Goal: Task Accomplishment & Management: Use online tool/utility

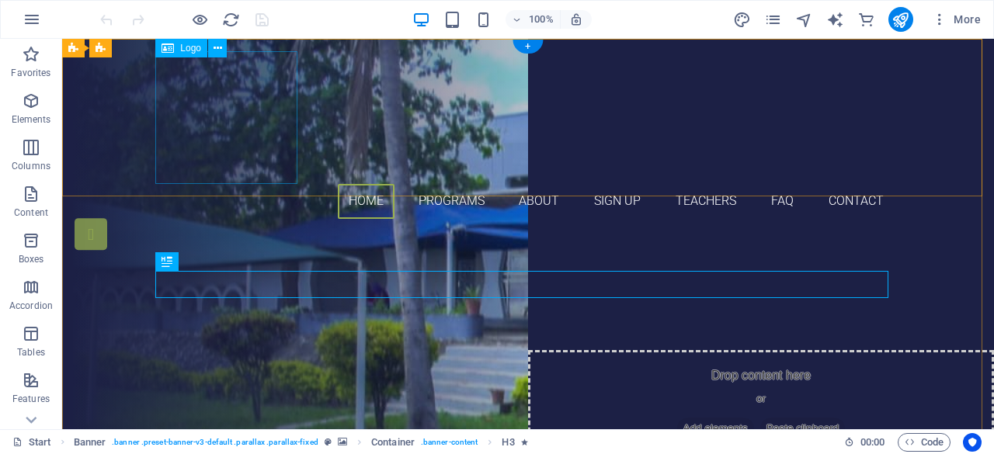
click at [222, 150] on div at bounding box center [527, 117] width 733 height 133
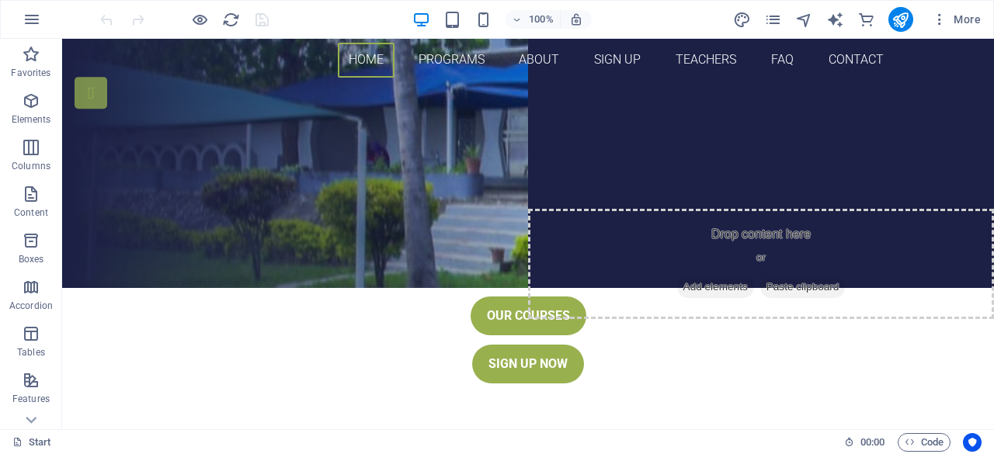
scroll to position [123, 0]
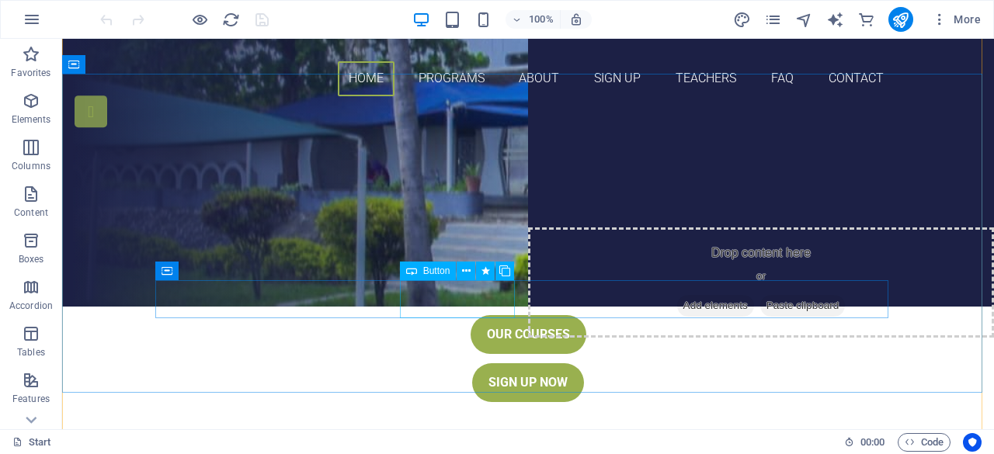
click at [467, 315] on div "Our Courses" at bounding box center [527, 334] width 733 height 39
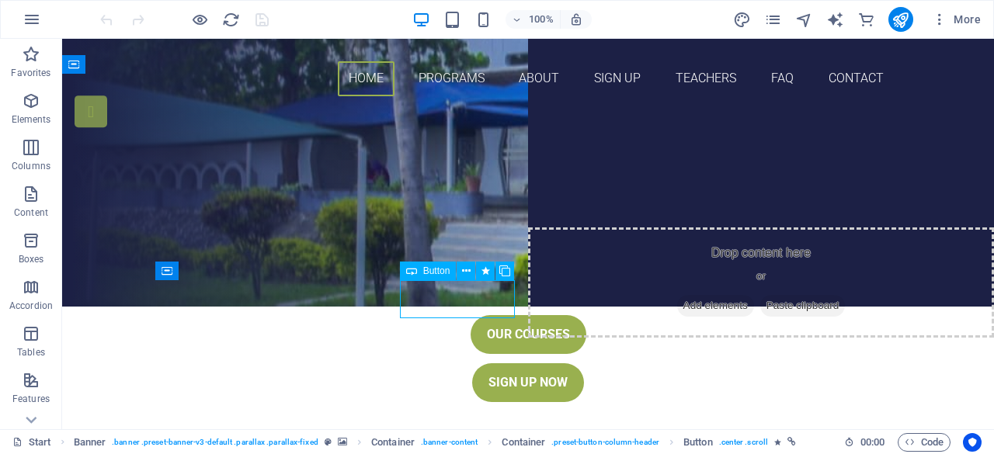
click at [467, 315] on div "Our Courses" at bounding box center [527, 334] width 733 height 39
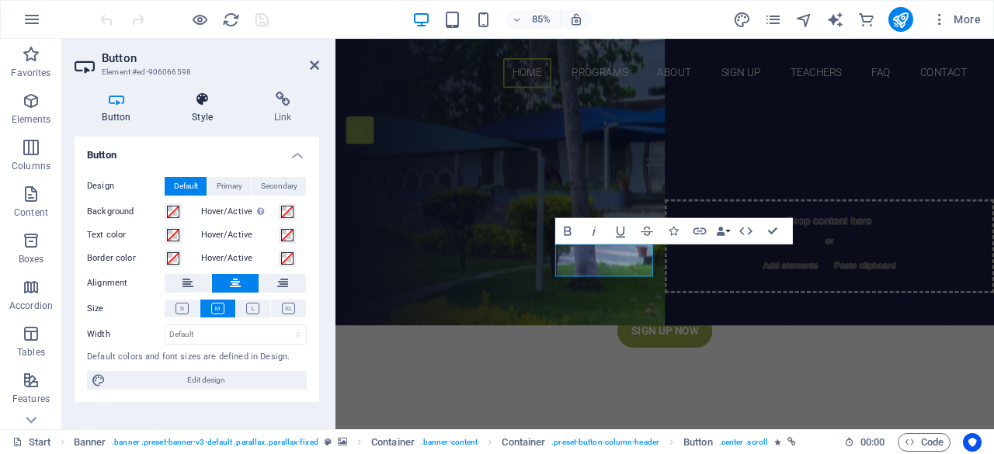
click at [210, 105] on icon at bounding box center [203, 100] width 76 height 16
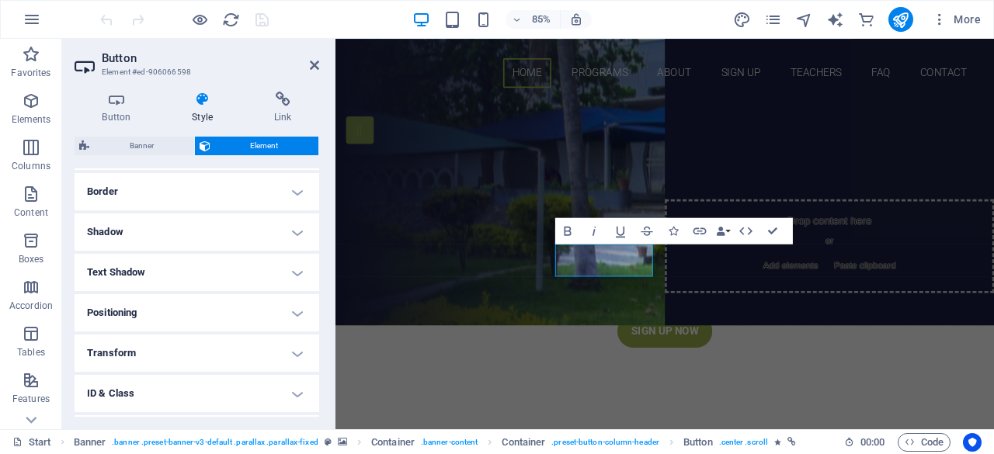
scroll to position [337, 0]
click at [132, 109] on h4 "Button" at bounding box center [120, 108] width 90 height 33
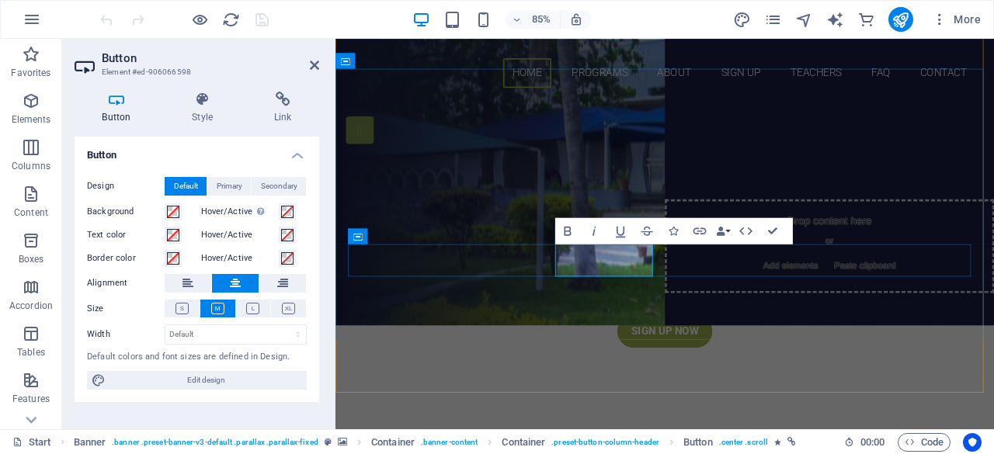
click at [679, 315] on link "Our Courses" at bounding box center [723, 334] width 116 height 39
click at [264, 381] on span "Edit design" at bounding box center [206, 380] width 192 height 19
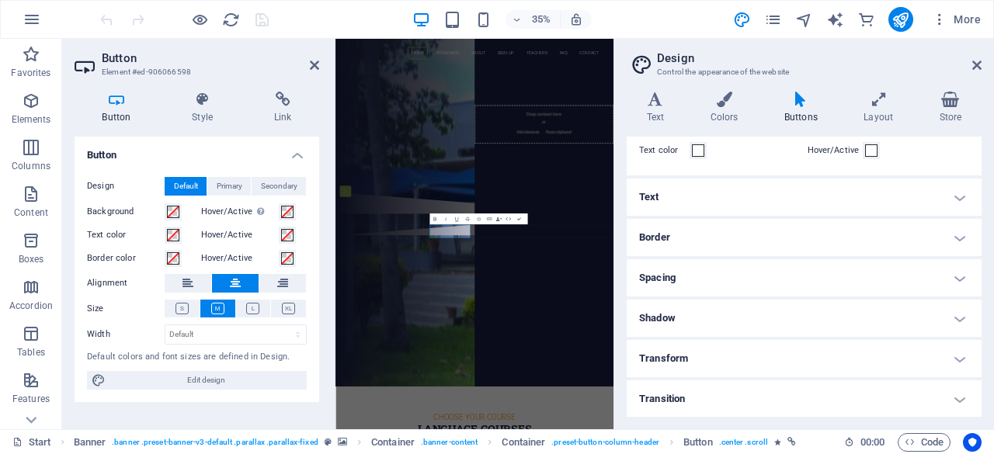
scroll to position [71, 0]
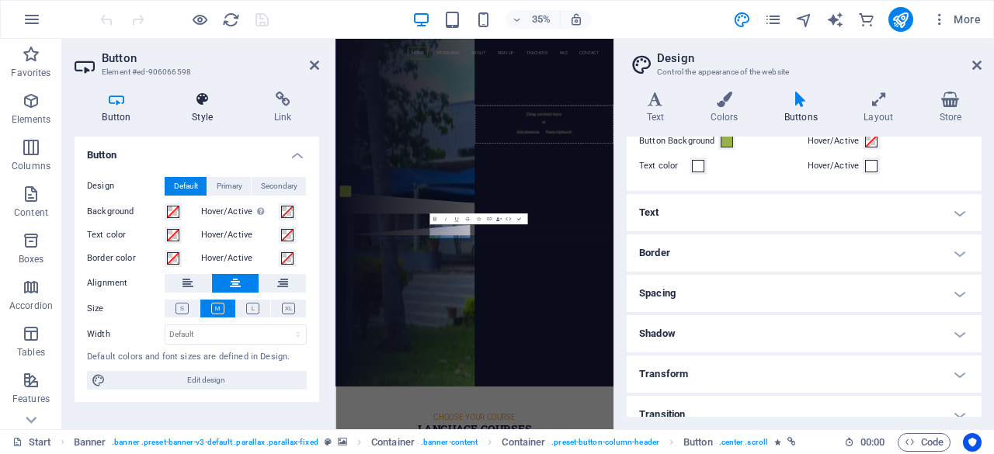
click at [201, 114] on h4 "Style" at bounding box center [206, 108] width 82 height 33
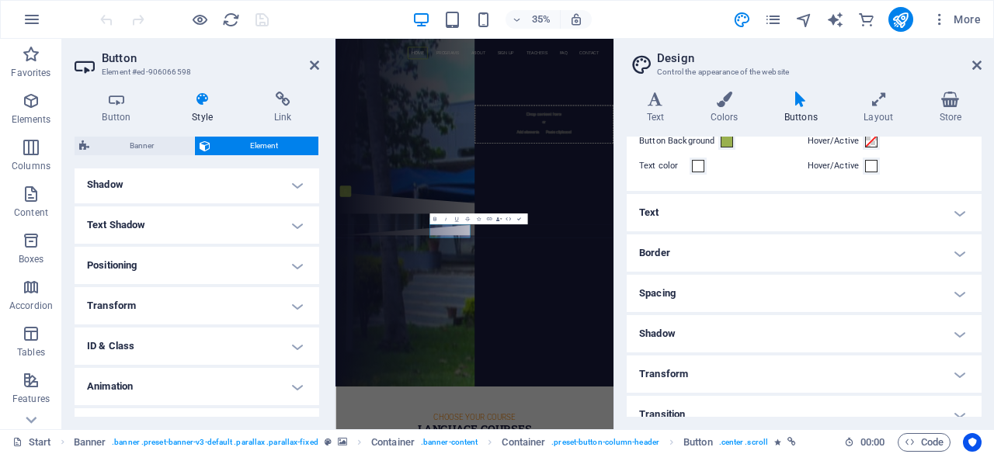
scroll to position [407, 0]
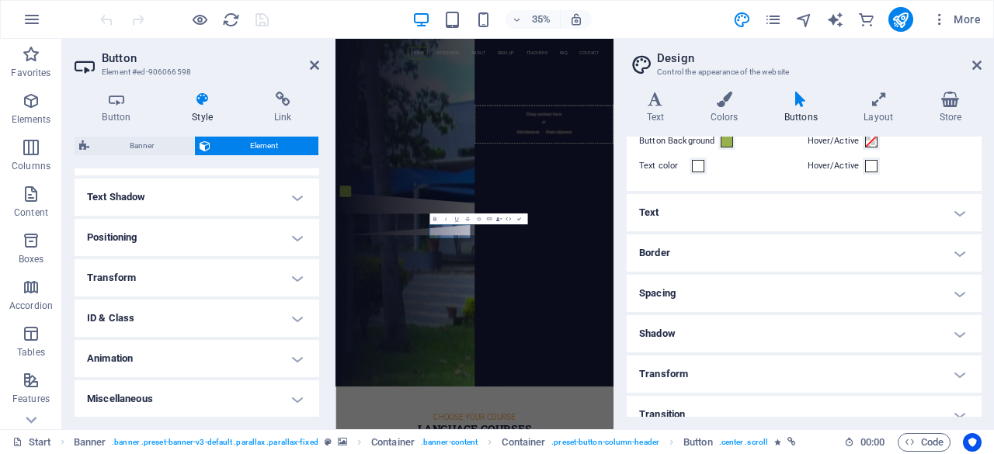
click at [291, 321] on h4 "ID & Class" at bounding box center [197, 318] width 245 height 37
click at [291, 321] on h4 "ID & Class" at bounding box center [197, 314] width 245 height 28
click at [256, 207] on h4 "Text Shadow" at bounding box center [197, 197] width 245 height 37
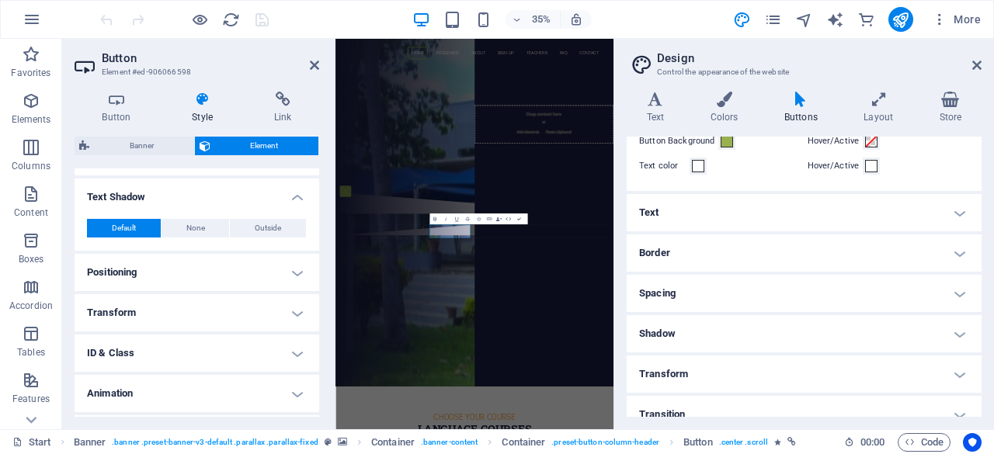
click at [256, 207] on div "Default None Outside Color X offset 0 px rem vh vw Y offset 0 px rem vh vw Blur…" at bounding box center [197, 229] width 245 height 44
click at [314, 70] on icon at bounding box center [314, 65] width 9 height 12
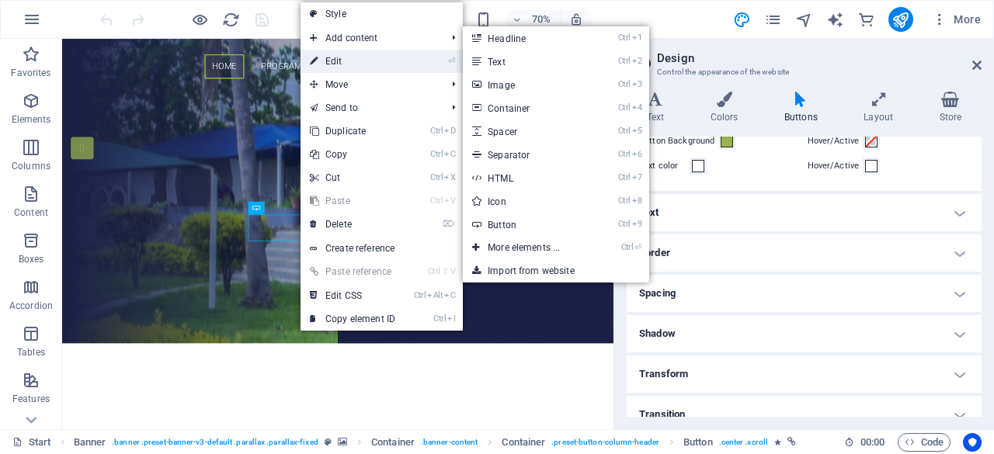
click at [353, 56] on link "⏎ Edit" at bounding box center [352, 61] width 104 height 23
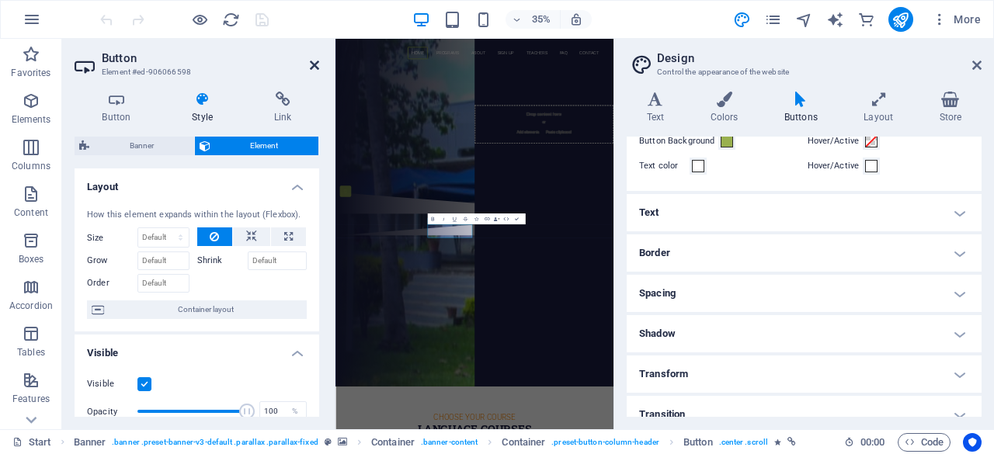
click at [317, 66] on icon at bounding box center [314, 65] width 9 height 12
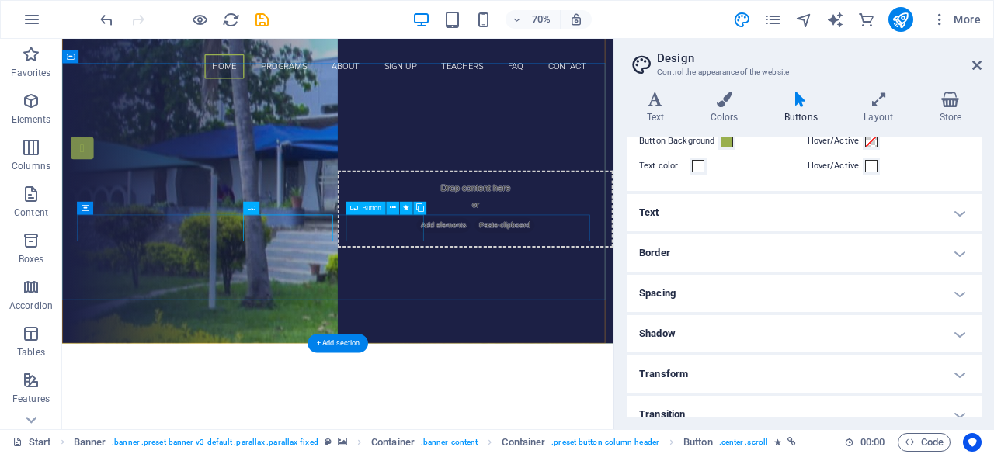
click at [540, 363] on div "Sign up now" at bounding box center [455, 382] width 733 height 39
click at [393, 210] on icon at bounding box center [393, 209] width 6 height 12
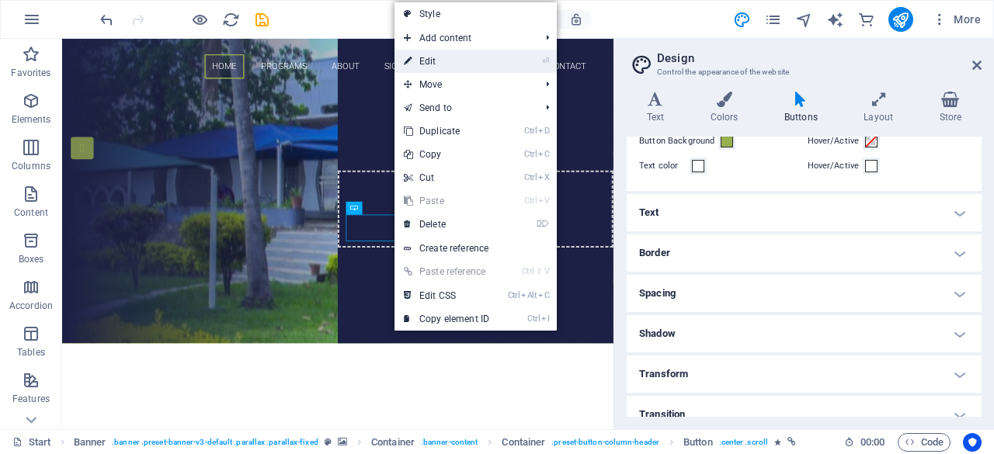
click at [432, 68] on link "⏎ Edit" at bounding box center [446, 61] width 104 height 23
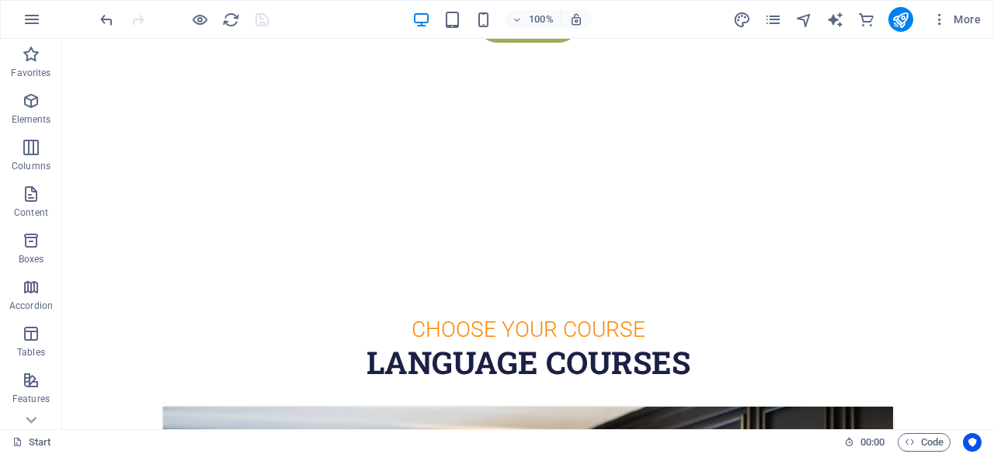
scroll to position [0, 0]
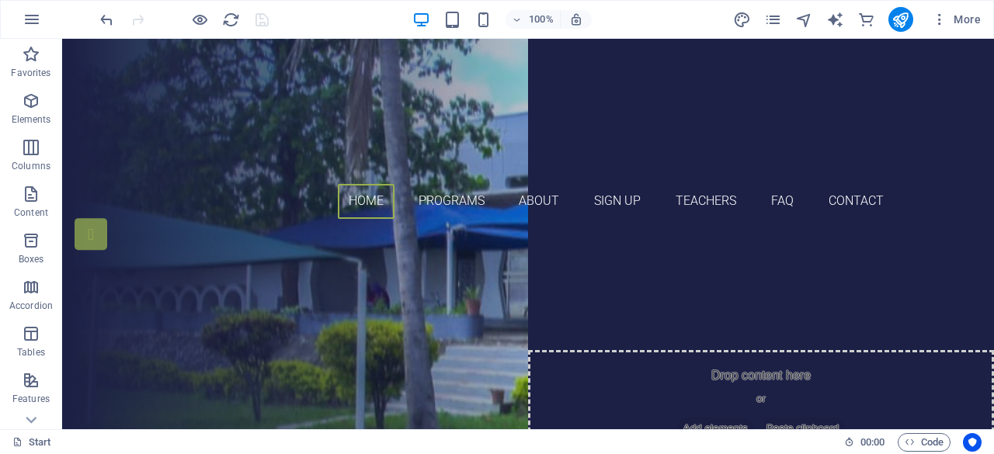
drag, startPoint x: 989, startPoint y: 71, endPoint x: 1055, endPoint y: 75, distance: 66.2
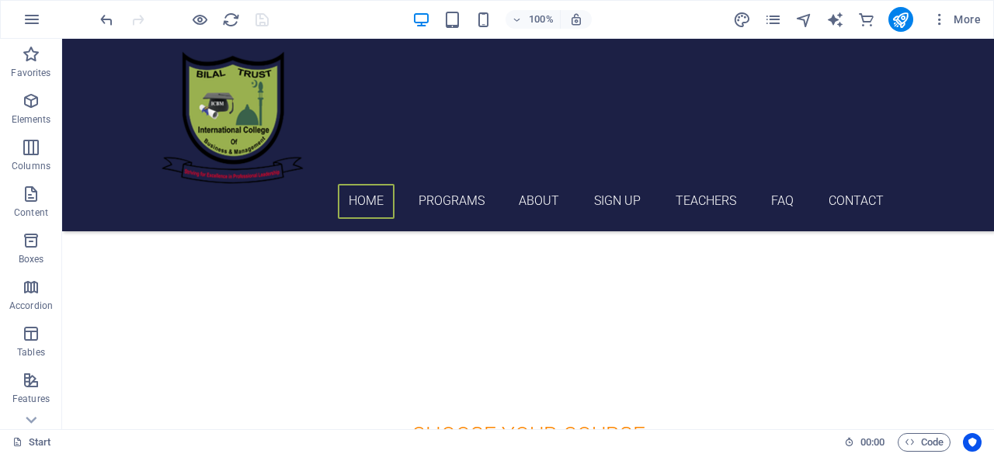
scroll to position [332, 0]
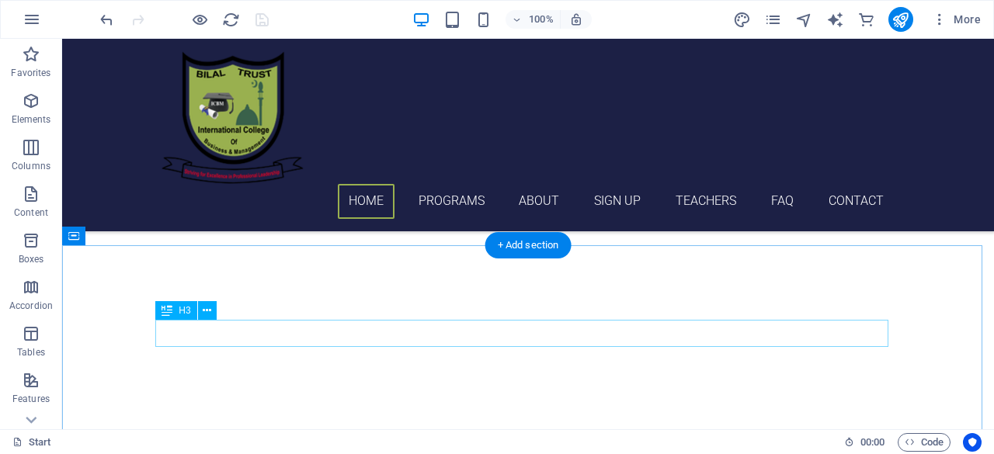
click at [554, 431] on div "Choose Your Course" at bounding box center [527, 444] width 733 height 27
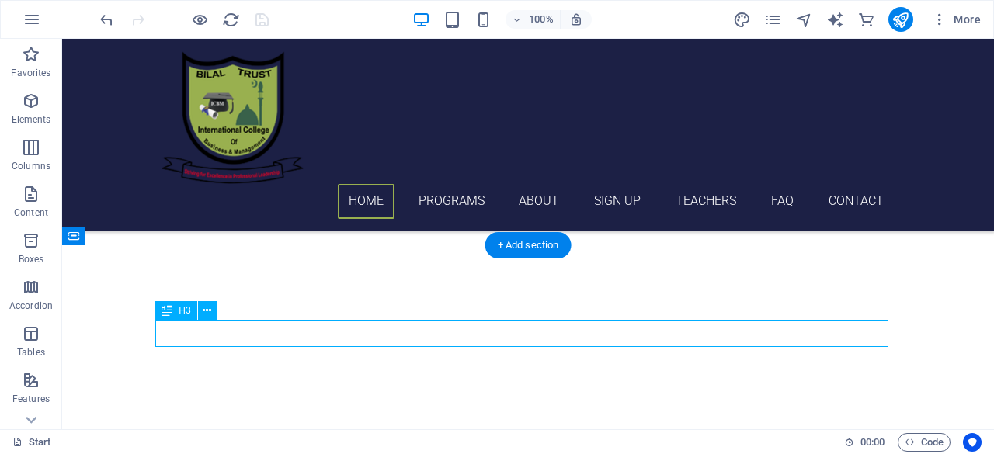
click at [554, 431] on div "Choose Your Course" at bounding box center [527, 444] width 733 height 27
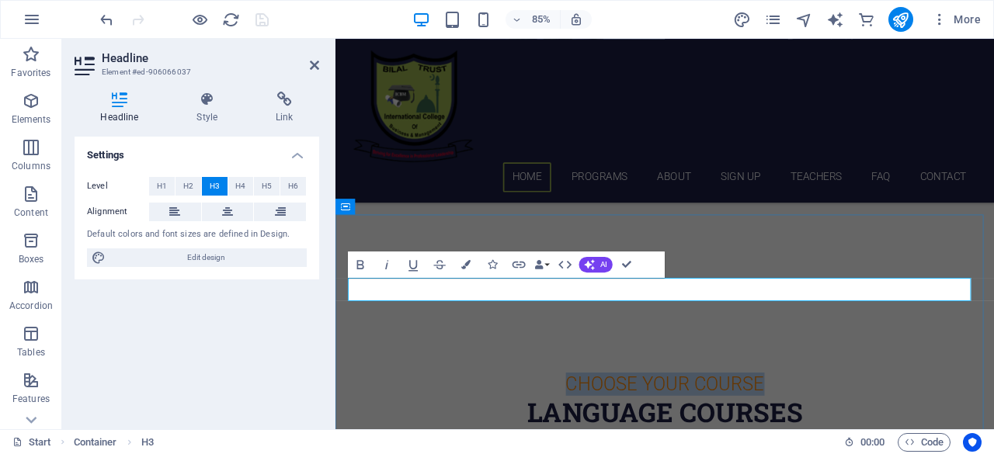
click at [835, 431] on h3 "Choose Your Course" at bounding box center [722, 444] width 733 height 27
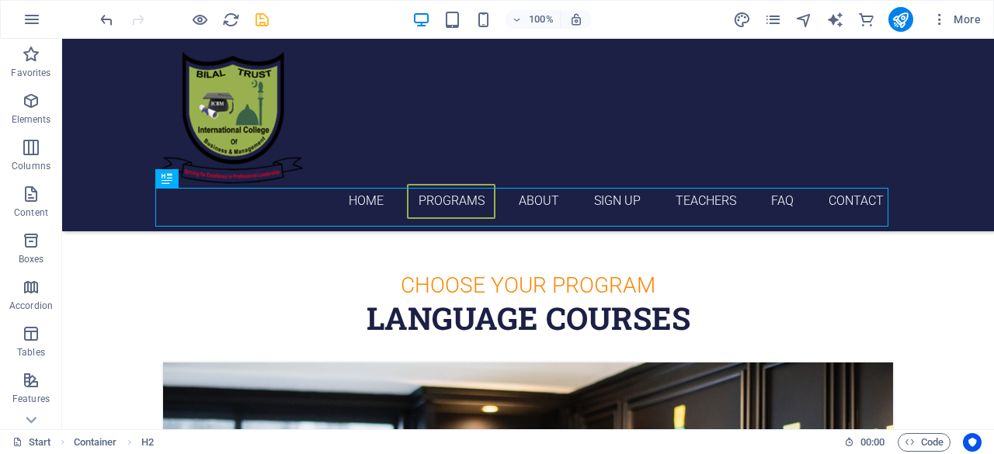
scroll to position [436, 0]
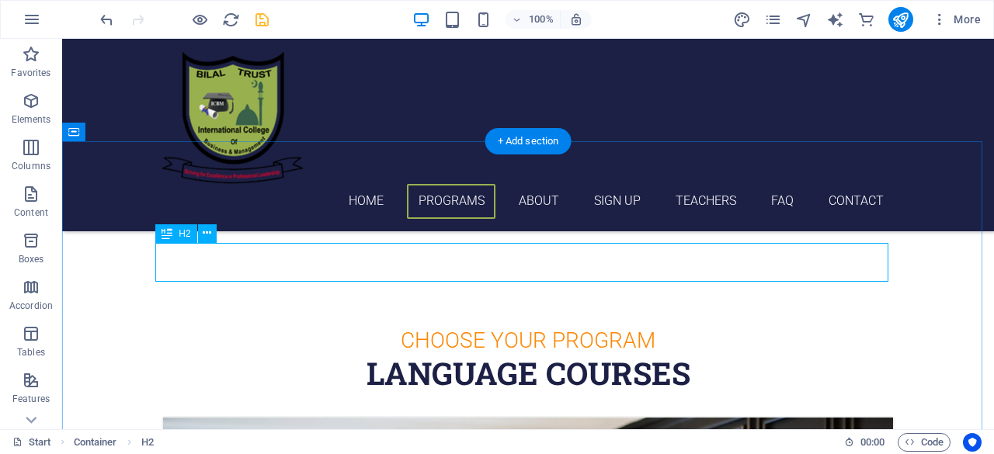
click at [585, 354] on div "Language Courses" at bounding box center [527, 373] width 733 height 39
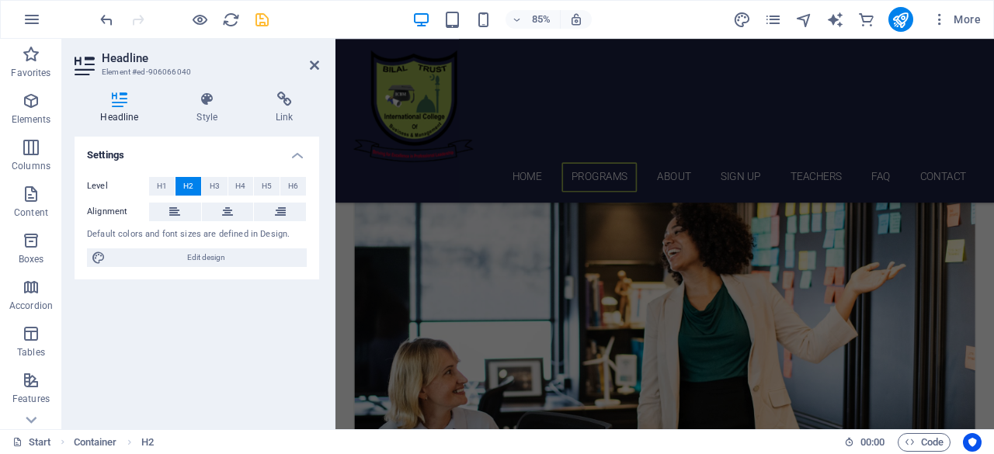
scroll to position [839, 0]
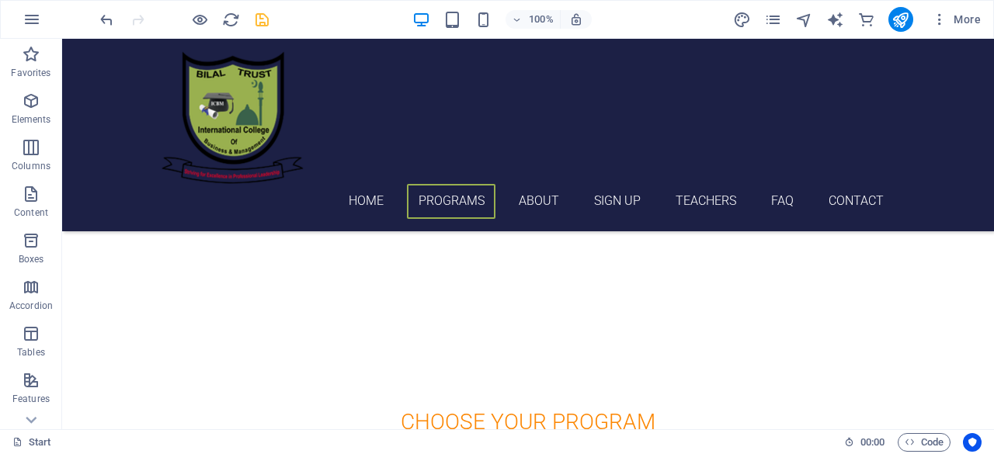
scroll to position [483, 0]
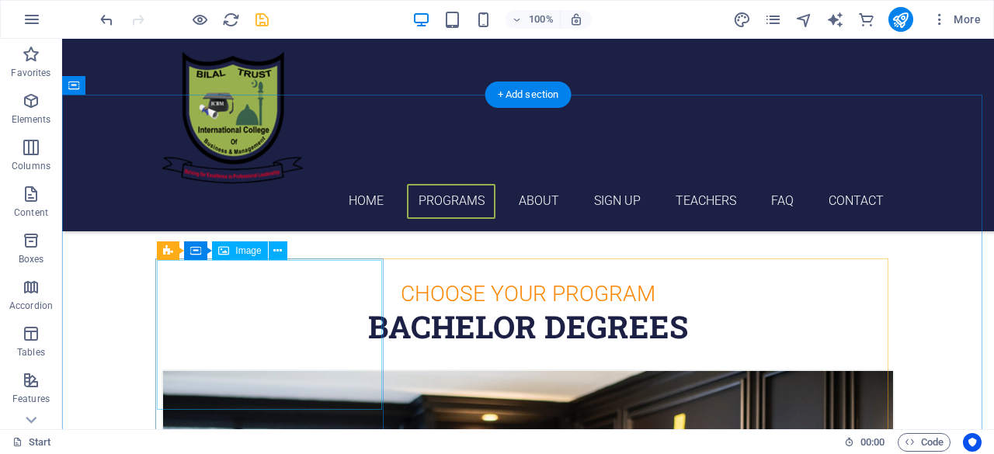
select select "%"
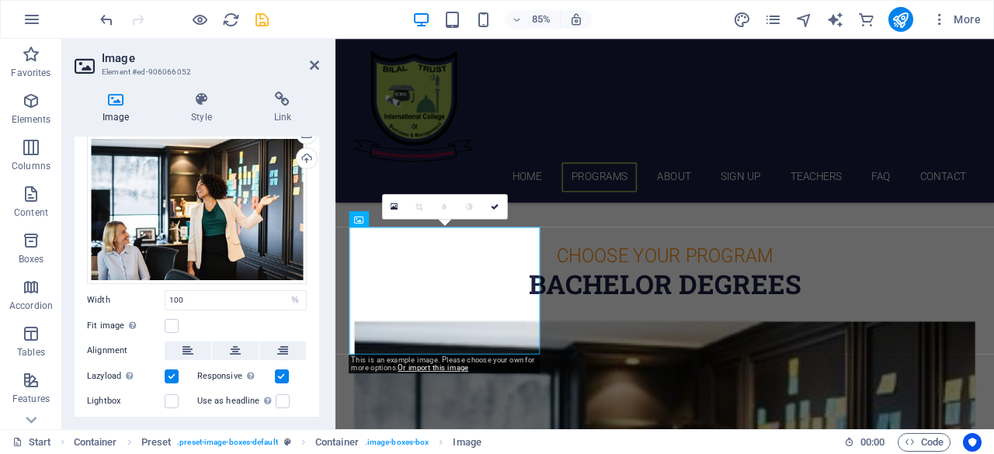
scroll to position [0, 0]
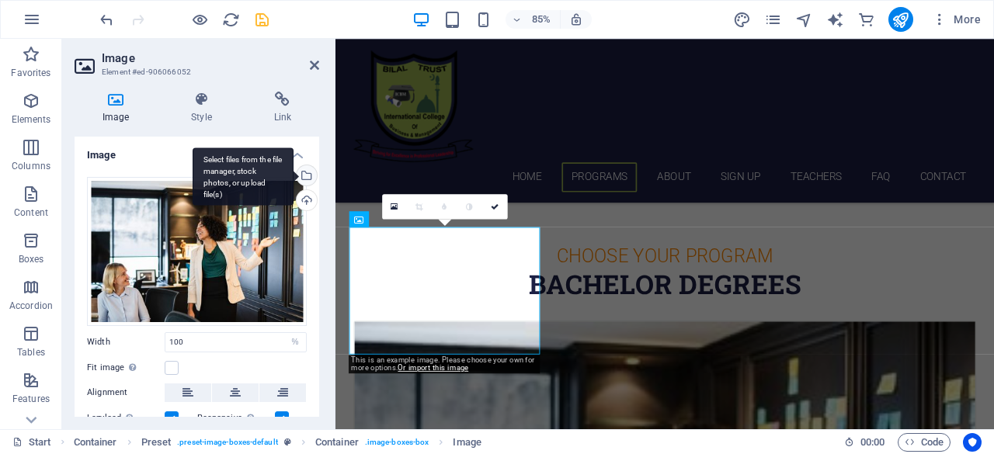
click at [304, 177] on div "Select files from the file manager, stock photos, or upload file(s)" at bounding box center [304, 176] width 23 height 23
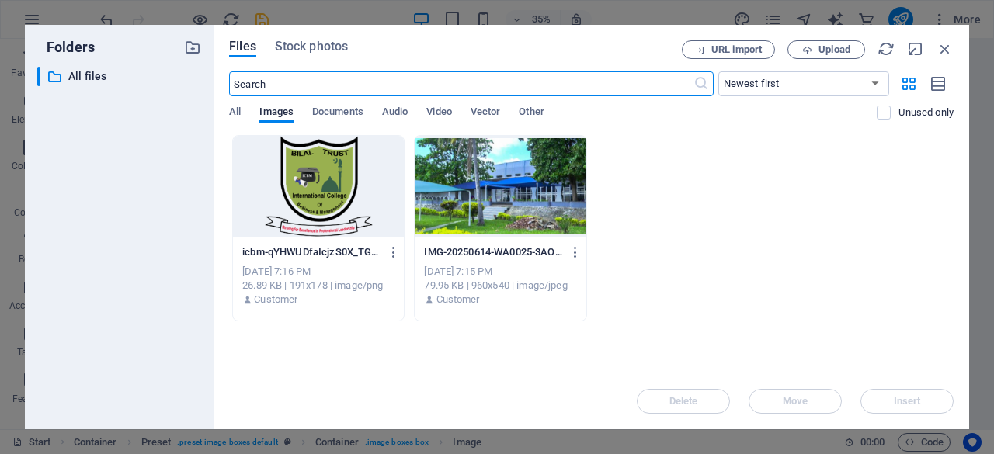
click at [584, 83] on input "text" at bounding box center [461, 83] width 464 height 25
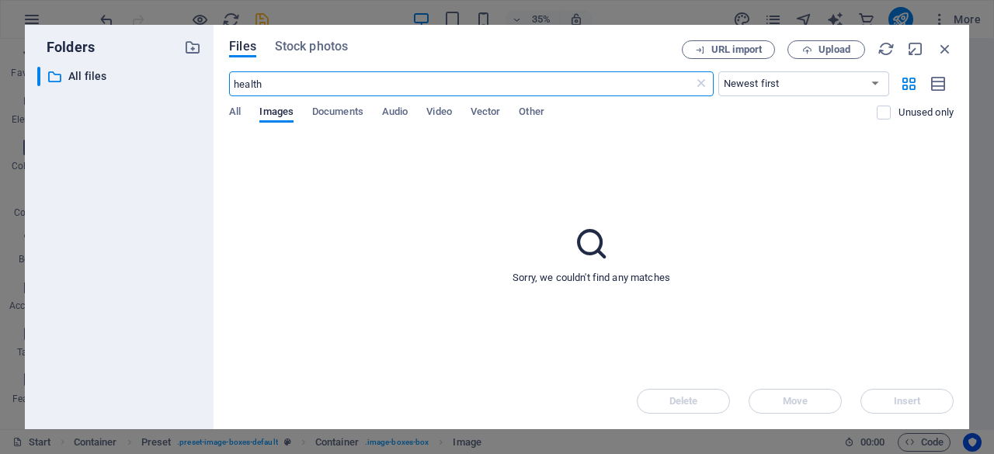
type input "health"
click at [236, 118] on span "All" at bounding box center [235, 113] width 12 height 22
click at [236, 113] on span "All" at bounding box center [235, 113] width 12 height 22
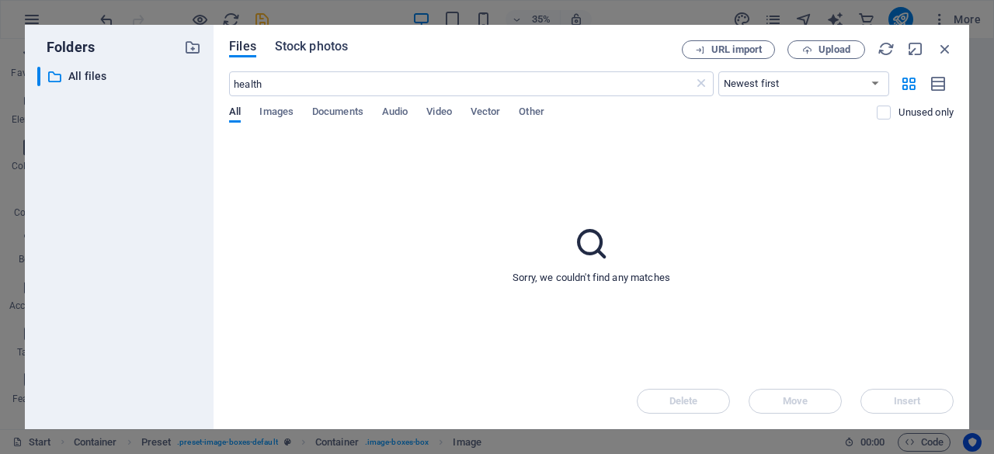
click at [314, 46] on span "Stock photos" at bounding box center [311, 46] width 73 height 19
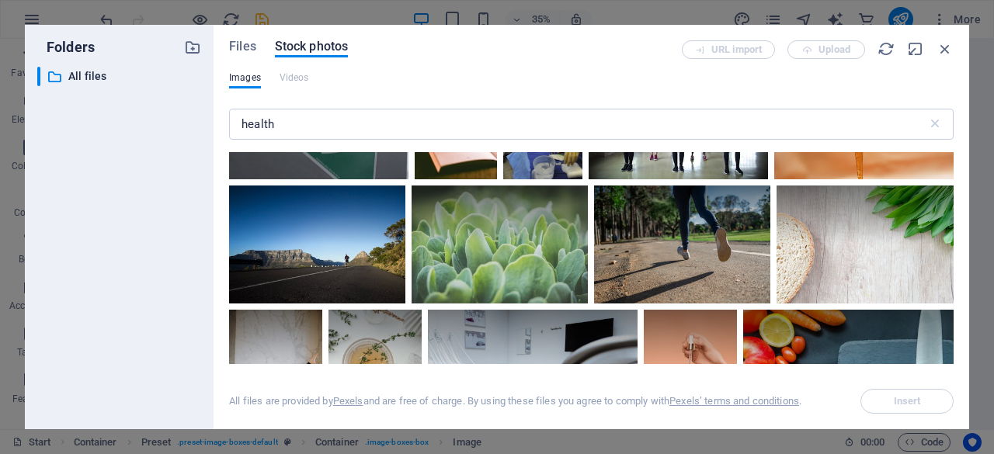
scroll to position [4392, 0]
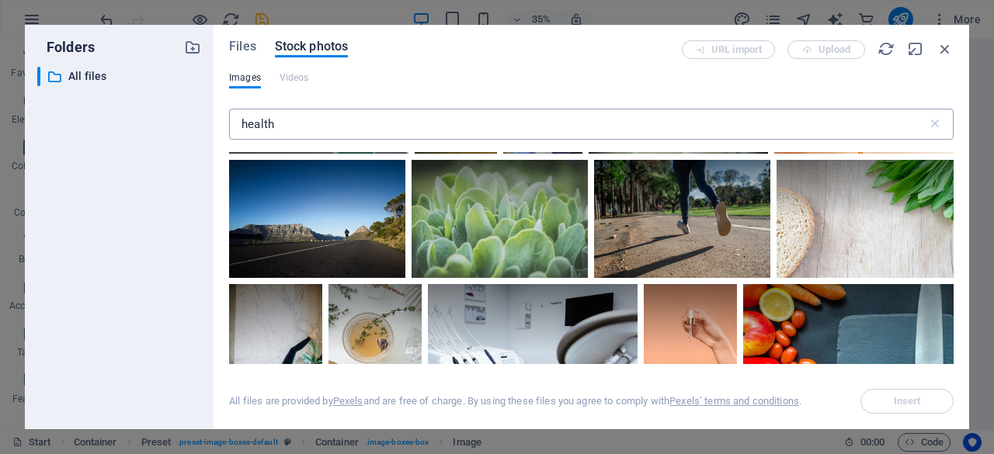
click at [245, 128] on input "health" at bounding box center [578, 124] width 698 height 31
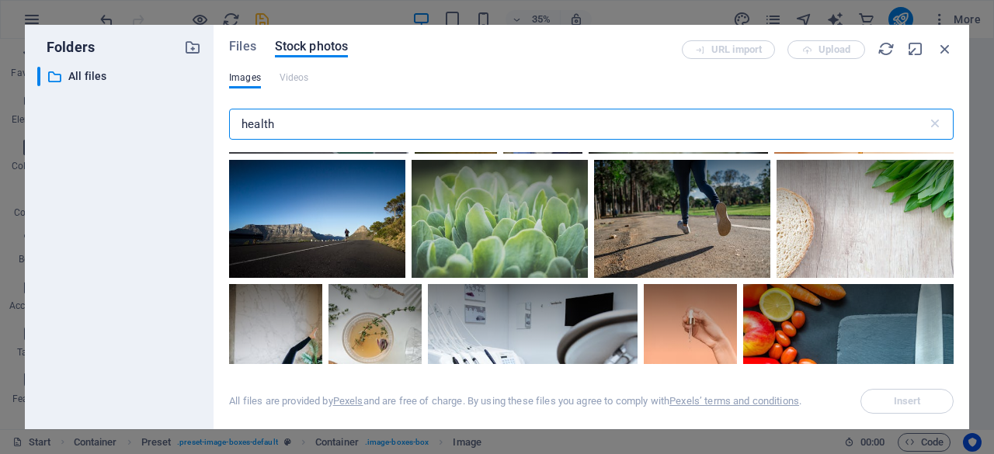
click at [241, 127] on input "health" at bounding box center [578, 124] width 698 height 31
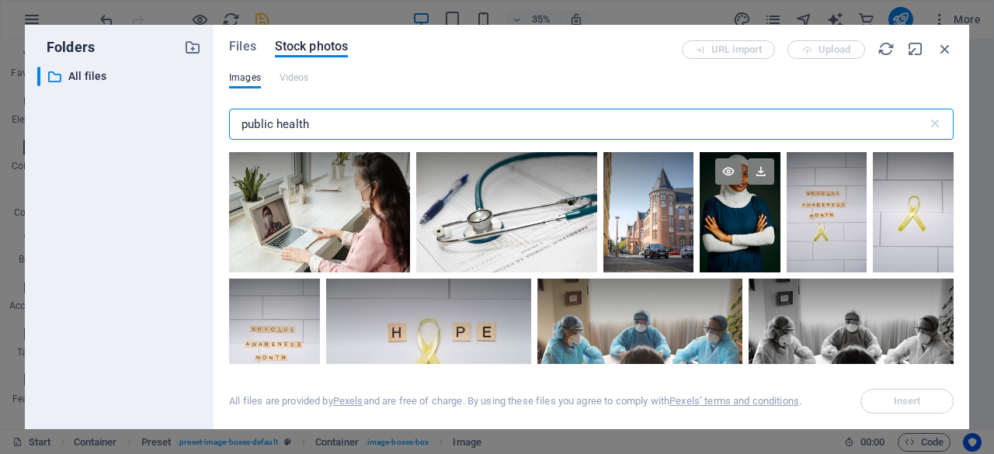
type input "public health"
click at [724, 243] on div at bounding box center [740, 212] width 81 height 120
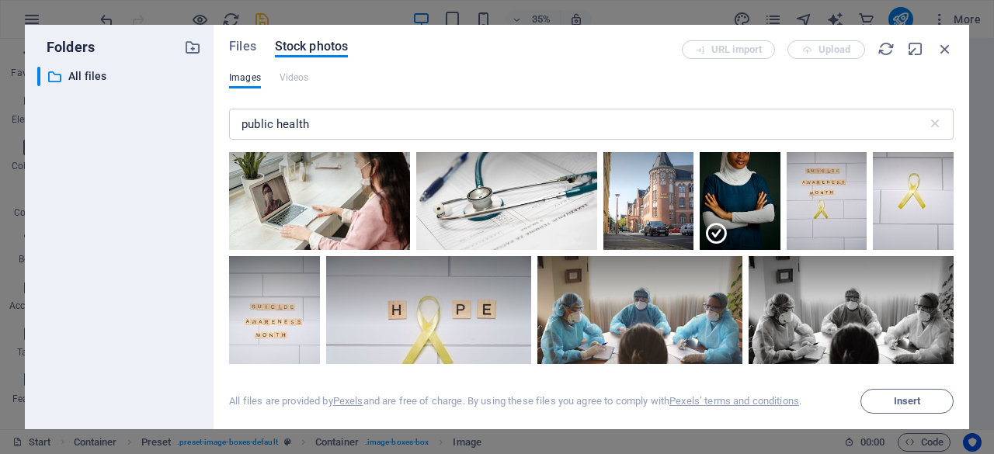
scroll to position [0, 0]
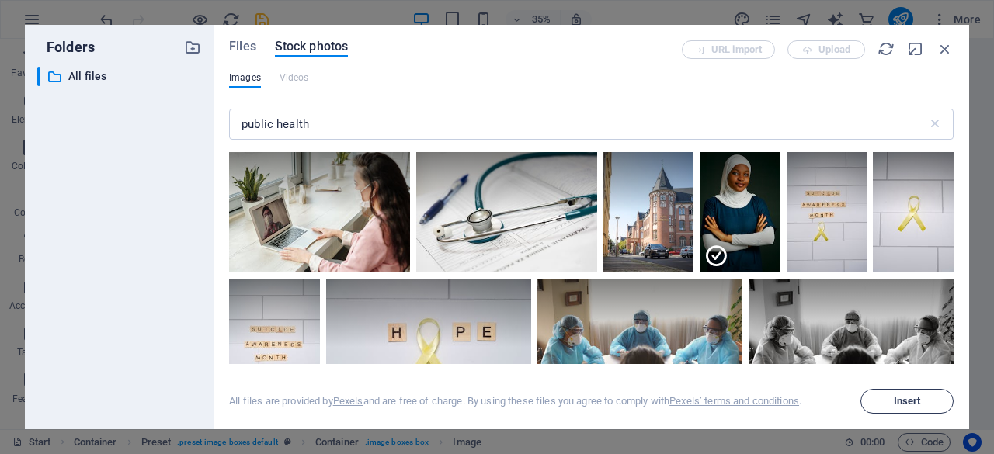
click at [906, 406] on span "Insert" at bounding box center [907, 401] width 27 height 9
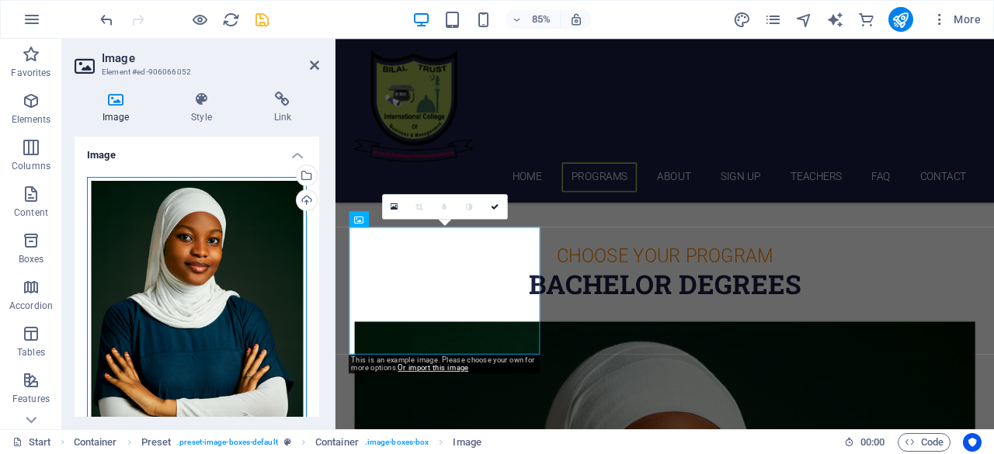
click at [260, 326] on div "Drag files here, click to choose files or select files from Files or our free s…" at bounding box center [197, 340] width 220 height 326
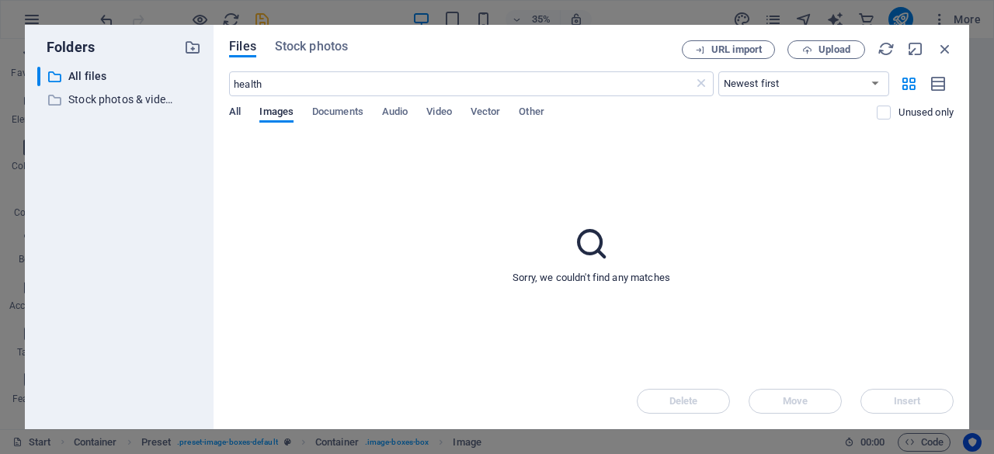
click at [233, 111] on span "All" at bounding box center [235, 113] width 12 height 22
click at [940, 54] on icon "button" at bounding box center [944, 48] width 17 height 17
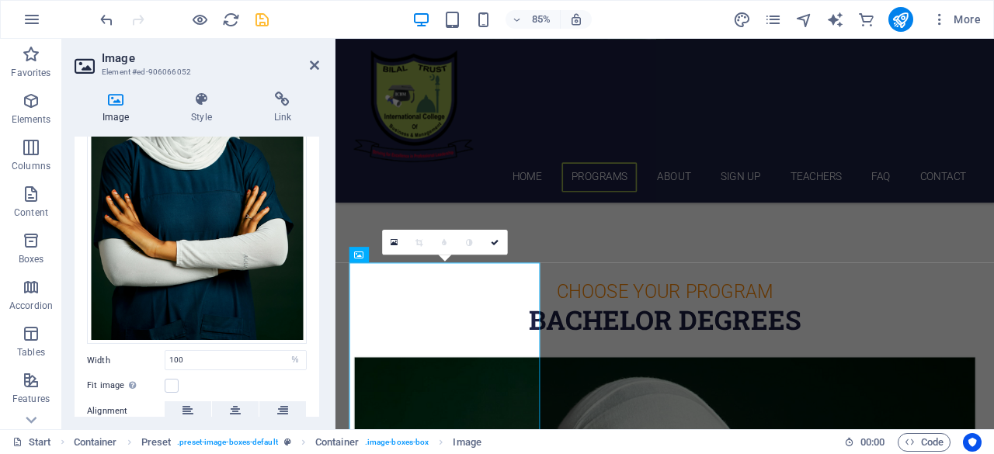
scroll to position [160, 0]
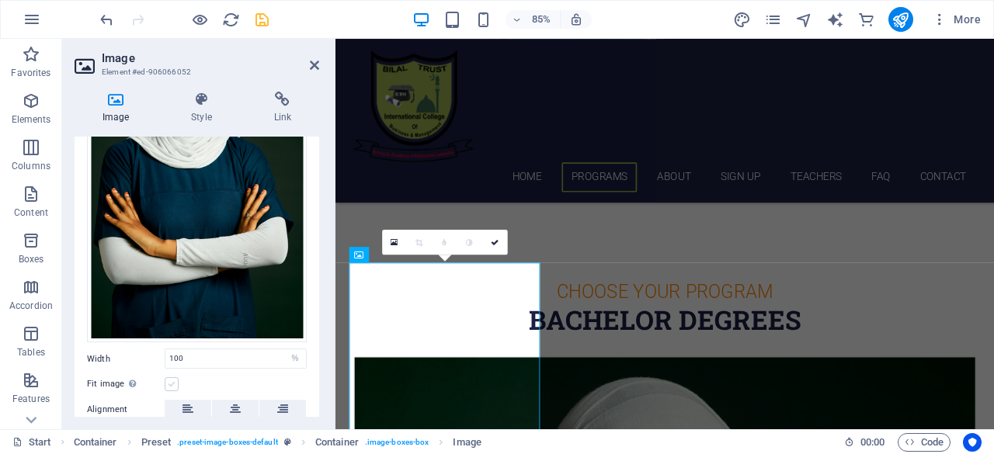
click at [174, 381] on label at bounding box center [172, 384] width 14 height 14
click at [0, 0] on input "Fit image Automatically fit image to a fixed width and height" at bounding box center [0, 0] width 0 height 0
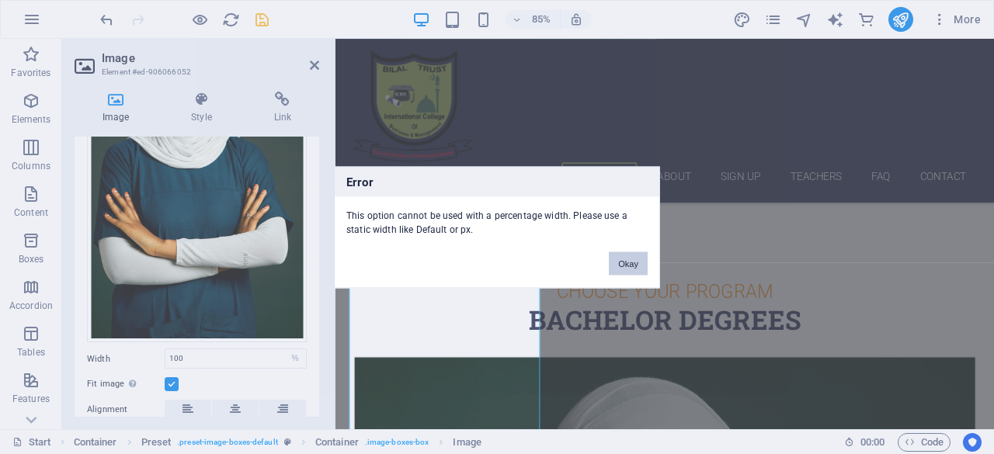
click at [634, 265] on button "Okay" at bounding box center [628, 263] width 39 height 23
click at [632, 263] on button "Okay" at bounding box center [628, 263] width 39 height 23
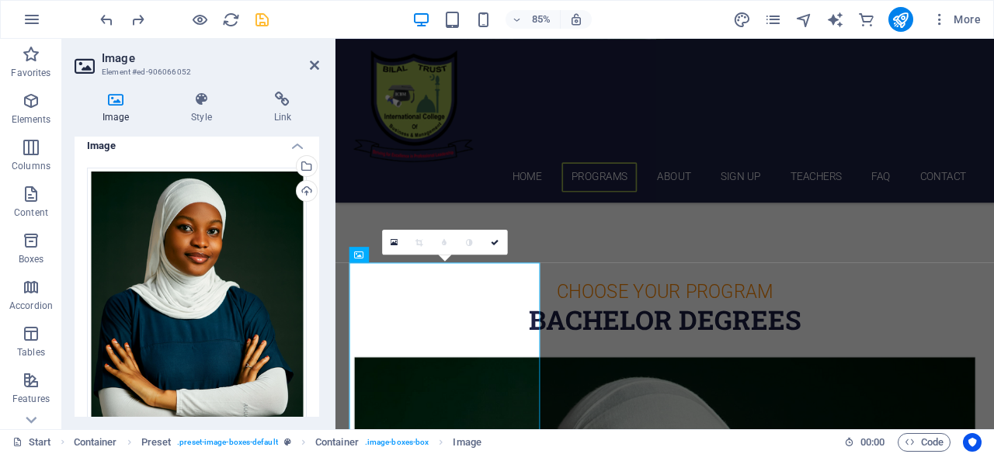
scroll to position [0, 0]
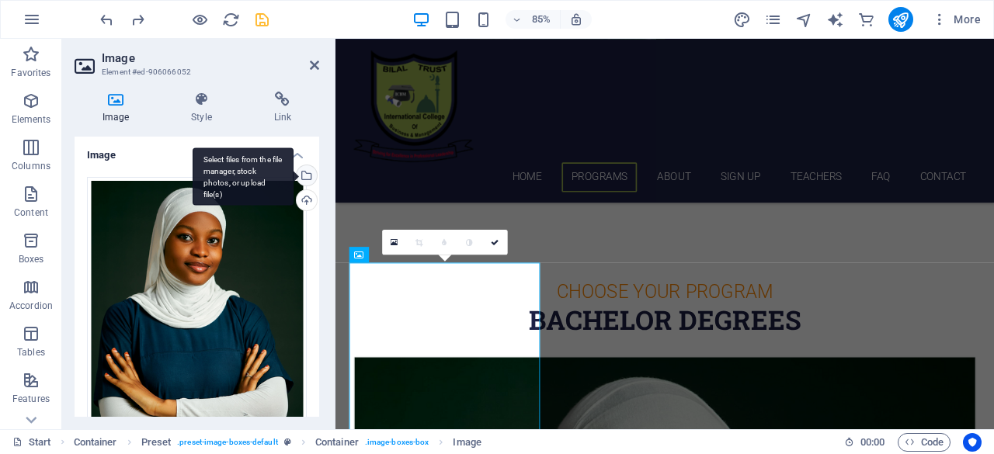
click at [306, 173] on div "Select files from the file manager, stock photos, or upload file(s)" at bounding box center [304, 176] width 23 height 23
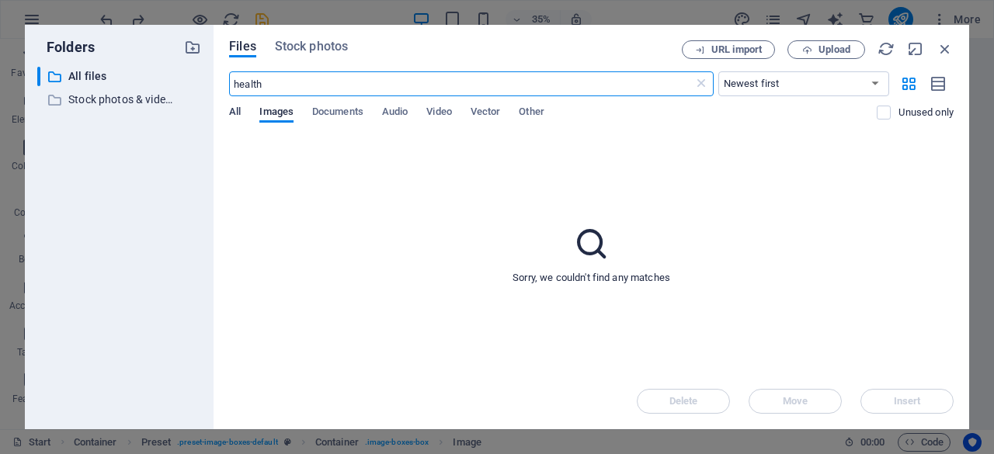
click at [234, 117] on span "All" at bounding box center [235, 113] width 12 height 22
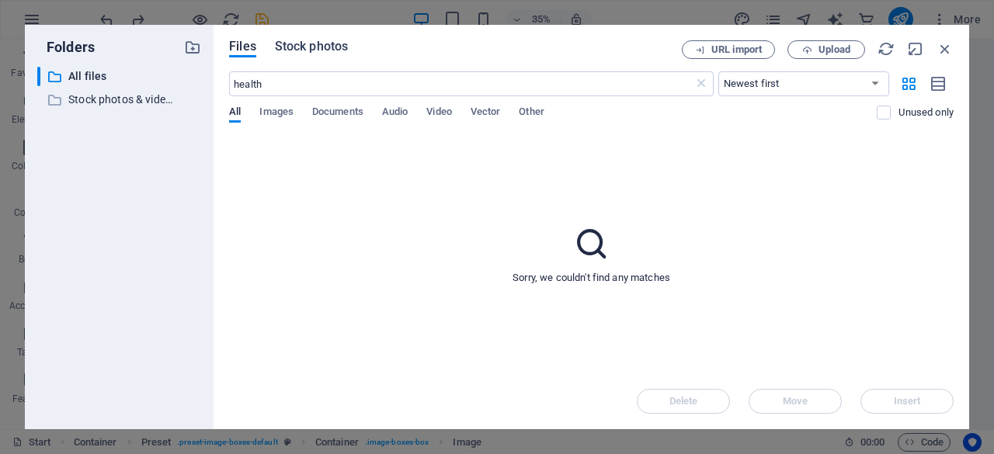
click at [297, 51] on span "Stock photos" at bounding box center [311, 46] width 73 height 19
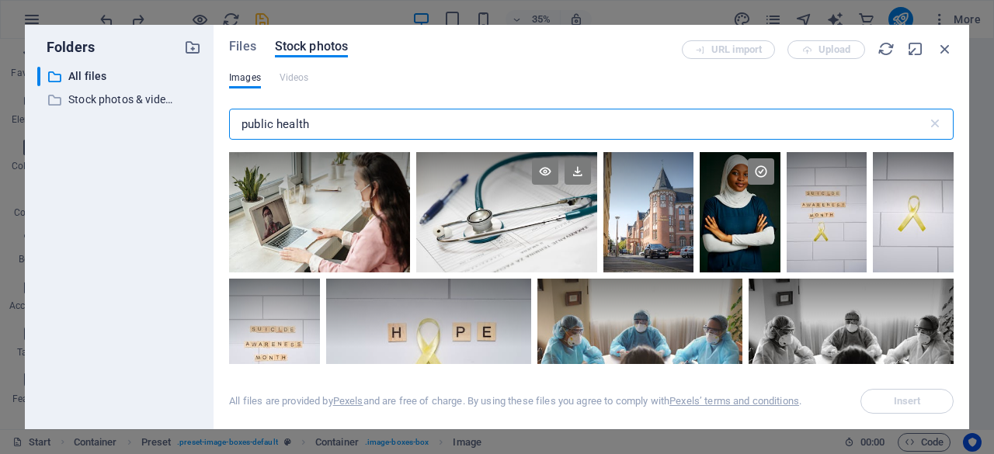
click at [526, 224] on div at bounding box center [506, 212] width 181 height 120
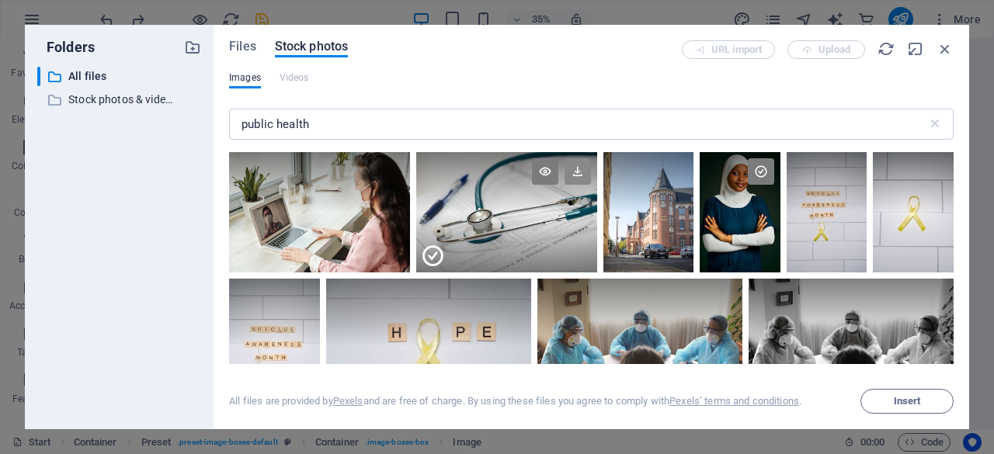
click at [582, 173] on icon at bounding box center [577, 171] width 26 height 26
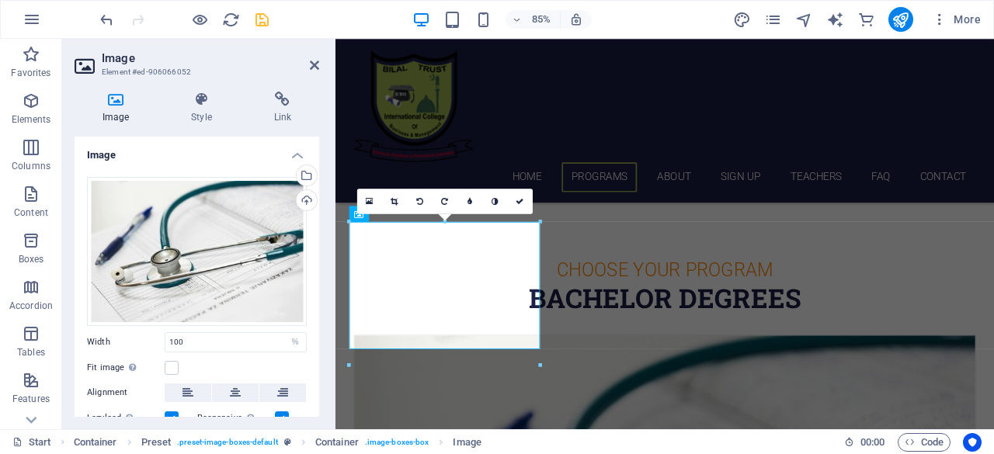
scroll to position [512, 0]
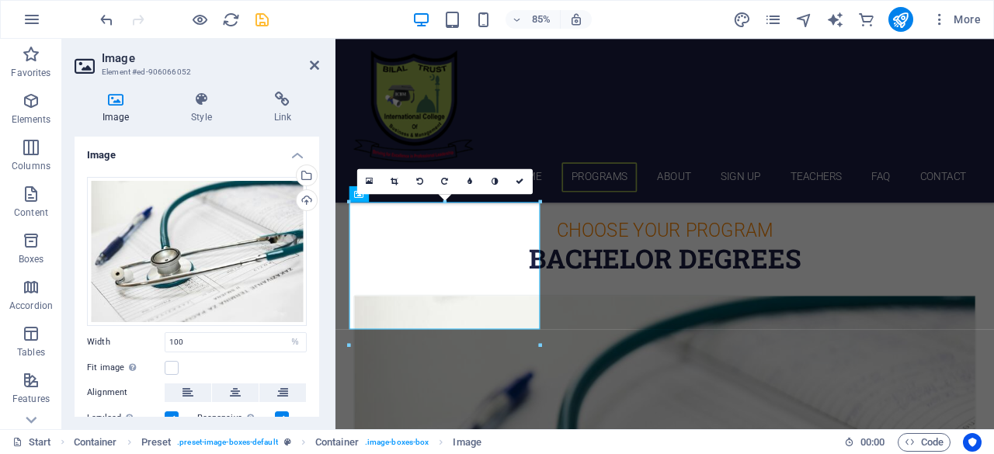
click at [263, 19] on icon "save" at bounding box center [262, 20] width 18 height 18
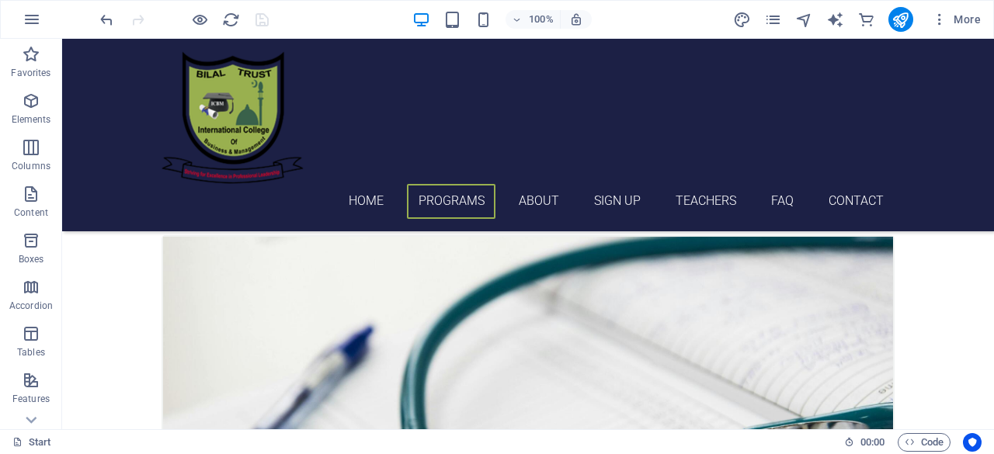
scroll to position [608, 0]
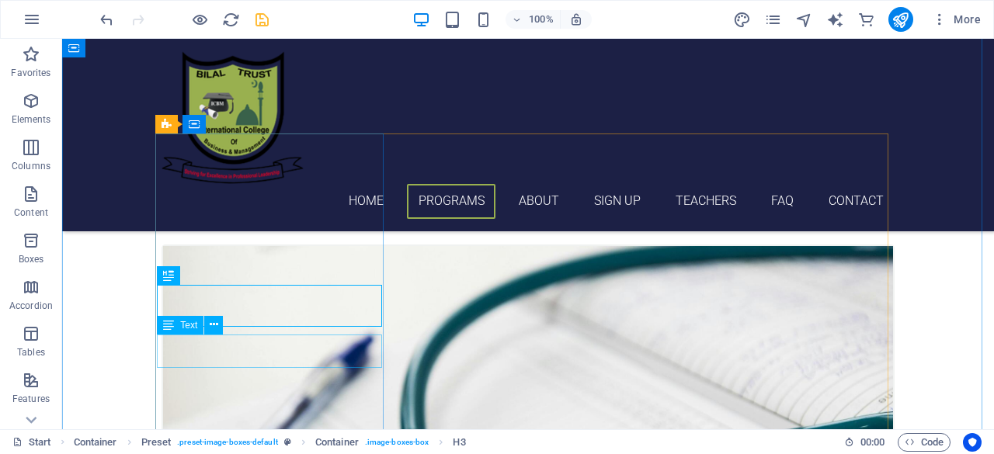
click at [203, 318] on div "Text" at bounding box center [195, 325] width 76 height 19
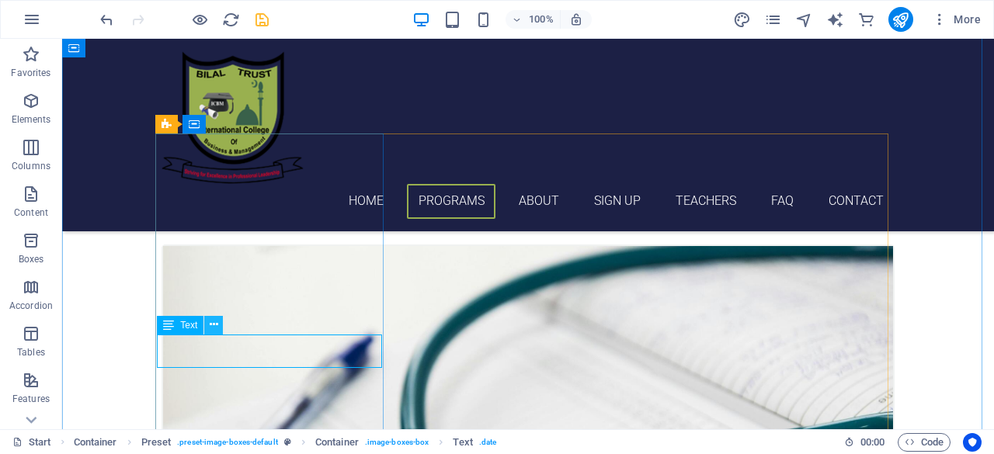
click at [213, 325] on icon at bounding box center [214, 325] width 9 height 16
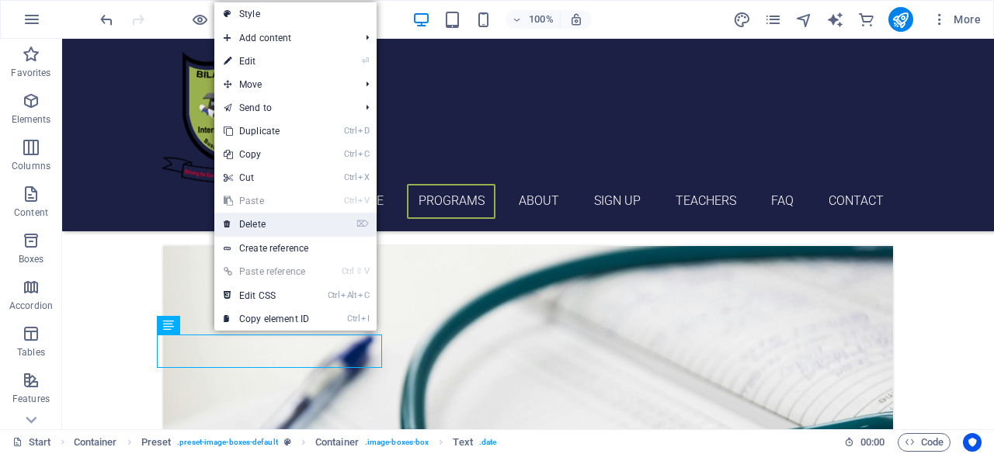
click at [258, 220] on link "⌦ Delete" at bounding box center [266, 224] width 104 height 23
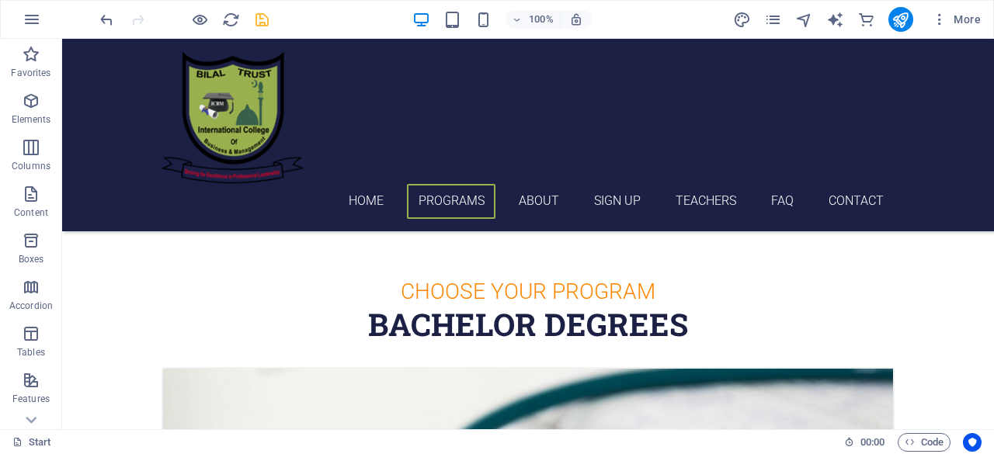
scroll to position [494, 0]
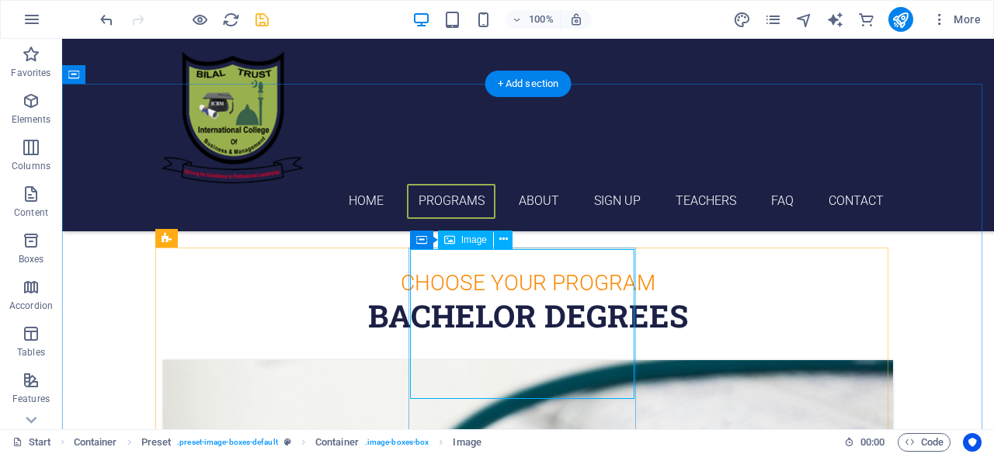
click at [477, 240] on span "Image" at bounding box center [474, 239] width 26 height 9
select select "%"
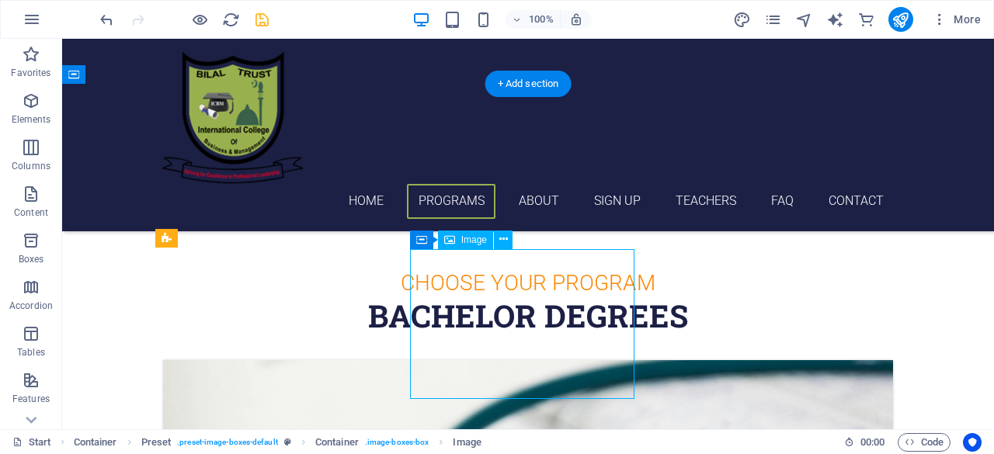
select select "%"
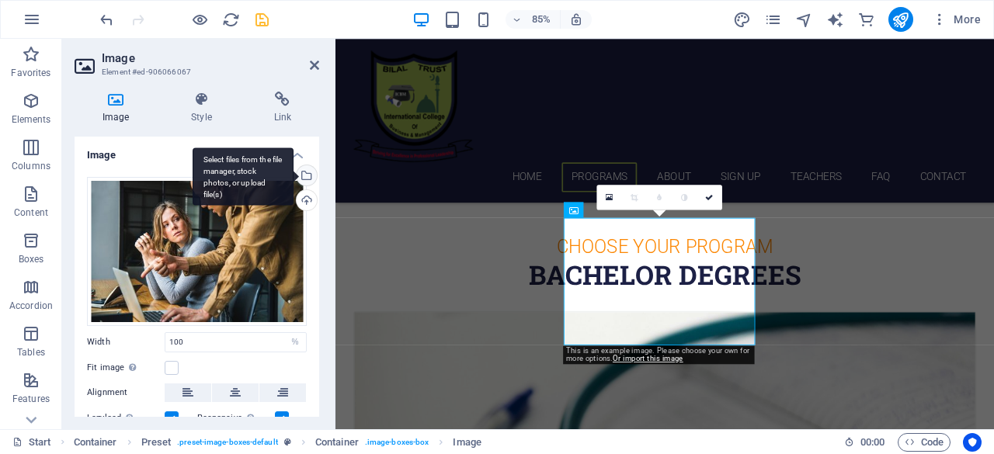
click at [304, 176] on div "Select files from the file manager, stock photos, or upload file(s)" at bounding box center [304, 176] width 23 height 23
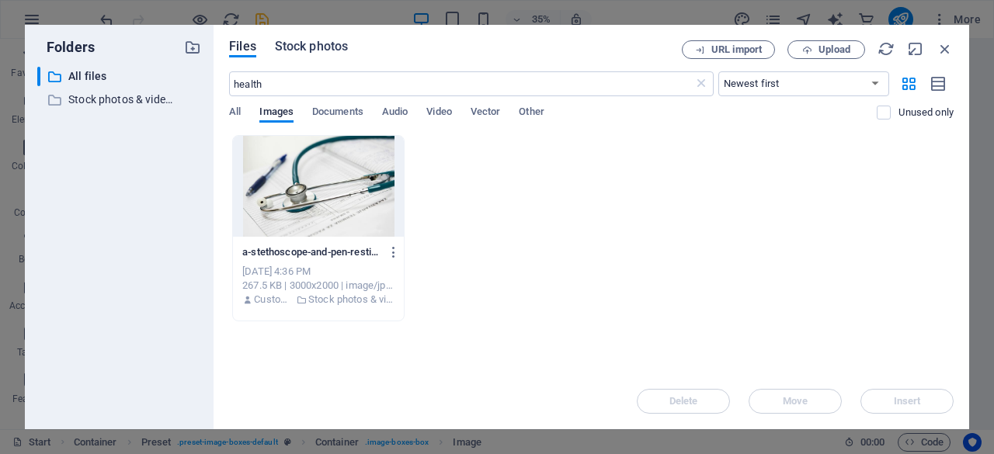
click at [321, 44] on span "Stock photos" at bounding box center [311, 46] width 73 height 19
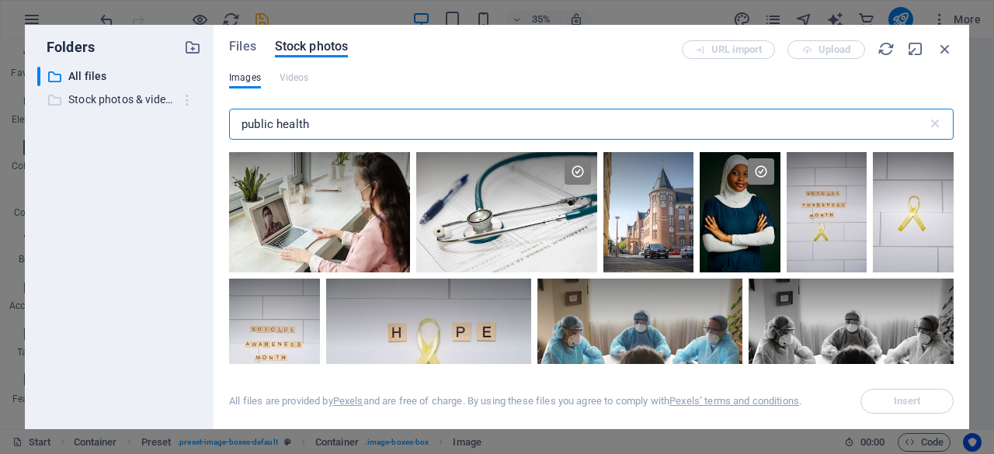
drag, startPoint x: 337, startPoint y: 127, endPoint x: 191, endPoint y: 105, distance: 147.6
click at [191, 105] on div "Folders ​ All files All files ​ Stock photos & videos Stock photos & videos Fil…" at bounding box center [497, 227] width 944 height 405
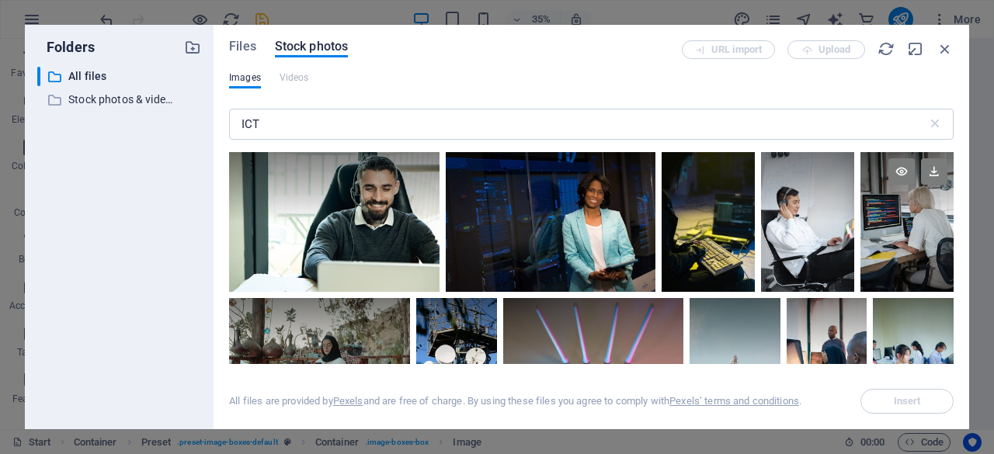
drag, startPoint x: 952, startPoint y: 224, endPoint x: 950, endPoint y: 251, distance: 26.5
click at [950, 251] on div "Files Stock photos URL import Upload Images Videos ICT ​ All files are provided…" at bounding box center [591, 227] width 755 height 405
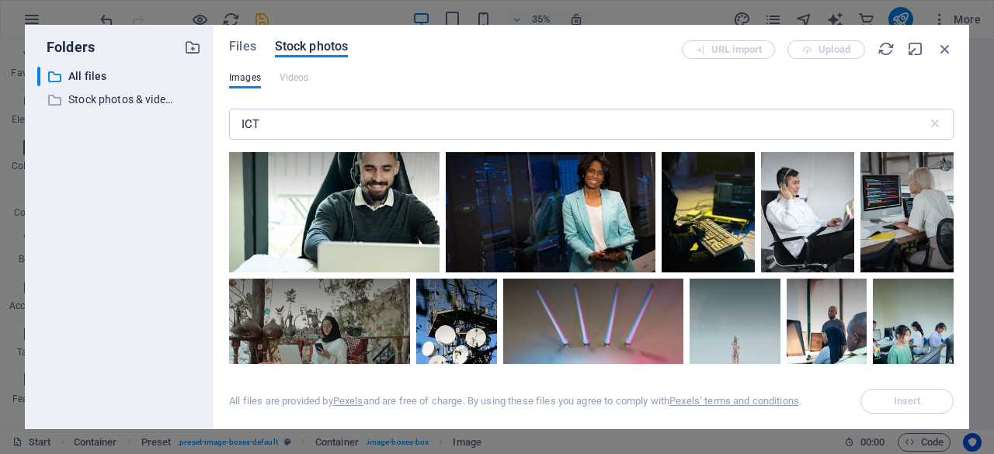
scroll to position [0, 0]
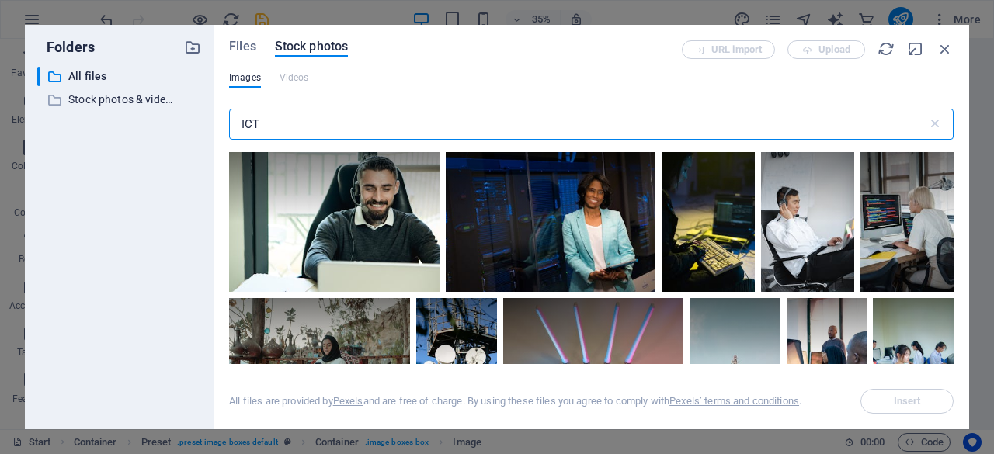
drag, startPoint x: 271, startPoint y: 126, endPoint x: 226, endPoint y: 122, distance: 45.2
click at [226, 122] on div "Files Stock photos URL import Upload Images Videos ICT ​ All files are provided…" at bounding box center [591, 227] width 755 height 405
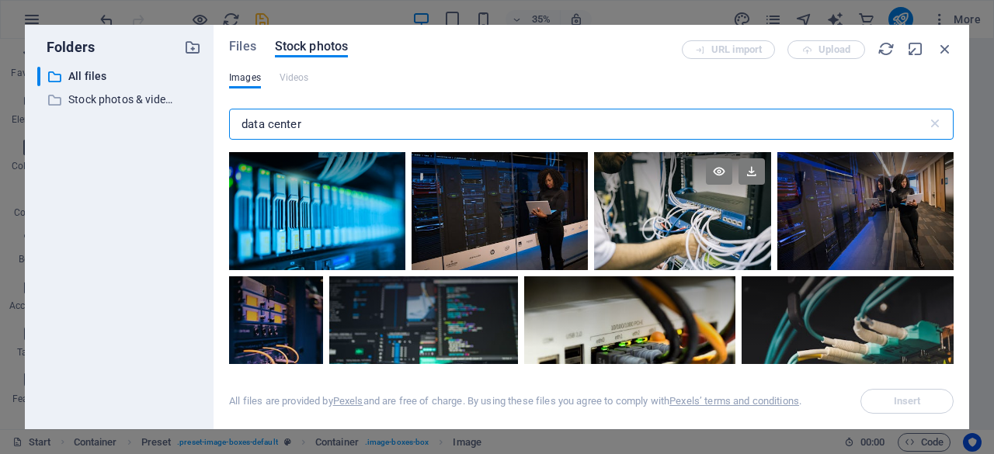
type input "data center"
click at [711, 263] on div at bounding box center [682, 211] width 176 height 118
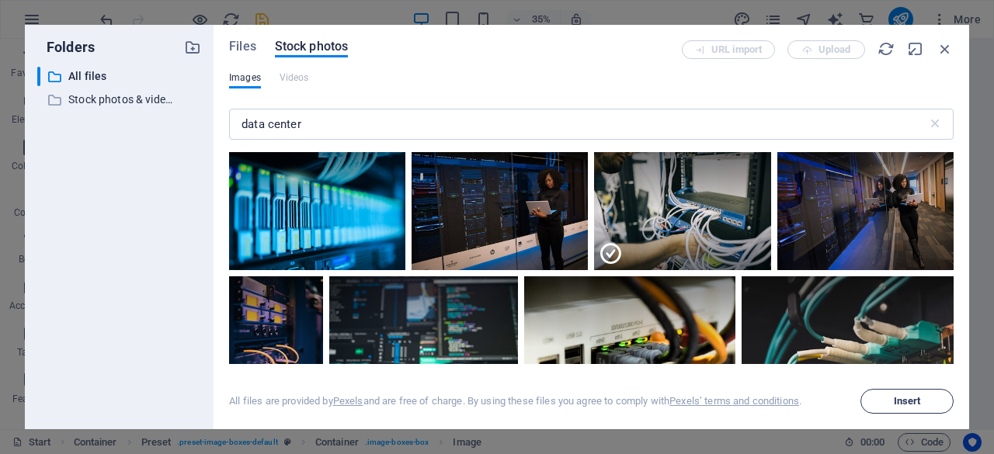
click at [902, 406] on span "Insert" at bounding box center [907, 401] width 27 height 9
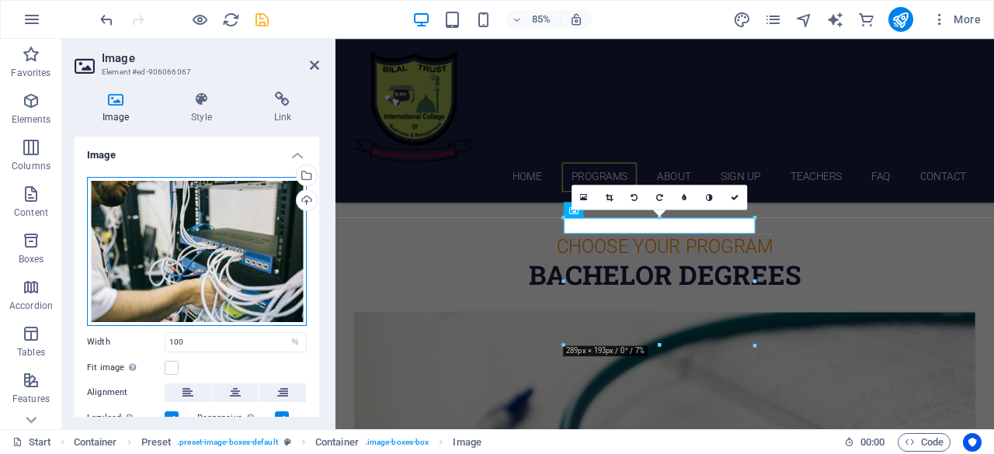
click at [231, 273] on div "Drag files here, click to choose files or select files from Files or our free s…" at bounding box center [197, 251] width 220 height 149
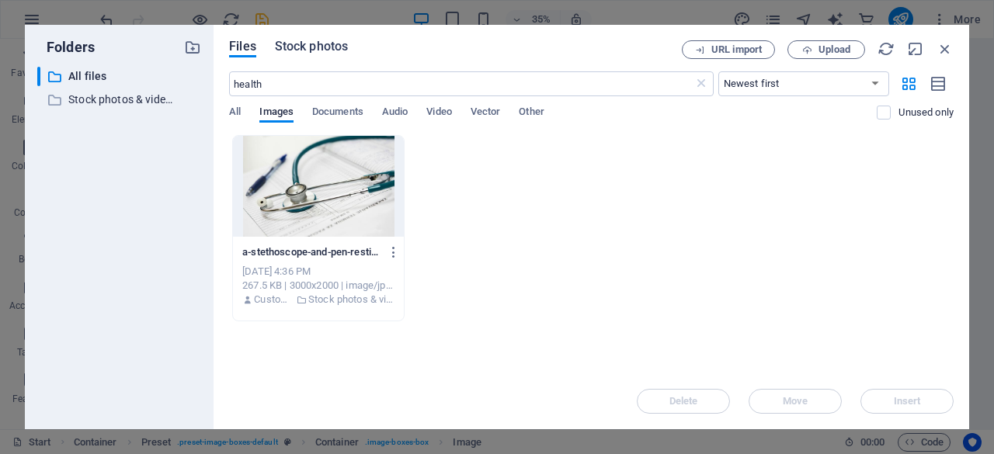
click at [317, 49] on span "Stock photos" at bounding box center [311, 46] width 73 height 19
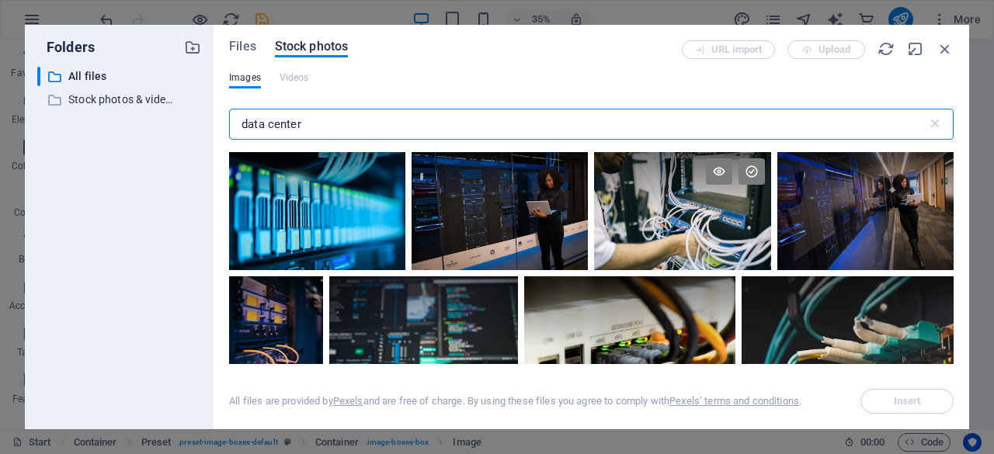
click at [741, 239] on div at bounding box center [682, 211] width 176 height 118
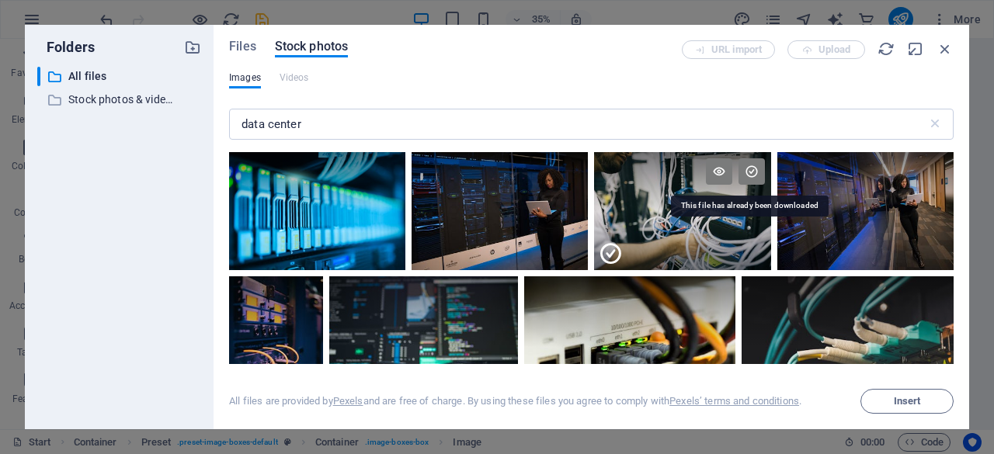
click at [601, 255] on icon at bounding box center [610, 253] width 25 height 25
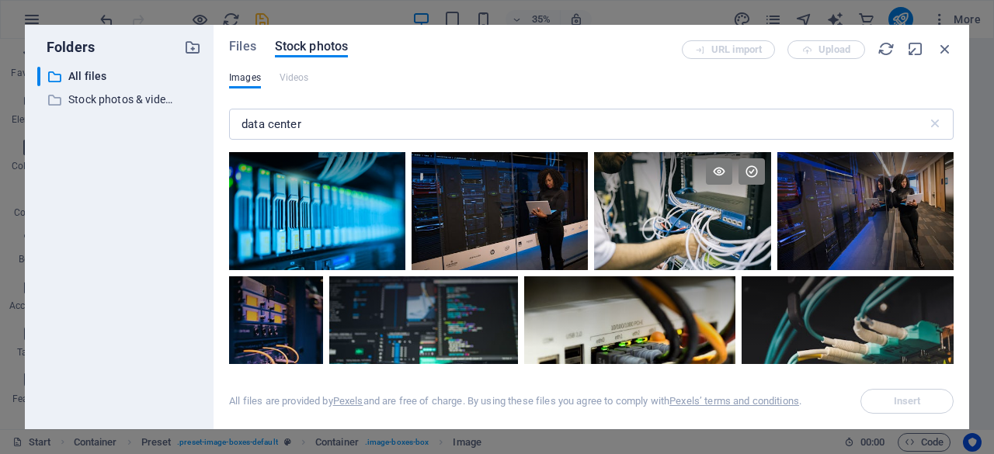
click at [634, 229] on div at bounding box center [682, 211] width 176 height 118
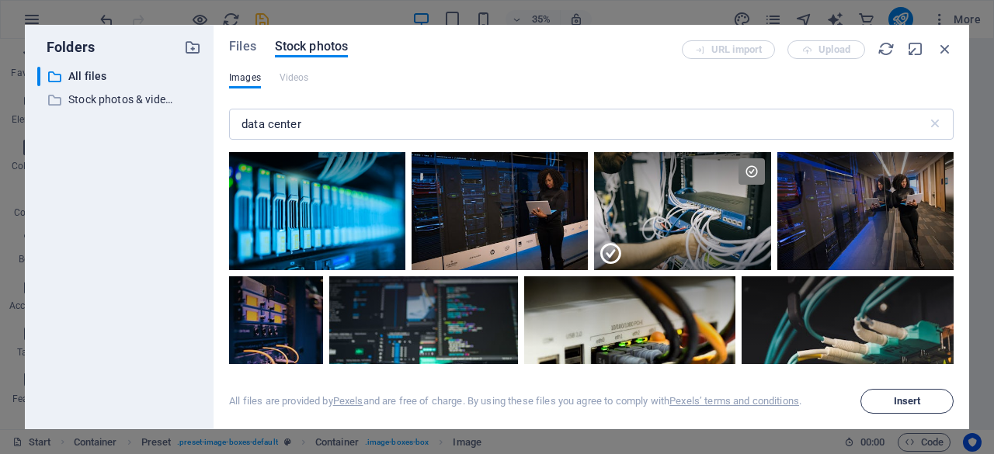
click at [881, 404] on span "Insert" at bounding box center [906, 401] width 79 height 9
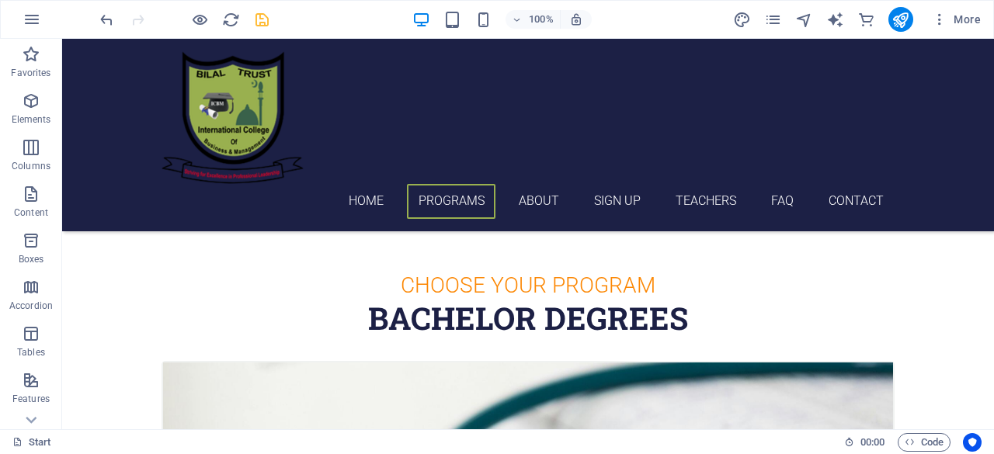
scroll to position [546, 0]
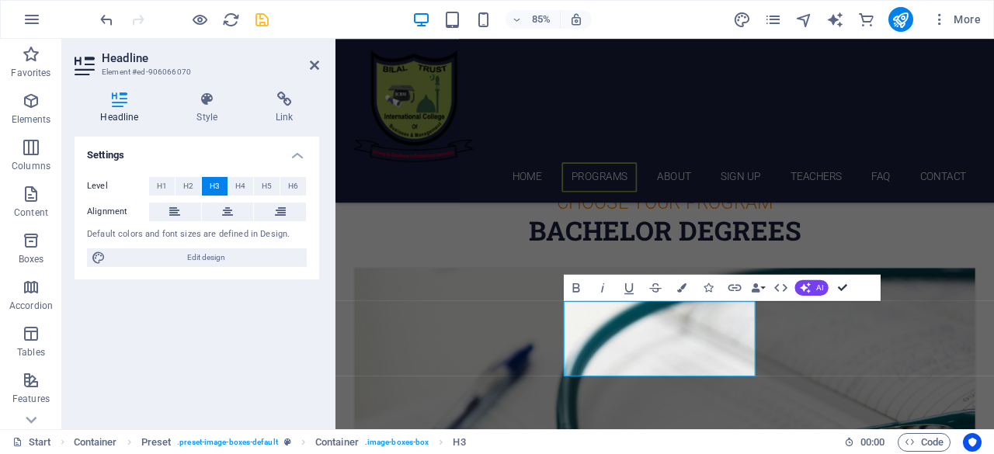
drag, startPoint x: 783, startPoint y: 250, endPoint x: 846, endPoint y: 289, distance: 73.2
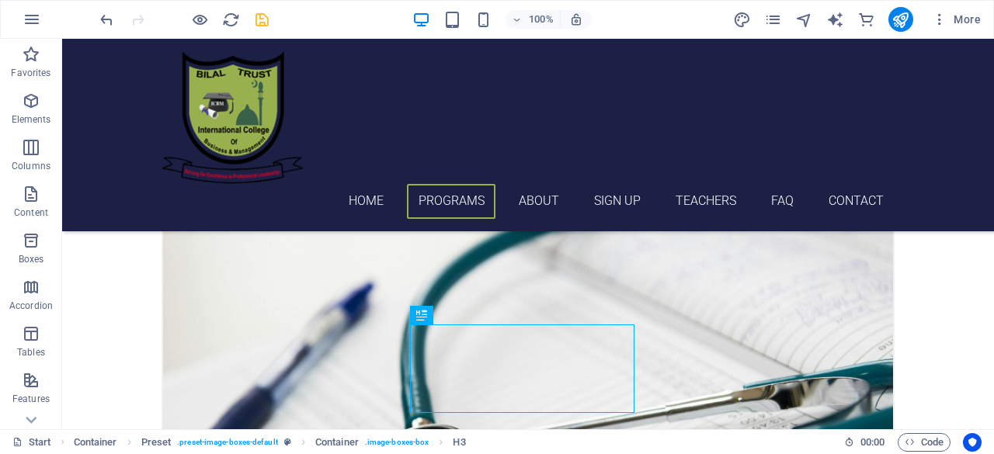
scroll to position [669, 0]
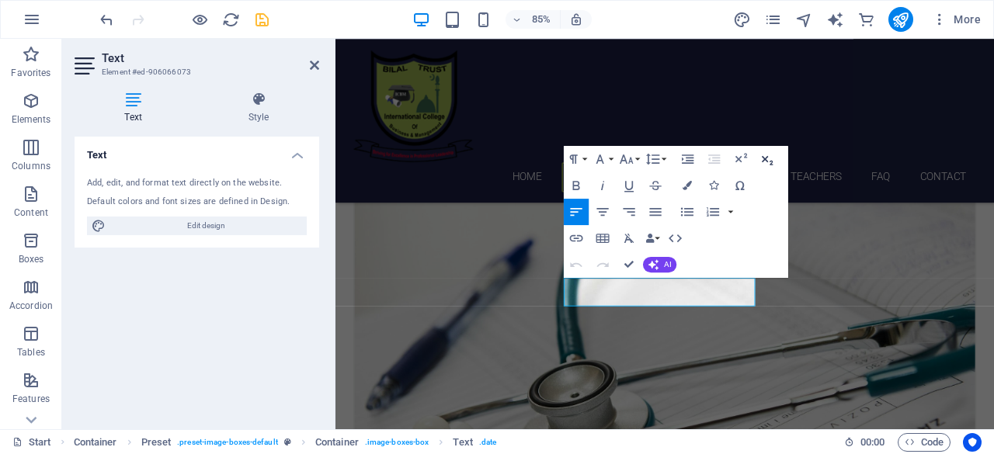
click at [765, 158] on icon "button" at bounding box center [767, 159] width 11 height 9
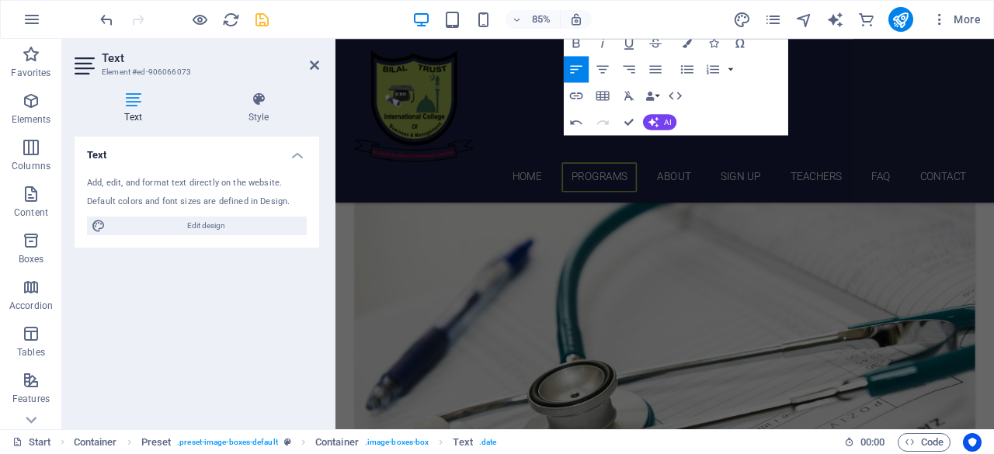
scroll to position [1071, 0]
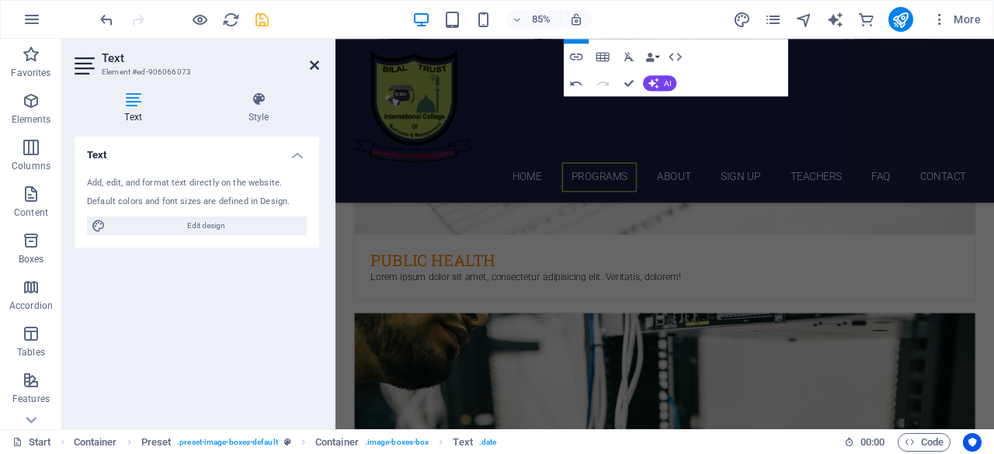
click at [315, 67] on icon at bounding box center [314, 65] width 9 height 12
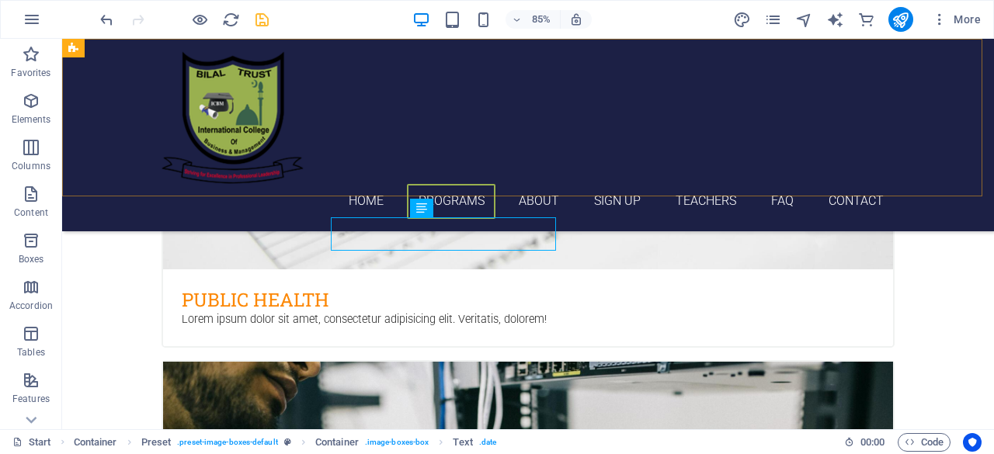
scroll to position [772, 0]
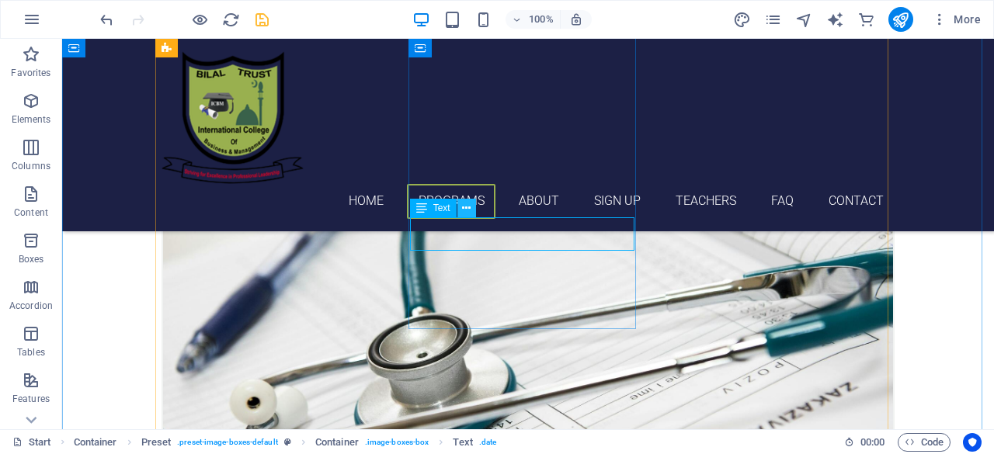
click at [469, 213] on icon at bounding box center [466, 208] width 9 height 16
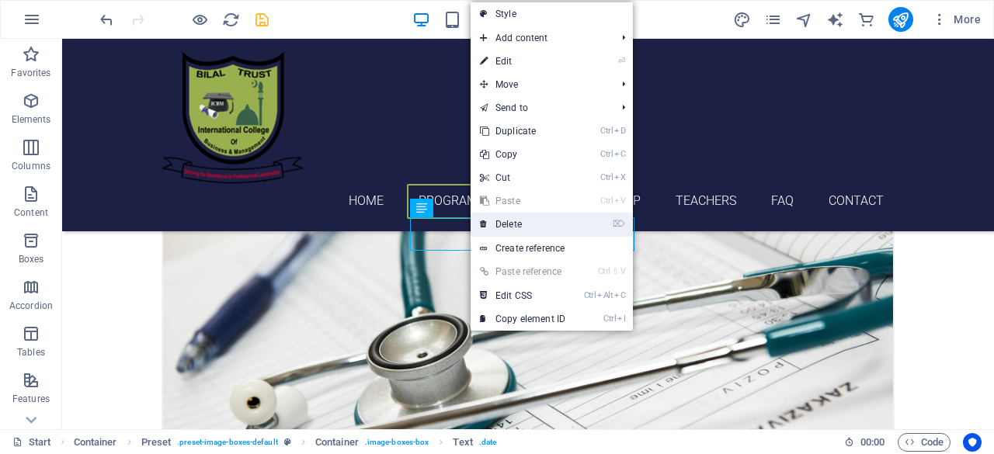
drag, startPoint x: 511, startPoint y: 227, endPoint x: 449, endPoint y: 187, distance: 73.7
click at [511, 227] on link "⌦ Delete" at bounding box center [523, 224] width 104 height 23
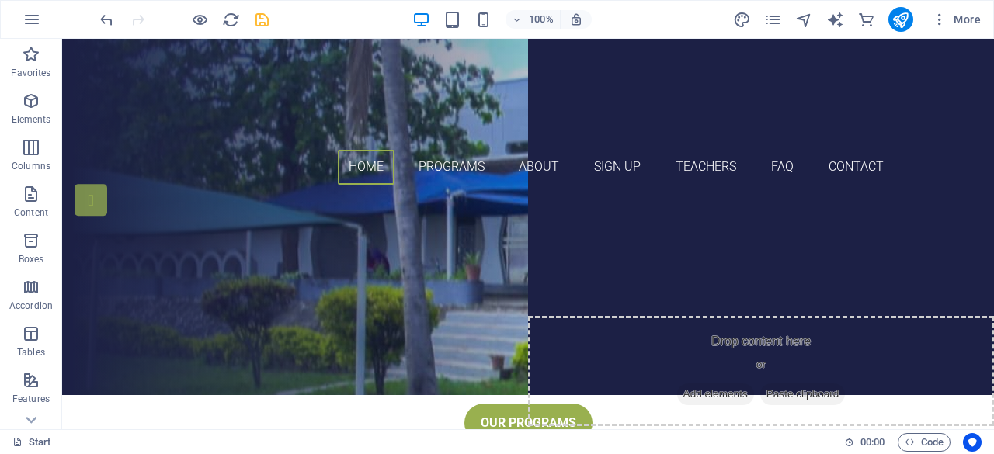
scroll to position [0, 0]
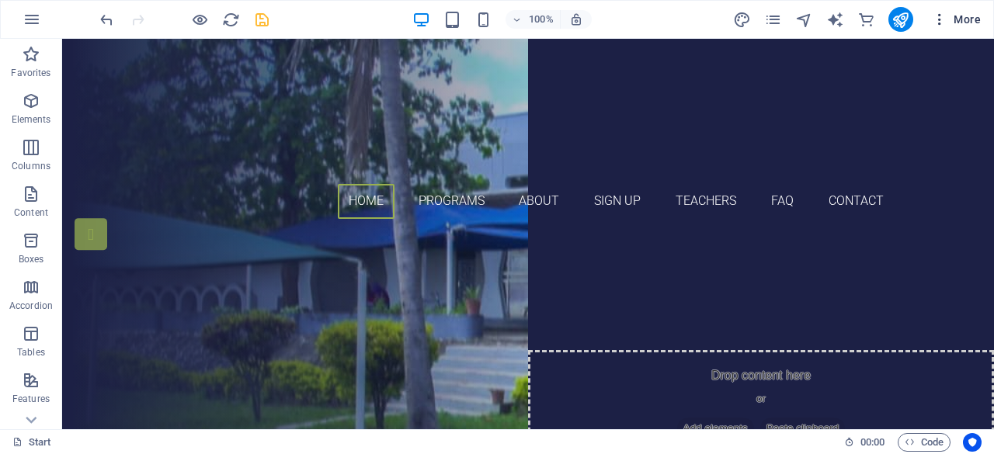
click at [0, 0] on span "More" at bounding box center [0, 0] width 0 height 0
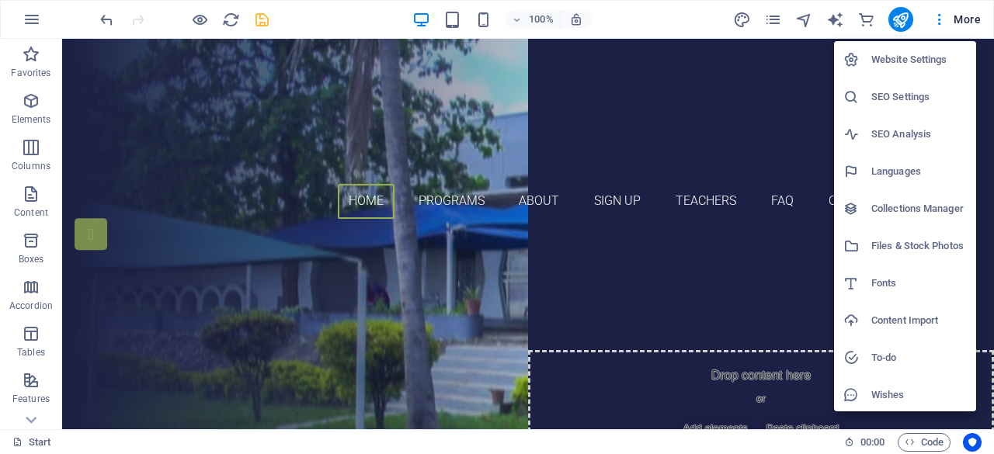
click at [259, 19] on div at bounding box center [497, 227] width 994 height 454
click at [259, 19] on div "Website Settings SEO Settings SEO Analysis Languages Collections Manager Files …" at bounding box center [497, 231] width 994 height 445
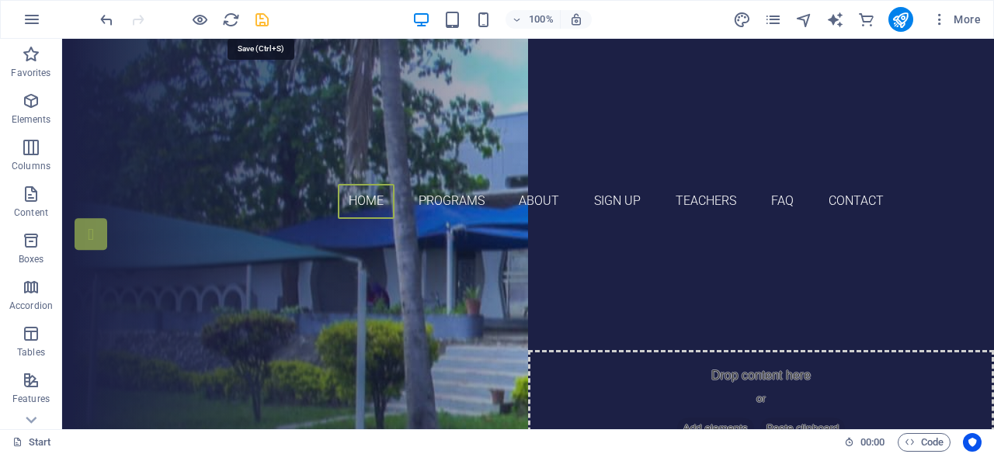
click at [259, 21] on icon "save" at bounding box center [262, 20] width 18 height 18
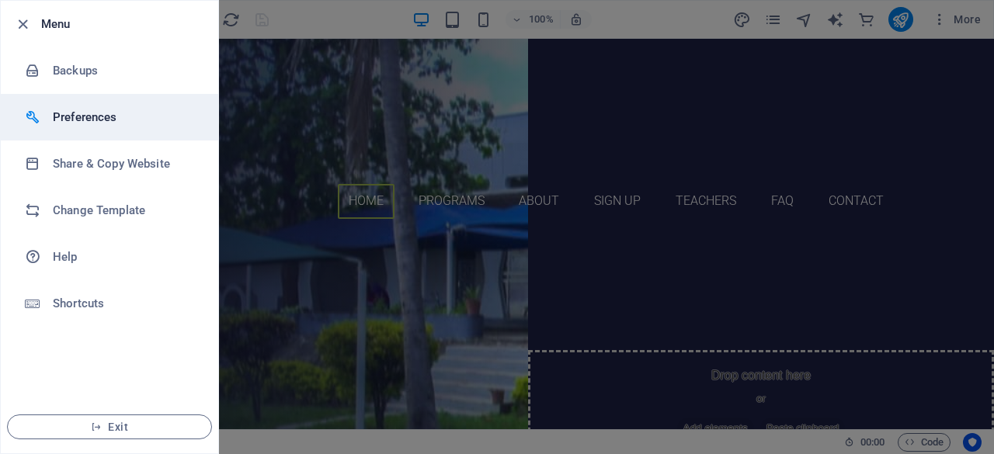
click at [73, 125] on h6 "Preferences" at bounding box center [125, 117] width 144 height 19
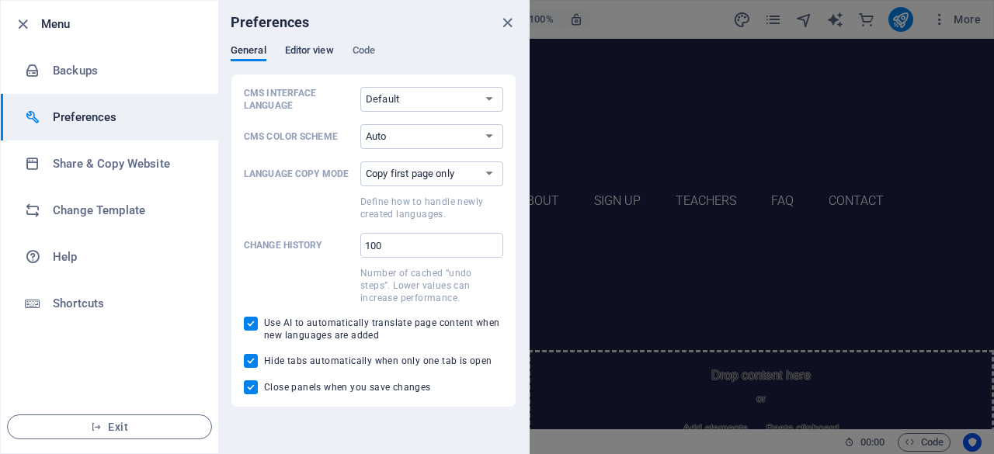
click at [302, 54] on span "Editor view" at bounding box center [309, 52] width 49 height 22
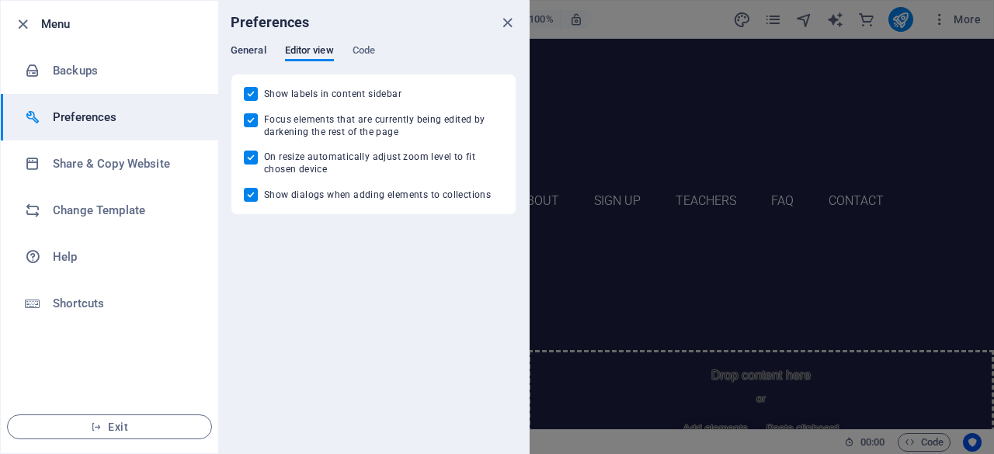
click at [258, 50] on span "General" at bounding box center [249, 52] width 36 height 22
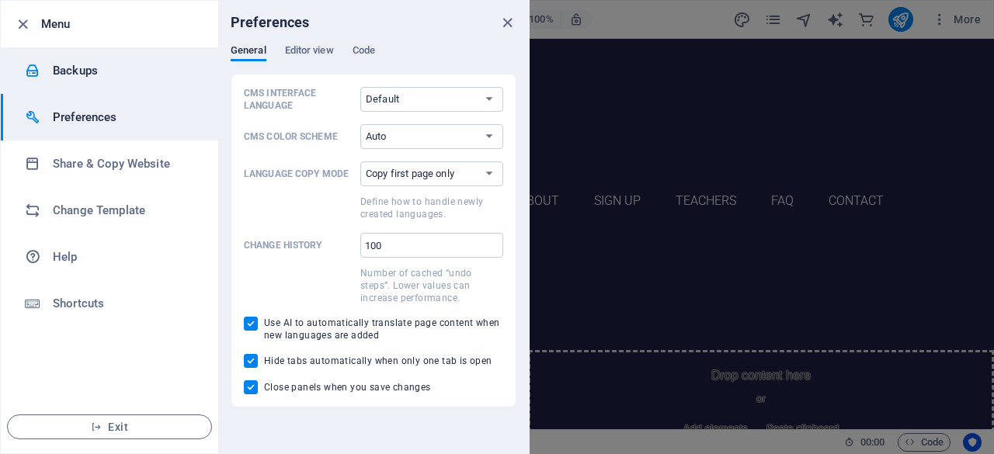
click at [72, 69] on h6 "Backups" at bounding box center [125, 70] width 144 height 19
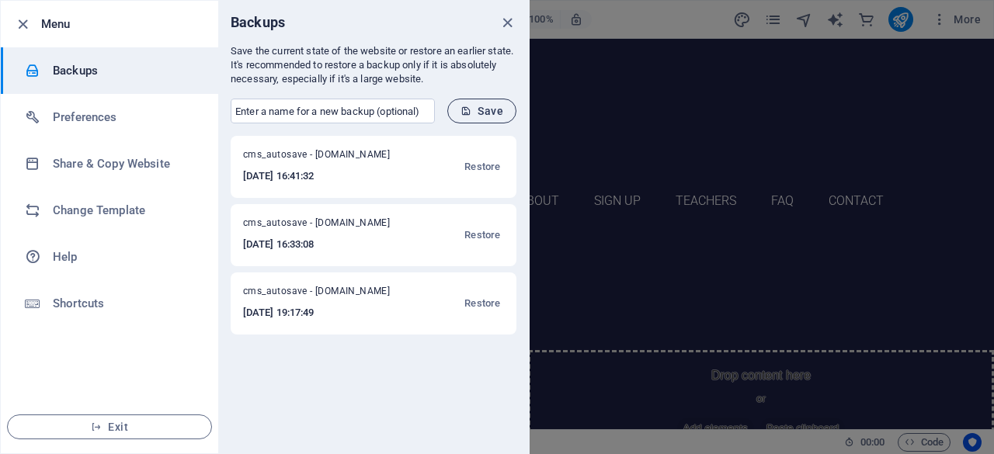
click at [486, 113] on span "Save" at bounding box center [481, 111] width 43 height 12
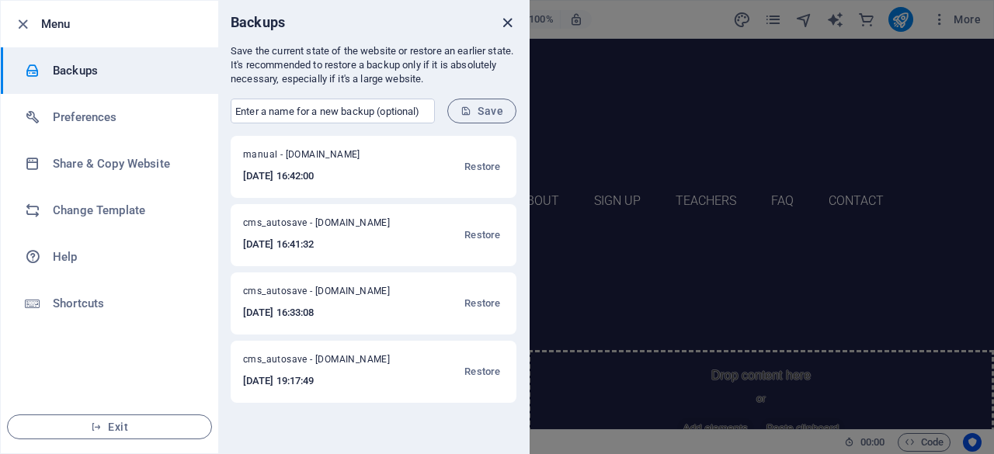
click at [509, 23] on icon "close" at bounding box center [507, 23] width 18 height 18
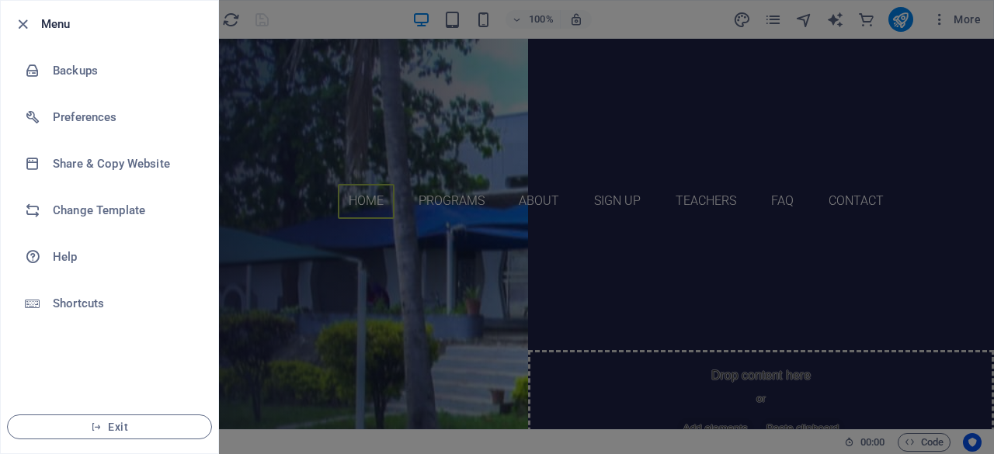
click at [273, 181] on div at bounding box center [497, 227] width 994 height 454
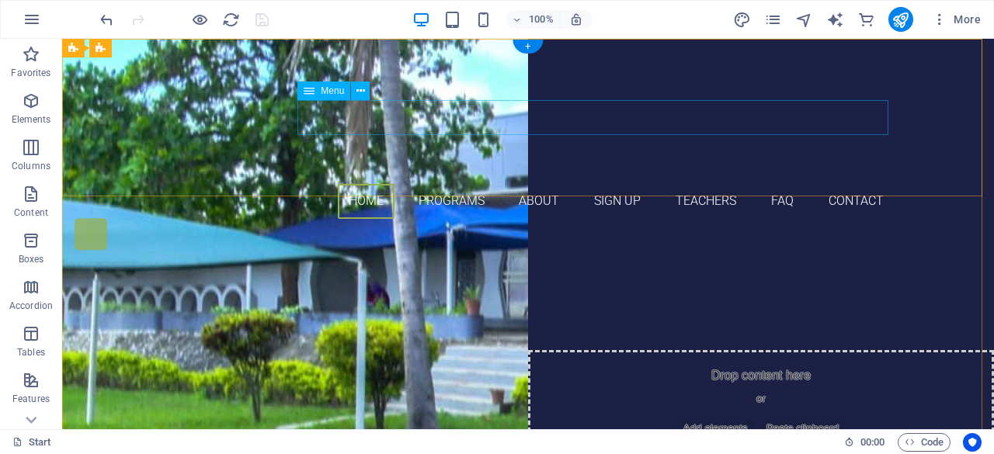
click at [460, 184] on nav "Home Programs About Sign up Teachers FAQ Contact" at bounding box center [527, 201] width 733 height 35
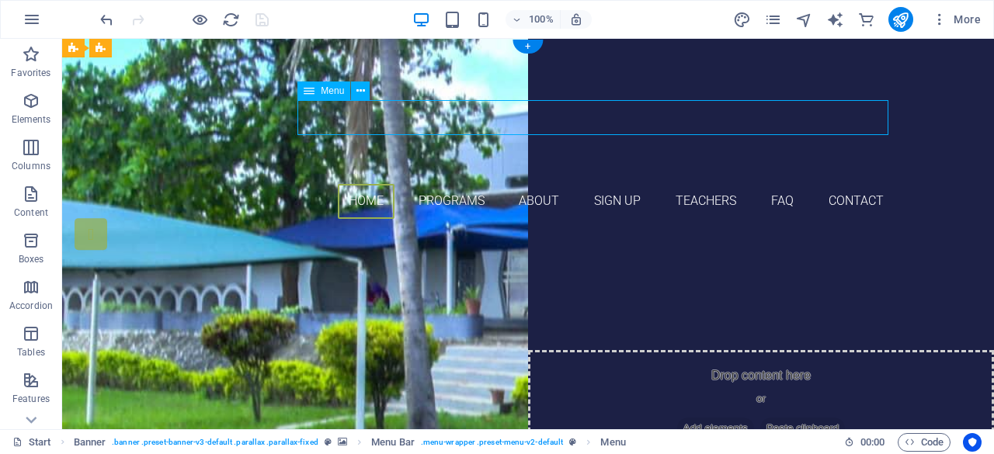
click at [460, 184] on nav "Home Programs About Sign up Teachers FAQ Contact" at bounding box center [527, 201] width 733 height 35
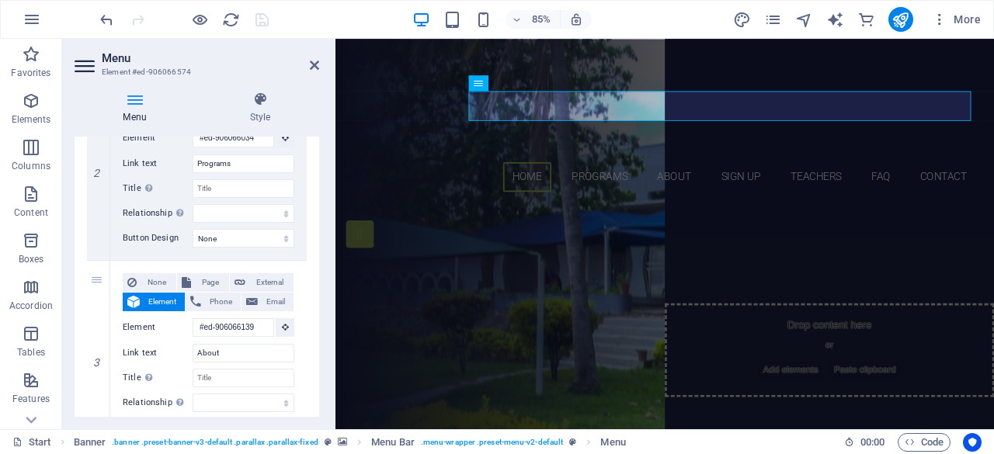
scroll to position [399, 0]
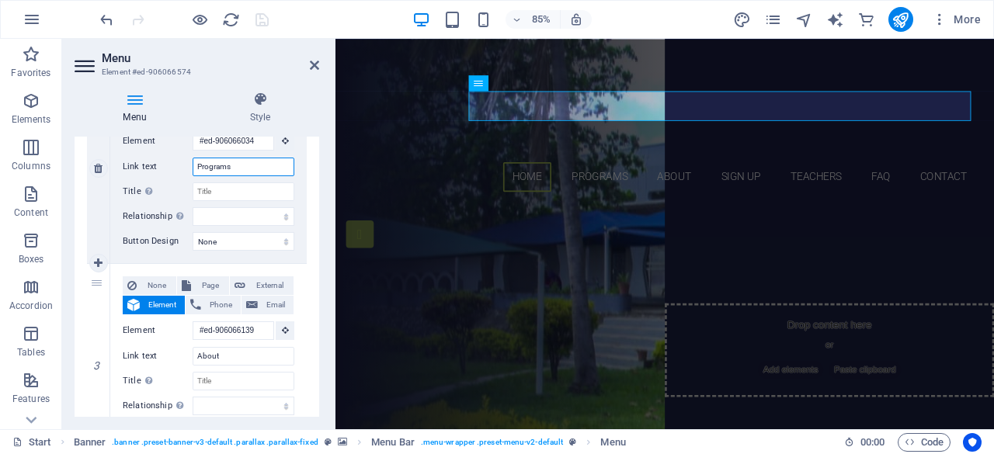
drag, startPoint x: 234, startPoint y: 170, endPoint x: 195, endPoint y: 165, distance: 39.9
click at [195, 165] on input "Programs" at bounding box center [244, 167] width 102 height 19
type input "A"
select select
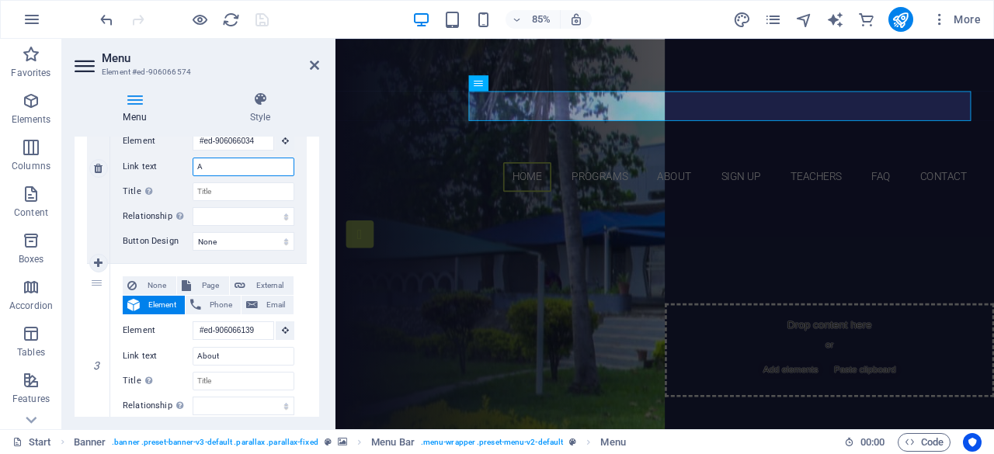
select select
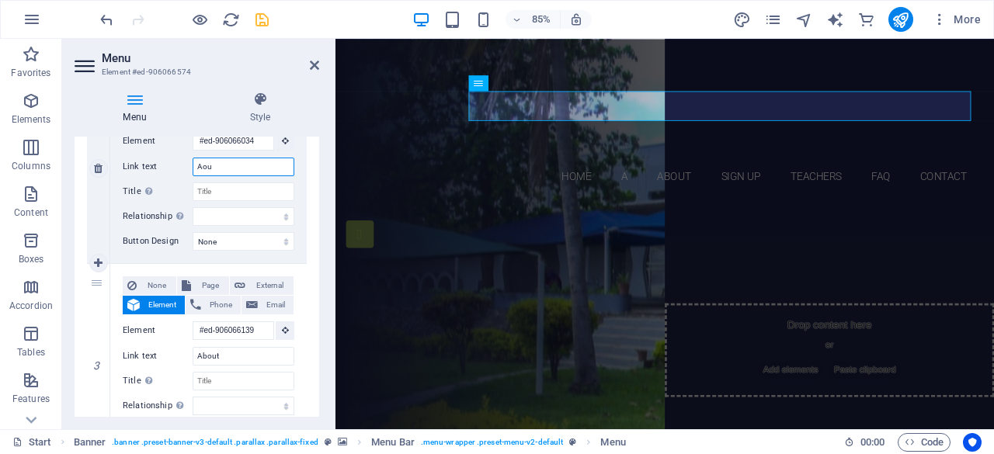
type input "Aout"
select select
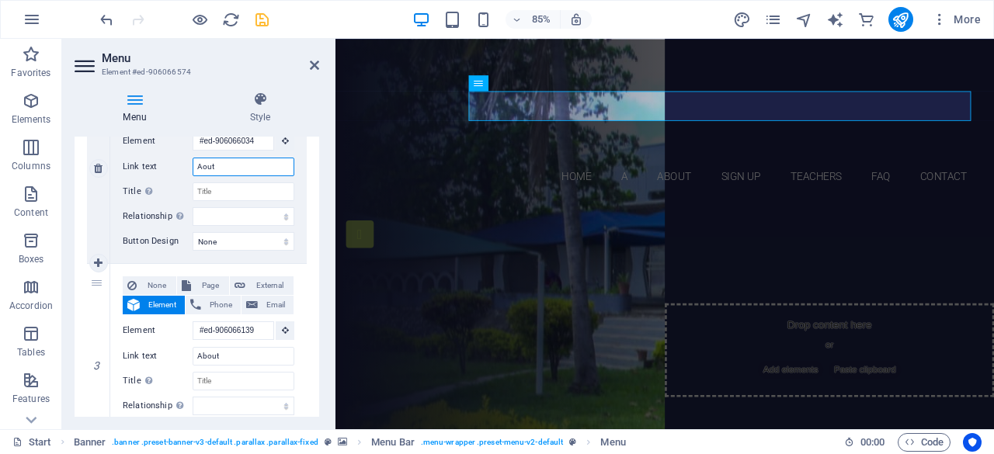
select select
type input "A"
select select
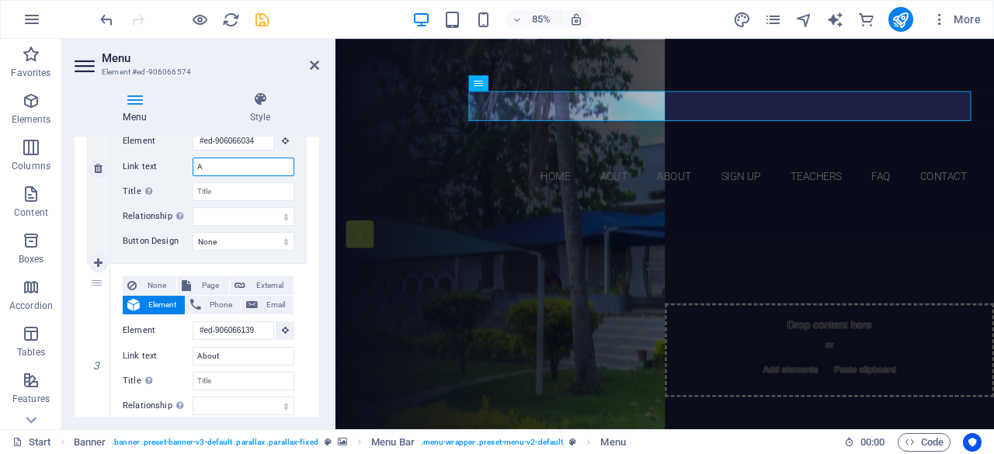
type input "Ab"
select select
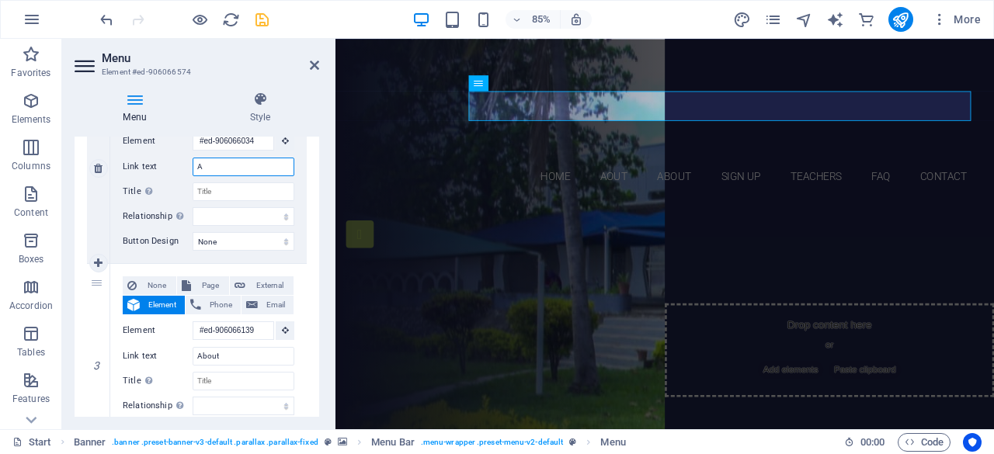
select select
type input "About"
select select
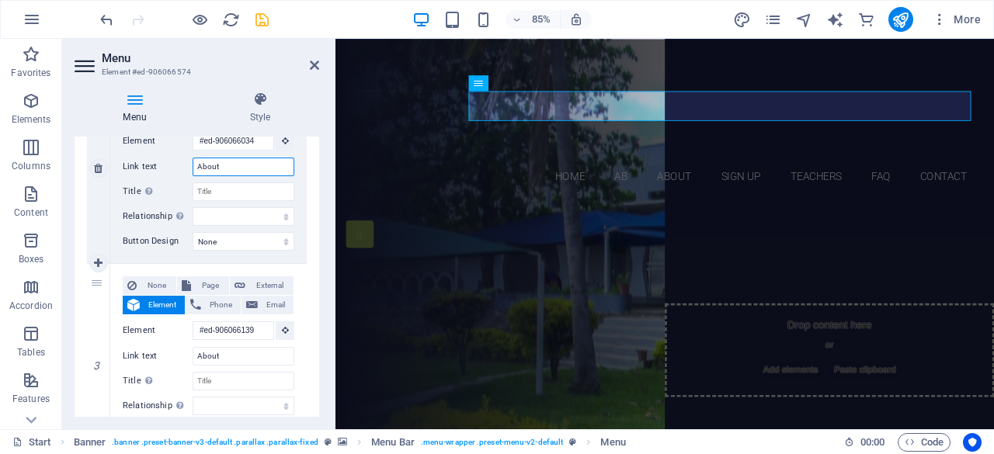
select select
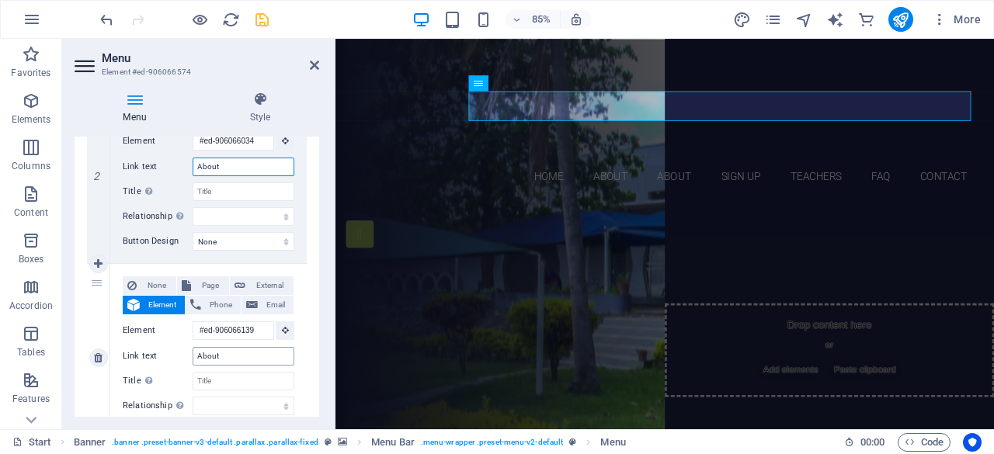
type input "About"
drag, startPoint x: 236, startPoint y: 356, endPoint x: 199, endPoint y: 353, distance: 37.4
click at [199, 353] on input "About" at bounding box center [244, 356] width 102 height 19
type input "A"
select select
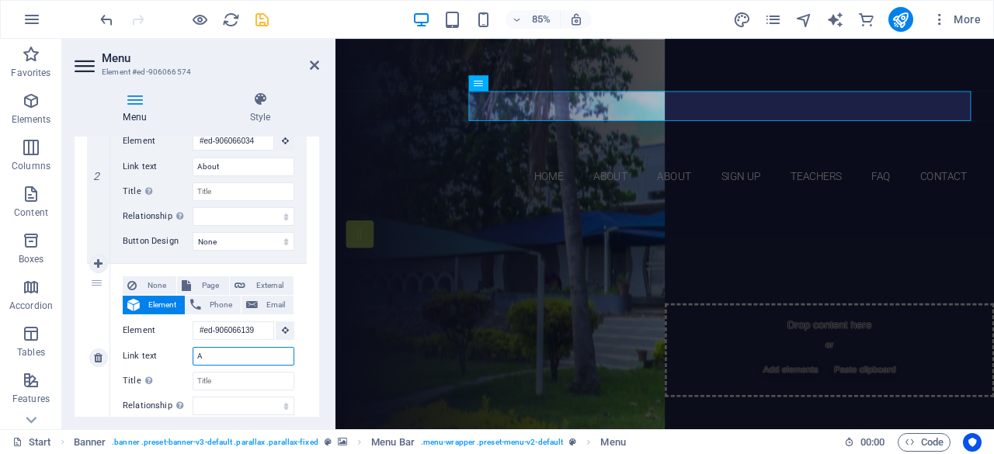
select select
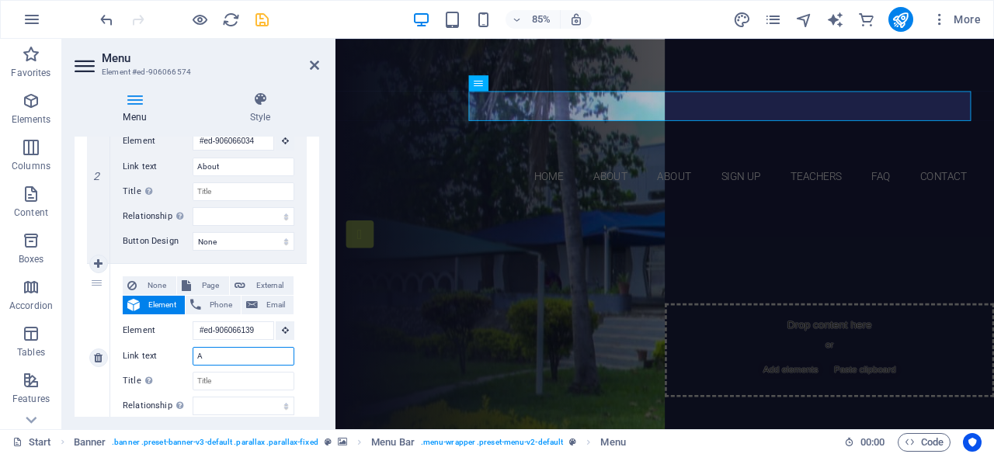
select select
type input "Acade"
select select
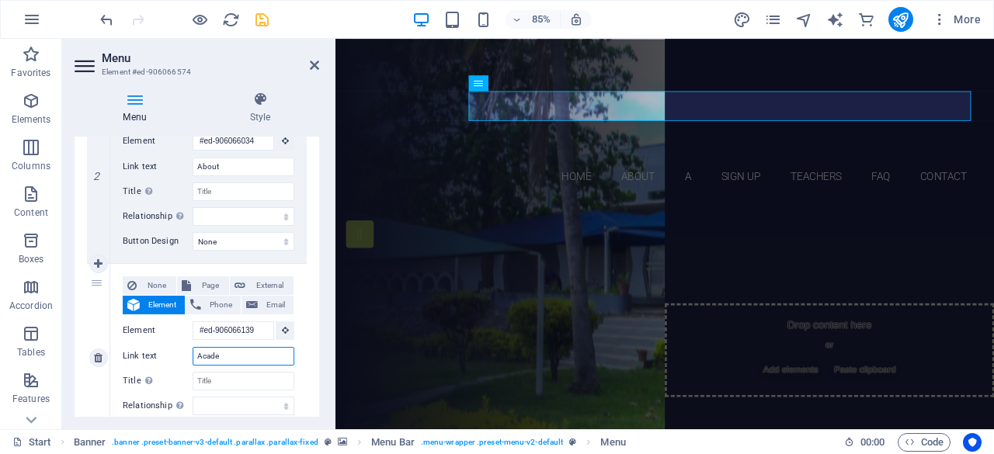
select select
type input "Academic"
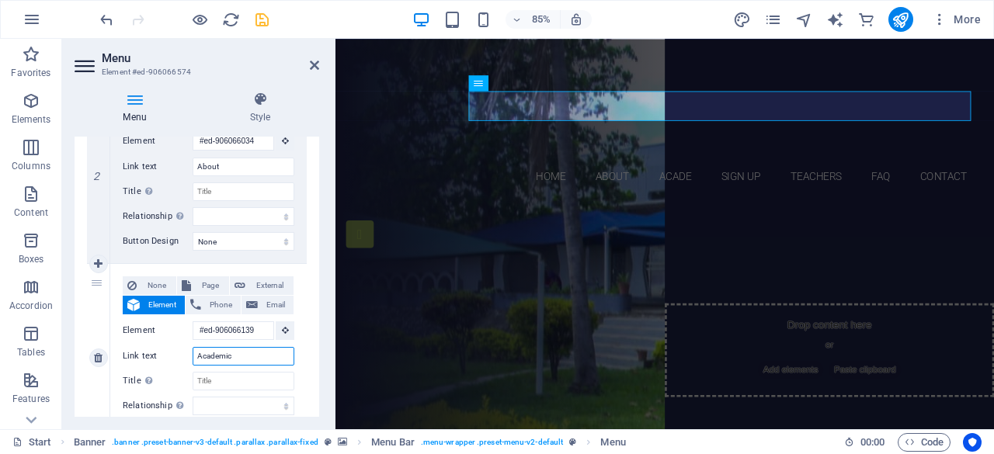
select select
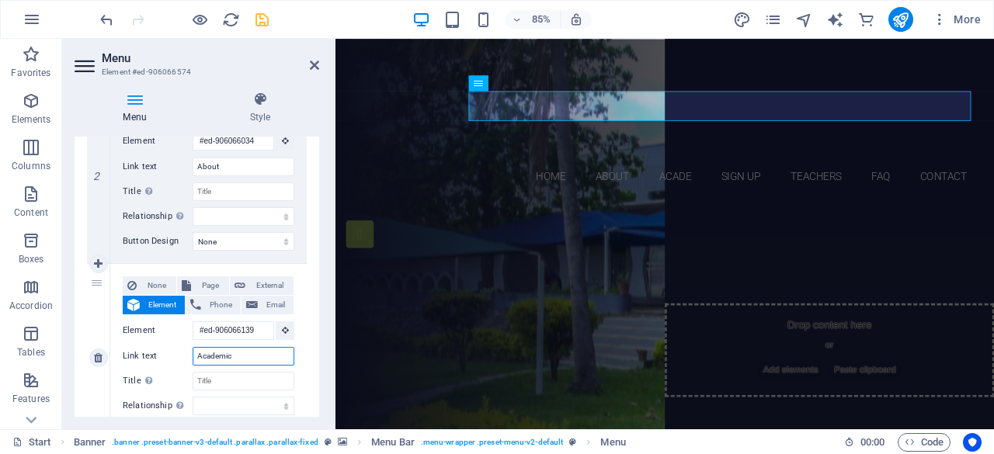
select select
type input "Academics"
select select
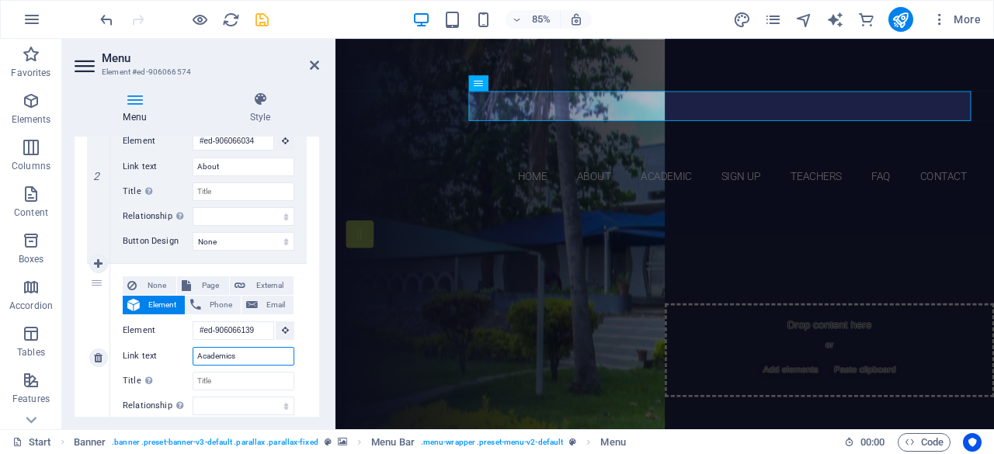
select select
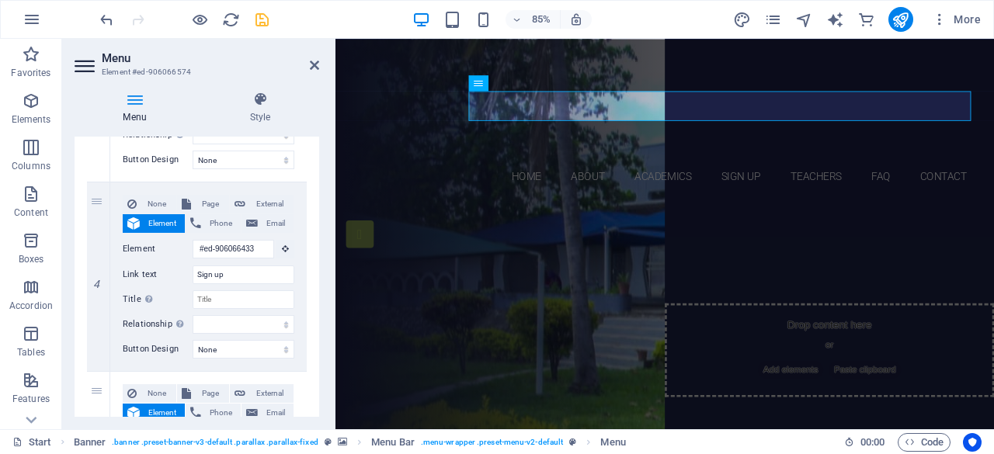
scroll to position [672, 0]
type input "Academics"
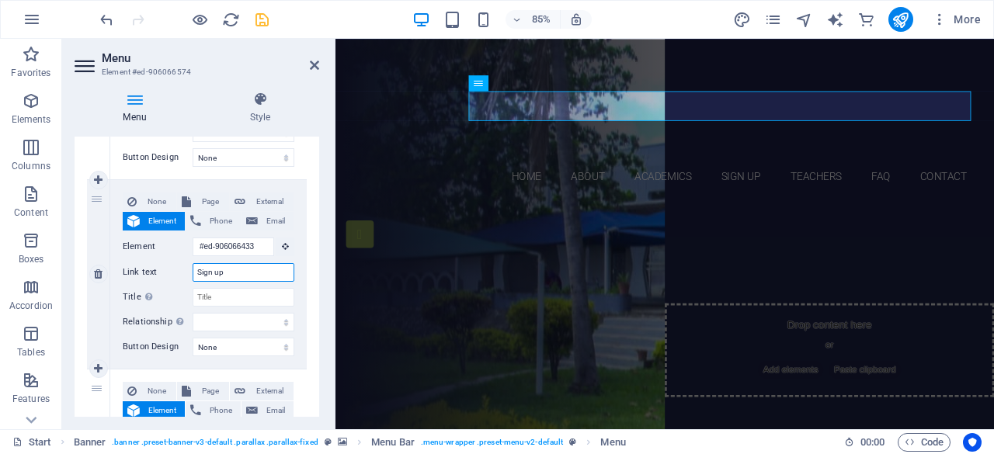
drag, startPoint x: 225, startPoint y: 269, endPoint x: 196, endPoint y: 269, distance: 29.5
click at [196, 269] on input "Sign up" at bounding box center [244, 272] width 102 height 19
type input "P"
select select
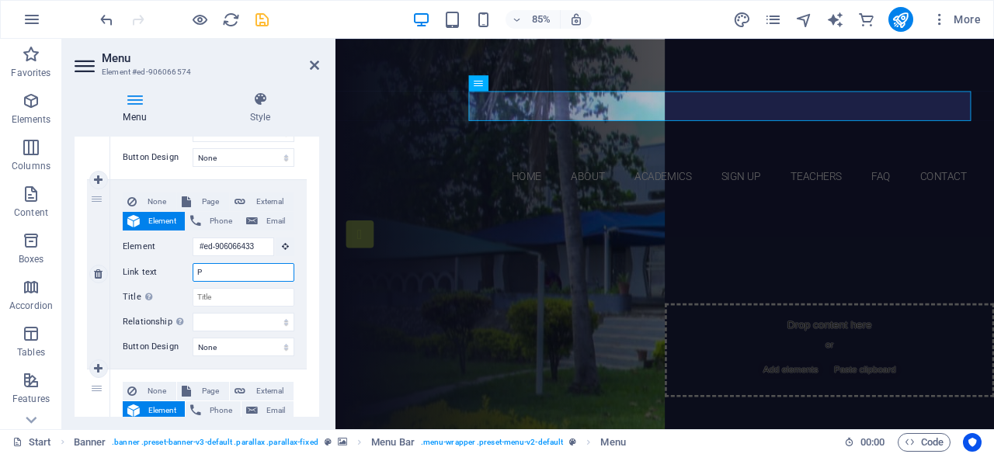
select select
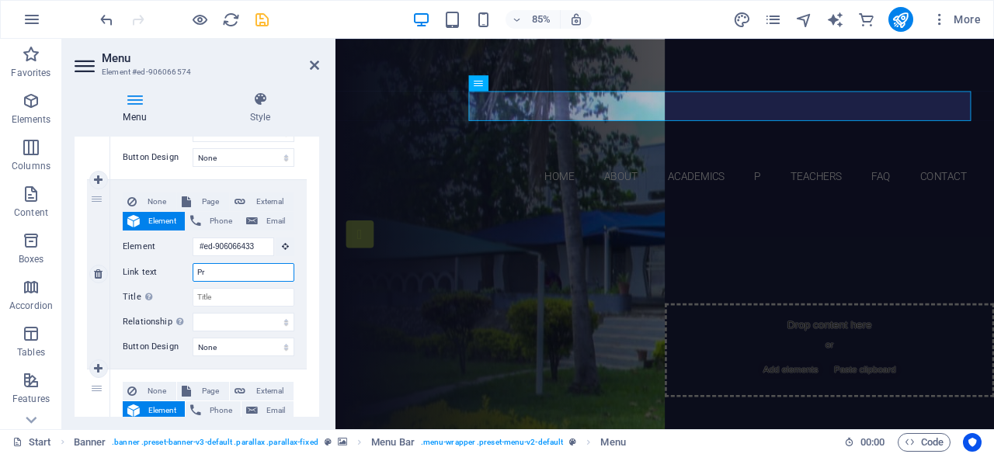
type input "Pro"
select select
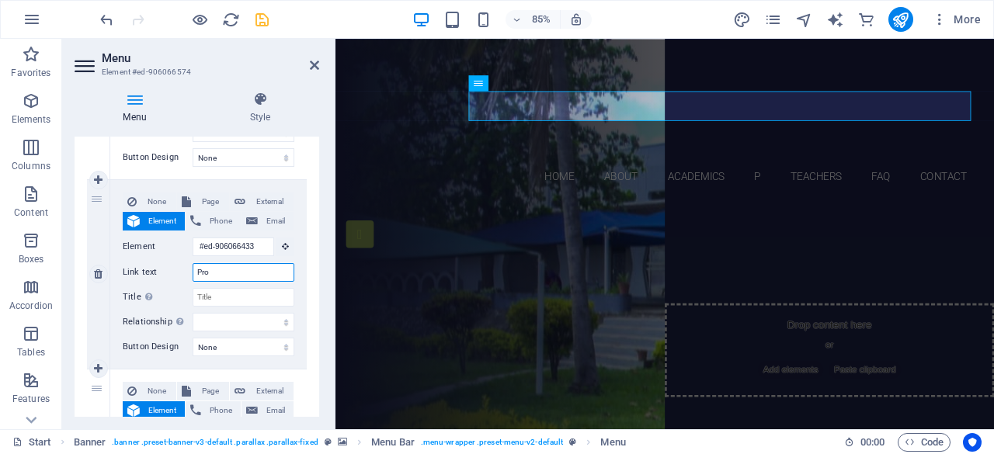
select select
type input "Progra"
select select
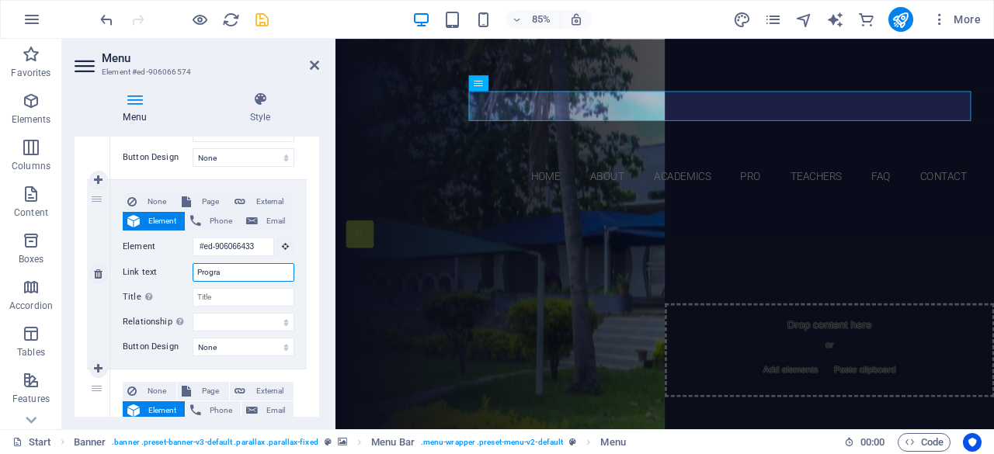
select select
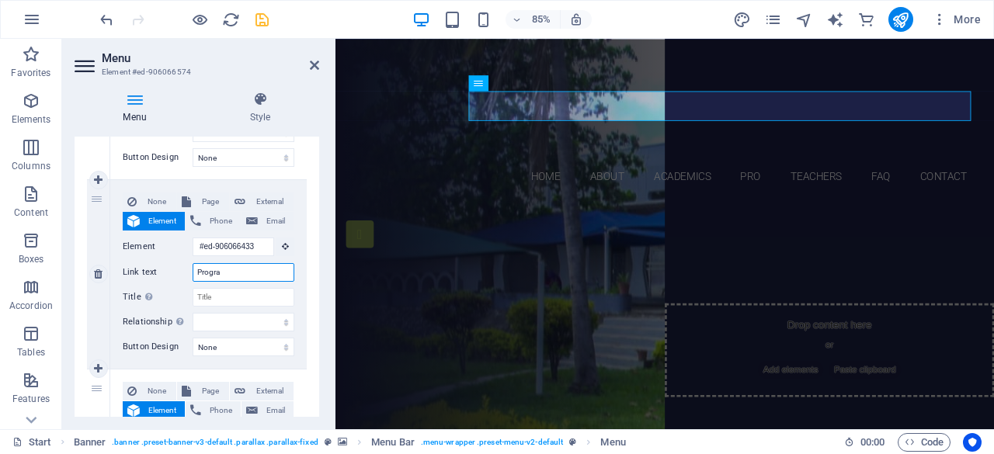
select select
type input "Programs"
select select
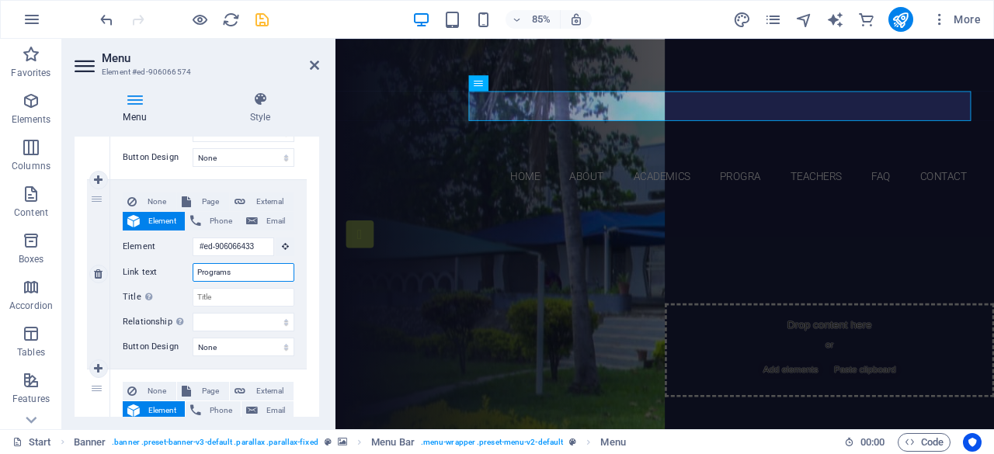
select select
type input "Programs"
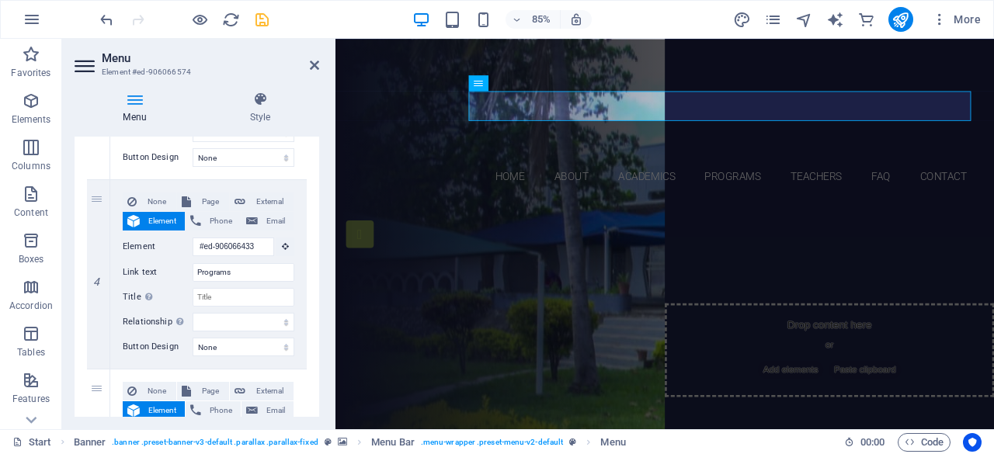
drag, startPoint x: 320, startPoint y: 295, endPoint x: 318, endPoint y: 312, distance: 17.2
click at [318, 312] on div "Menu Style Menu Auto Custom Create custom menu items for this menu. Recommended…" at bounding box center [196, 254] width 269 height 350
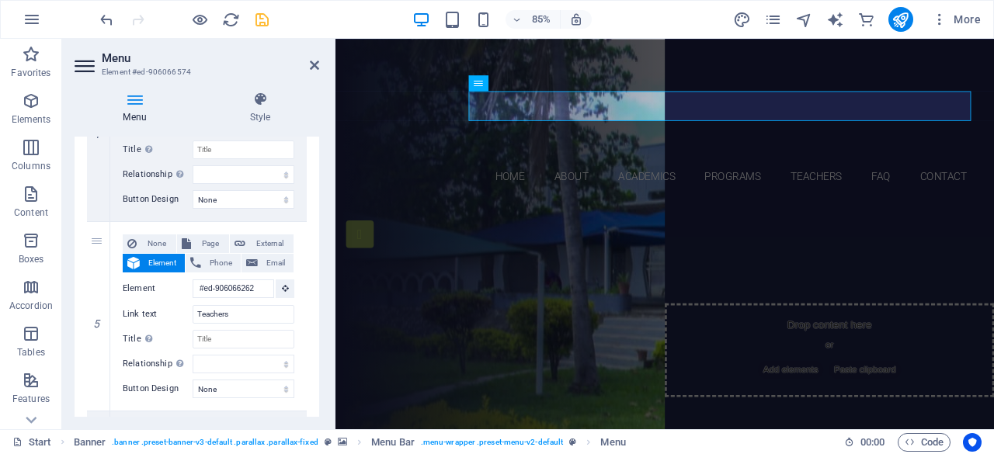
scroll to position [832, 0]
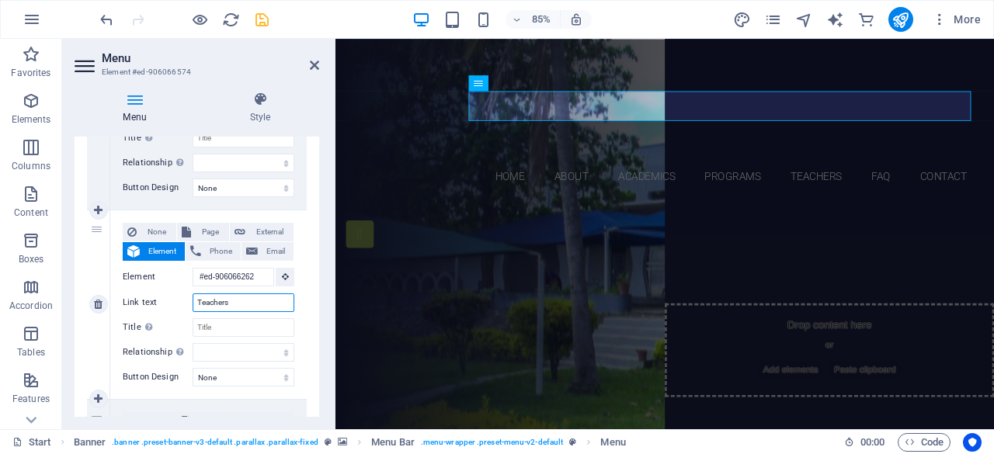
drag, startPoint x: 243, startPoint y: 303, endPoint x: 193, endPoint y: 300, distance: 50.6
click at [193, 300] on input "Teachers" at bounding box center [244, 302] width 102 height 19
type input "Li"
select select
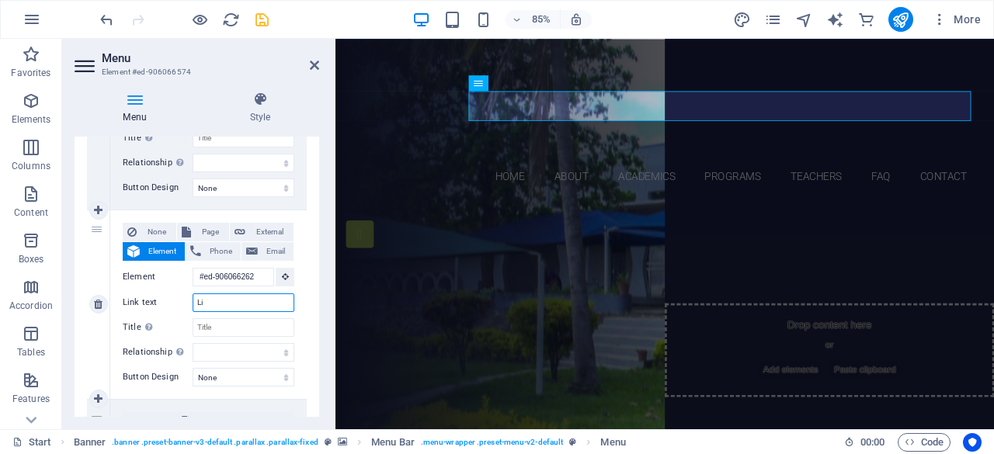
select select
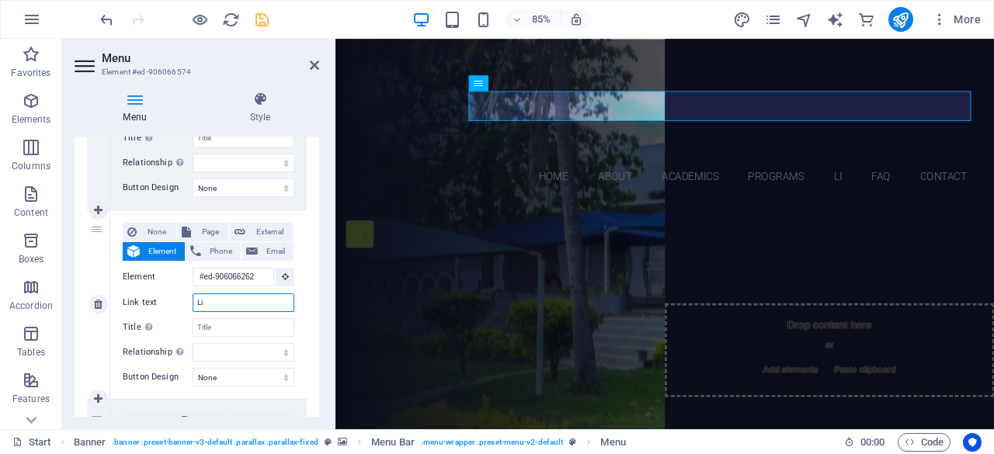
type input "Lib"
select select
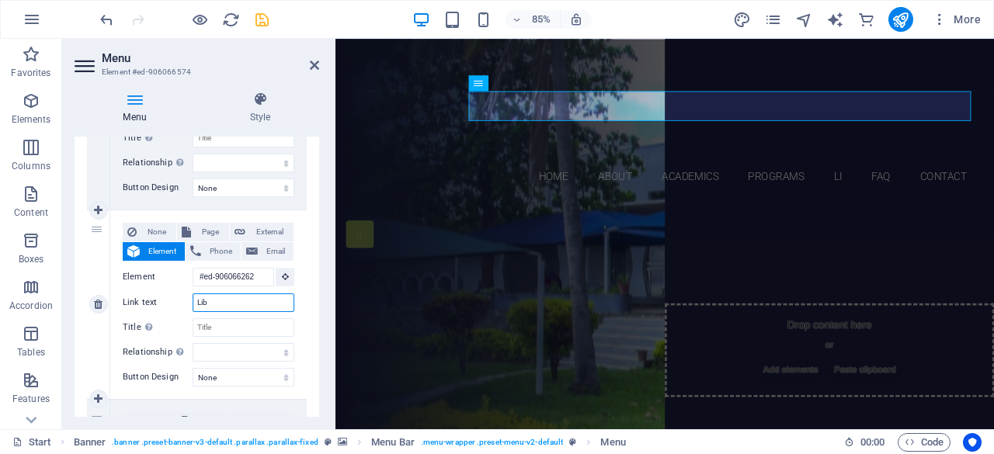
select select
type input "Librar"
select select
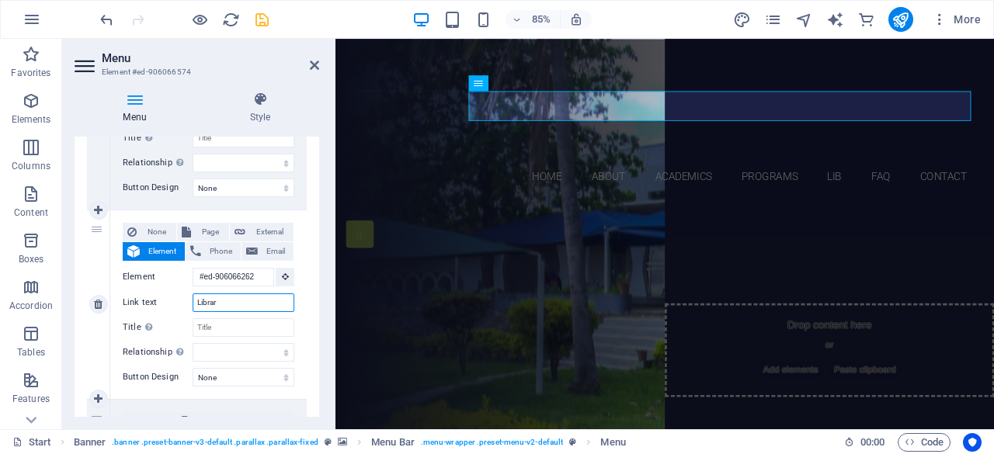
select select
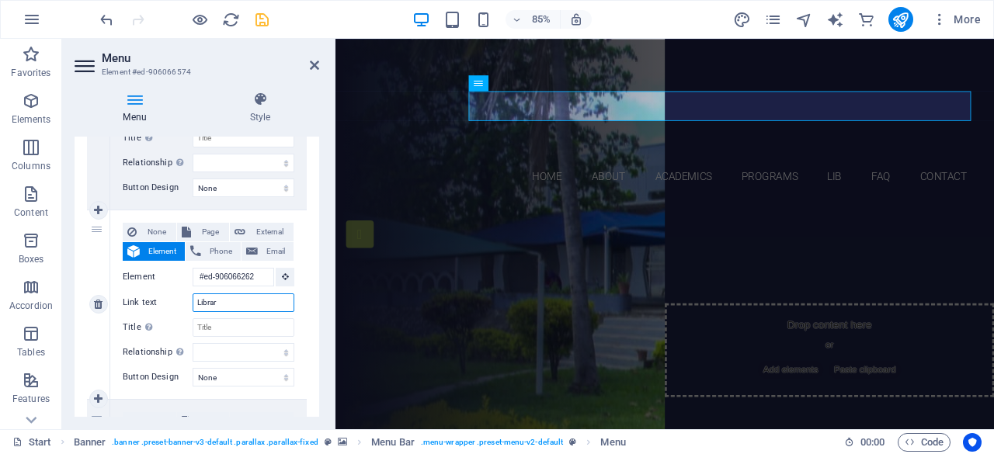
select select
type input "Library"
select select
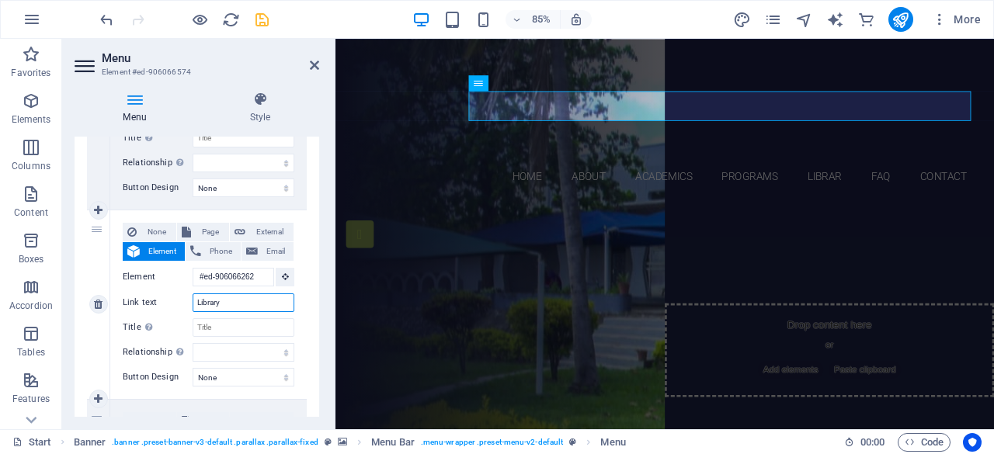
select select
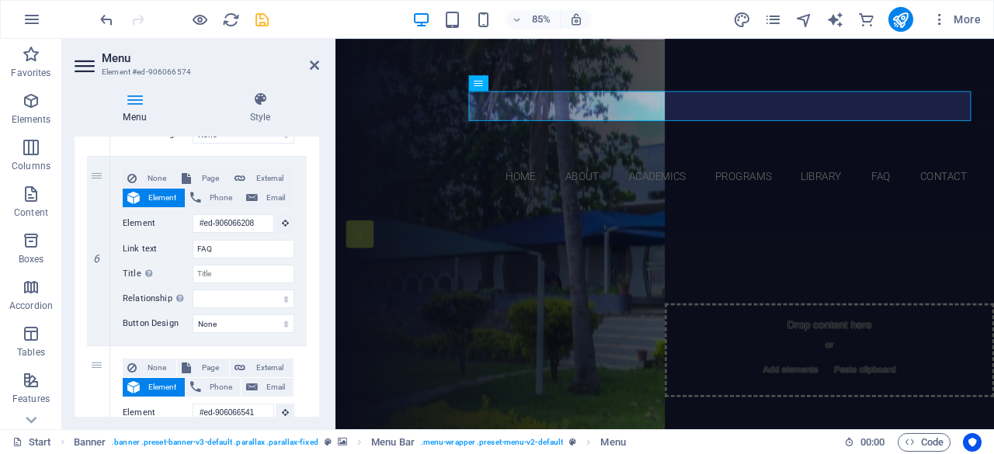
scroll to position [1078, 0]
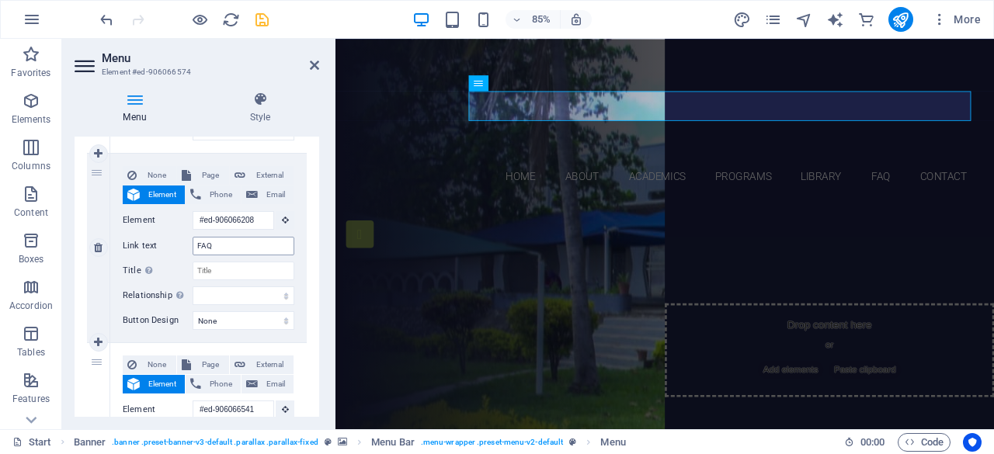
type input "Library"
drag, startPoint x: 224, startPoint y: 247, endPoint x: 196, endPoint y: 241, distance: 29.2
click at [196, 241] on input "FAQ" at bounding box center [244, 246] width 102 height 19
type input "RE"
select select
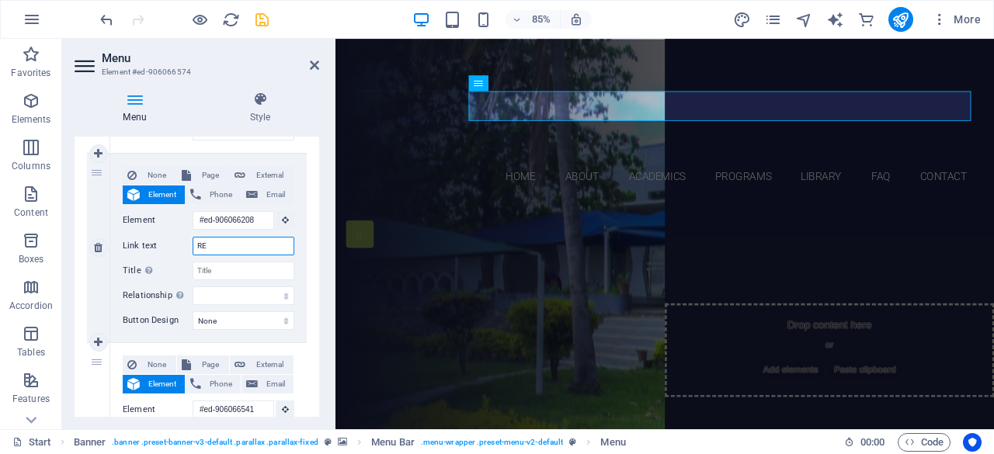
select select
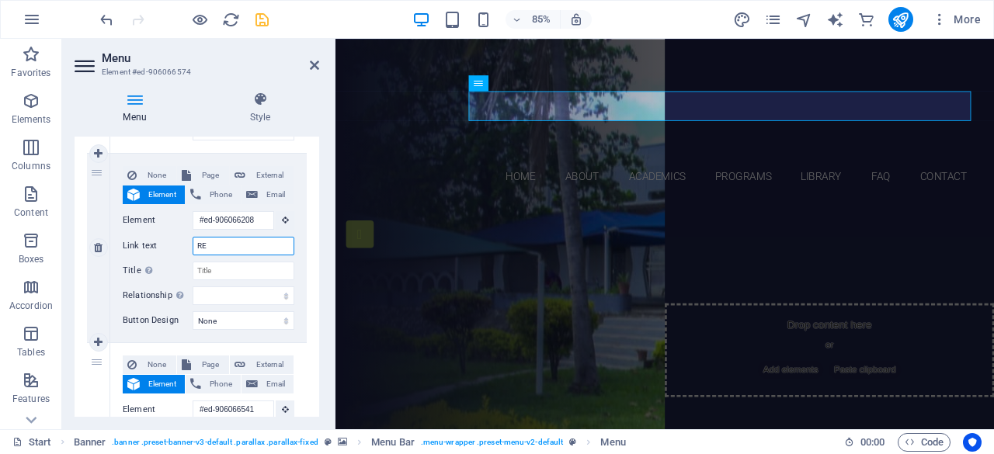
select select
type input "RESOU"
select select
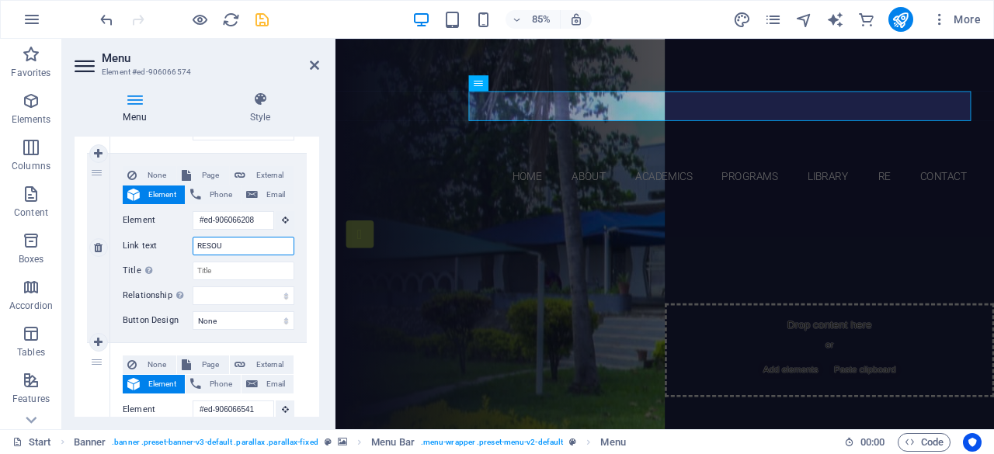
select select
type input "RESOUrces"
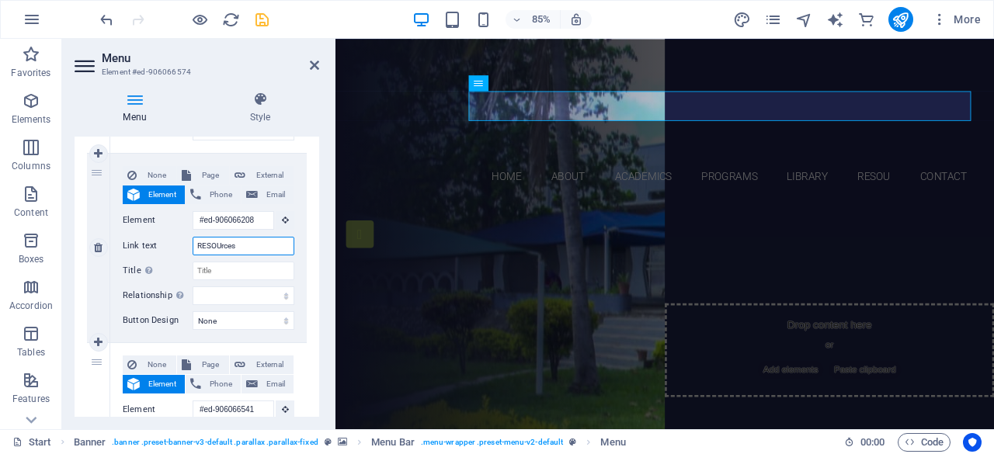
select select
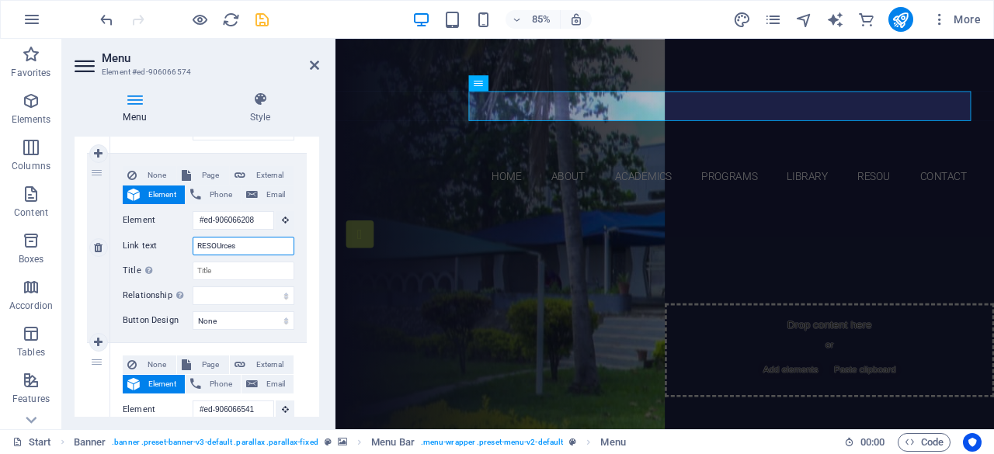
select select
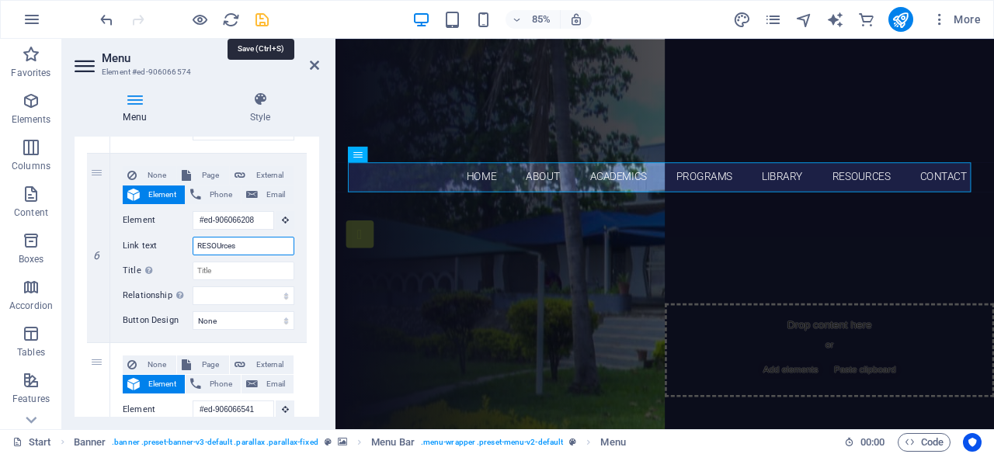
type input "RESOUrces"
click at [261, 21] on icon "save" at bounding box center [262, 20] width 18 height 18
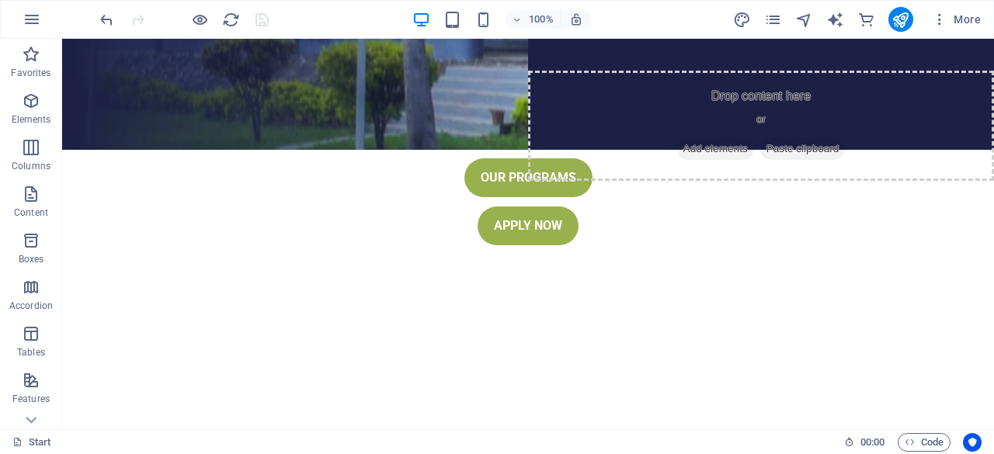
scroll to position [0, 0]
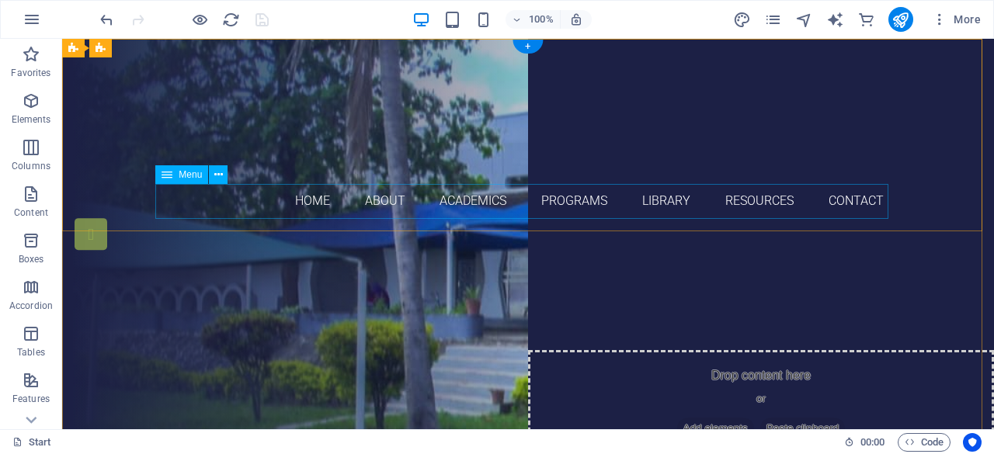
click at [525, 197] on nav "Home About Academics Programs Library RESOUrces Contact" at bounding box center [527, 201] width 733 height 35
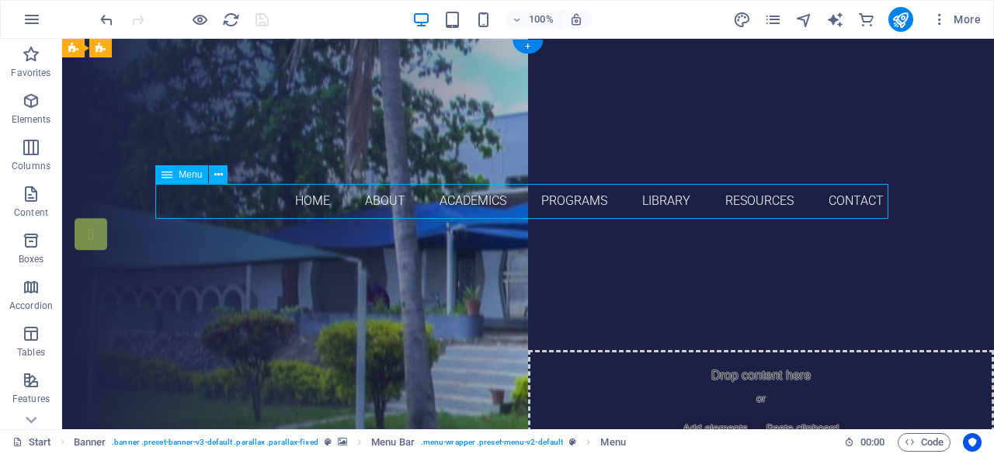
click at [525, 197] on nav "Home About Academics Programs Library RESOUrces Contact" at bounding box center [527, 201] width 733 height 35
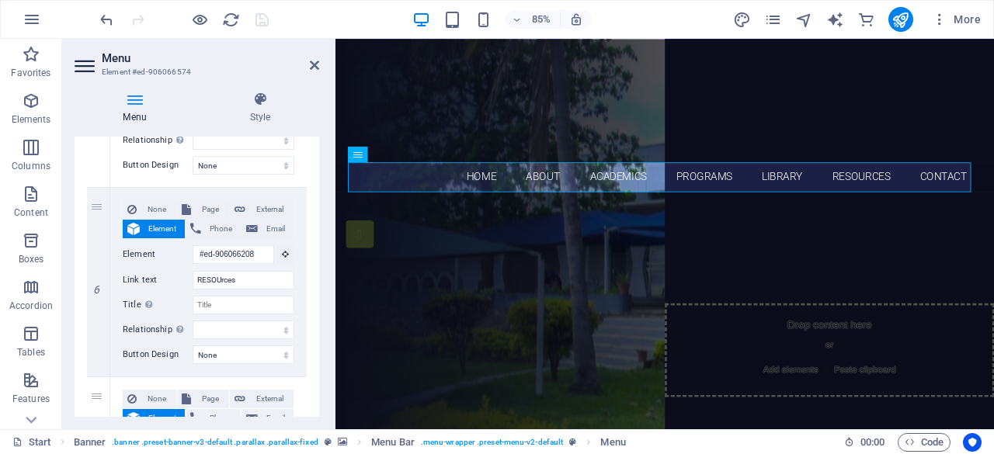
scroll to position [1071, 0]
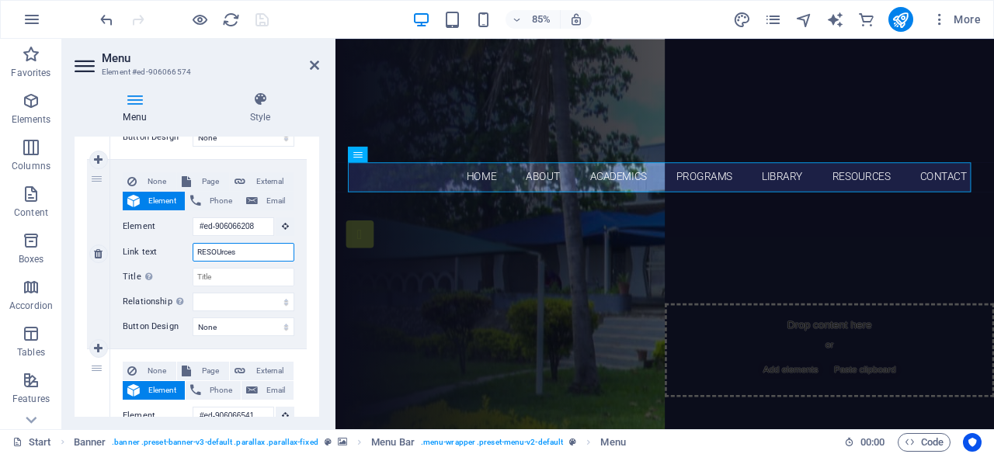
click at [239, 248] on input "RESOUrces" at bounding box center [244, 252] width 102 height 19
drag, startPoint x: 215, startPoint y: 249, endPoint x: 197, endPoint y: 250, distance: 17.9
click at [197, 250] on input "RESOUrces" at bounding box center [244, 252] width 102 height 19
type input "fa"
select select
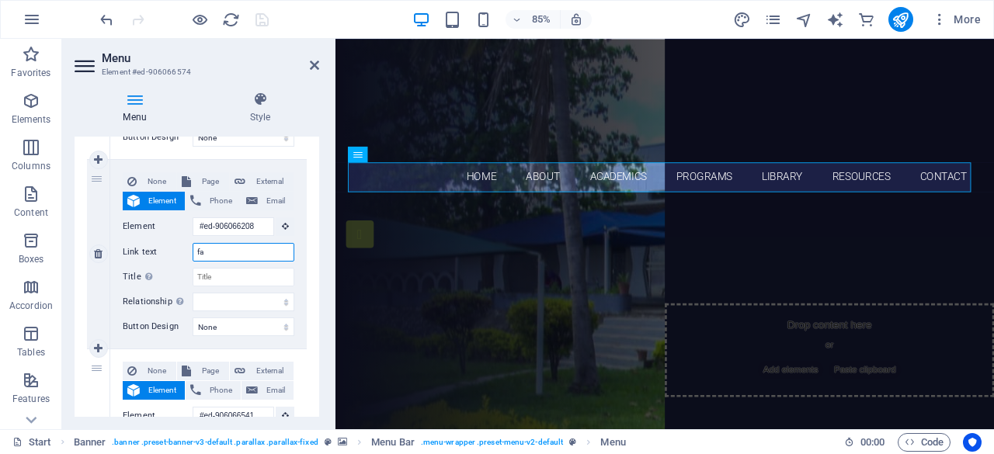
select select
type input "fac"
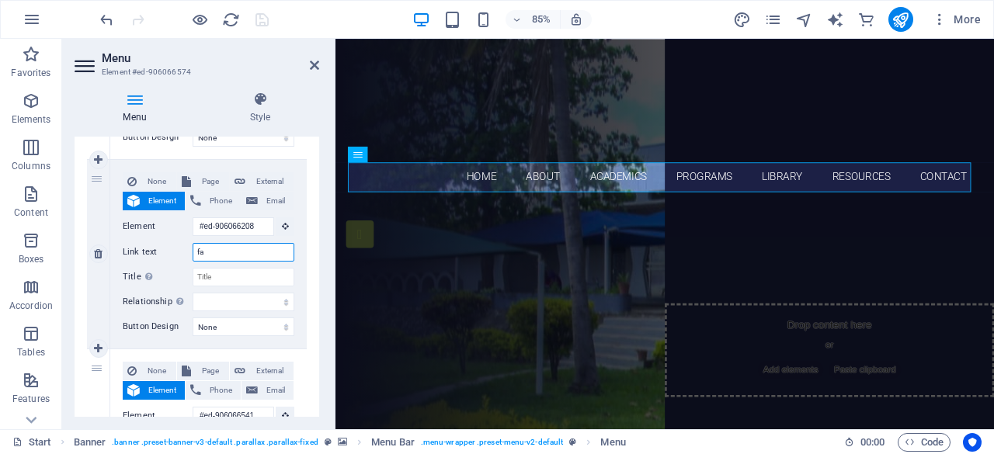
select select
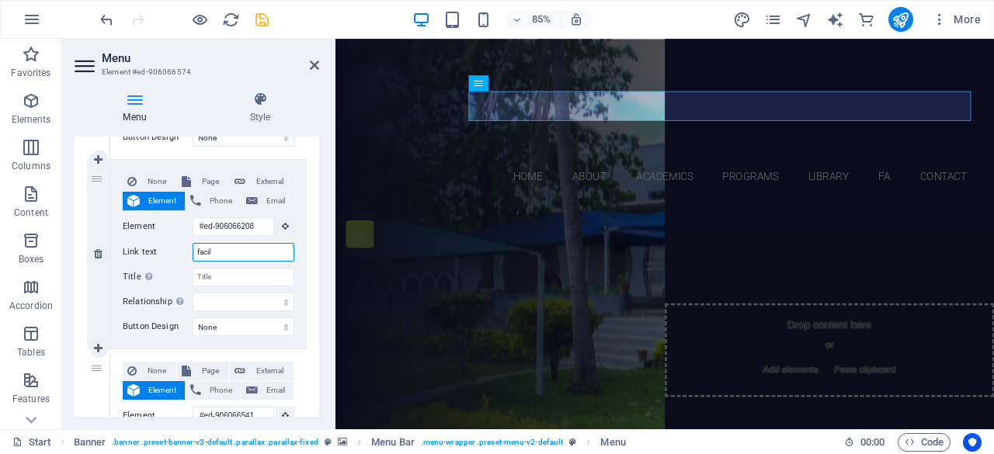
type input "facili"
select select
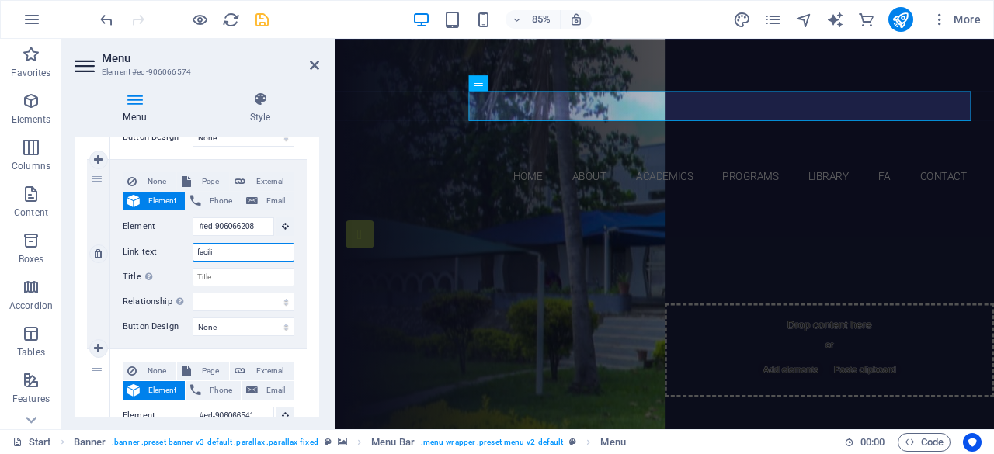
select select
type input "facilit"
select select
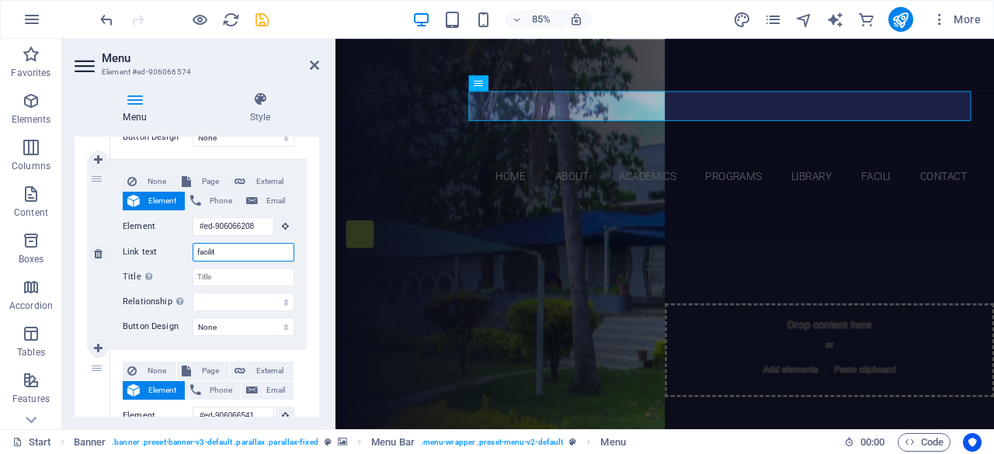
select select
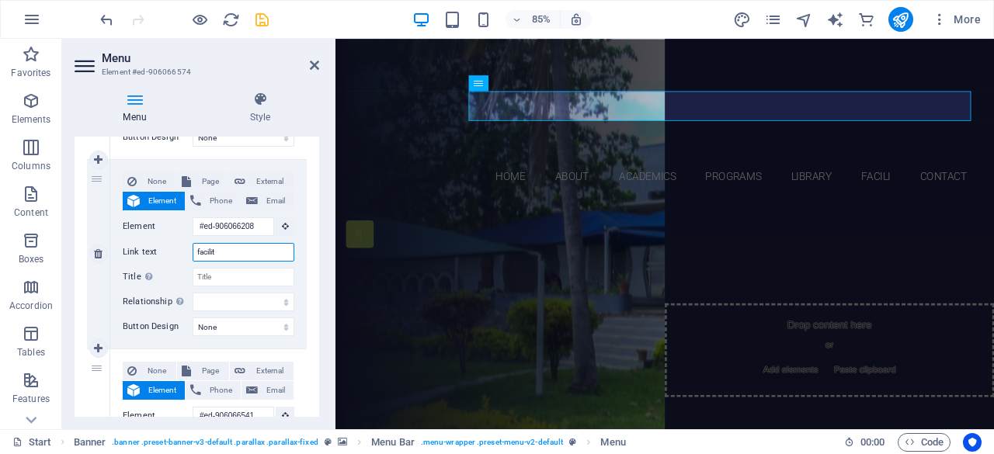
select select
type input "facilities"
select select
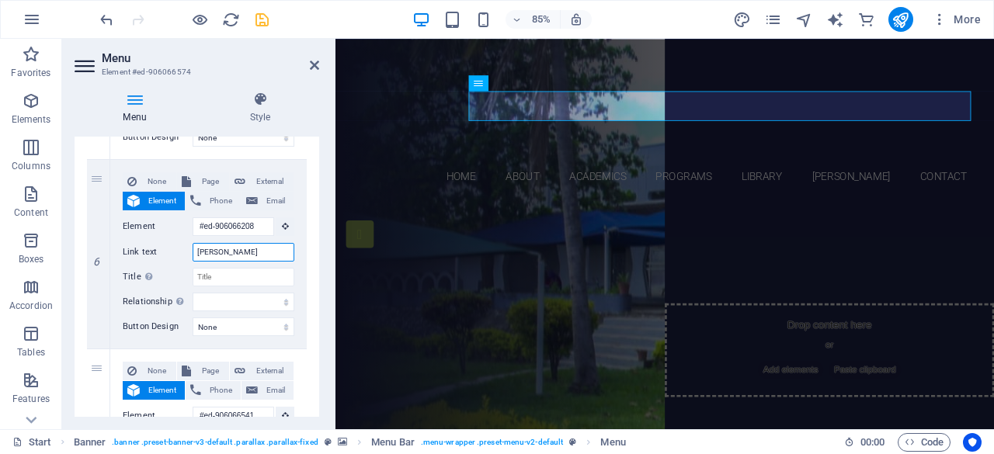
scroll to position [1234, 0]
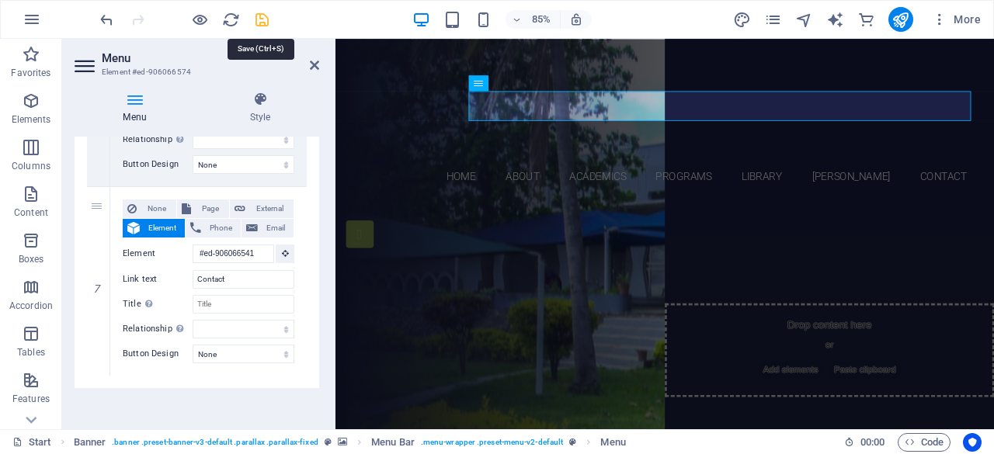
click at [267, 23] on icon "save" at bounding box center [262, 20] width 18 height 18
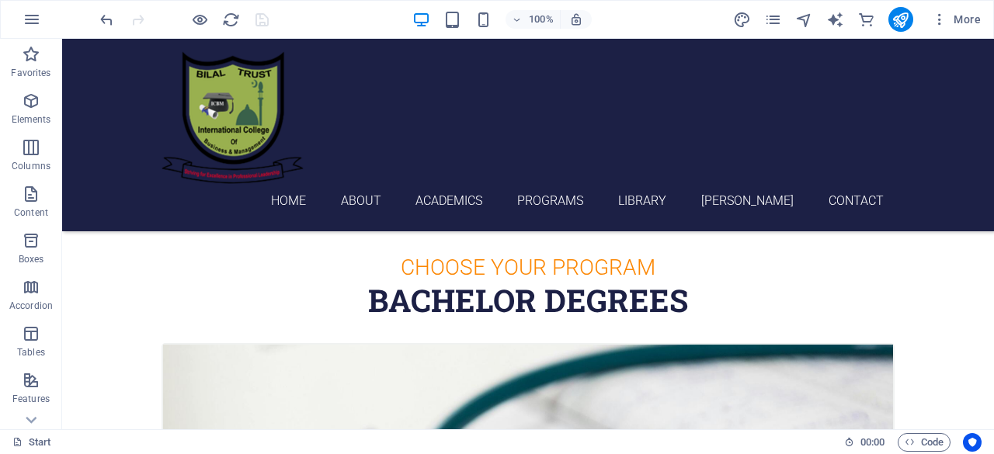
scroll to position [491, 0]
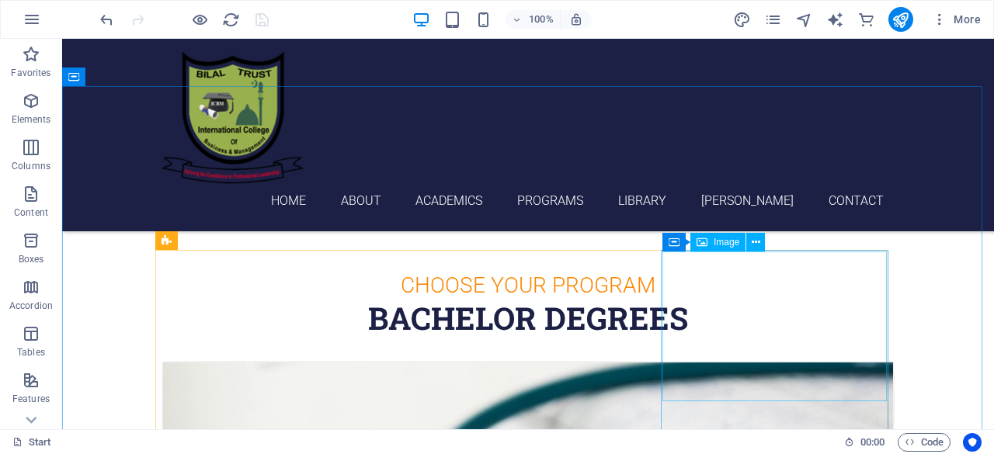
click at [721, 243] on span "Image" at bounding box center [727, 242] width 26 height 9
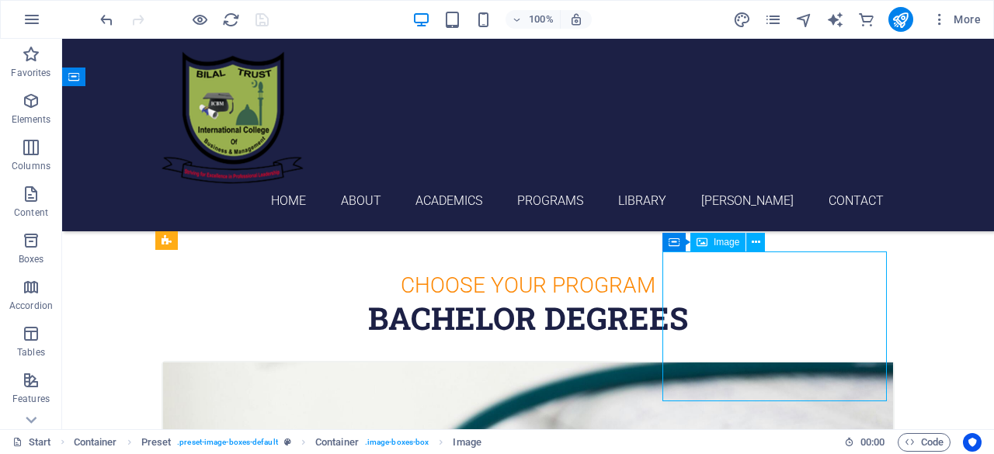
click at [723, 245] on span "Image" at bounding box center [727, 242] width 26 height 9
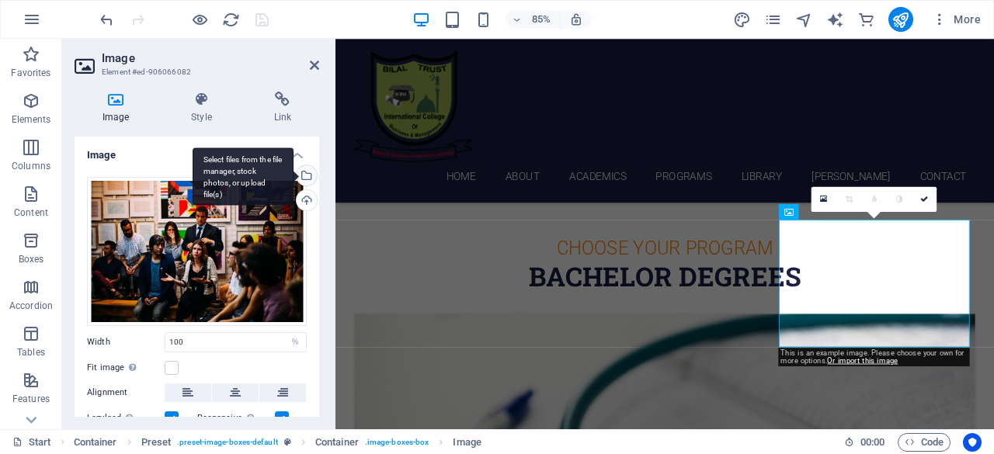
click at [293, 175] on div "Select files from the file manager, stock photos, or upload file(s)" at bounding box center [243, 177] width 101 height 58
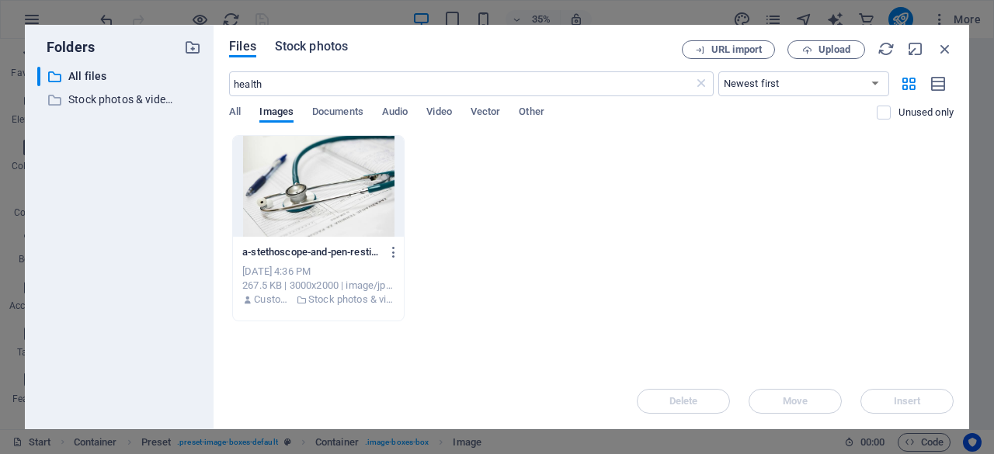
click at [307, 46] on span "Stock photos" at bounding box center [311, 46] width 73 height 19
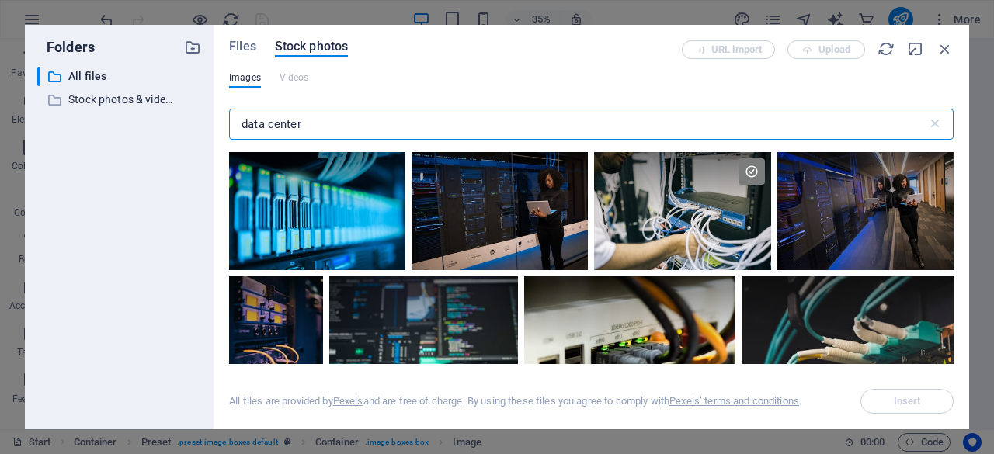
drag, startPoint x: 230, startPoint y: 131, endPoint x: 207, endPoint y: 133, distance: 22.6
click at [207, 133] on div "Folders ​ All files All files ​ Stock photos & videos Stock photos & videos Fil…" at bounding box center [497, 227] width 944 height 405
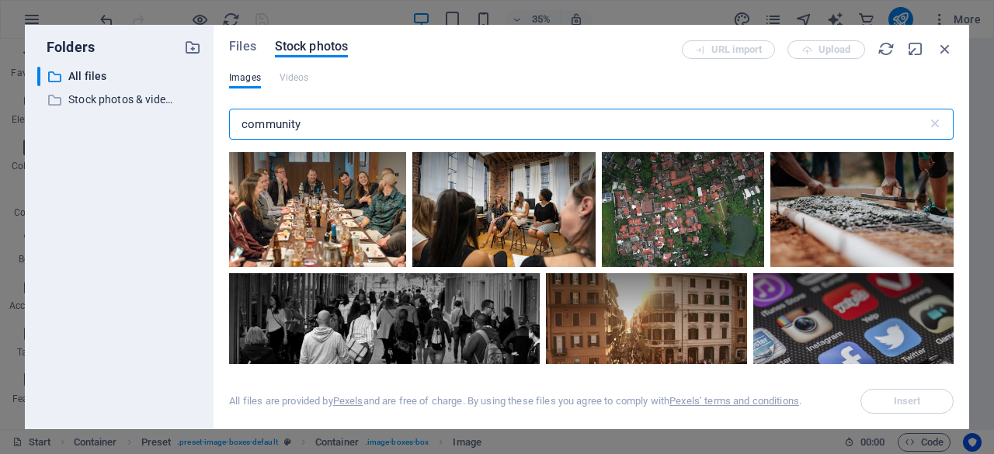
scroll to position [415, 0]
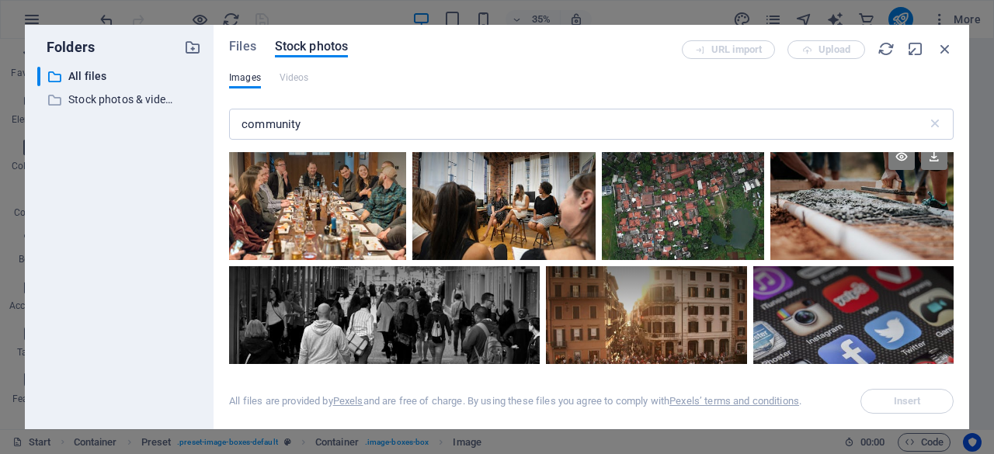
click at [866, 206] on div at bounding box center [861, 198] width 183 height 122
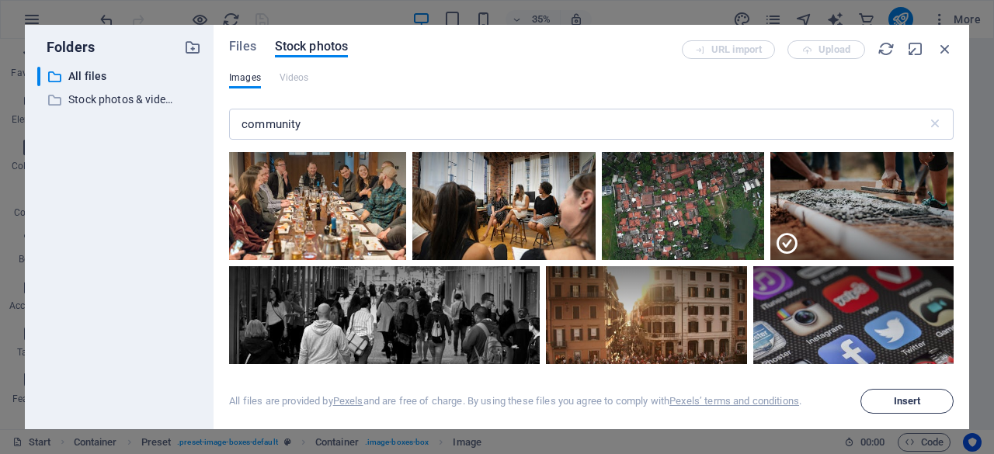
click at [893, 409] on button "Insert" at bounding box center [906, 401] width 93 height 25
click at [949, 48] on icon "button" at bounding box center [944, 48] width 17 height 17
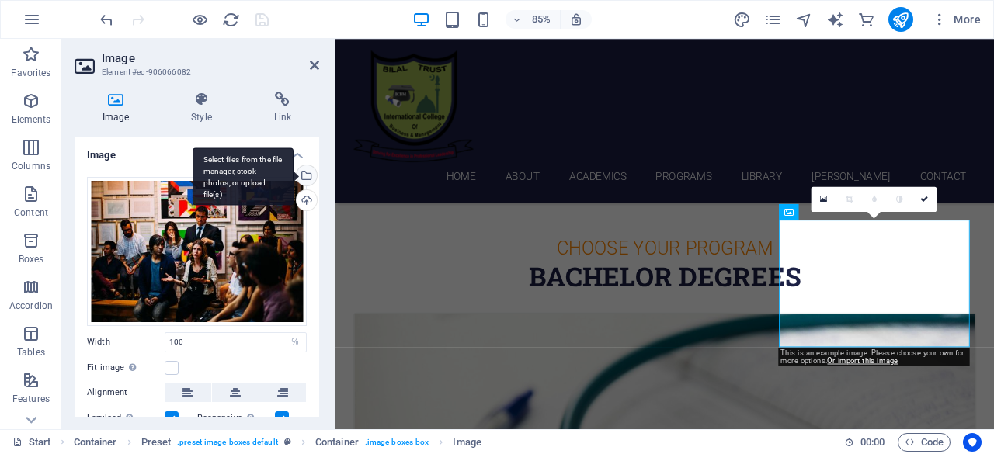
click at [303, 177] on div "Select files from the file manager, stock photos, or upload file(s)" at bounding box center [304, 176] width 23 height 23
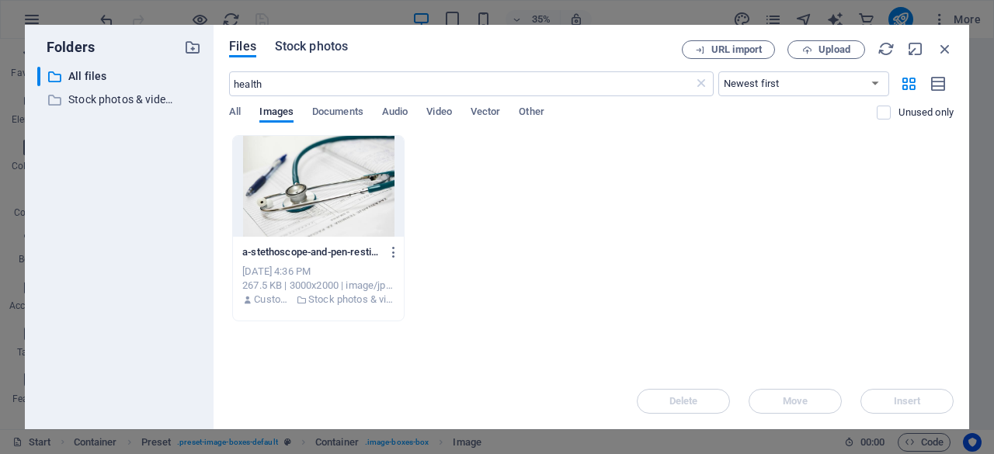
click at [331, 44] on span "Stock photos" at bounding box center [311, 46] width 73 height 19
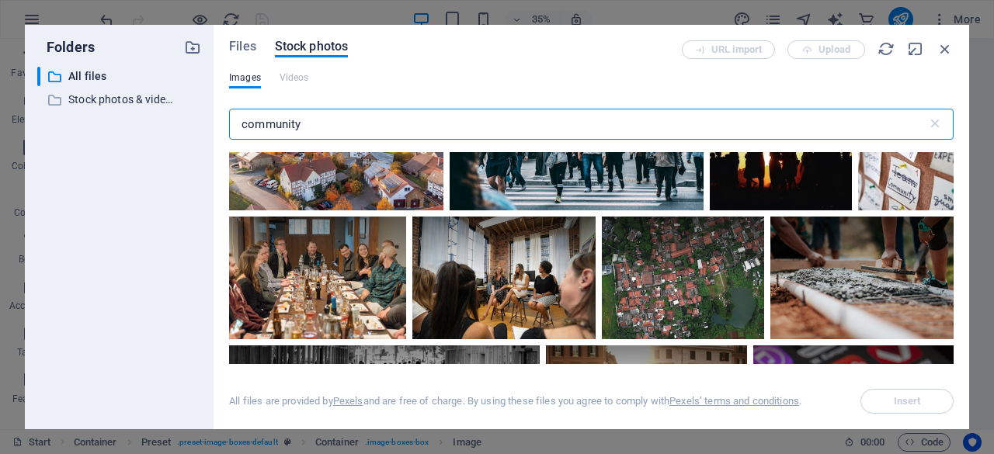
scroll to position [372, 0]
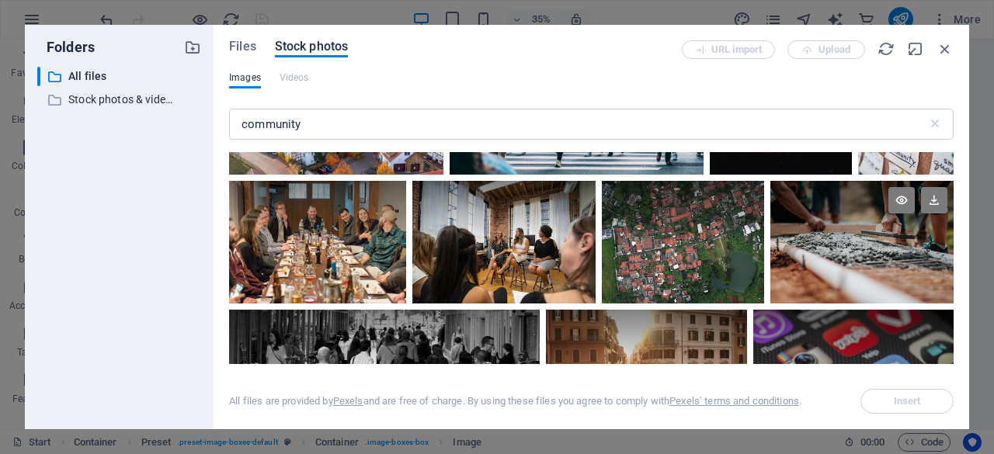
click at [814, 258] on div at bounding box center [861, 242] width 183 height 122
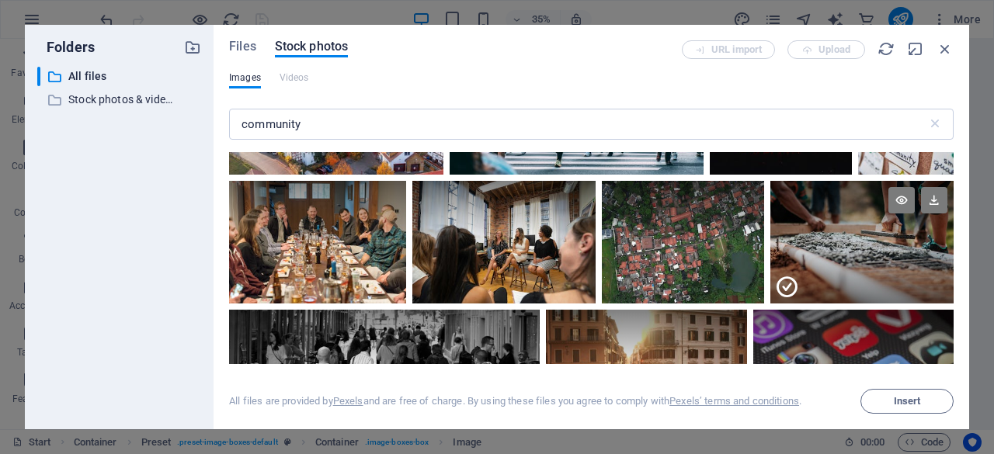
click at [784, 285] on icon at bounding box center [786, 287] width 25 height 25
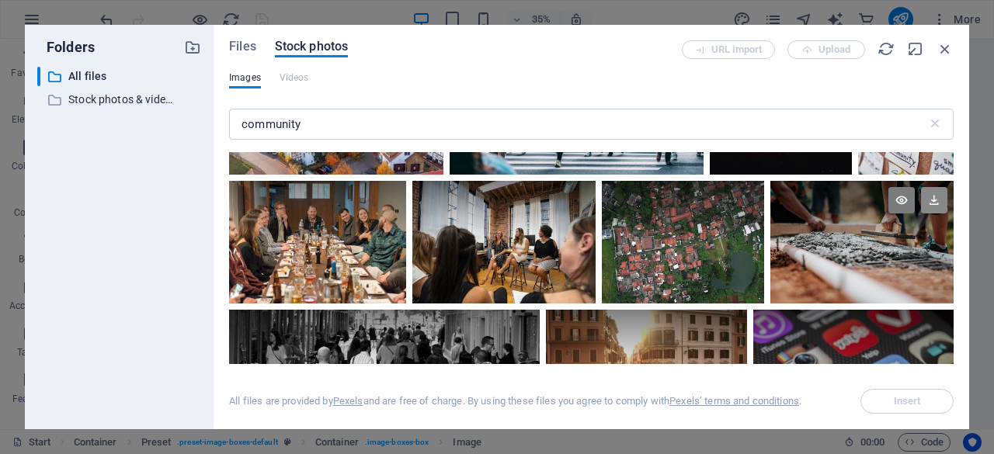
click at [932, 203] on icon at bounding box center [934, 200] width 26 height 26
click at [804, 264] on div at bounding box center [861, 242] width 183 height 122
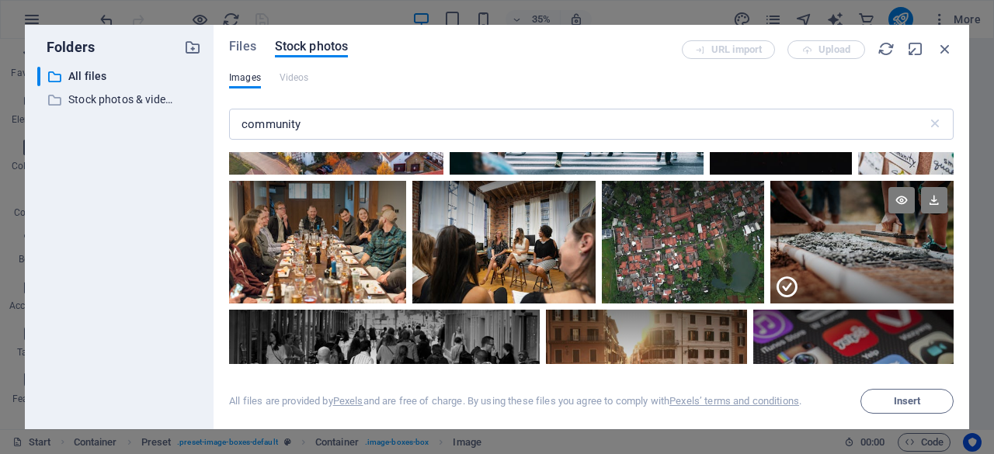
click at [785, 287] on icon at bounding box center [786, 287] width 25 height 25
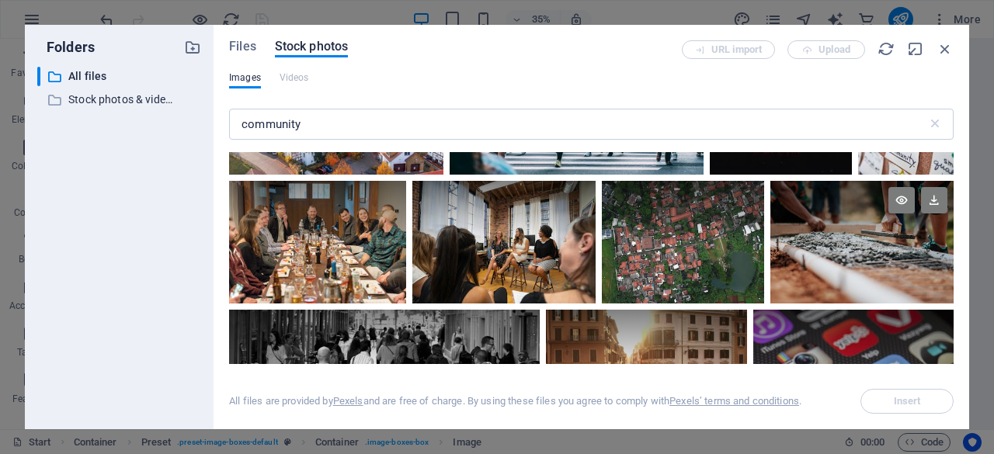
click at [785, 287] on div at bounding box center [861, 242] width 183 height 122
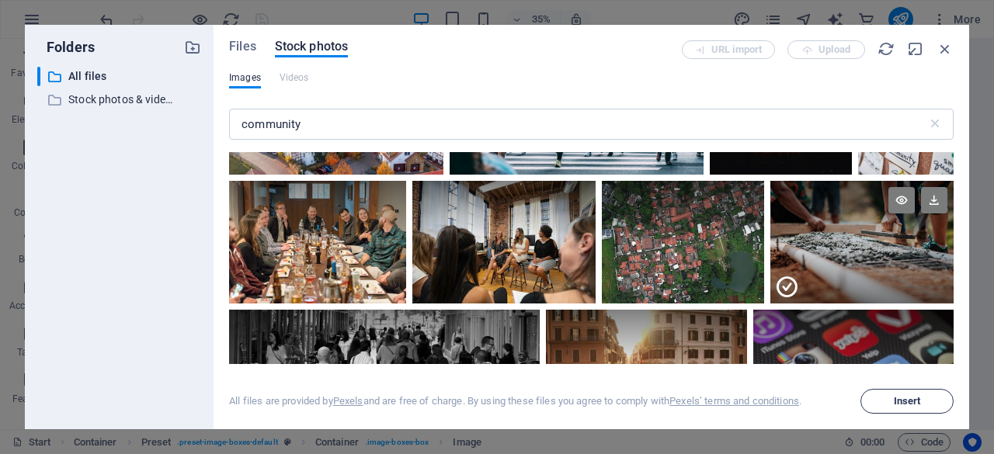
click at [929, 408] on button "Insert" at bounding box center [906, 401] width 93 height 25
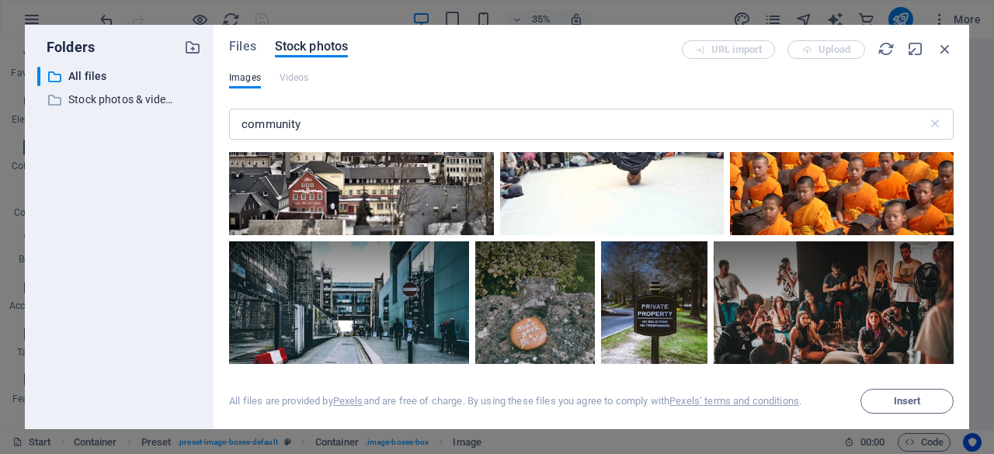
scroll to position [1603, 0]
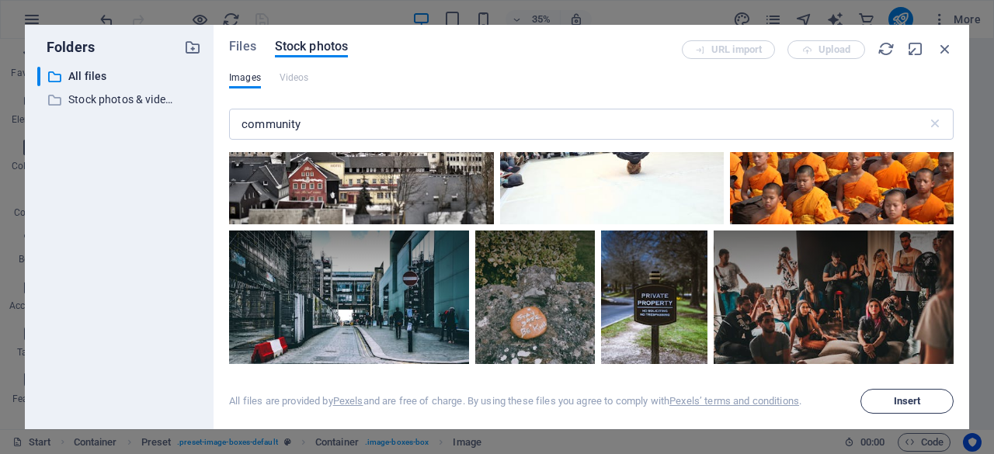
click at [894, 403] on span "Insert" at bounding box center [907, 401] width 27 height 9
click at [944, 53] on icon "button" at bounding box center [944, 48] width 17 height 17
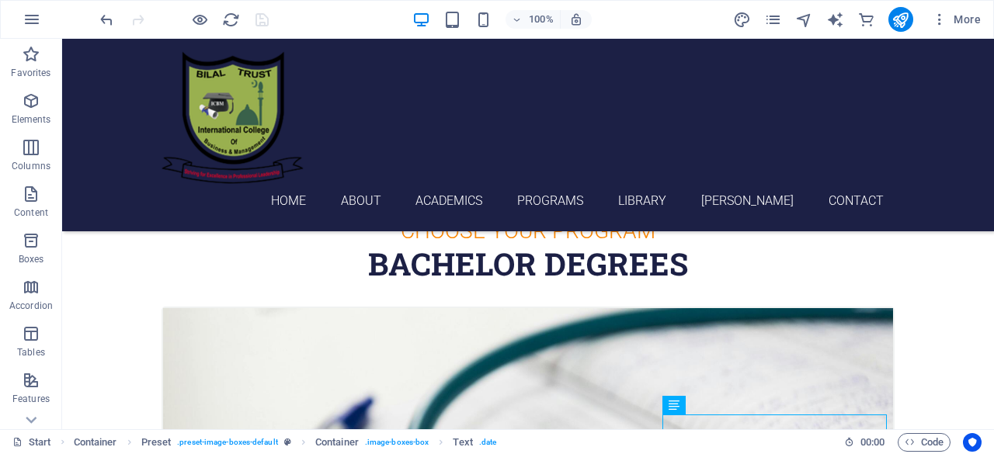
scroll to position [528, 0]
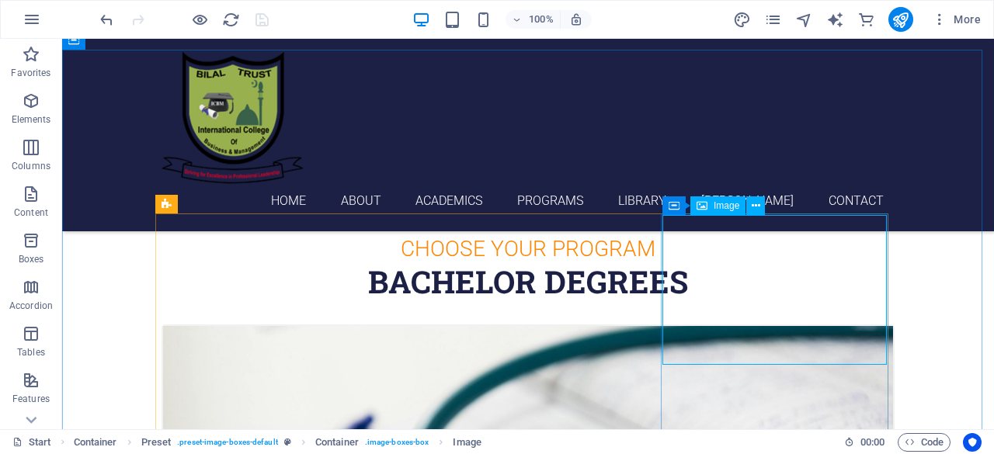
click at [727, 207] on span "Image" at bounding box center [727, 205] width 26 height 9
click at [741, 211] on div "Image" at bounding box center [717, 205] width 55 height 19
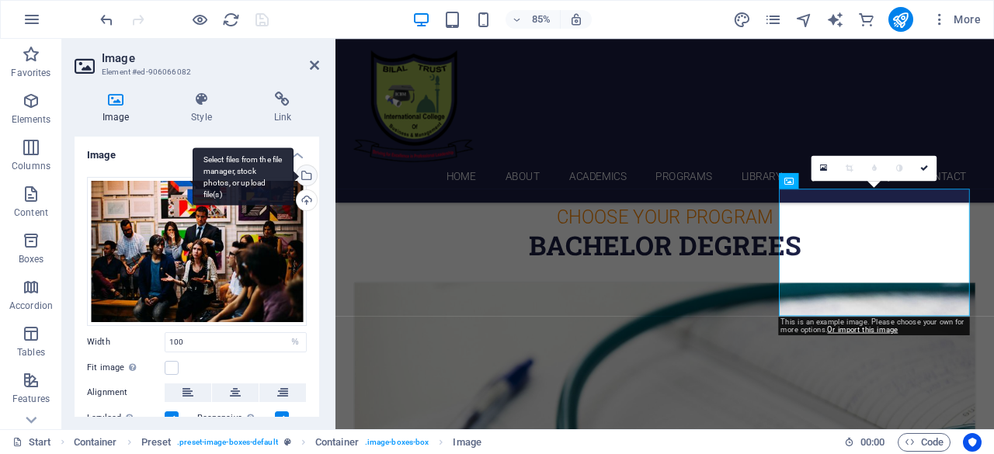
click at [303, 179] on div "Select files from the file manager, stock photos, or upload file(s)" at bounding box center [304, 176] width 23 height 23
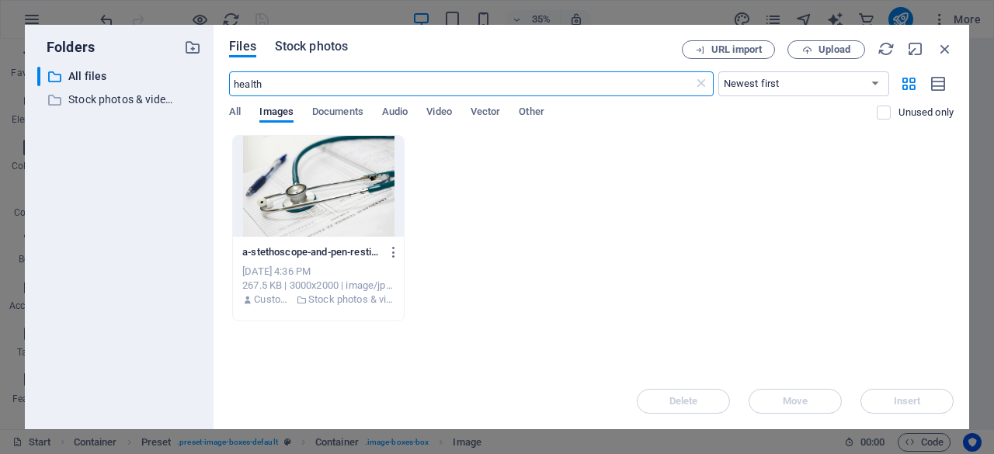
click at [298, 50] on span "Stock photos" at bounding box center [311, 46] width 73 height 19
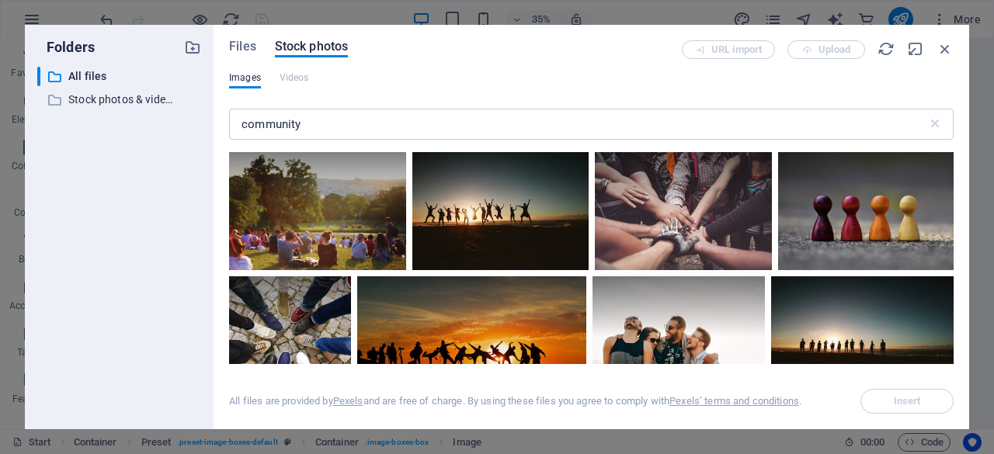
drag, startPoint x: 953, startPoint y: 158, endPoint x: 952, endPoint y: 173, distance: 14.8
click at [952, 173] on div "Files Stock photos URL import Upload Images Videos community ​ All files are pr…" at bounding box center [591, 227] width 755 height 405
drag, startPoint x: 949, startPoint y: 161, endPoint x: 950, endPoint y: 179, distance: 17.9
click at [950, 179] on div at bounding box center [591, 258] width 724 height 212
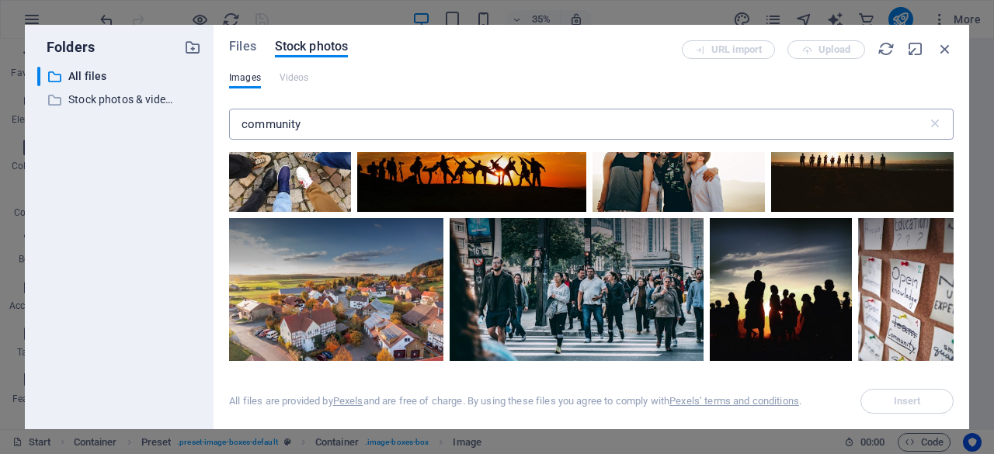
click at [237, 123] on input "community" at bounding box center [578, 124] width 698 height 31
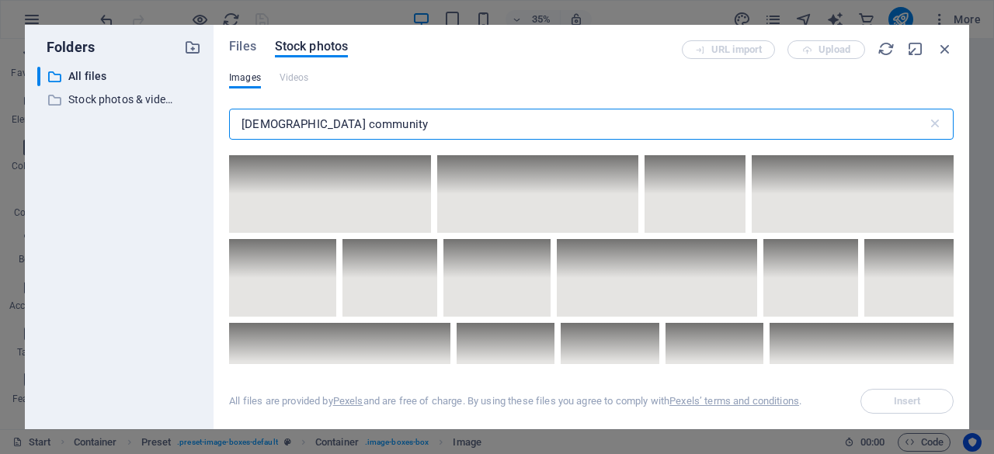
scroll to position [3953, 0]
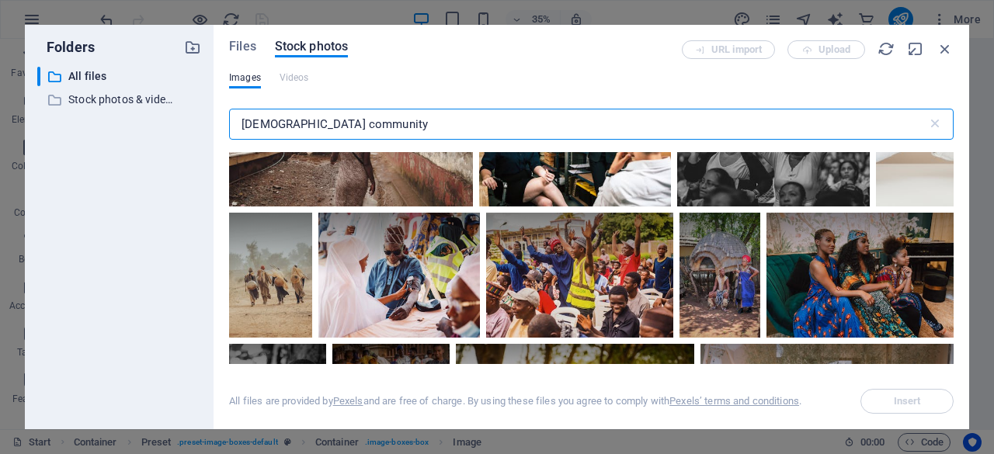
click at [356, 133] on input "african community" at bounding box center [578, 124] width 698 height 31
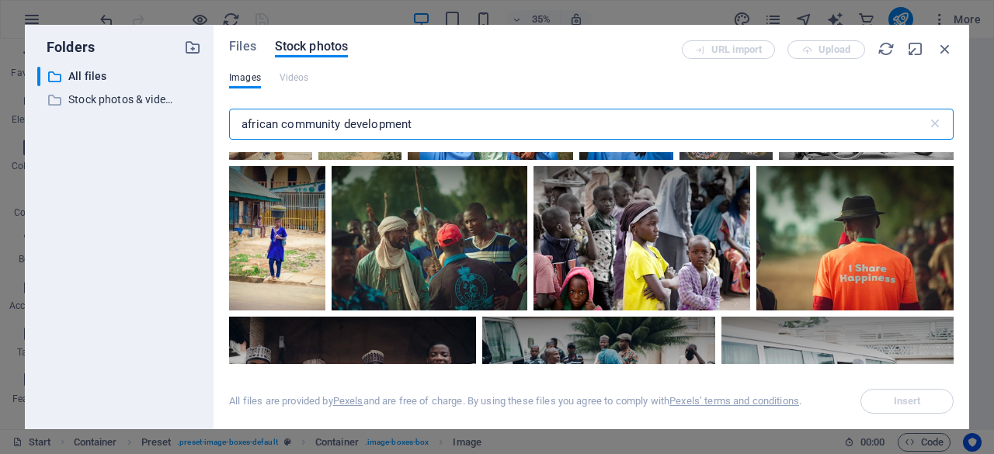
scroll to position [6016, 0]
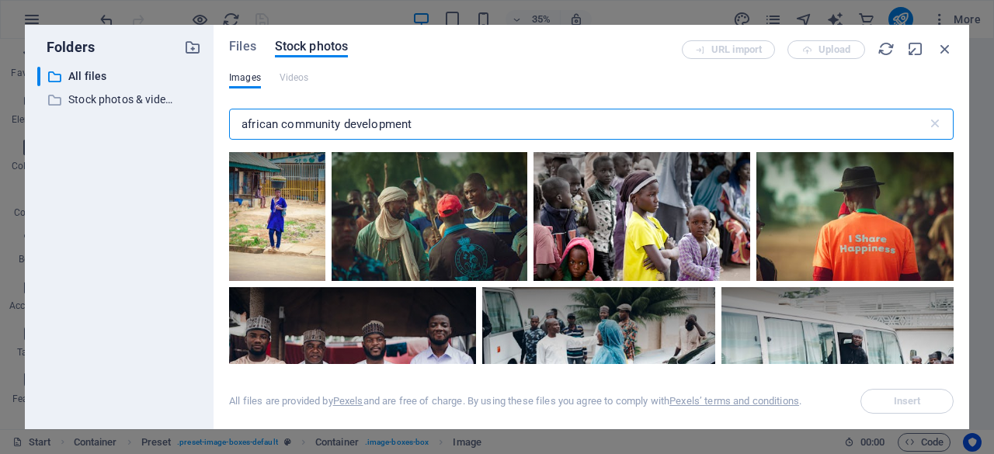
click at [418, 122] on input "african community development" at bounding box center [578, 124] width 698 height 31
click at [336, 127] on input "african community development" at bounding box center [578, 124] width 698 height 31
drag, startPoint x: 342, startPoint y: 127, endPoint x: 196, endPoint y: 121, distance: 145.3
click at [196, 121] on div "Folders ​ All files All files ​ Stock photos & videos Stock photos & videos Fil…" at bounding box center [497, 227] width 944 height 405
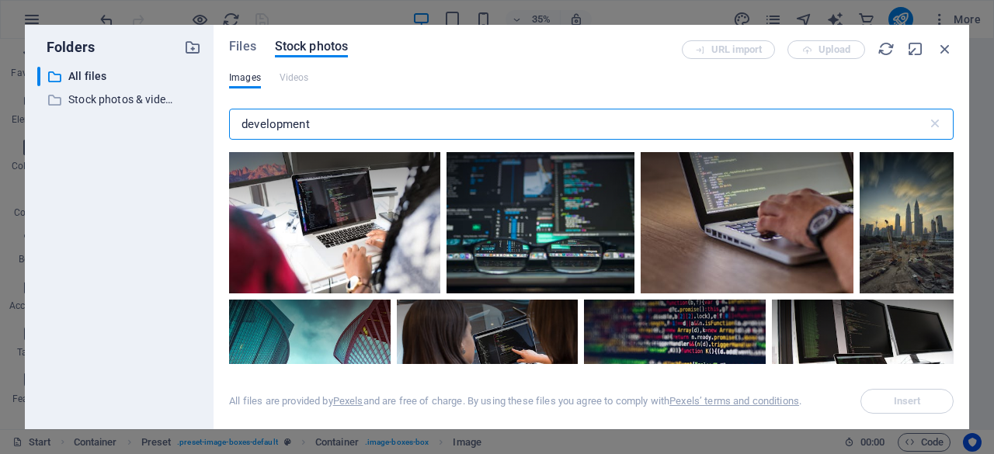
drag, startPoint x: 315, startPoint y: 123, endPoint x: 214, endPoint y: 123, distance: 100.9
click at [214, 123] on div "Files Stock photos URL import Upload Images Videos development ​ All files are …" at bounding box center [591, 227] width 755 height 405
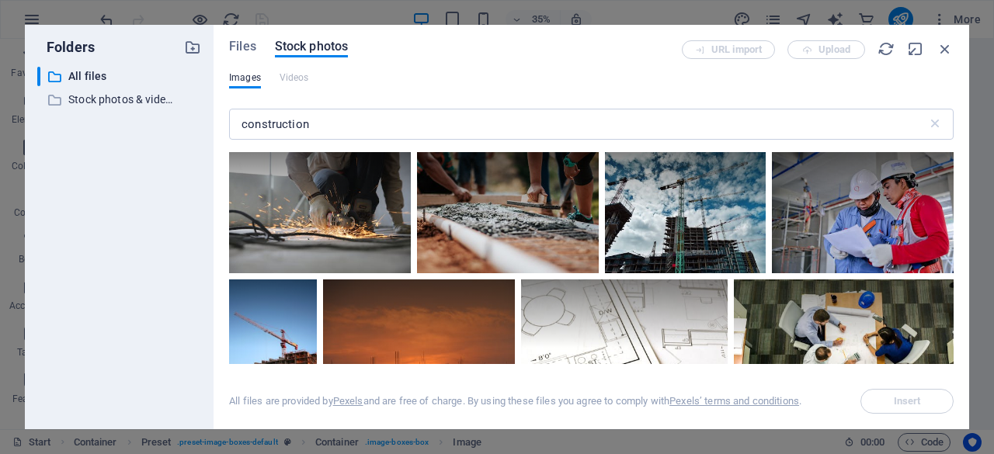
click at [951, 166] on div "Files Stock photos URL import Upload Images Videos construction ​ All files are…" at bounding box center [591, 227] width 755 height 405
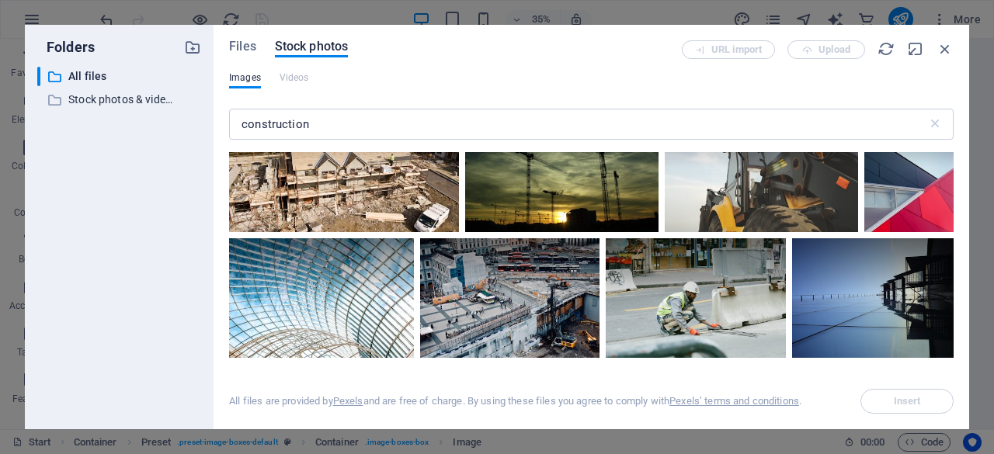
scroll to position [1863, 0]
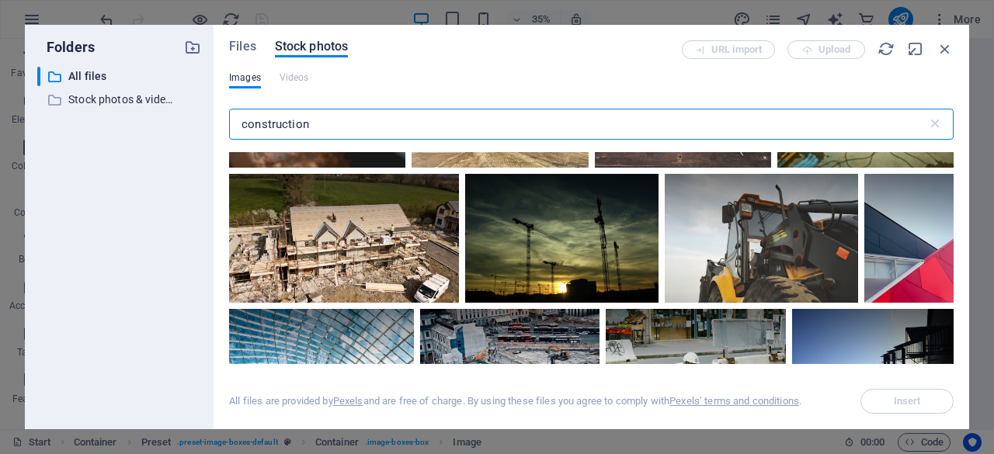
drag, startPoint x: 315, startPoint y: 123, endPoint x: 200, endPoint y: 120, distance: 115.0
click at [200, 120] on div "Folders ​ All files All files ​ Stock photos & videos Stock photos & videos Fil…" at bounding box center [497, 227] width 944 height 405
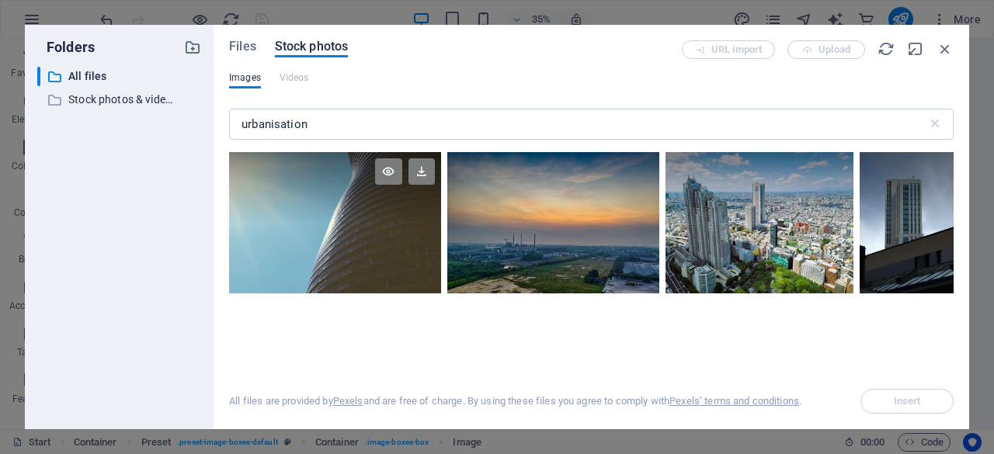
click at [350, 212] on div at bounding box center [335, 187] width 212 height 71
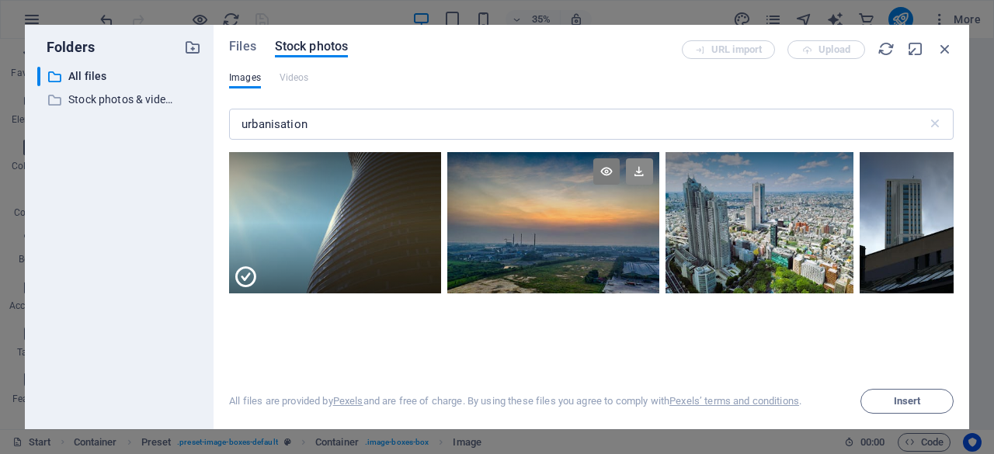
click at [640, 181] on icon at bounding box center [639, 171] width 26 height 26
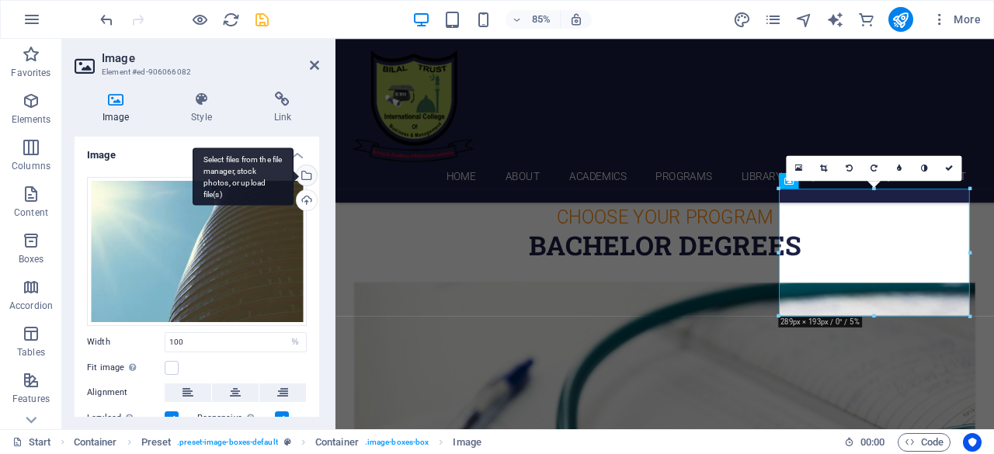
click at [303, 175] on div "Select files from the file manager, stock photos, or upload file(s)" at bounding box center [304, 176] width 23 height 23
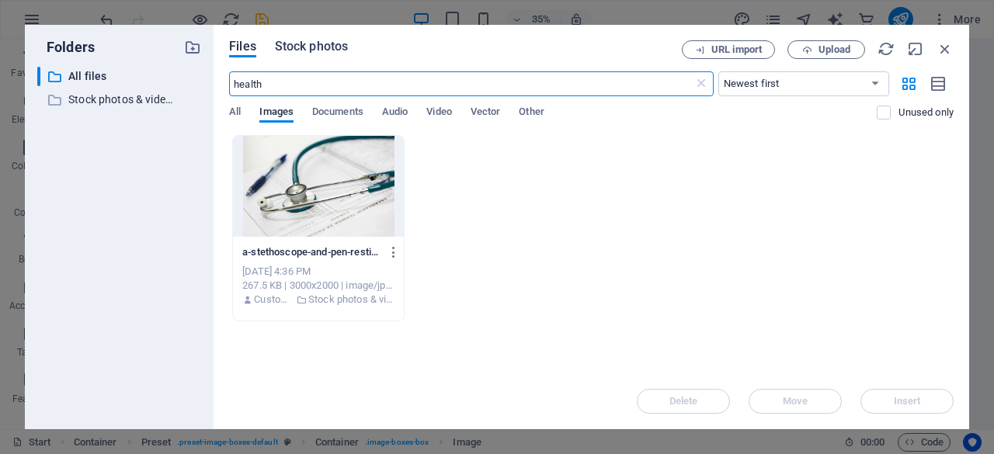
click at [301, 44] on span "Stock photos" at bounding box center [311, 46] width 73 height 19
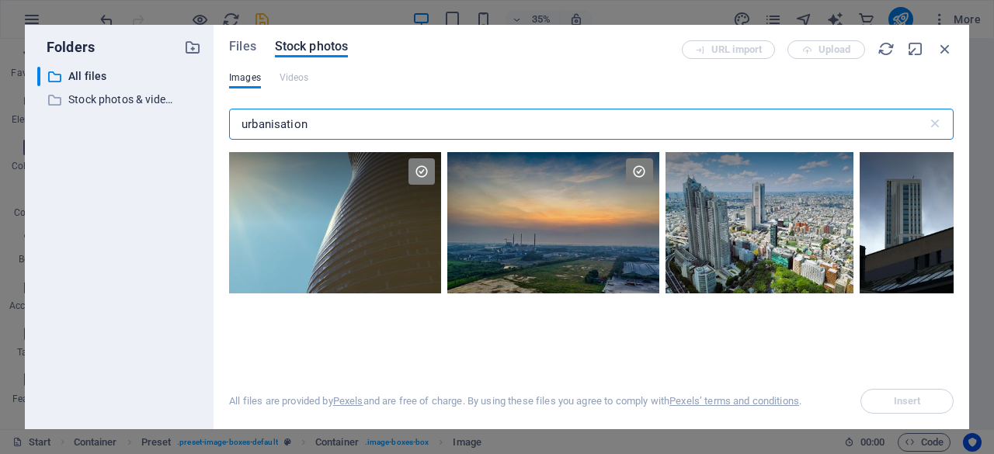
drag, startPoint x: 309, startPoint y: 123, endPoint x: 158, endPoint y: 125, distance: 150.6
click at [158, 125] on div "Folders ​ All files All files ​ Stock photos & videos Stock photos & videos Fil…" at bounding box center [497, 227] width 944 height 405
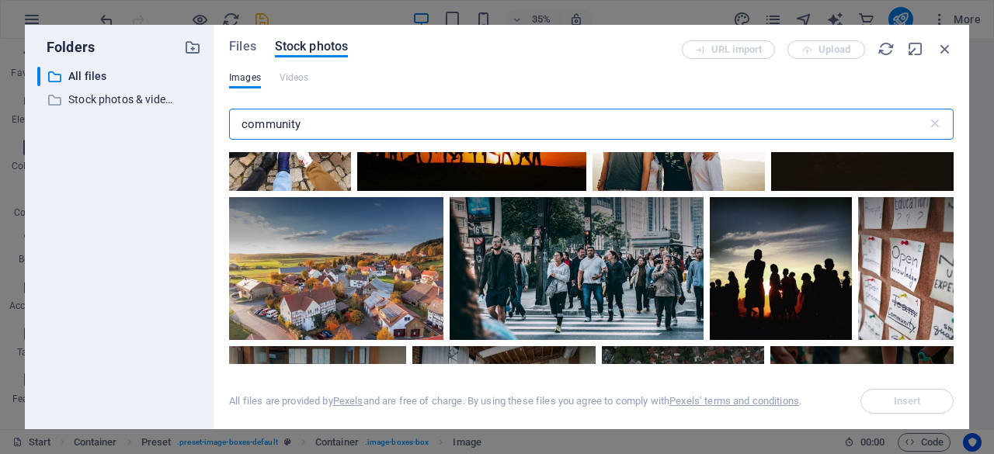
scroll to position [137, 0]
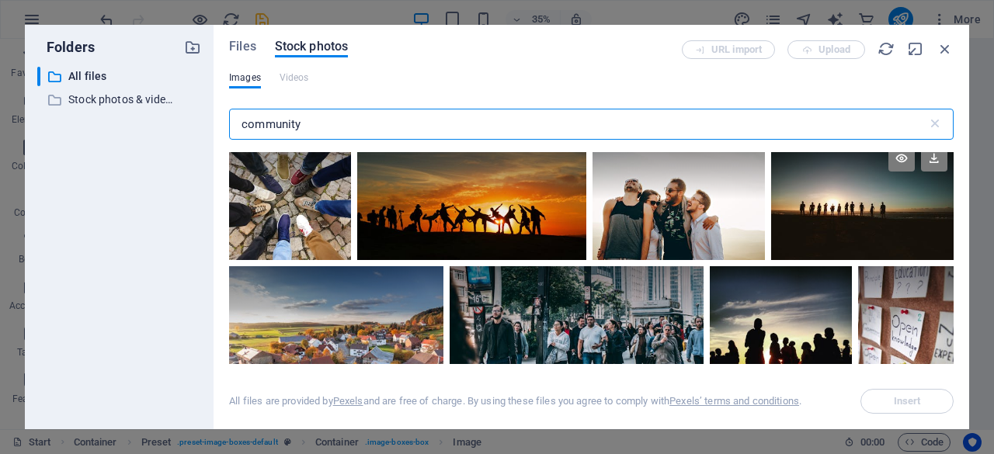
click at [880, 227] on div at bounding box center [862, 200] width 182 height 122
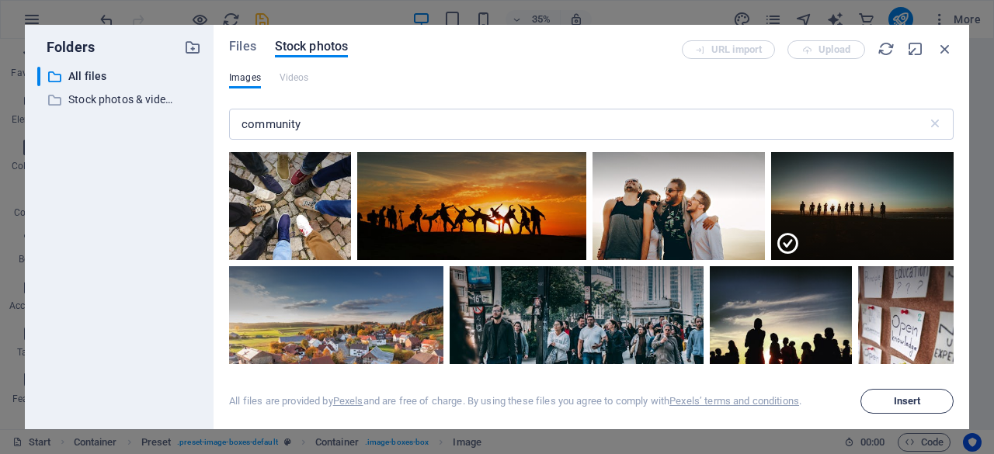
click at [894, 406] on span "Insert" at bounding box center [907, 401] width 27 height 9
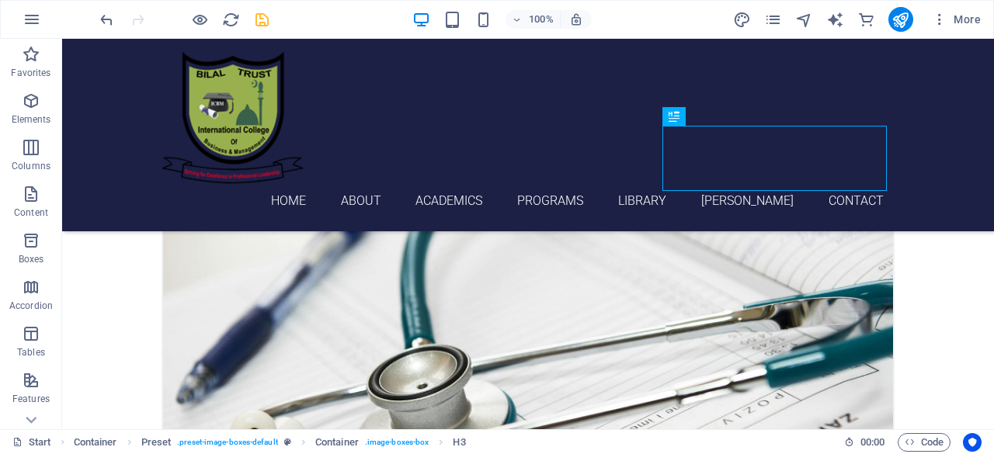
scroll to position [731, 0]
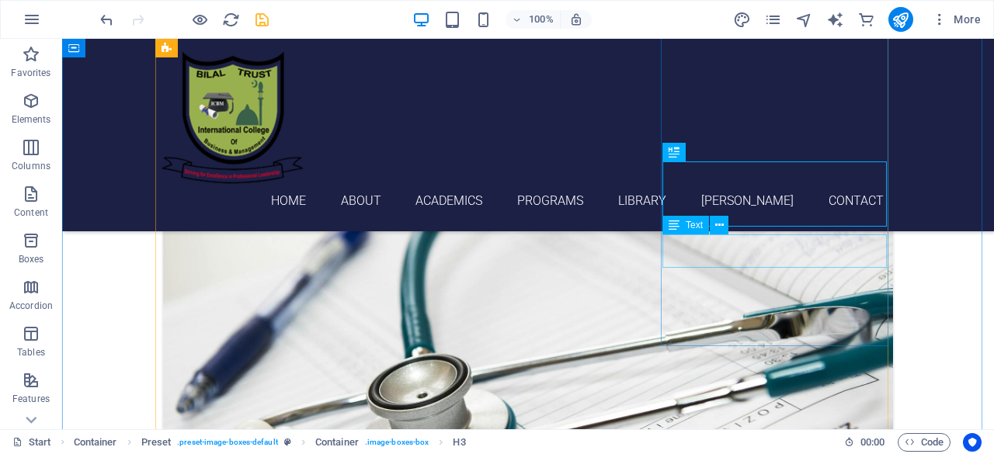
click at [724, 229] on button at bounding box center [719, 225] width 19 height 19
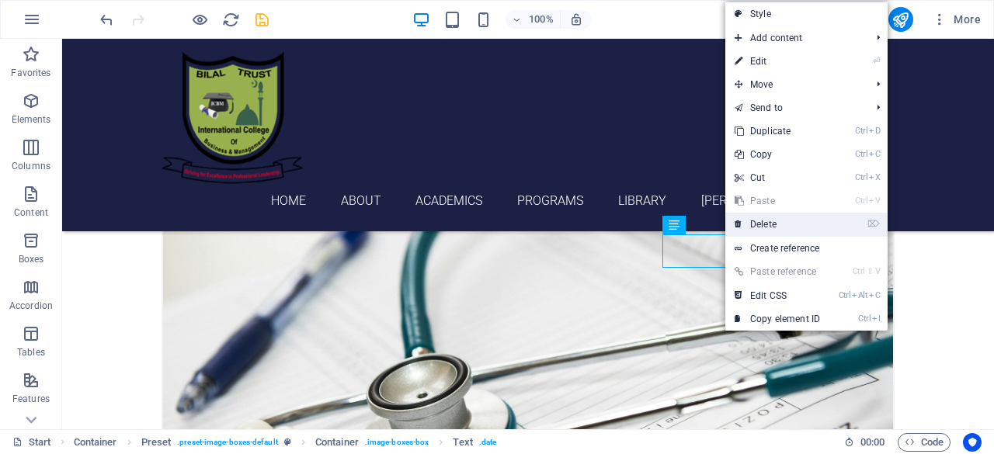
click at [756, 224] on link "⌦ Delete" at bounding box center [777, 224] width 104 height 23
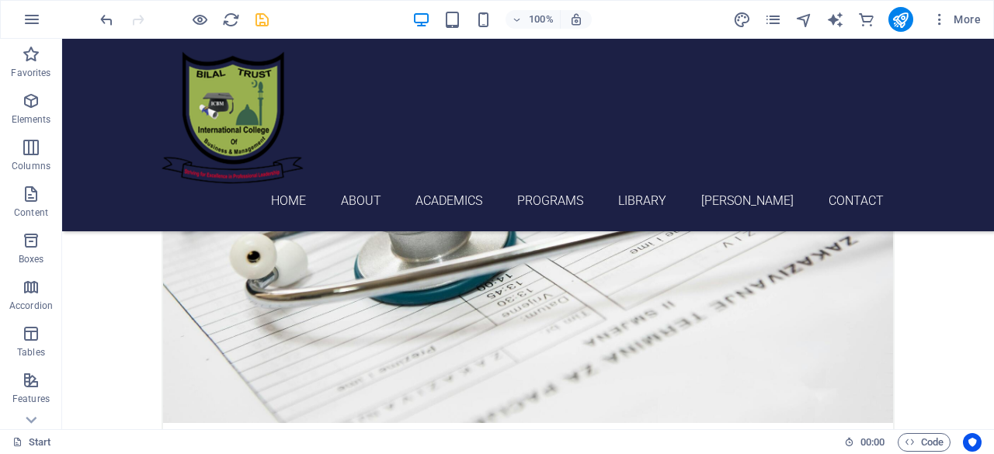
scroll to position [845, 0]
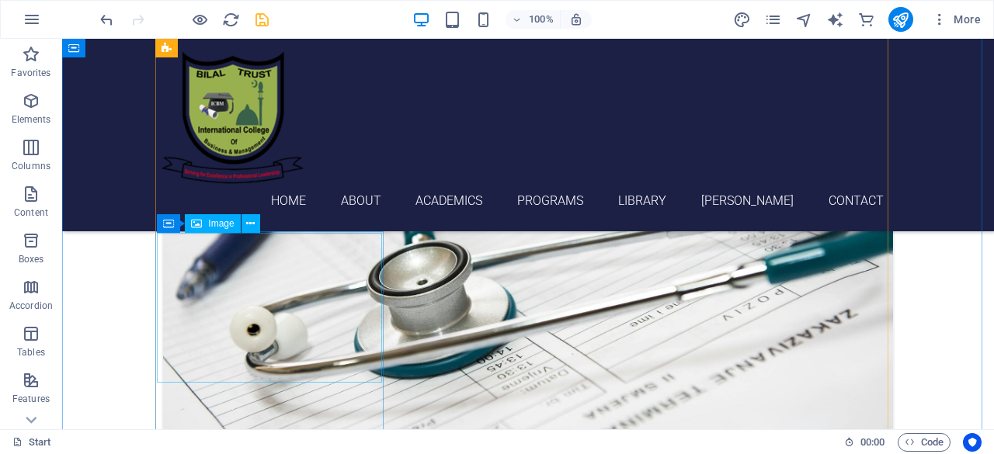
click at [230, 221] on span "Image" at bounding box center [221, 223] width 26 height 9
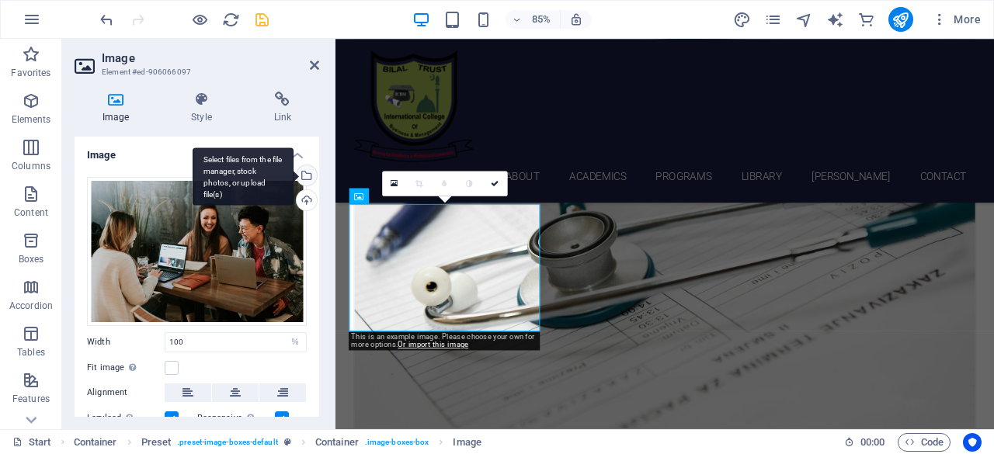
click at [306, 177] on div "Select files from the file manager, stock photos, or upload file(s)" at bounding box center [304, 176] width 23 height 23
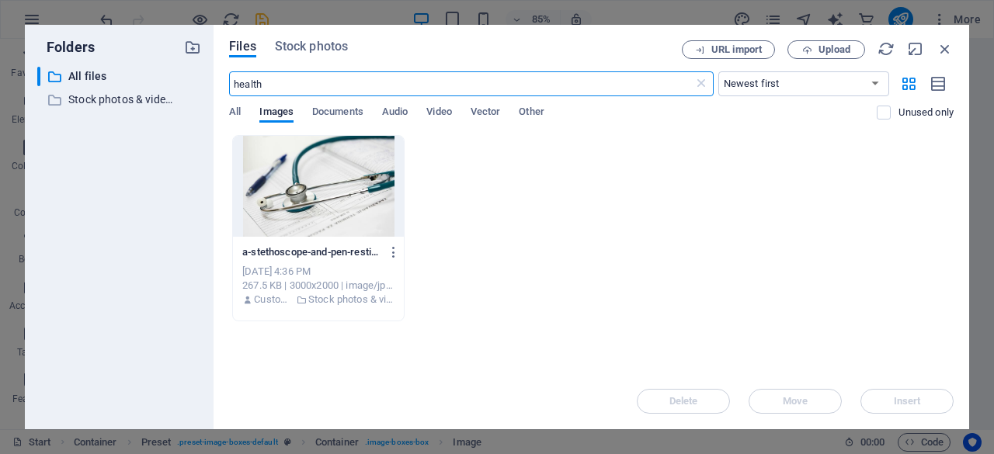
scroll to position [1422, 0]
click at [333, 46] on span "Stock photos" at bounding box center [311, 46] width 73 height 19
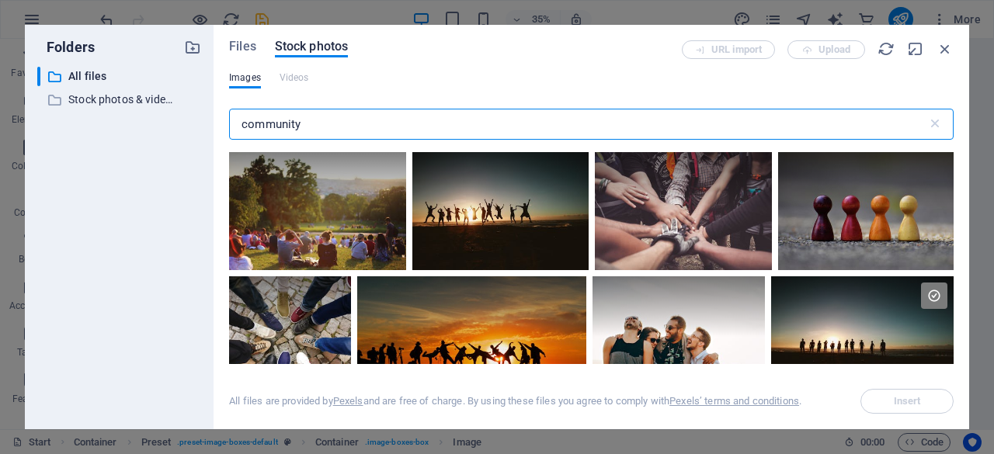
click at [306, 123] on input "community" at bounding box center [578, 124] width 698 height 31
click at [231, 120] on input "community" at bounding box center [578, 124] width 698 height 31
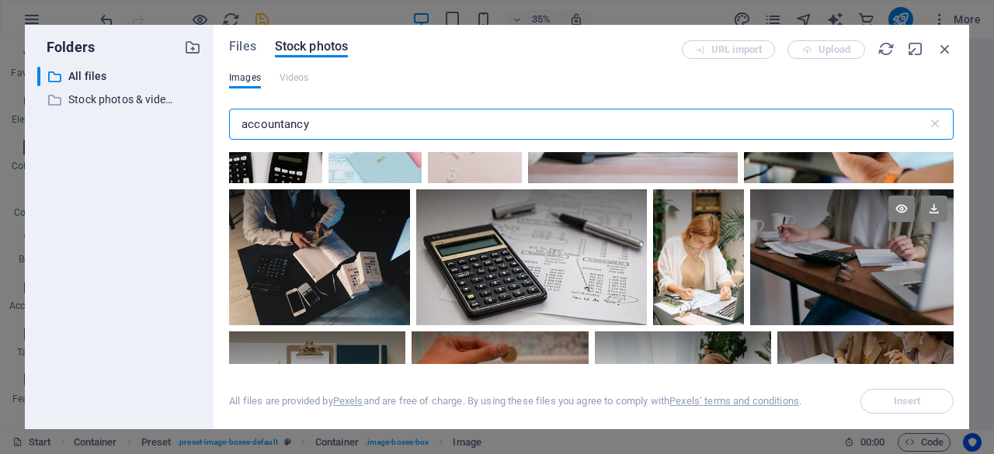
scroll to position [250, 0]
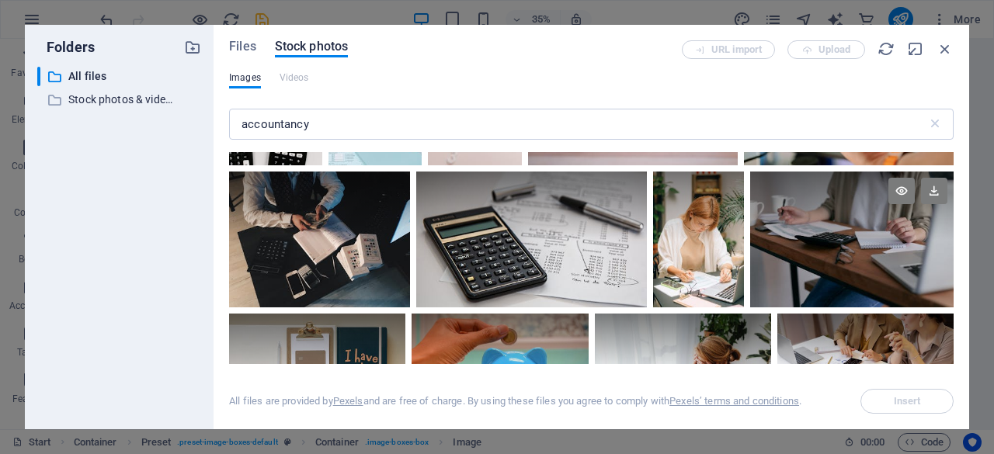
click at [949, 186] on div at bounding box center [851, 206] width 203 height 68
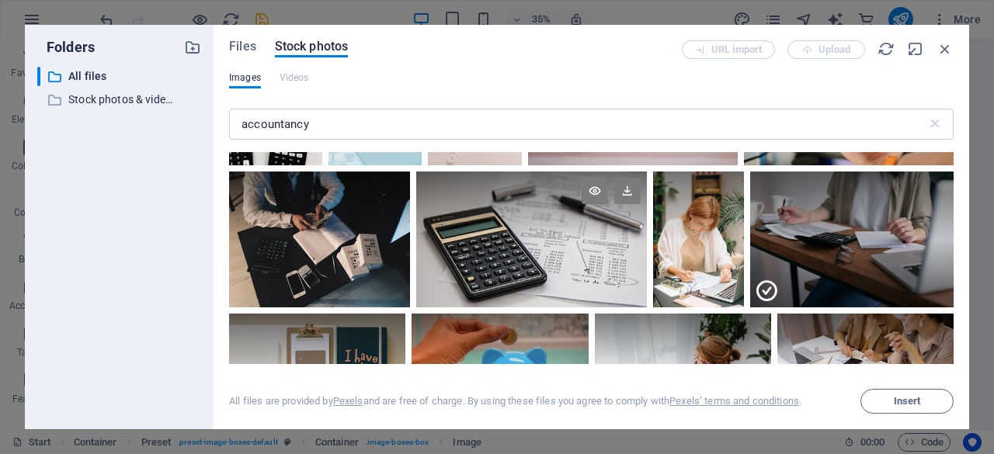
click at [575, 281] on div at bounding box center [531, 240] width 231 height 136
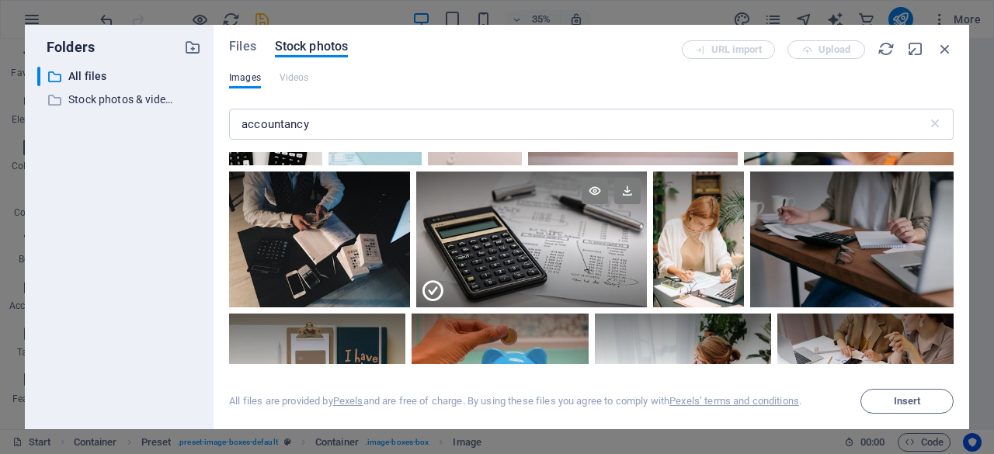
click at [432, 291] on icon at bounding box center [432, 291] width 25 height 25
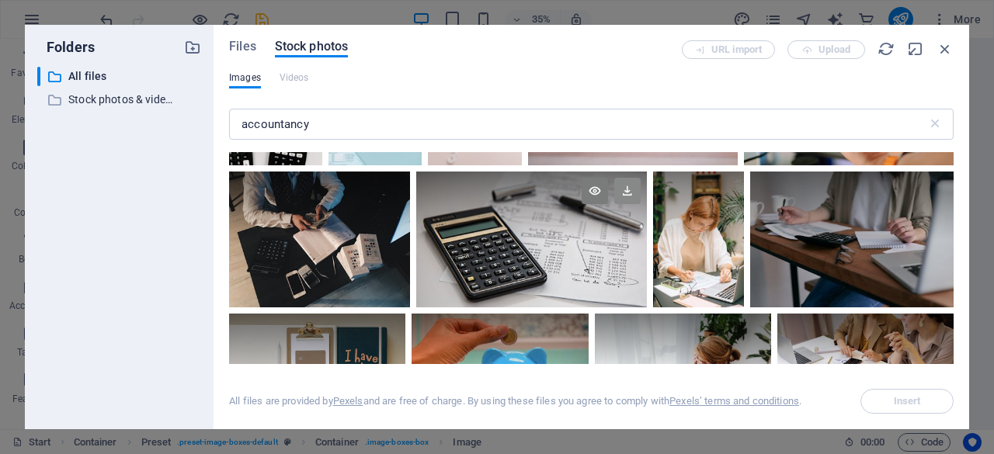
click at [625, 193] on icon at bounding box center [627, 191] width 26 height 26
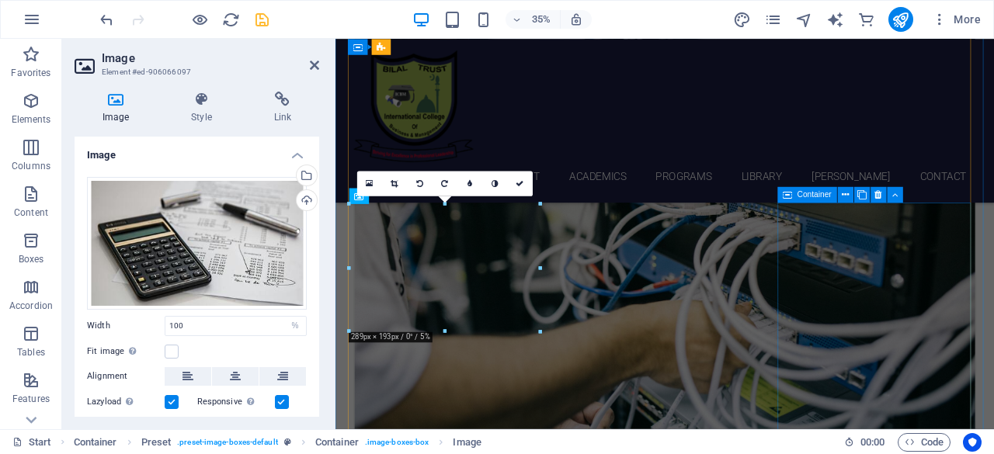
scroll to position [845, 0]
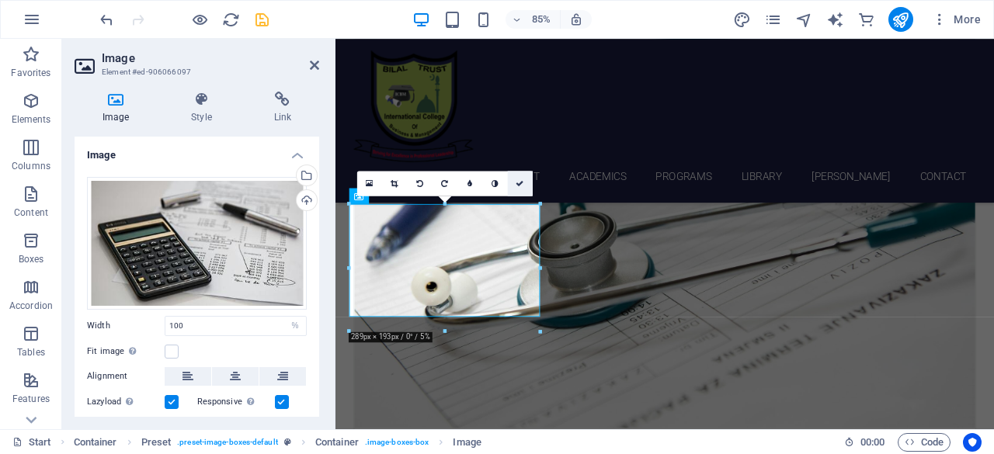
click at [517, 186] on icon at bounding box center [520, 183] width 8 height 8
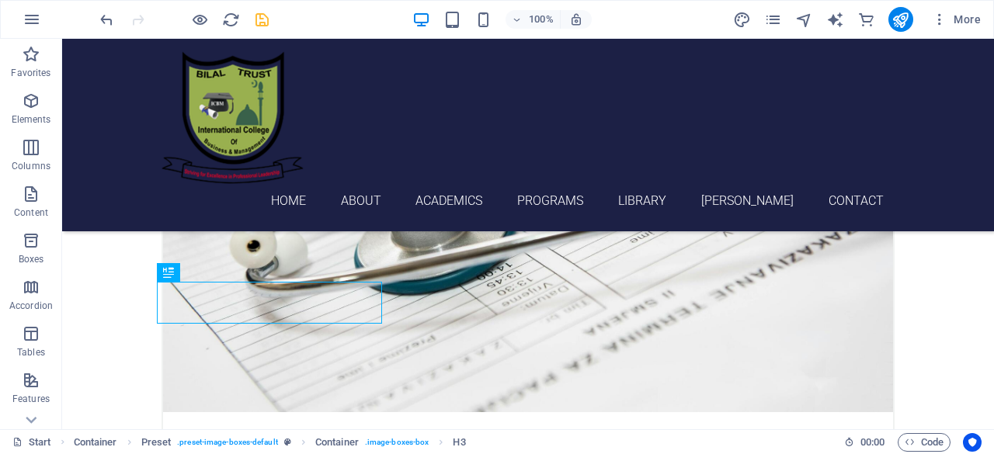
scroll to position [937, 0]
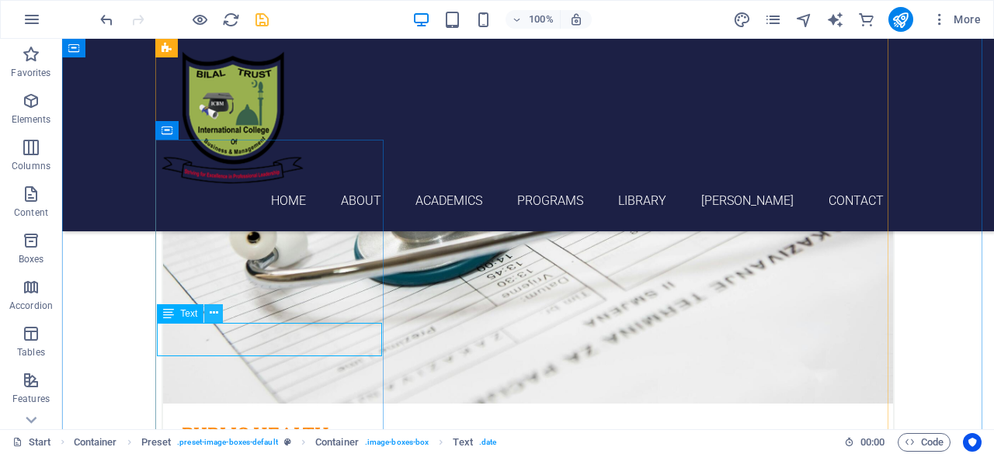
click at [210, 318] on icon at bounding box center [214, 313] width 9 height 16
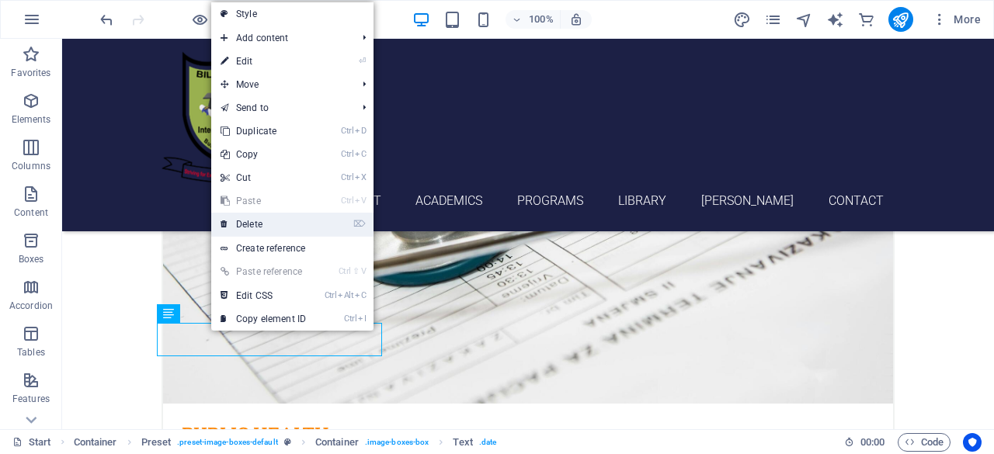
click at [252, 227] on link "⌦ Delete" at bounding box center [263, 224] width 104 height 23
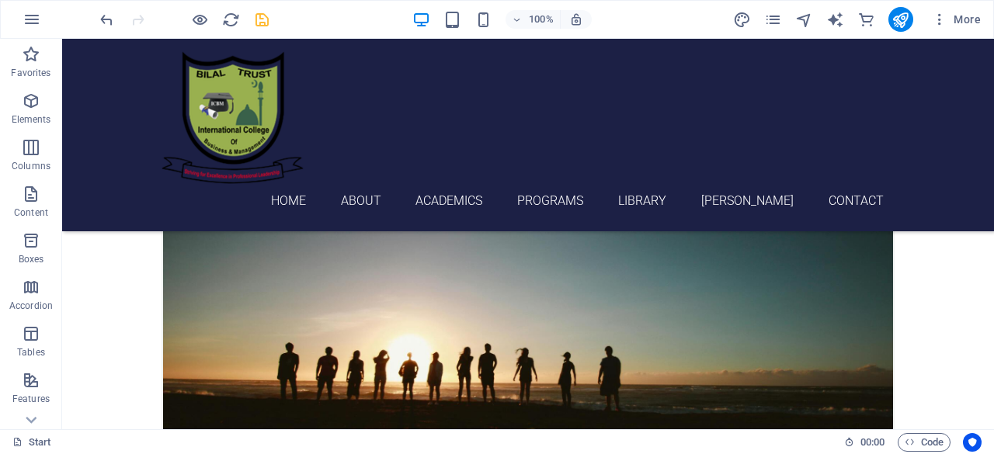
scroll to position [1929, 0]
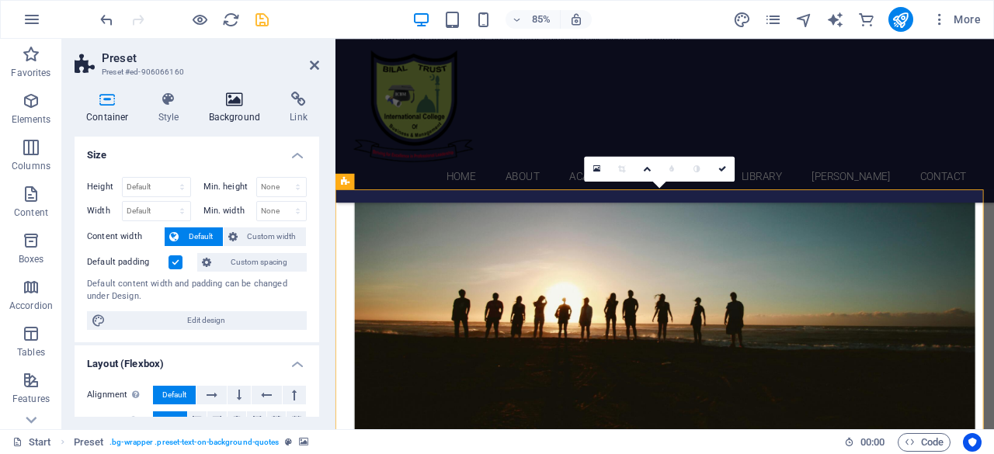
click at [241, 114] on h4 "Background" at bounding box center [238, 108] width 82 height 33
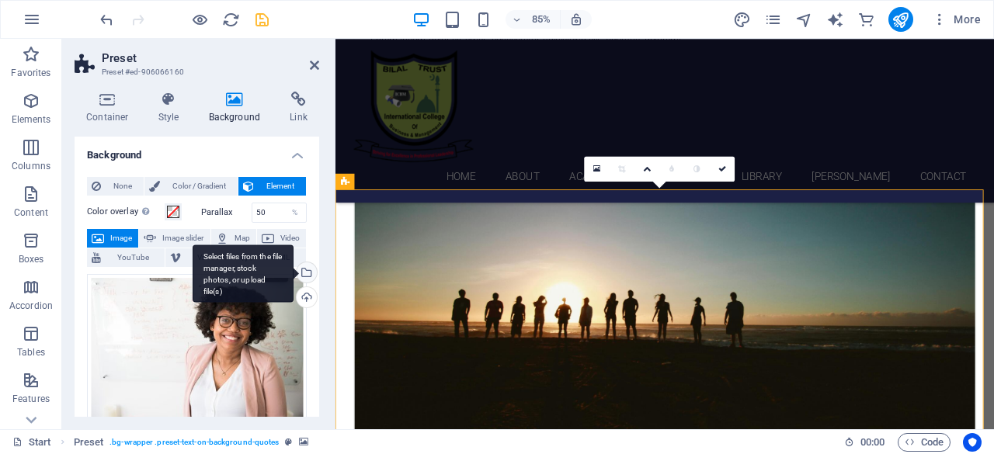
click at [304, 275] on div "Select files from the file manager, stock photos, or upload file(s)" at bounding box center [304, 273] width 23 height 23
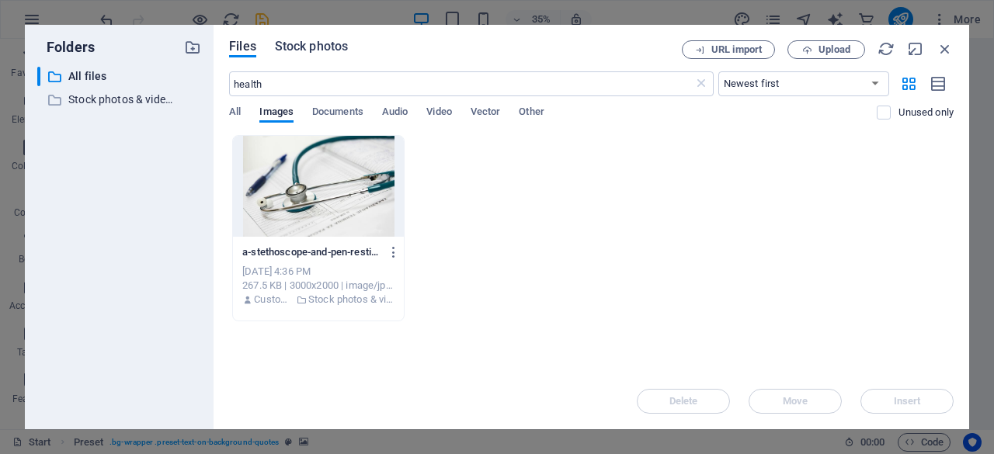
click at [307, 43] on span "Stock photos" at bounding box center [311, 46] width 73 height 19
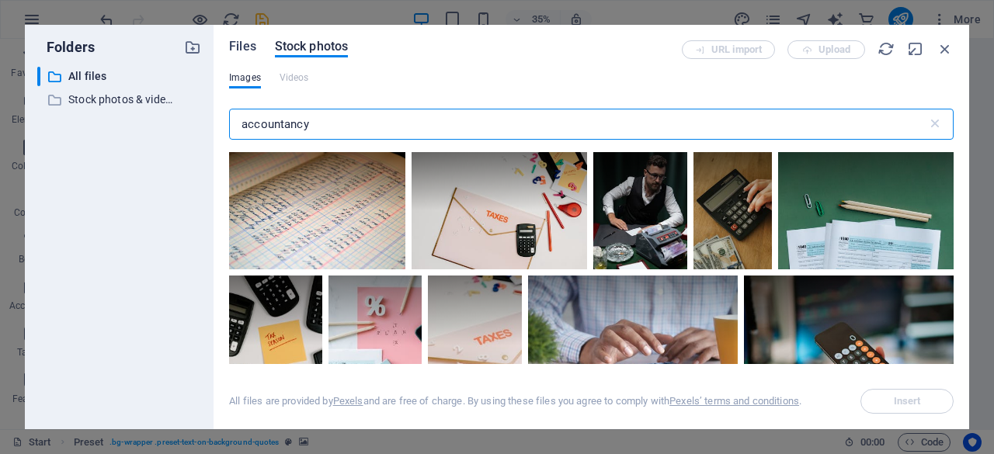
click at [240, 49] on span "Files" at bounding box center [242, 46] width 27 height 19
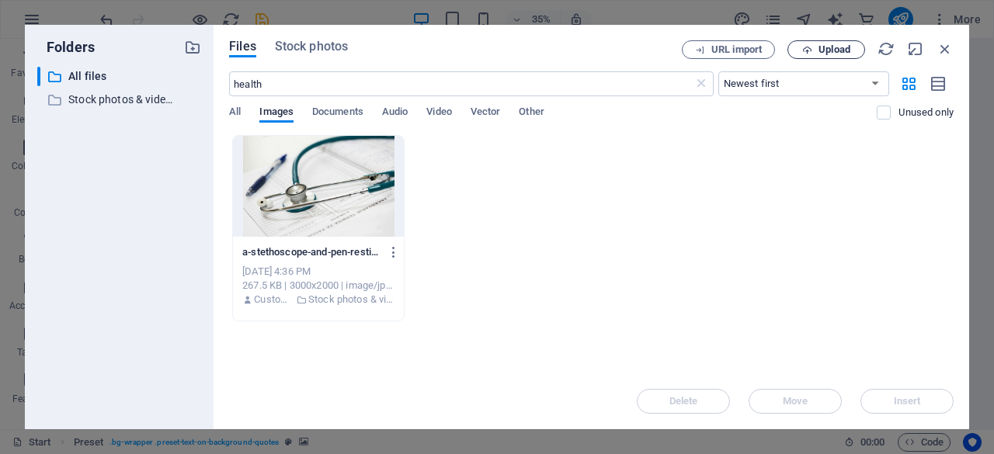
click at [817, 50] on span "Upload" at bounding box center [826, 50] width 64 height 10
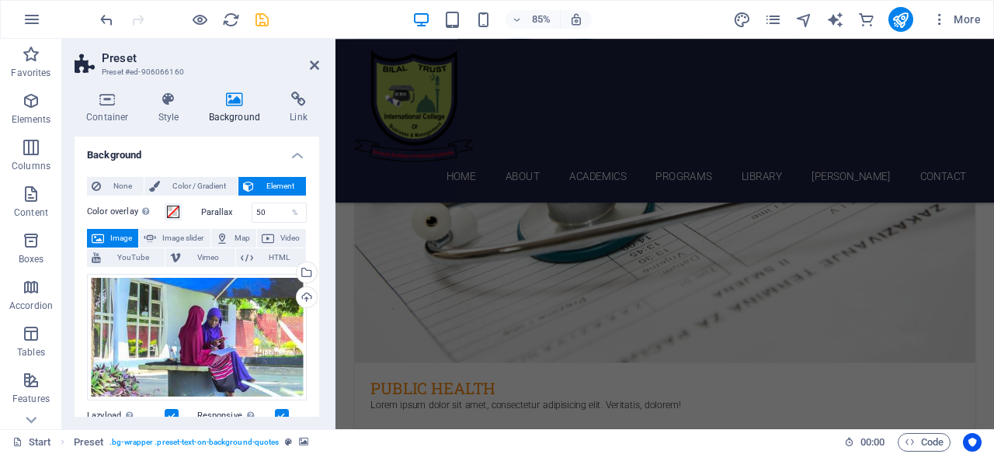
scroll to position [929, 0]
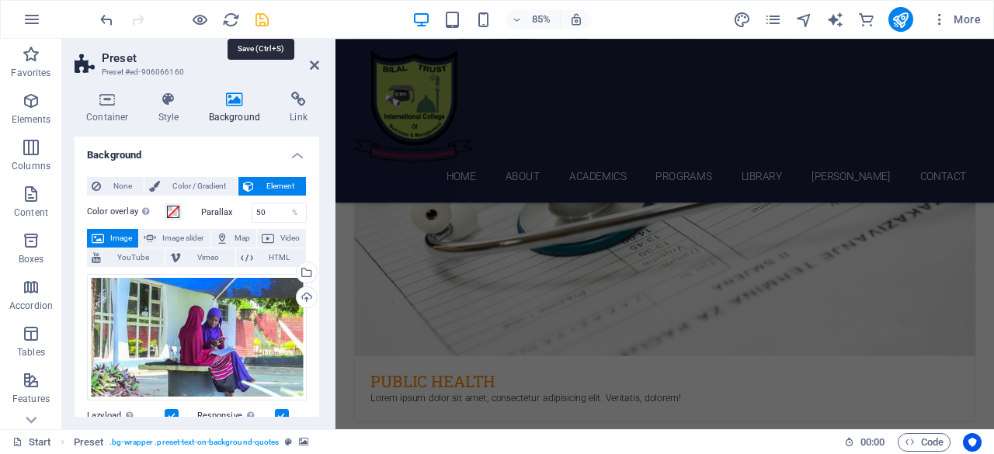
click at [266, 23] on icon "save" at bounding box center [262, 20] width 18 height 18
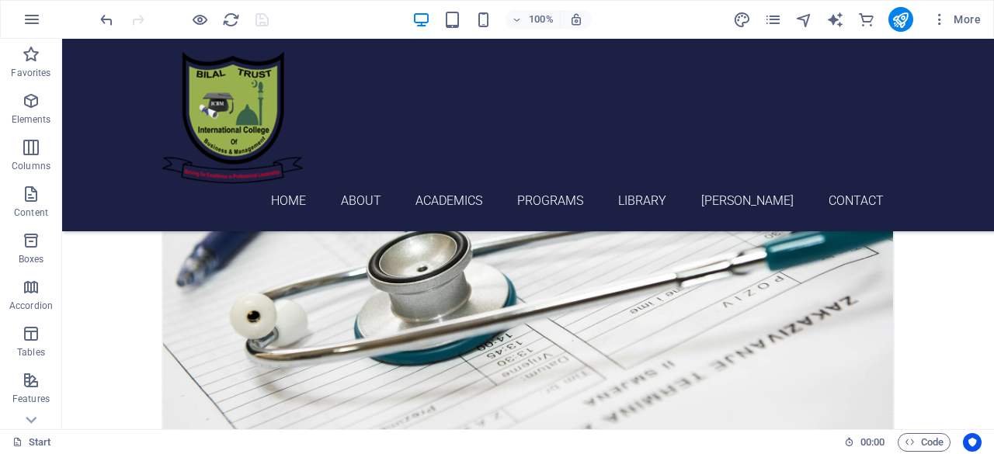
scroll to position [849, 0]
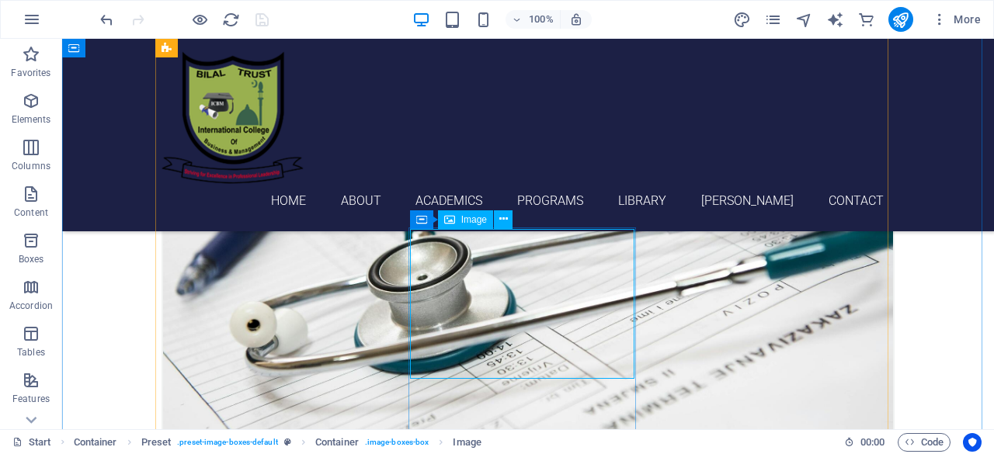
click at [477, 220] on span "Image" at bounding box center [474, 219] width 26 height 9
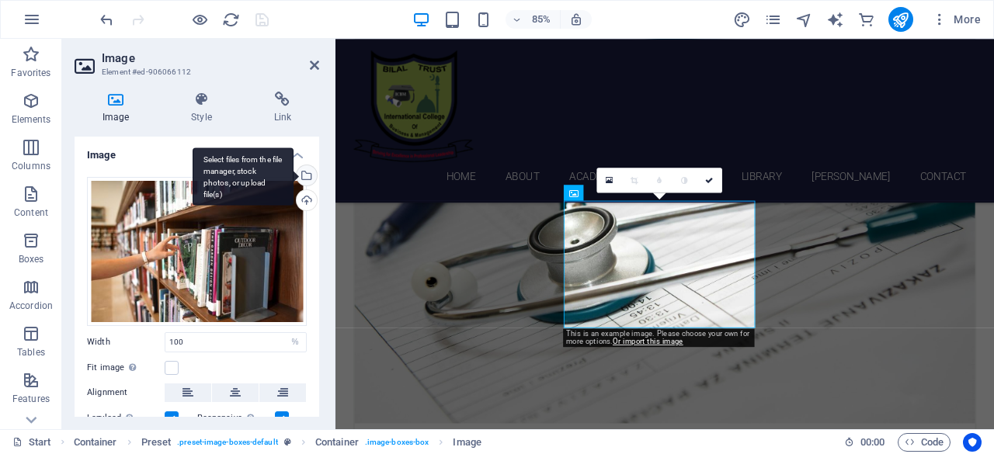
click at [293, 176] on div "Select files from the file manager, stock photos, or upload file(s)" at bounding box center [243, 177] width 101 height 58
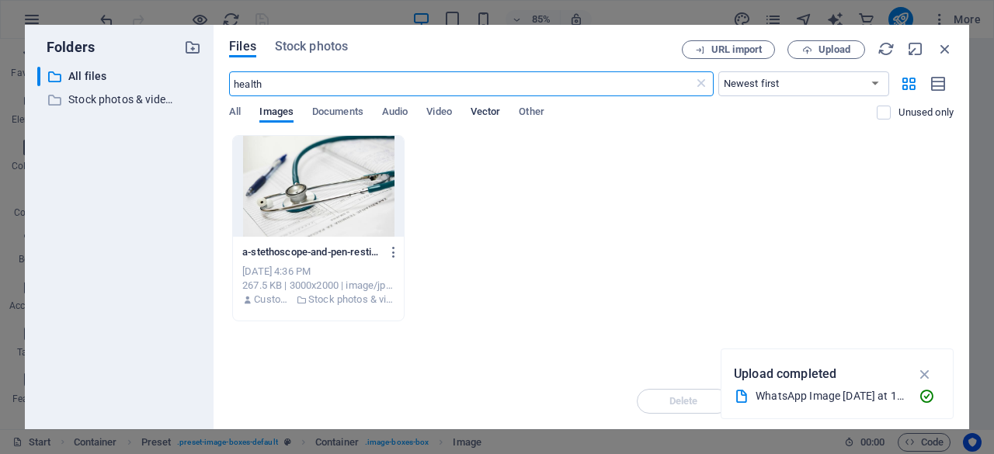
scroll to position [1427, 0]
click at [315, 44] on span "Stock photos" at bounding box center [311, 46] width 73 height 19
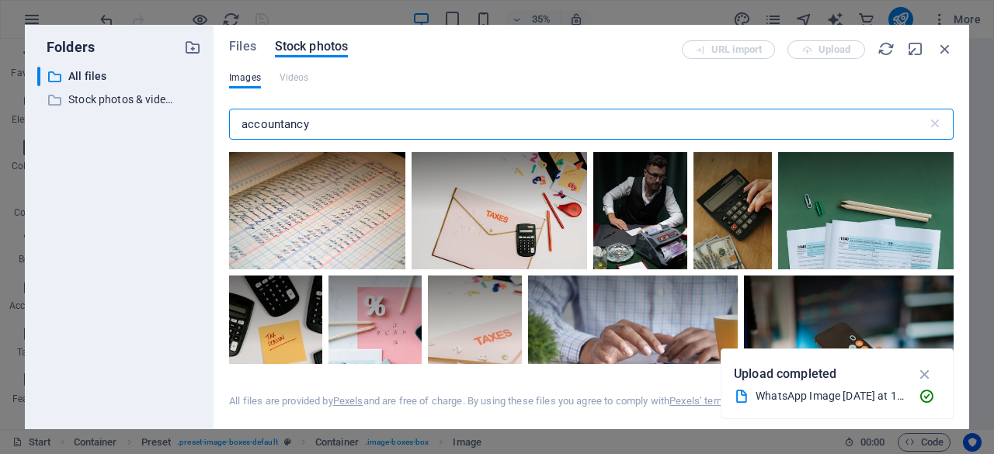
drag, startPoint x: 335, startPoint y: 123, endPoint x: 220, endPoint y: 119, distance: 115.0
click at [220, 119] on div "Files Stock photos URL import Upload Images Videos accountancy ​ All files are …" at bounding box center [591, 227] width 755 height 405
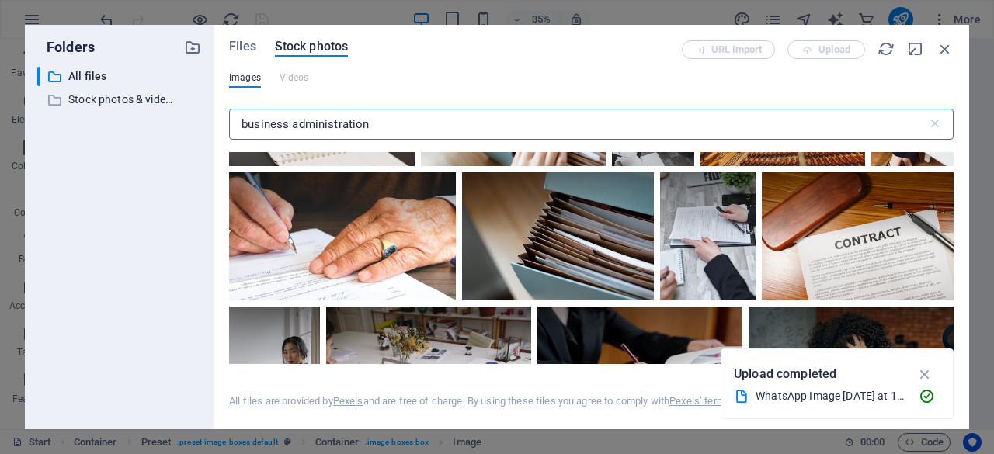
scroll to position [1020, 0]
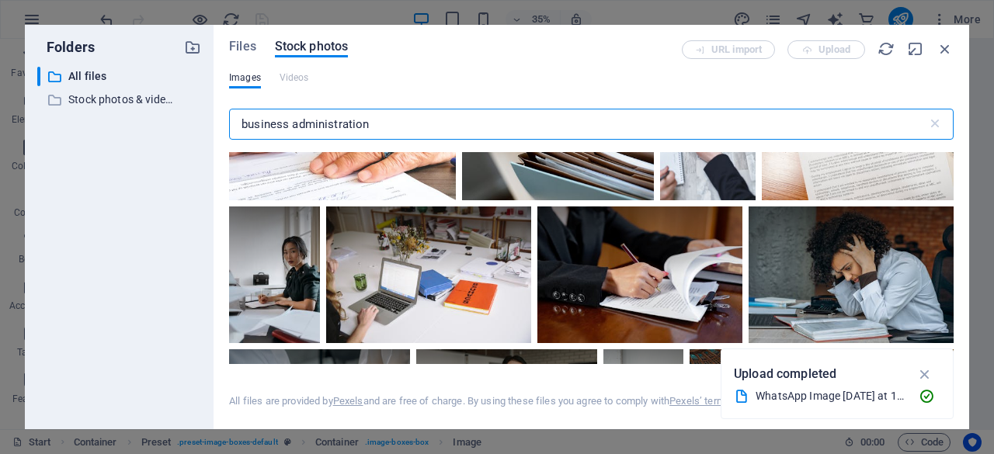
drag, startPoint x: 374, startPoint y: 123, endPoint x: 294, endPoint y: 125, distance: 80.0
click at [294, 125] on input "business administration" at bounding box center [578, 124] width 698 height 31
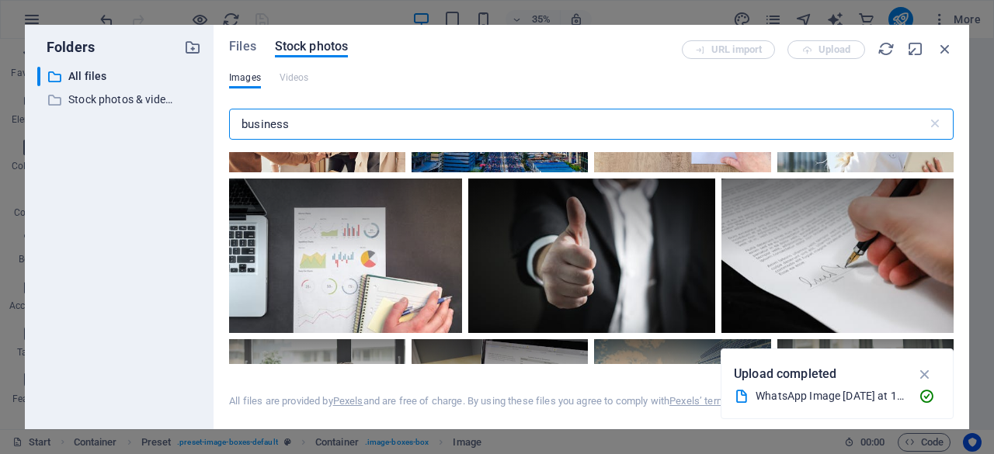
scroll to position [110, 0]
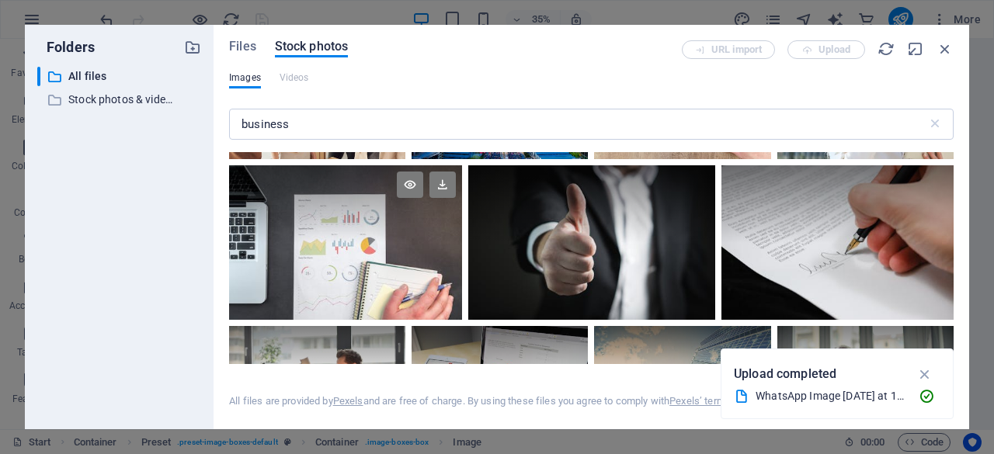
click at [339, 277] on div at bounding box center [345, 242] width 233 height 155
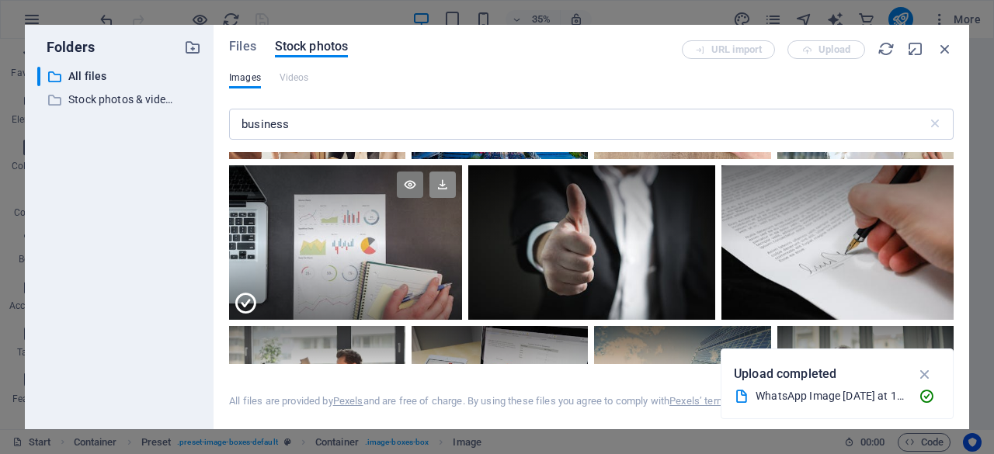
click at [444, 181] on icon at bounding box center [442, 185] width 26 height 26
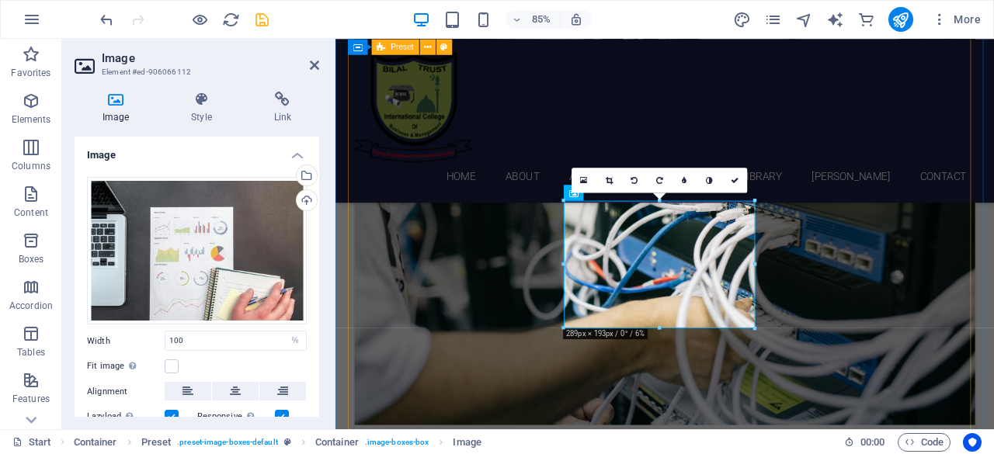
scroll to position [849, 0]
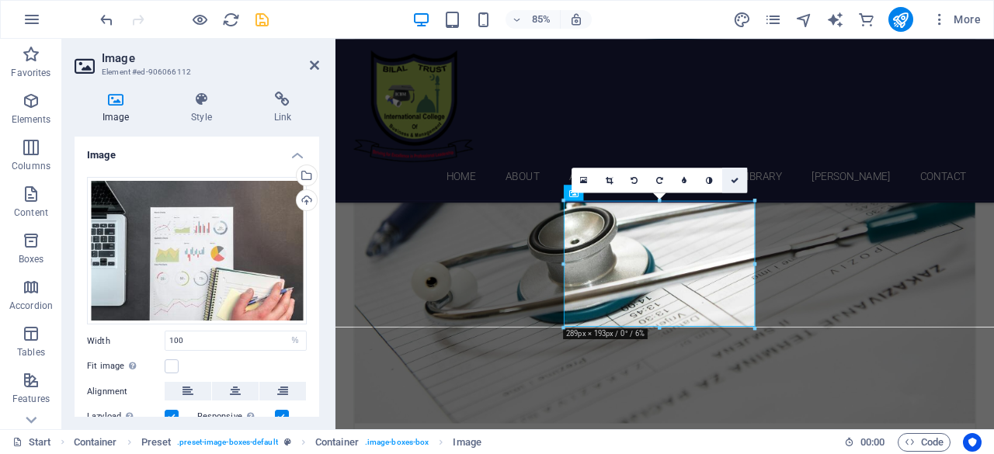
click at [737, 178] on icon at bounding box center [735, 180] width 8 height 8
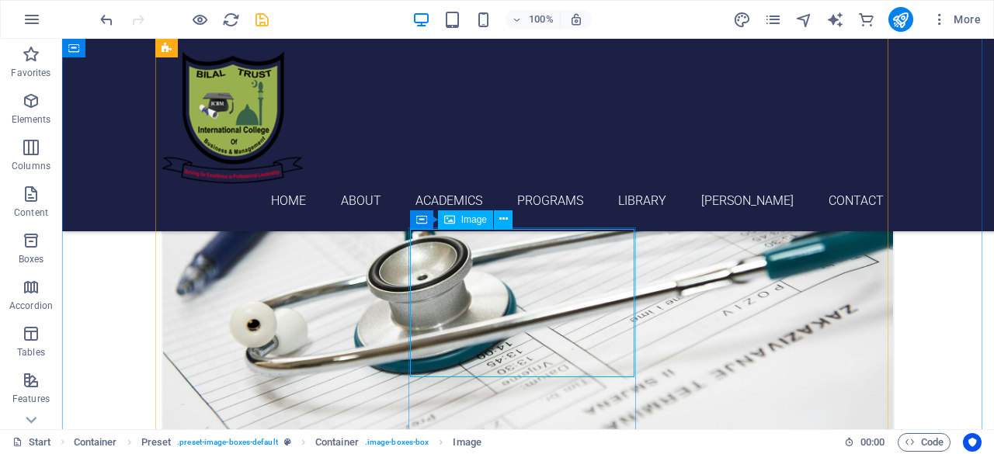
click at [506, 226] on icon at bounding box center [503, 219] width 9 height 16
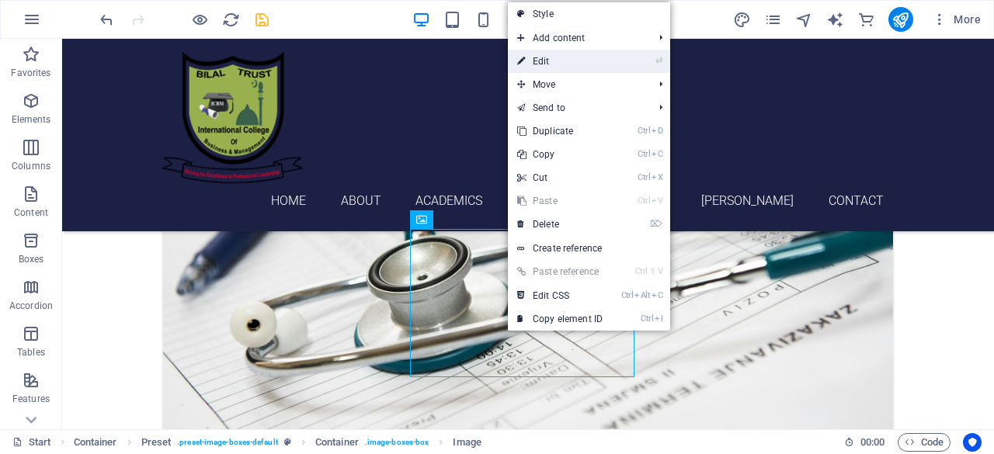
click at [550, 68] on link "⏎ Edit" at bounding box center [560, 61] width 104 height 23
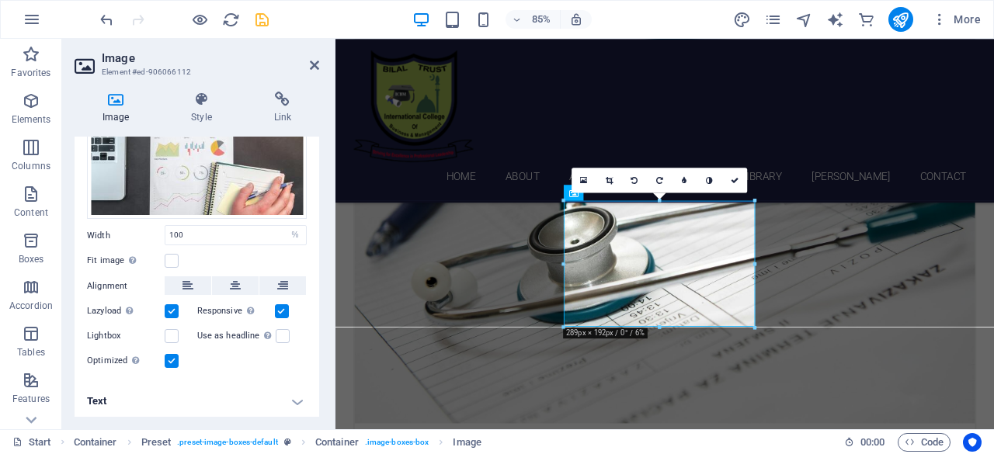
scroll to position [0, 0]
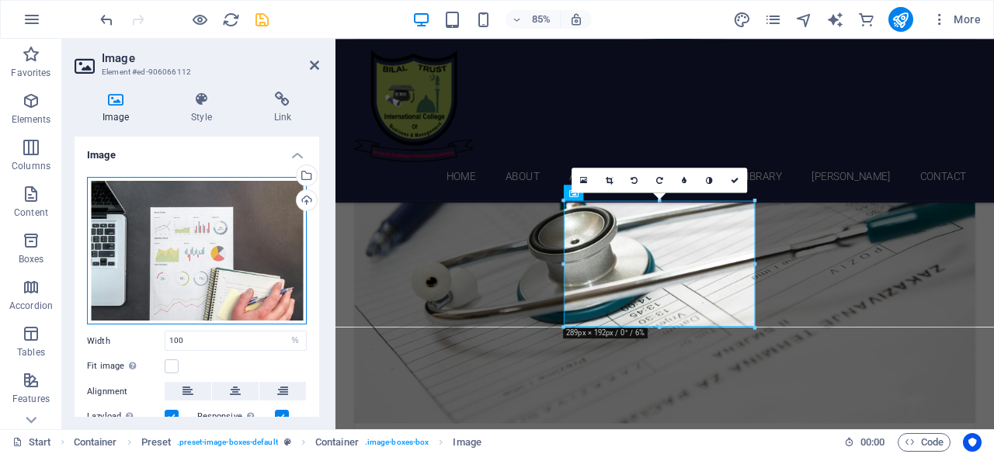
drag, startPoint x: 236, startPoint y: 318, endPoint x: 237, endPoint y: 302, distance: 15.5
click at [237, 302] on div "Drag files here, click to choose files or select files from Files or our free s…" at bounding box center [197, 251] width 220 height 148
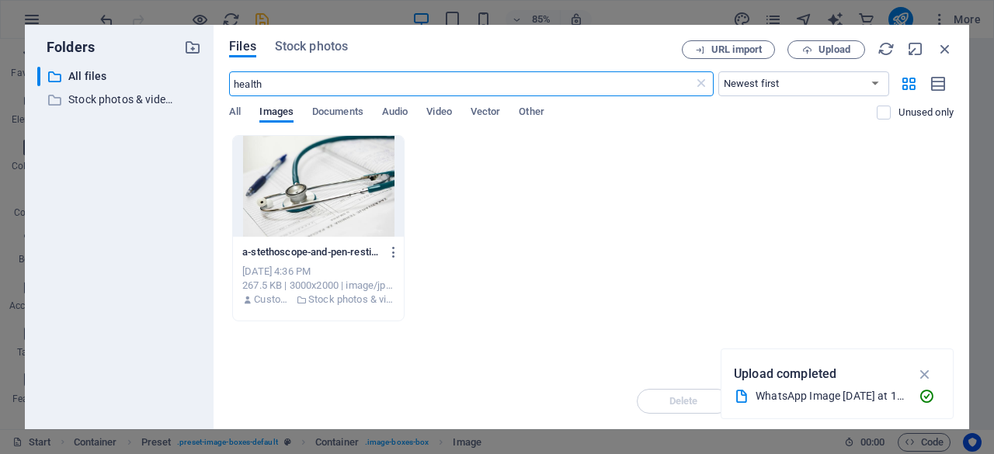
scroll to position [1427, 0]
click at [308, 44] on span "Stock photos" at bounding box center [311, 46] width 73 height 19
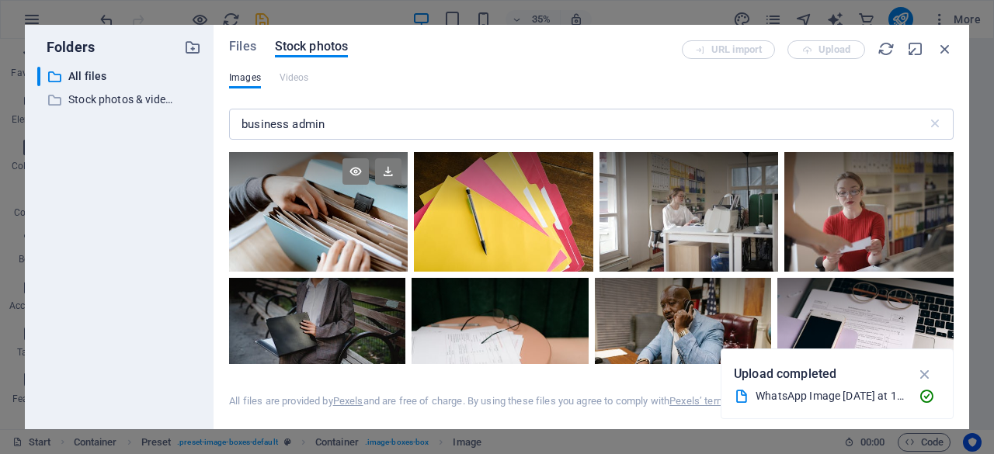
click at [368, 200] on div at bounding box center [318, 182] width 179 height 60
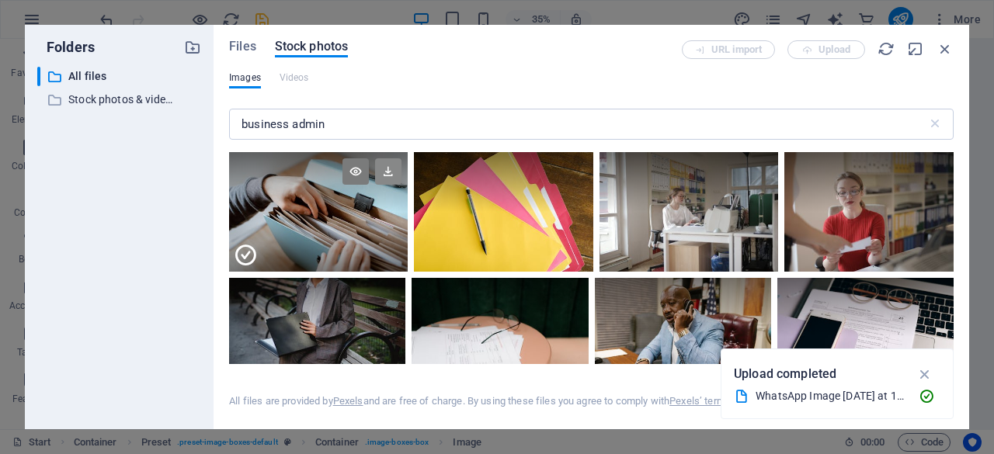
click at [391, 173] on icon at bounding box center [388, 171] width 26 height 26
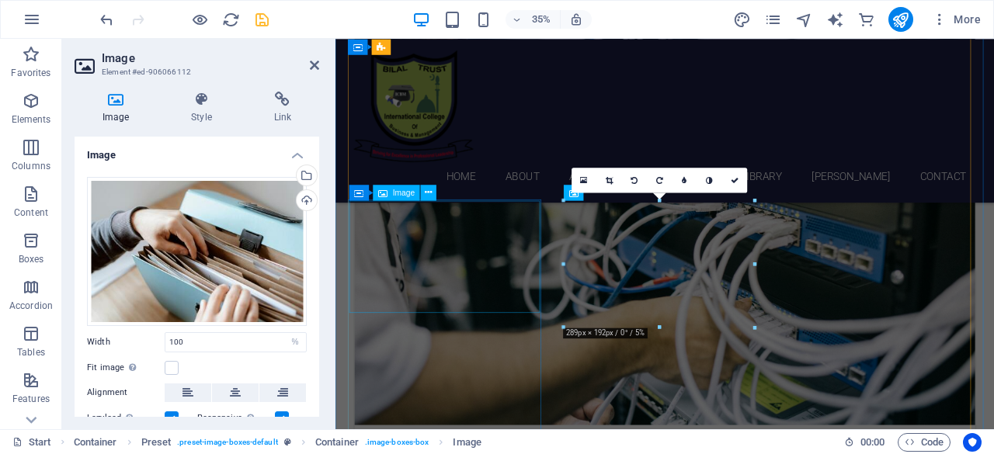
scroll to position [849, 0]
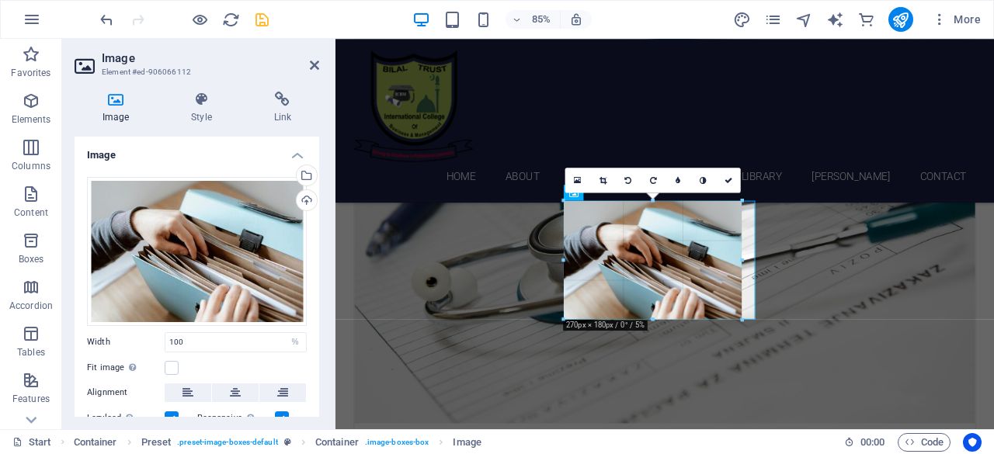
drag, startPoint x: 657, startPoint y: 325, endPoint x: 382, endPoint y: 323, distance: 274.9
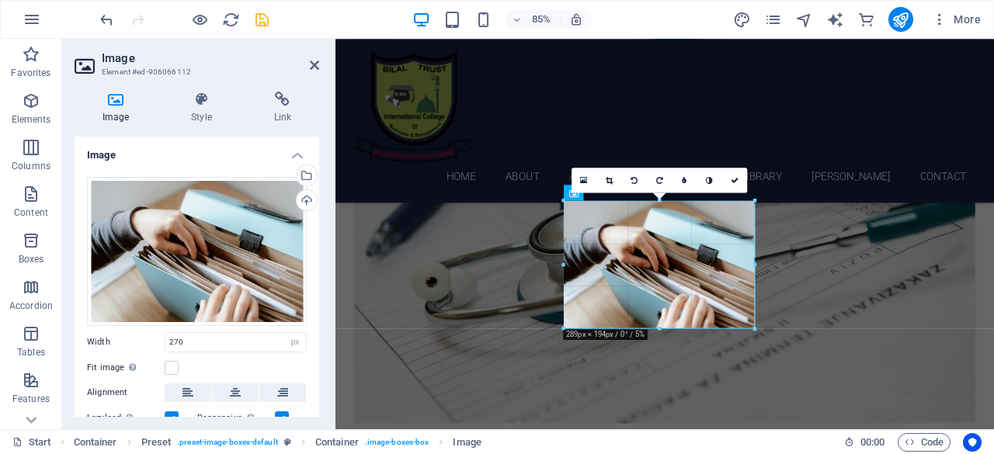
drag, startPoint x: 743, startPoint y: 257, endPoint x: 498, endPoint y: 250, distance: 244.7
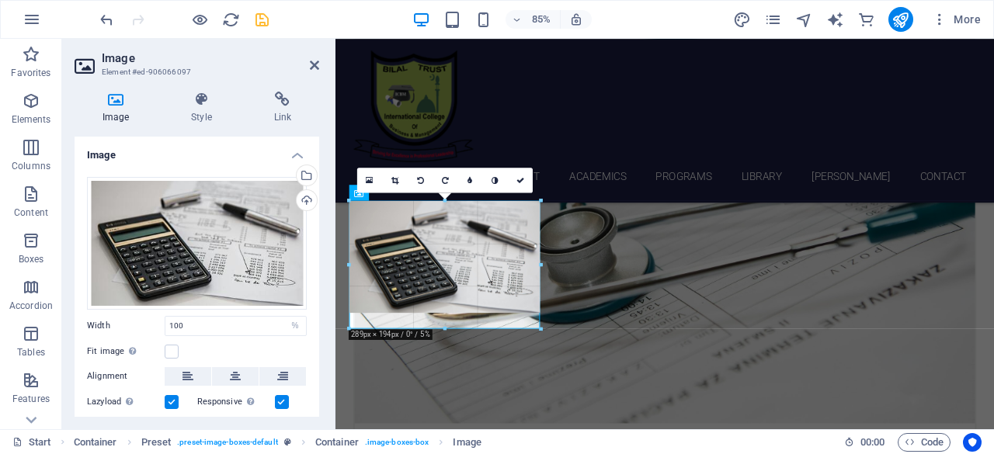
drag, startPoint x: 446, startPoint y: 313, endPoint x: 129, endPoint y: 344, distance: 318.3
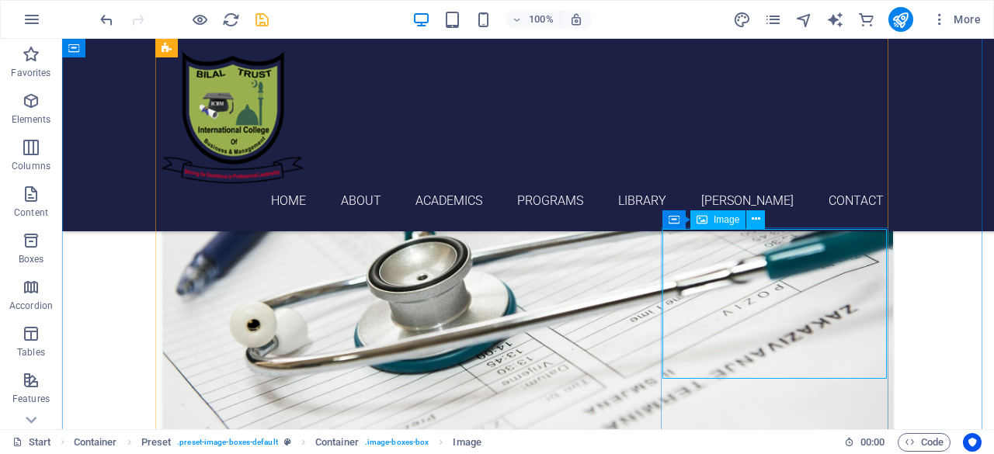
click at [727, 220] on span "Image" at bounding box center [727, 219] width 26 height 9
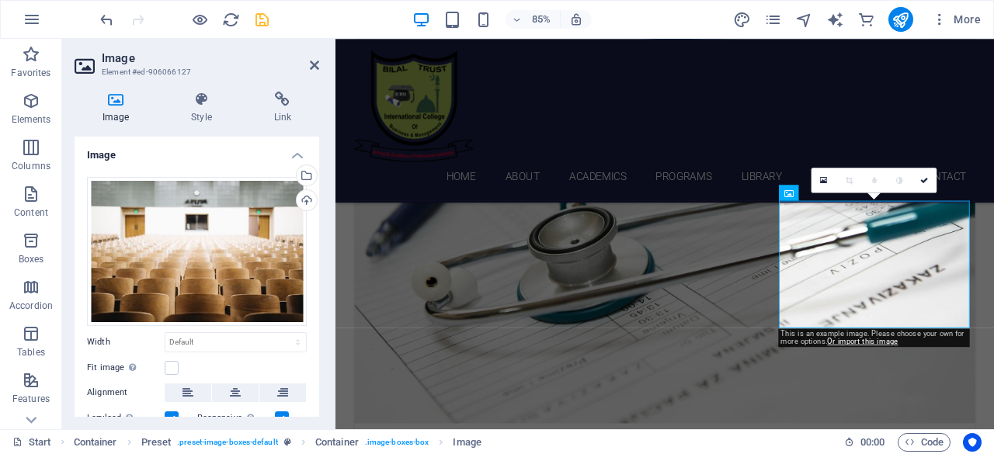
drag, startPoint x: 315, startPoint y: 317, endPoint x: 317, endPoint y: 358, distance: 41.2
click at [317, 358] on div "Image Drag files here, click to choose files or select files from Files or our …" at bounding box center [197, 277] width 245 height 280
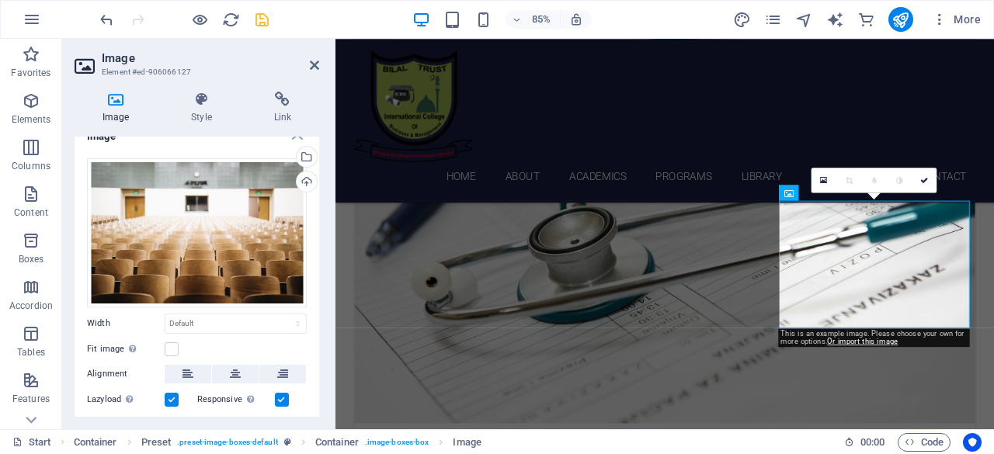
scroll to position [0, 0]
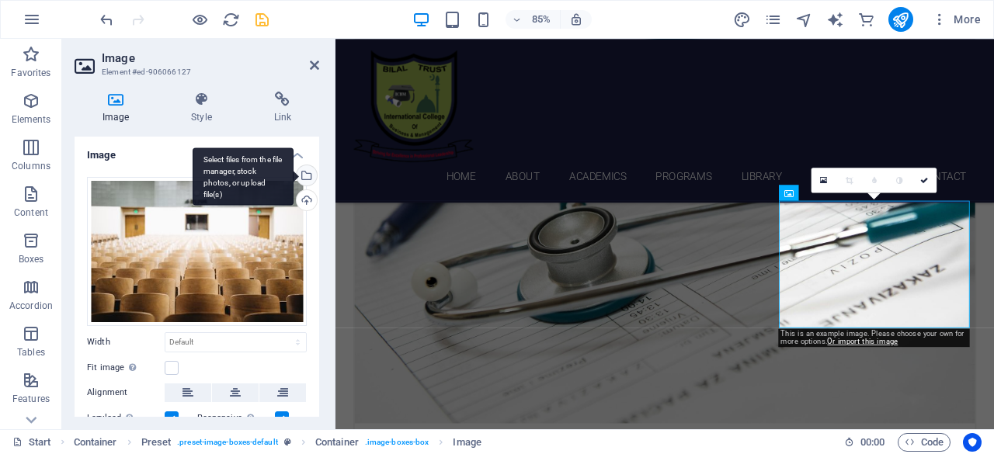
click at [309, 179] on div "Select files from the file manager, stock photos, or upload file(s)" at bounding box center [304, 176] width 23 height 23
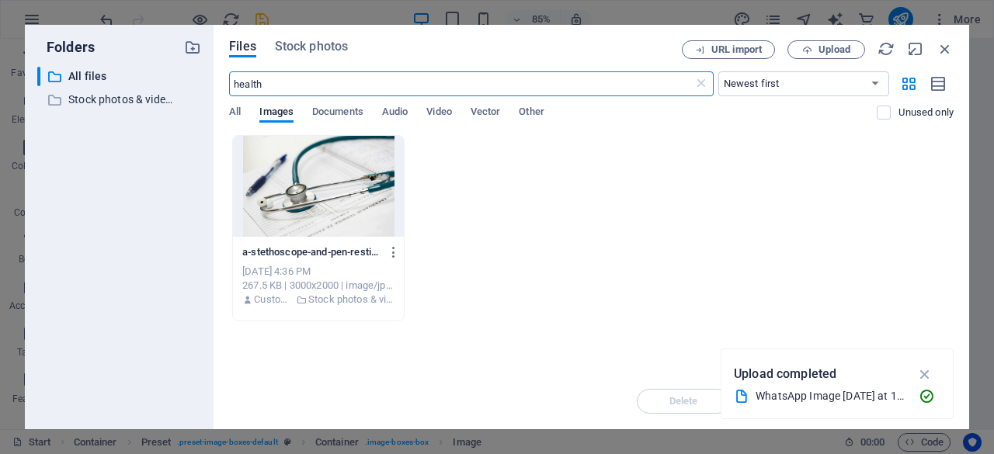
scroll to position [1427, 0]
click at [304, 47] on span "Stock photos" at bounding box center [311, 46] width 73 height 19
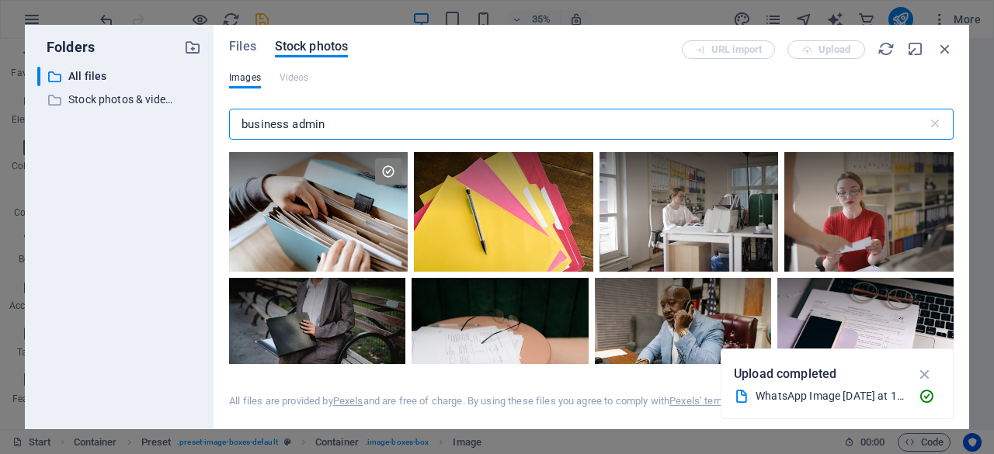
drag, startPoint x: 340, startPoint y: 124, endPoint x: 189, endPoint y: 111, distance: 152.0
click at [189, 111] on div "Folders ​ All files All files ​ Stock photos & videos Stock photos & videos Fil…" at bounding box center [497, 227] width 944 height 405
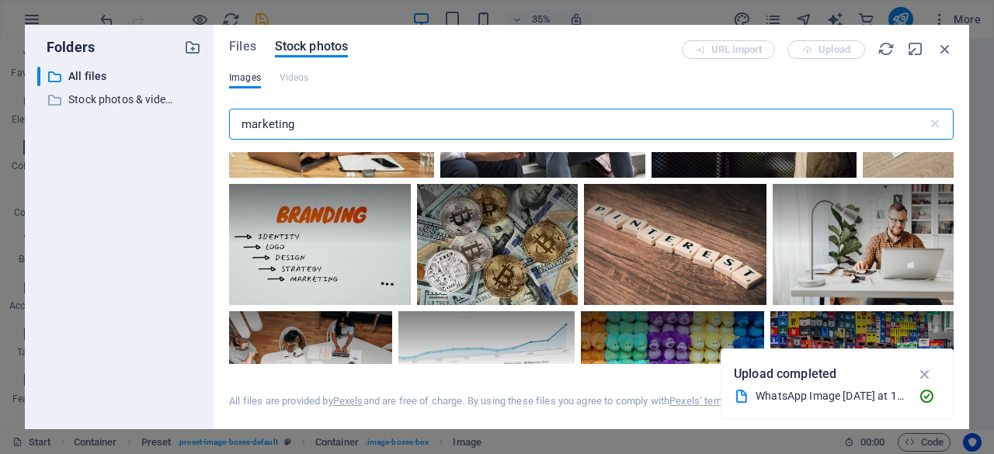
scroll to position [2057, 0]
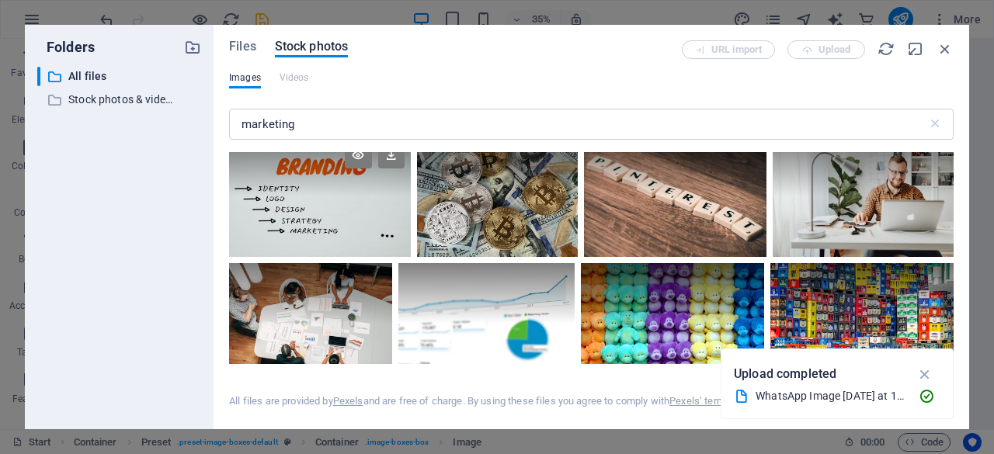
click at [352, 231] on div at bounding box center [319, 196] width 181 height 121
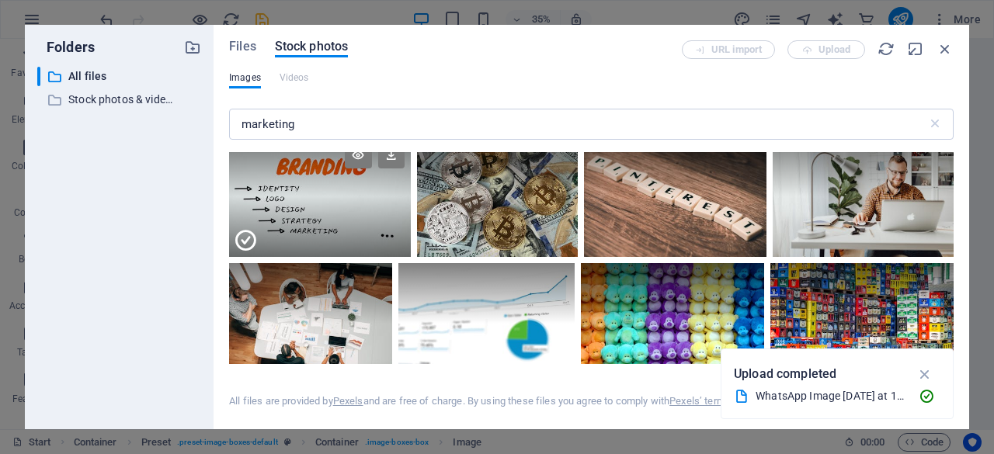
click at [247, 234] on icon at bounding box center [245, 240] width 25 height 25
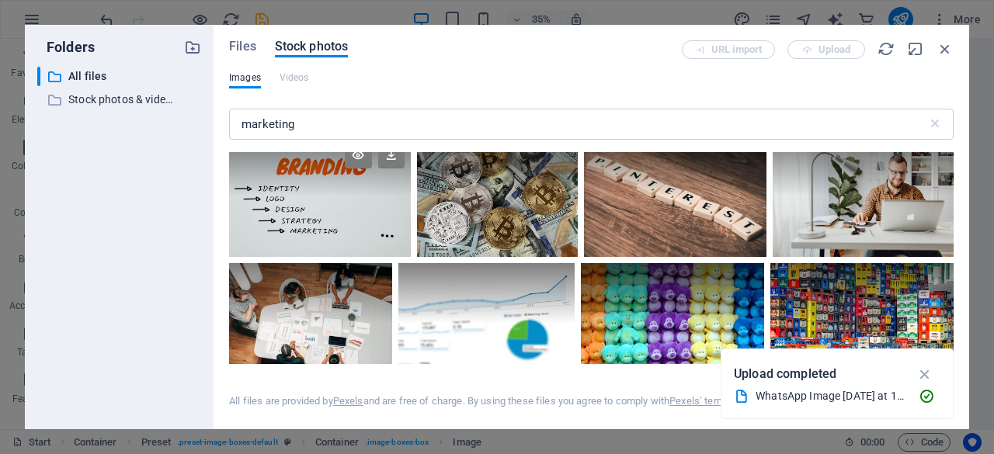
click at [247, 234] on div at bounding box center [319, 196] width 181 height 121
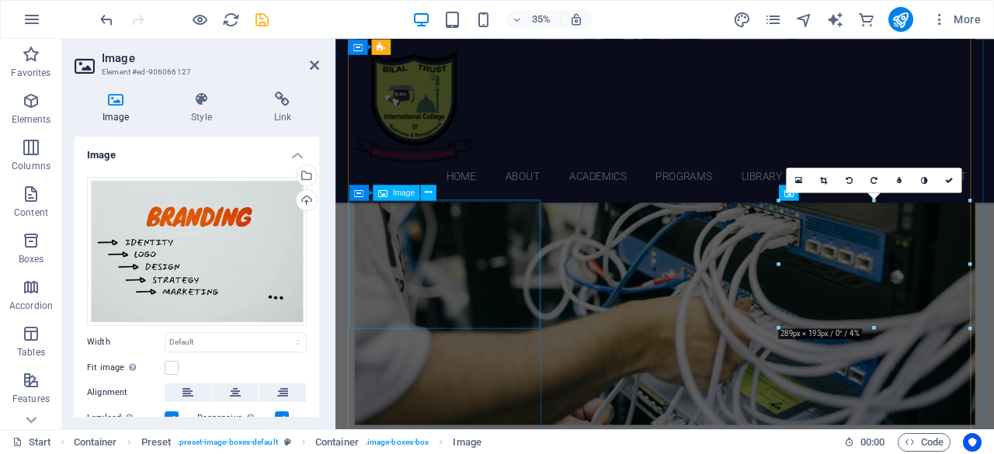
scroll to position [849, 0]
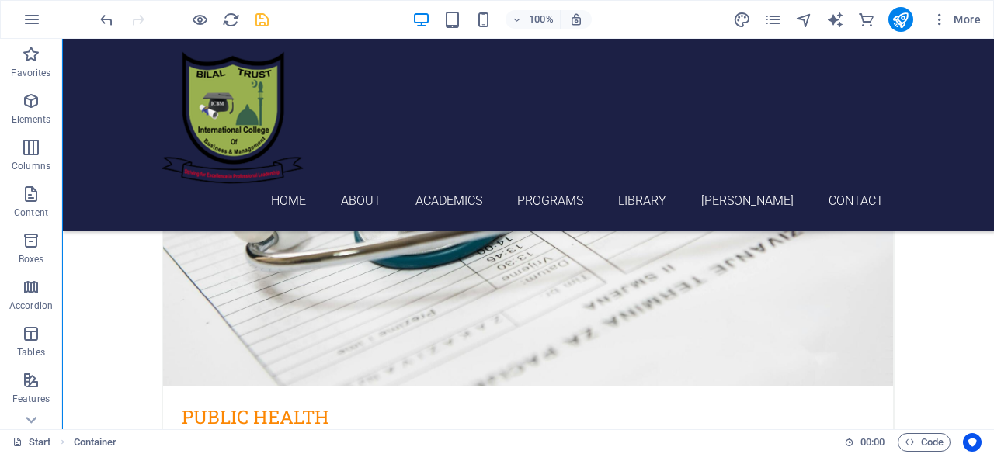
scroll to position [1009, 0]
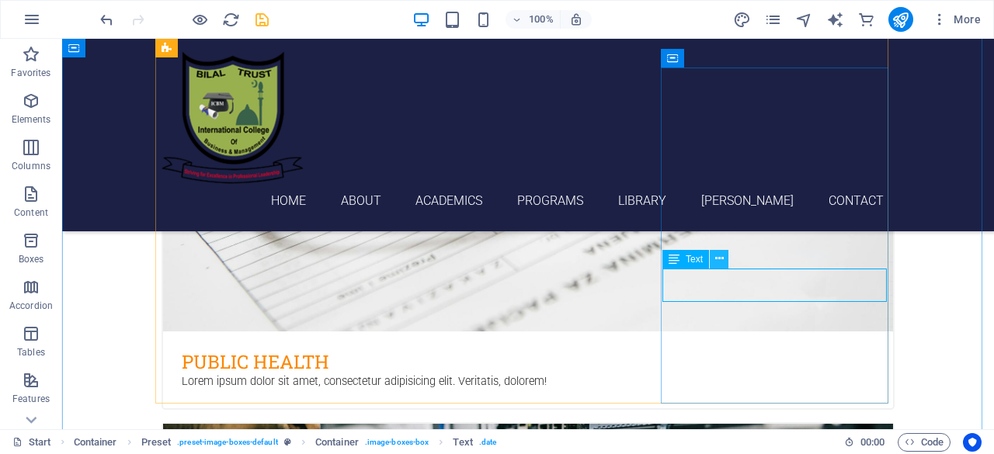
click at [721, 266] on icon at bounding box center [719, 259] width 9 height 16
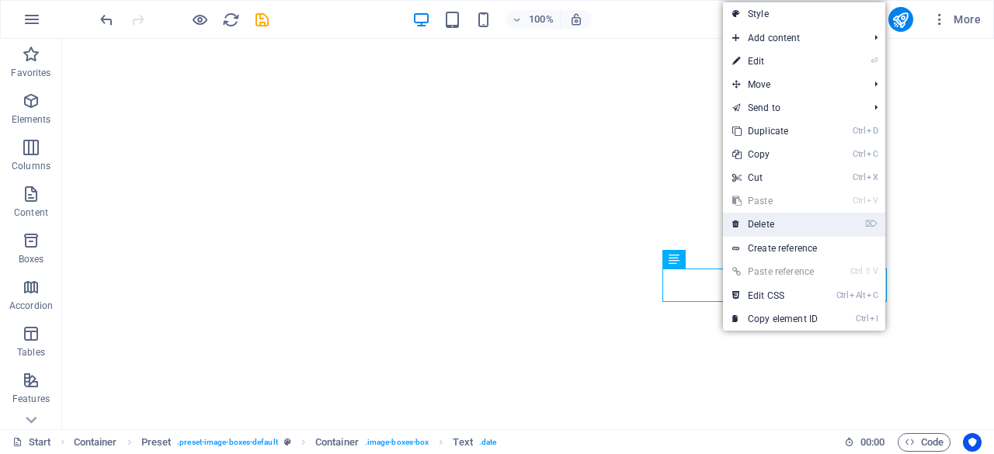
click at [764, 220] on link "⌦ Delete" at bounding box center [775, 224] width 104 height 23
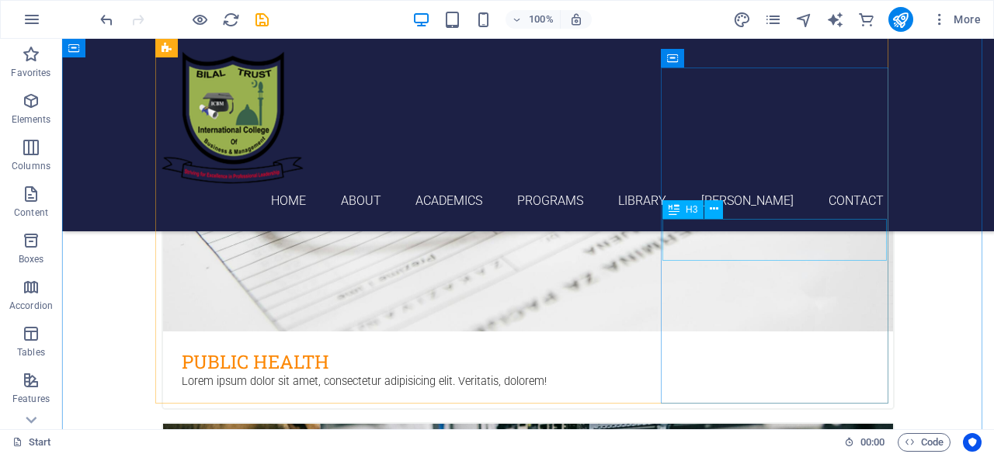
scroll to position [1009, 0]
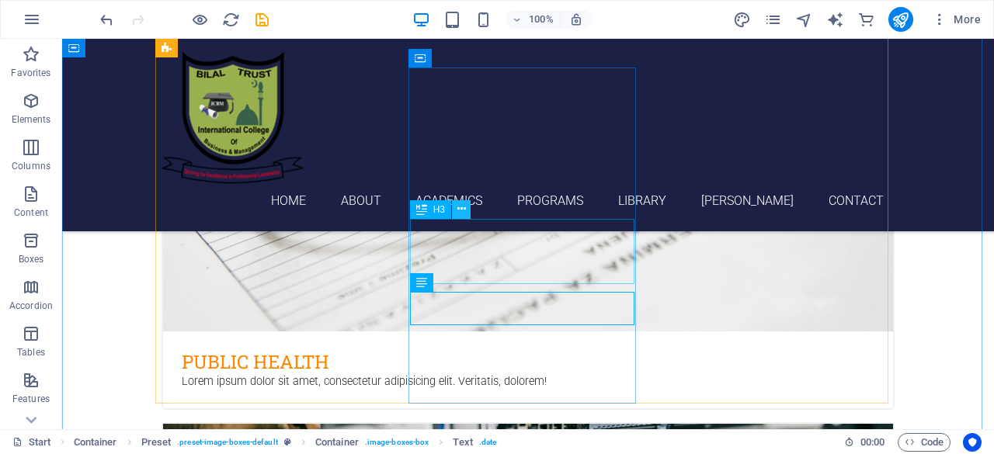
click at [466, 214] on button at bounding box center [461, 209] width 19 height 19
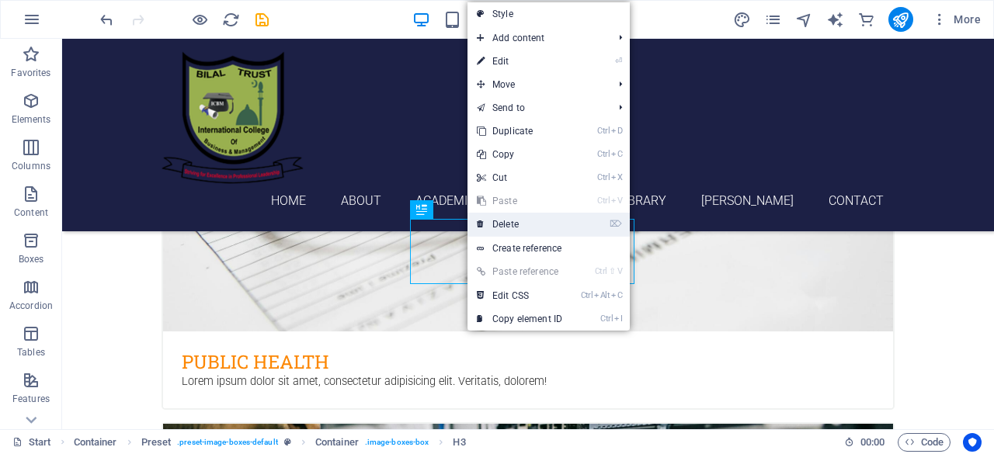
click at [513, 231] on link "⌦ Delete" at bounding box center [519, 224] width 104 height 23
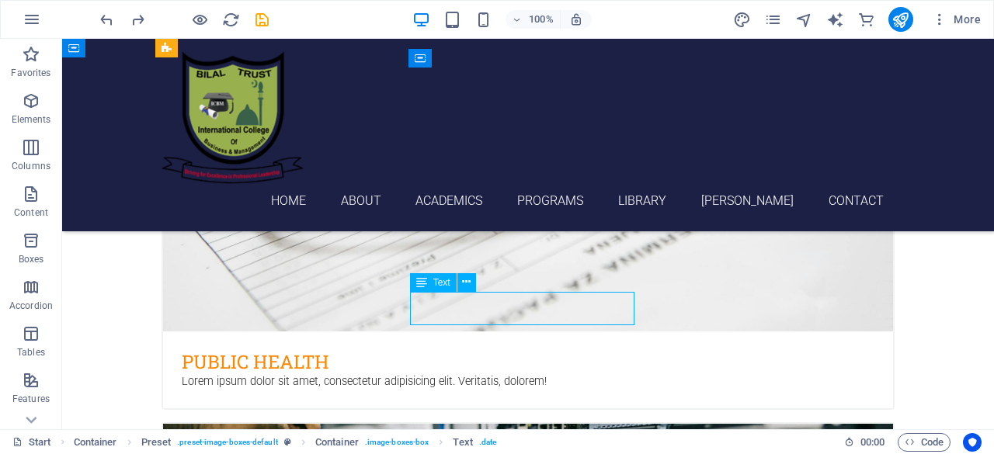
click at [469, 285] on icon at bounding box center [466, 282] width 9 height 16
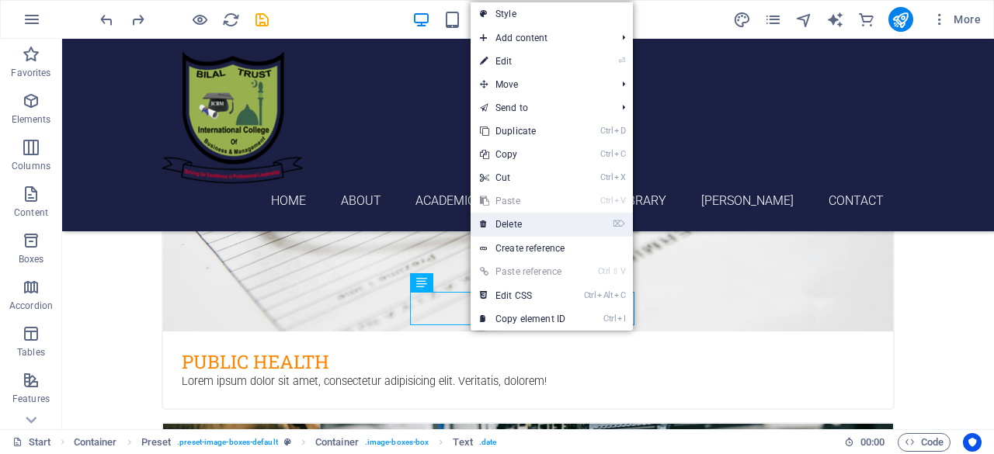
click at [509, 224] on link "⌦ Delete" at bounding box center [523, 224] width 104 height 23
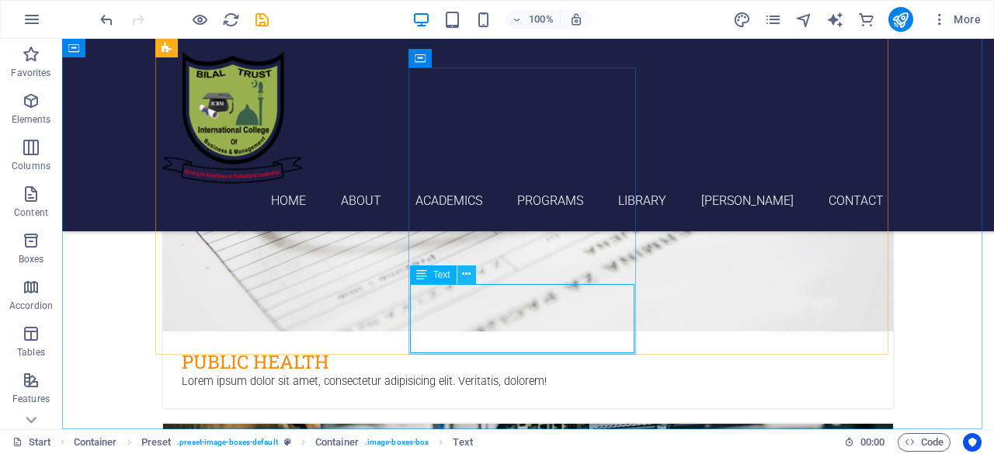
click at [468, 276] on icon at bounding box center [466, 274] width 9 height 16
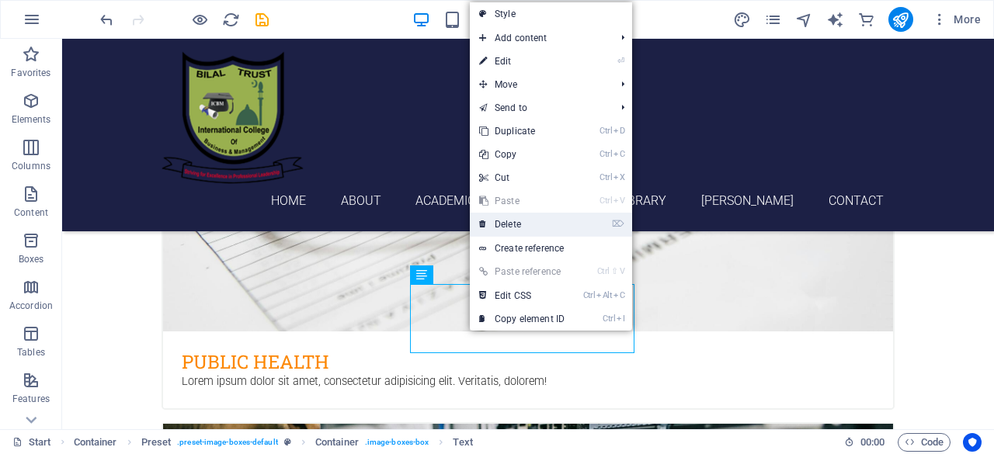
click at [512, 229] on link "⌦ Delete" at bounding box center [522, 224] width 104 height 23
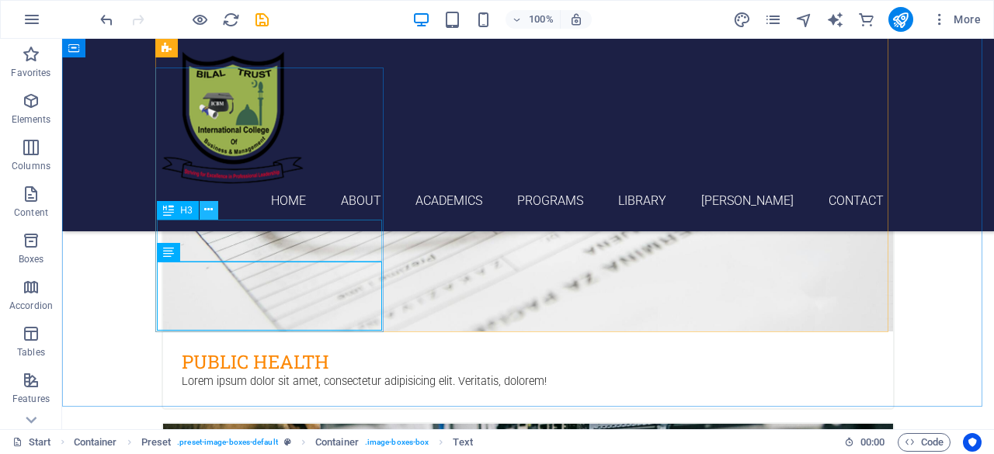
click at [208, 214] on icon at bounding box center [208, 210] width 9 height 16
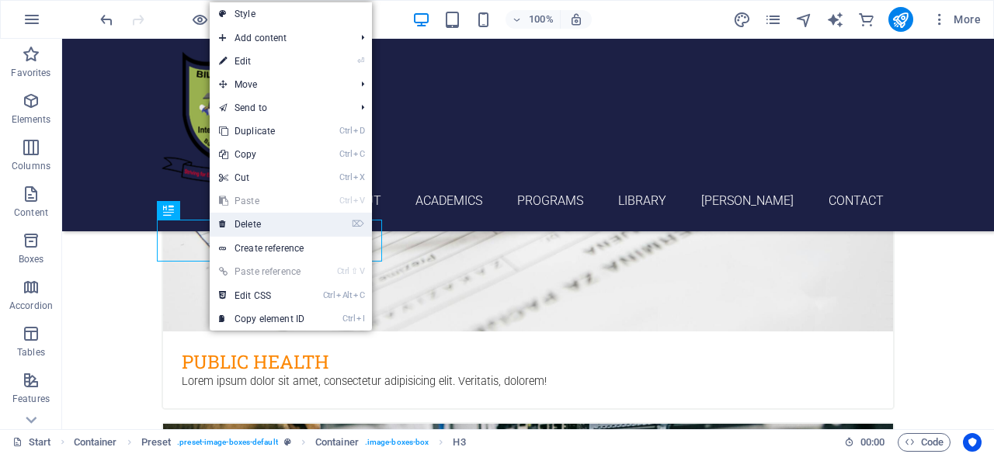
click at [252, 223] on link "⌦ Delete" at bounding box center [262, 224] width 104 height 23
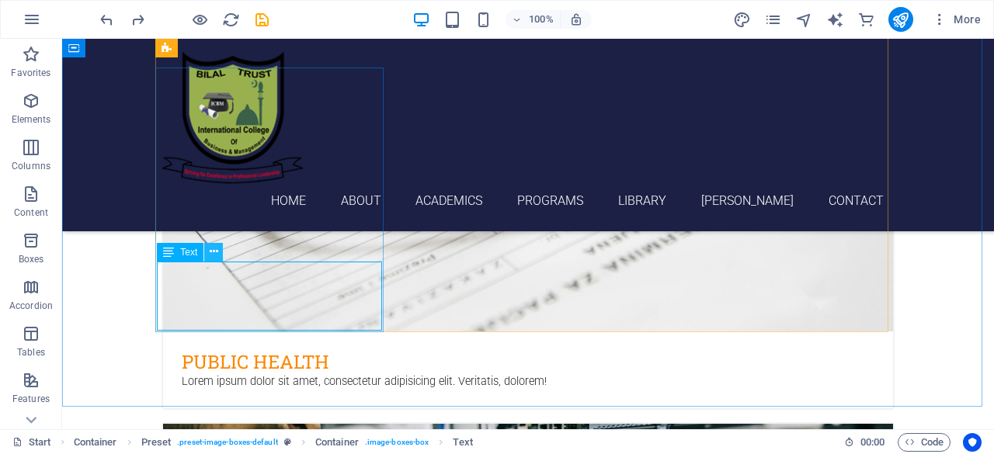
click at [214, 255] on icon at bounding box center [214, 252] width 9 height 16
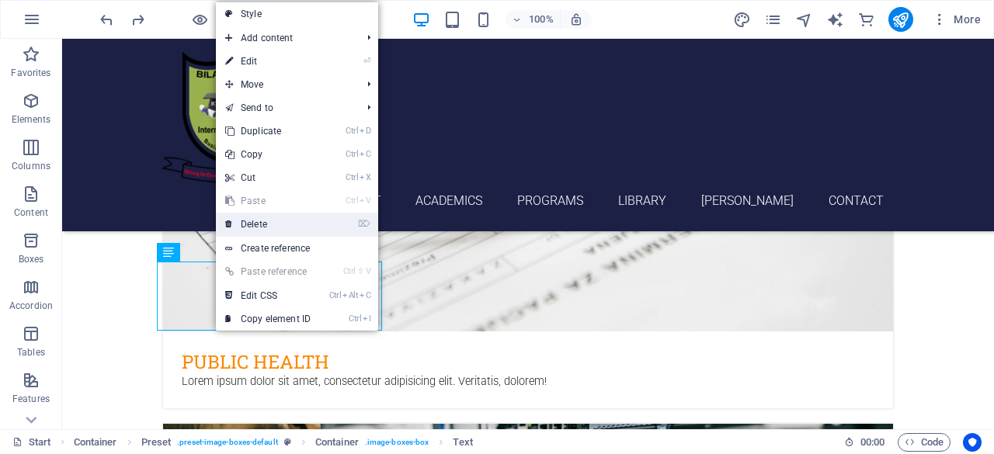
click at [273, 229] on link "⌦ Delete" at bounding box center [268, 224] width 104 height 23
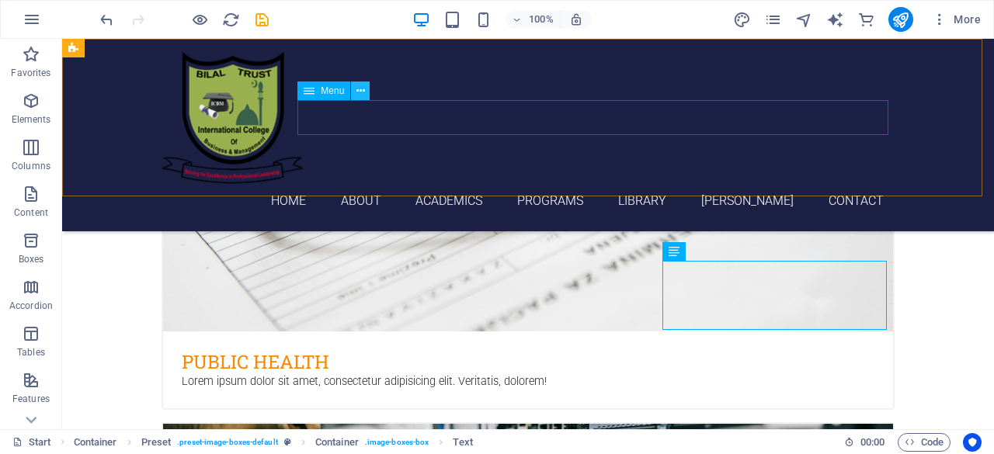
click at [0, 0] on icon at bounding box center [0, 0] width 0 height 0
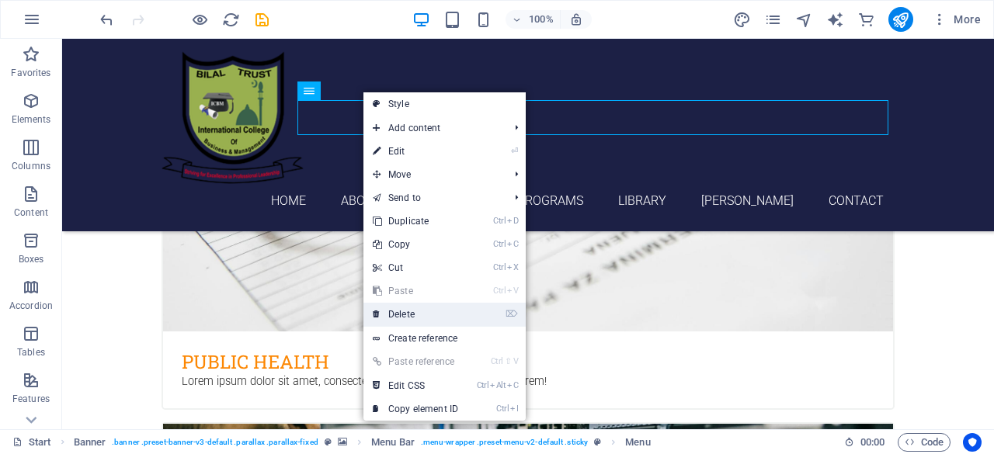
click at [414, 311] on link "⌦ Delete" at bounding box center [415, 314] width 104 height 23
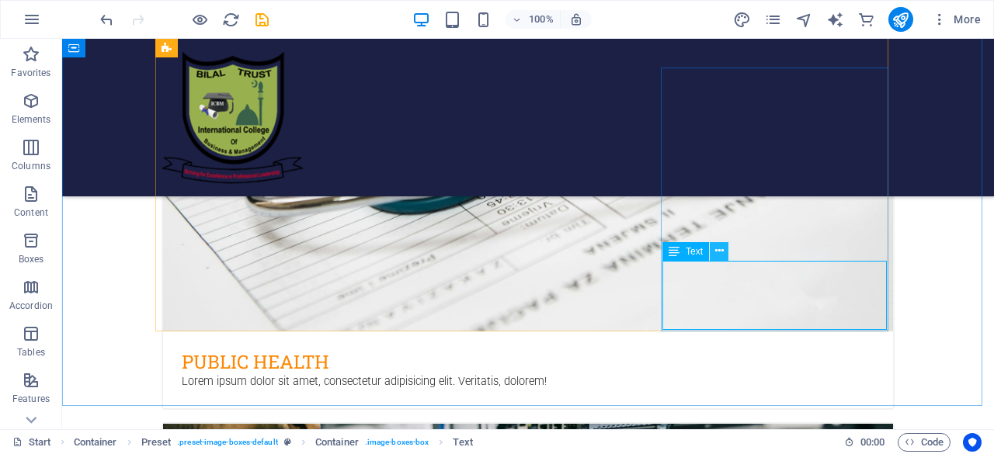
click at [720, 254] on icon at bounding box center [719, 251] width 9 height 16
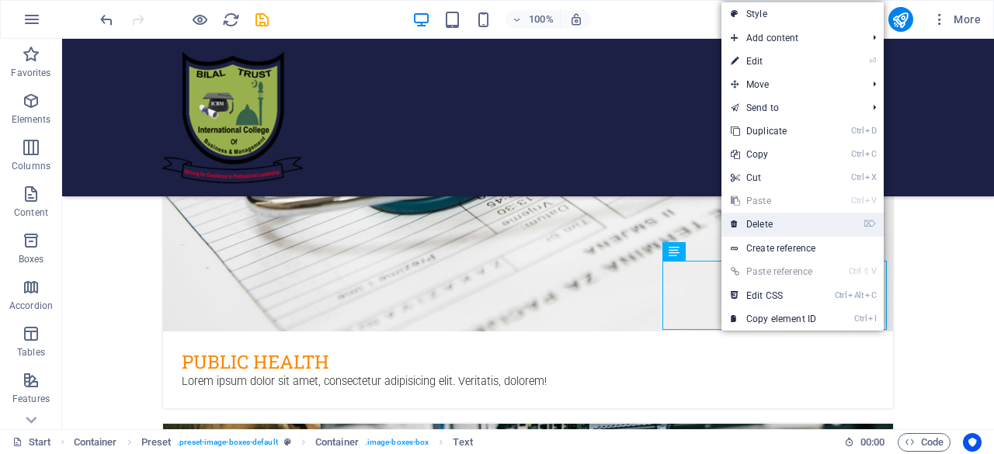
click at [761, 228] on link "⌦ Delete" at bounding box center [773, 224] width 104 height 23
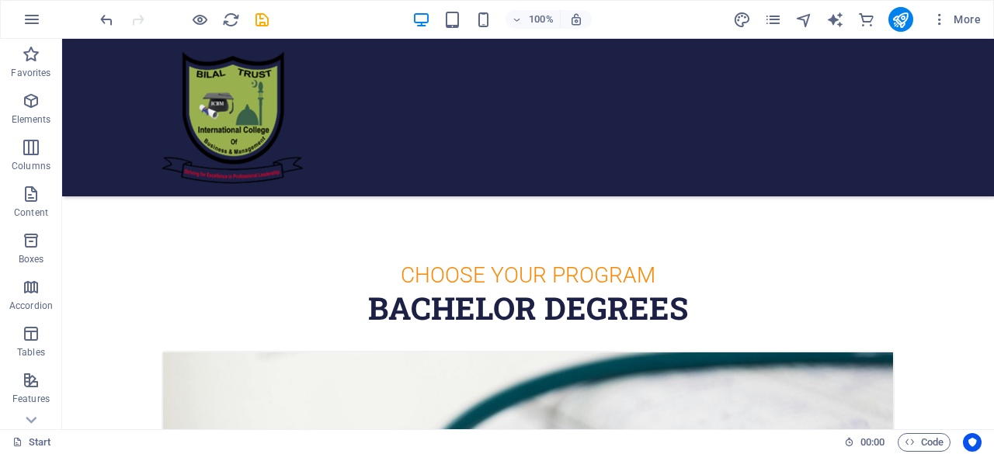
scroll to position [582, 0]
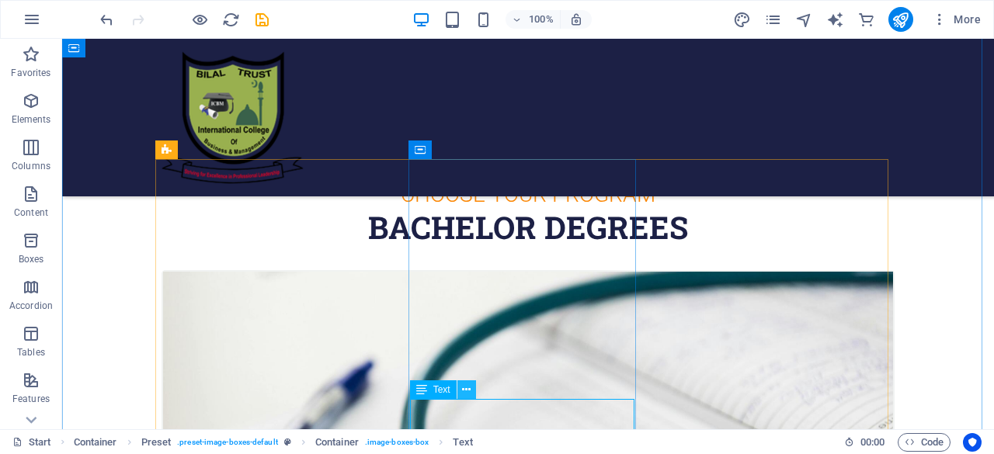
click at [470, 392] on icon at bounding box center [466, 390] width 9 height 16
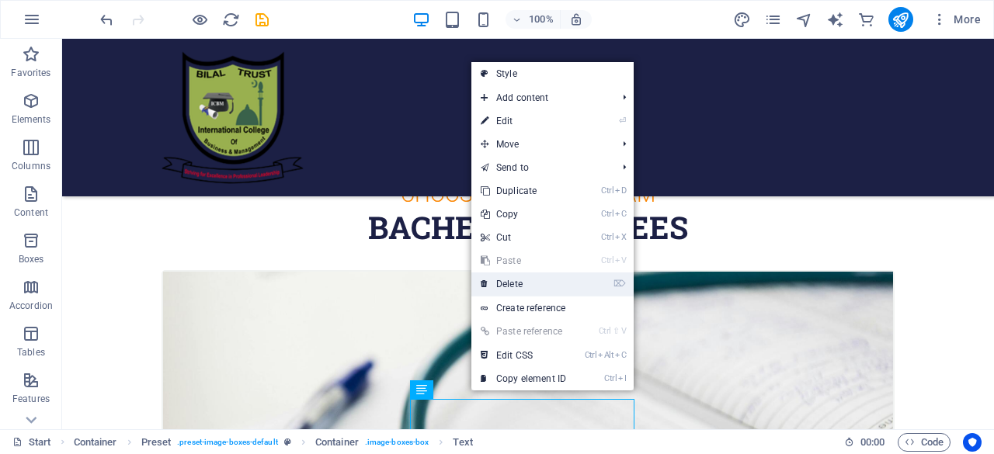
click at [513, 287] on link "⌦ Delete" at bounding box center [523, 284] width 104 height 23
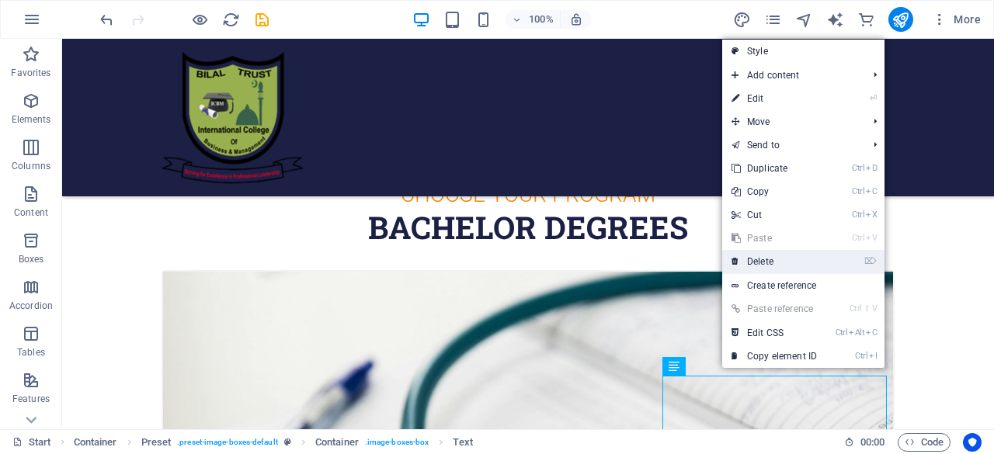
click at [759, 266] on link "⌦ Delete" at bounding box center [774, 261] width 104 height 23
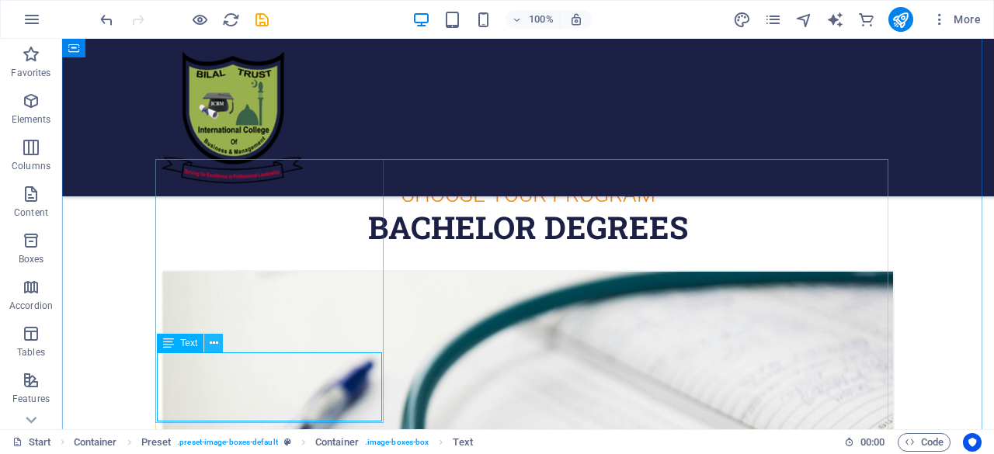
click at [214, 348] on icon at bounding box center [214, 343] width 9 height 16
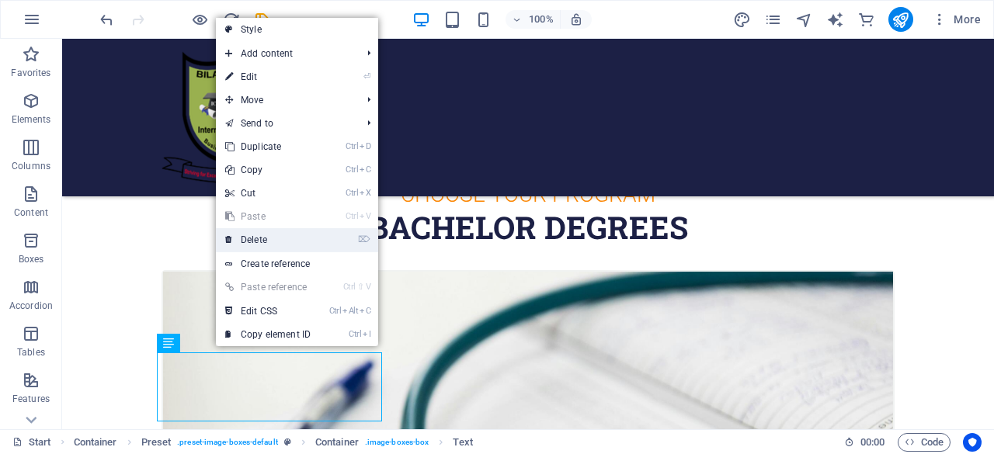
click at [260, 246] on link "⌦ Delete" at bounding box center [268, 239] width 104 height 23
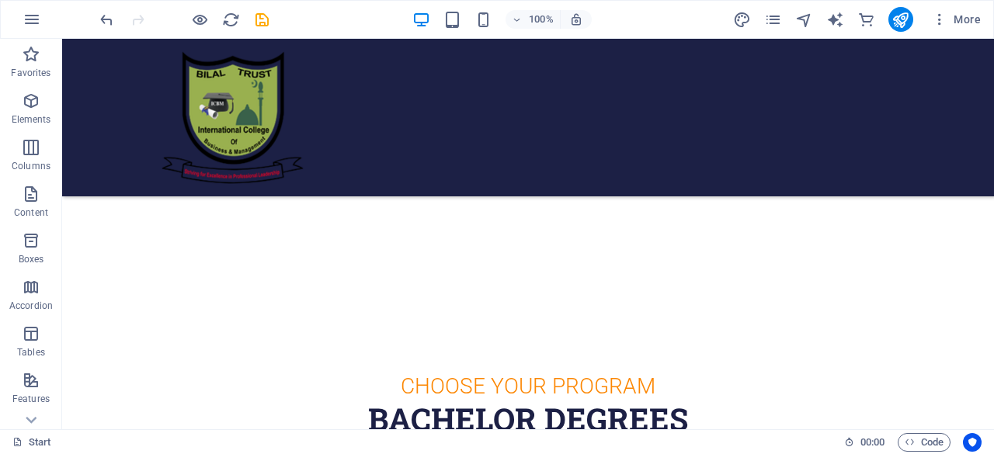
scroll to position [417, 0]
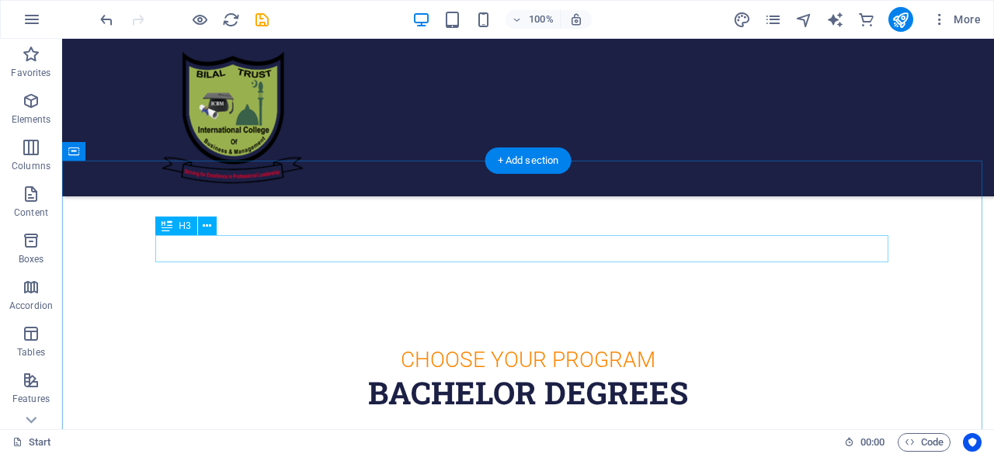
click at [523, 346] on div "Choose Your program" at bounding box center [527, 359] width 733 height 27
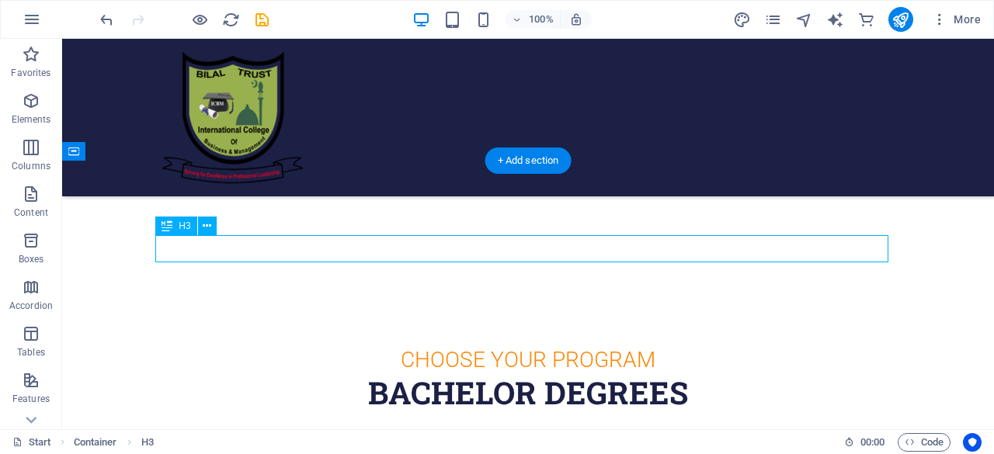
click at [523, 346] on div "Choose Your program" at bounding box center [527, 359] width 733 height 27
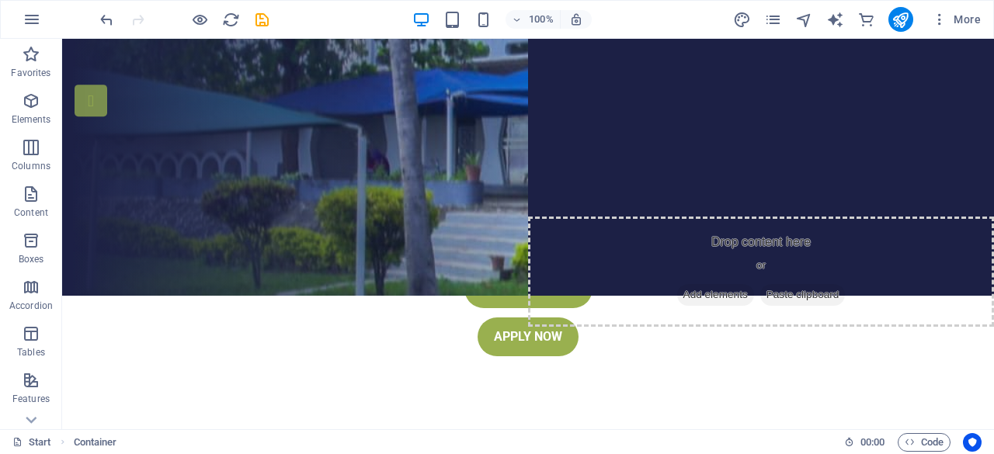
scroll to position [0, 0]
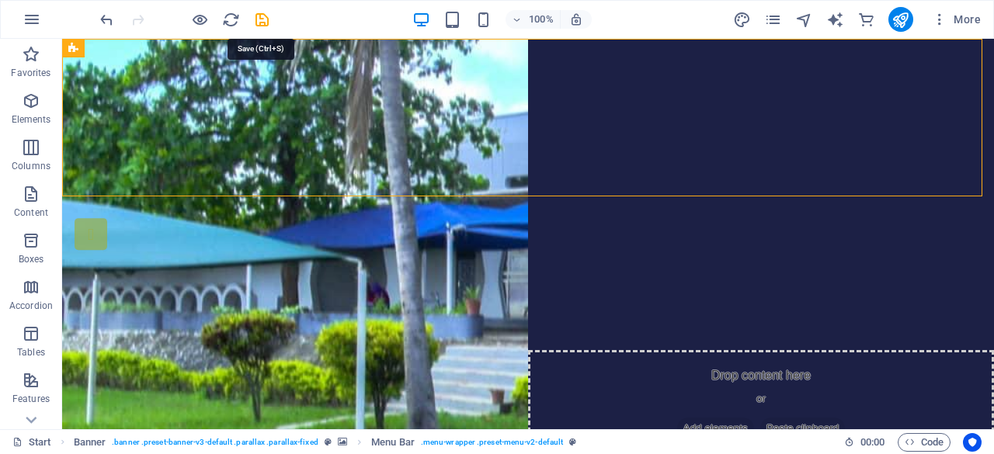
click at [255, 20] on icon "save" at bounding box center [262, 20] width 18 height 18
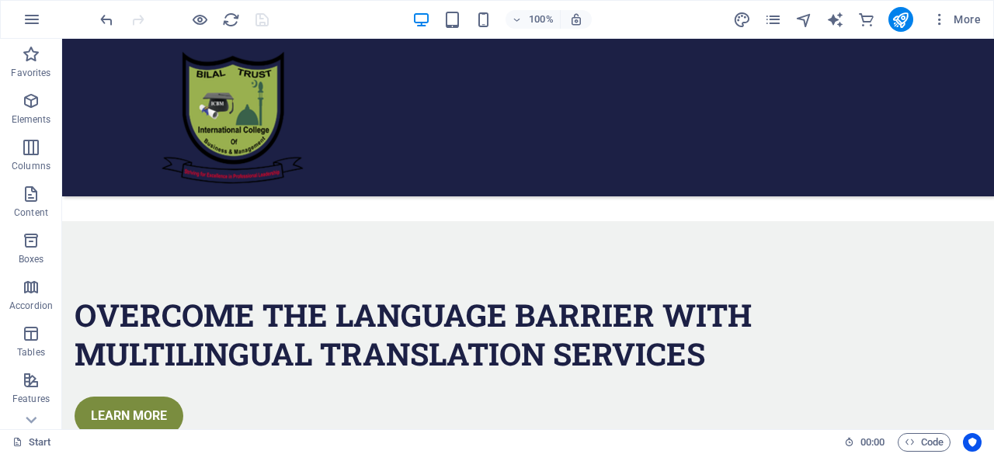
scroll to position [3404, 0]
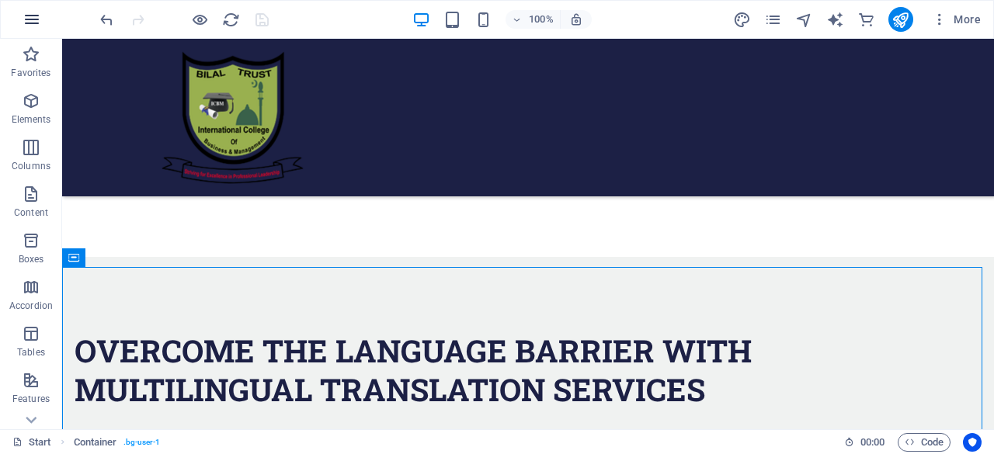
click at [30, 16] on icon "button" at bounding box center [32, 19] width 19 height 19
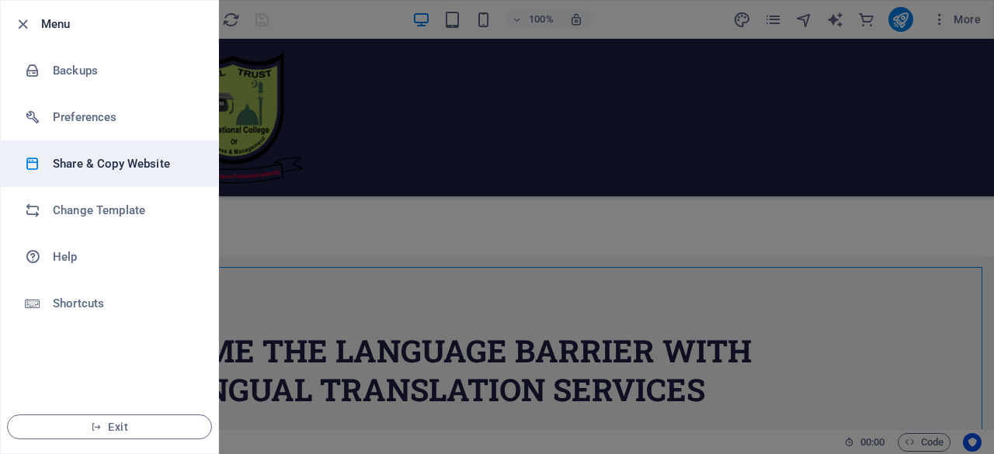
click at [127, 167] on h6 "Share & Copy Website" at bounding box center [125, 164] width 144 height 19
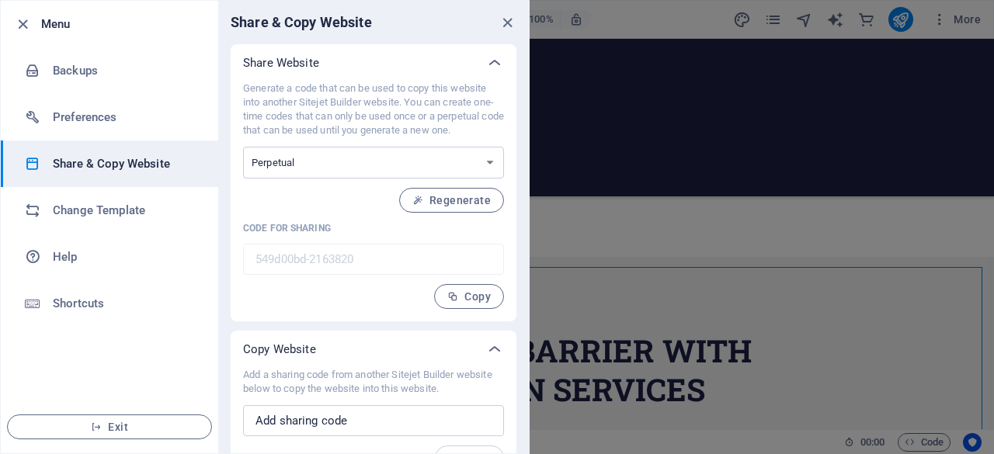
scroll to position [29, 0]
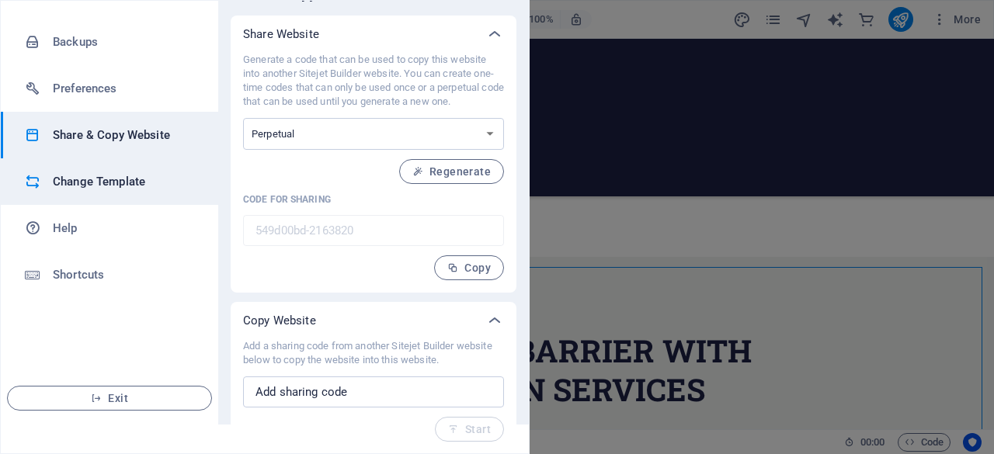
click at [114, 193] on li "Change Template" at bounding box center [109, 181] width 217 height 47
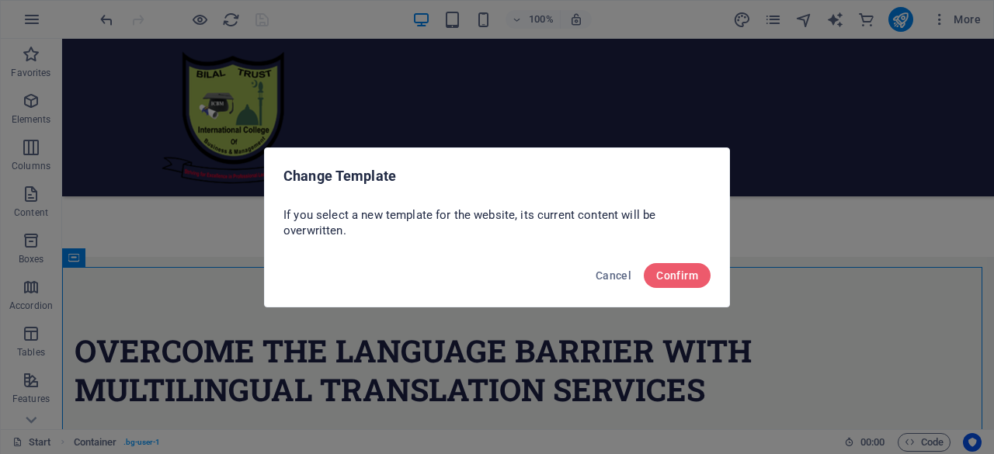
scroll to position [0, 0]
click at [615, 275] on span "Cancel" at bounding box center [614, 275] width 36 height 12
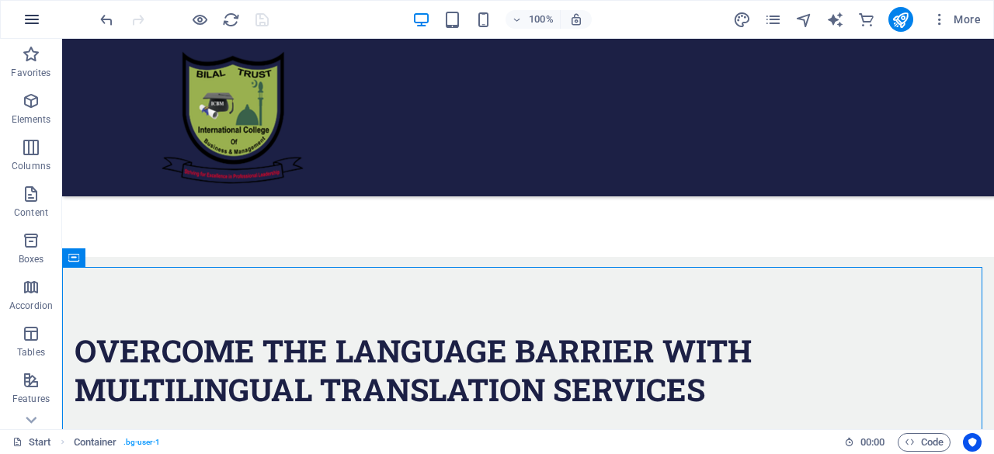
click at [25, 17] on icon "button" at bounding box center [32, 19] width 19 height 19
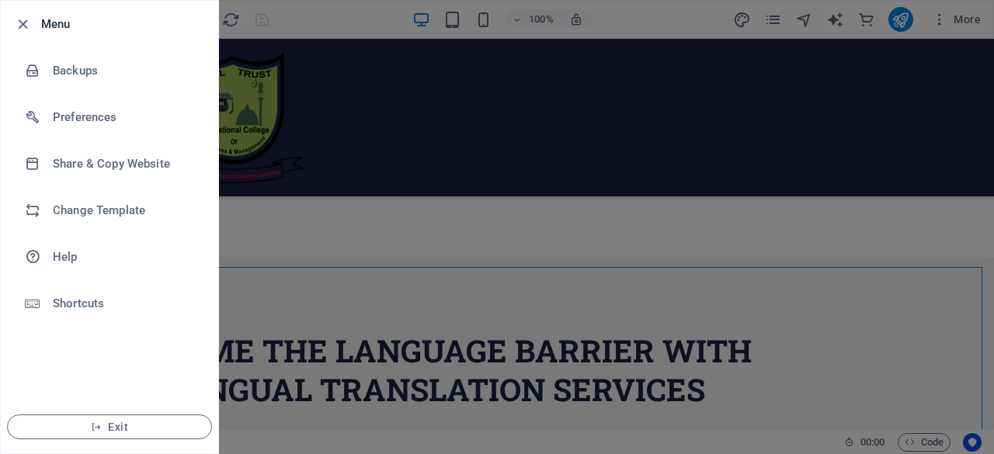
click at [299, 18] on div at bounding box center [497, 227] width 994 height 454
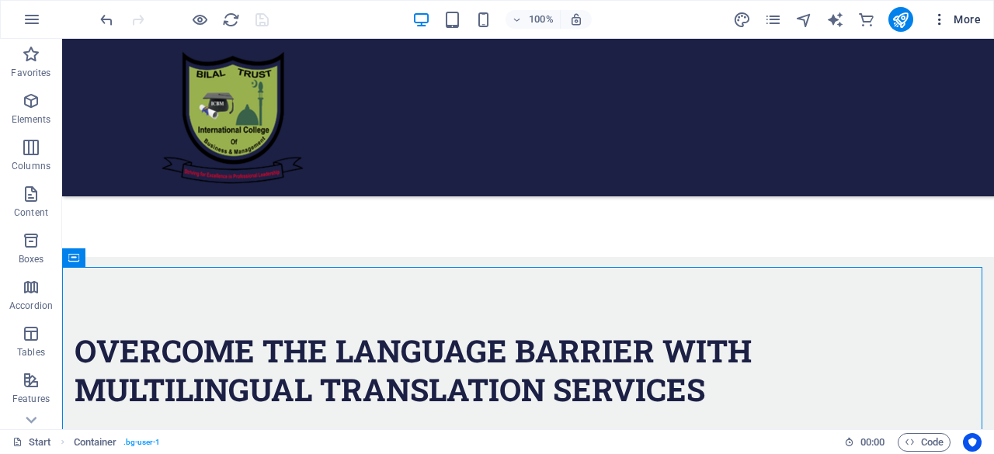
click at [961, 23] on span "More" at bounding box center [956, 20] width 49 height 16
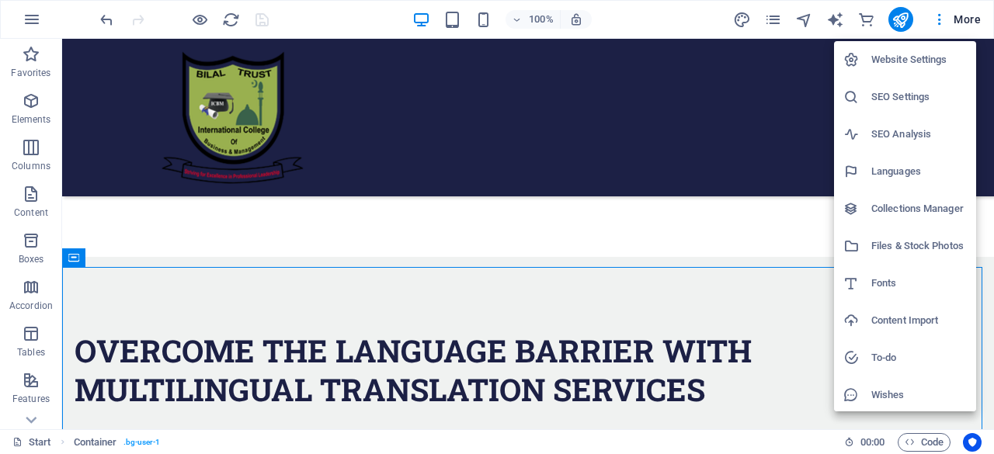
click at [34, 23] on div at bounding box center [497, 227] width 994 height 454
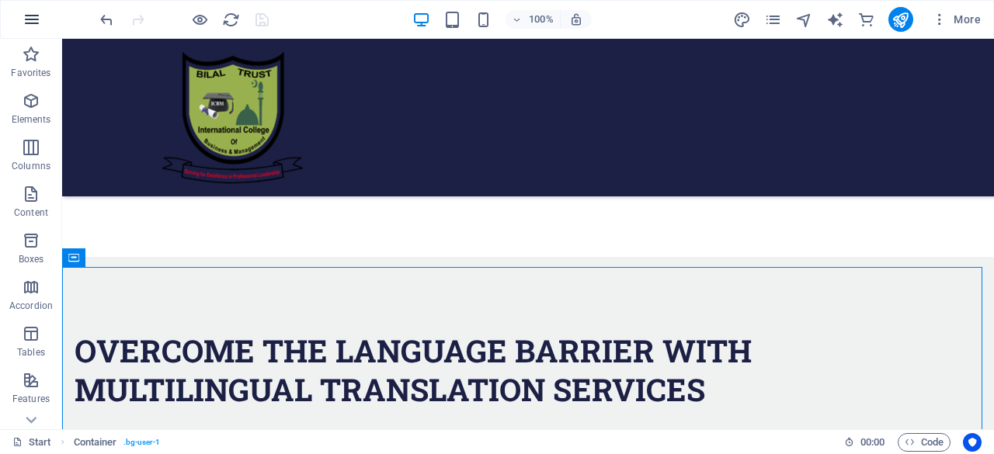
click at [32, 23] on icon "button" at bounding box center [32, 19] width 19 height 19
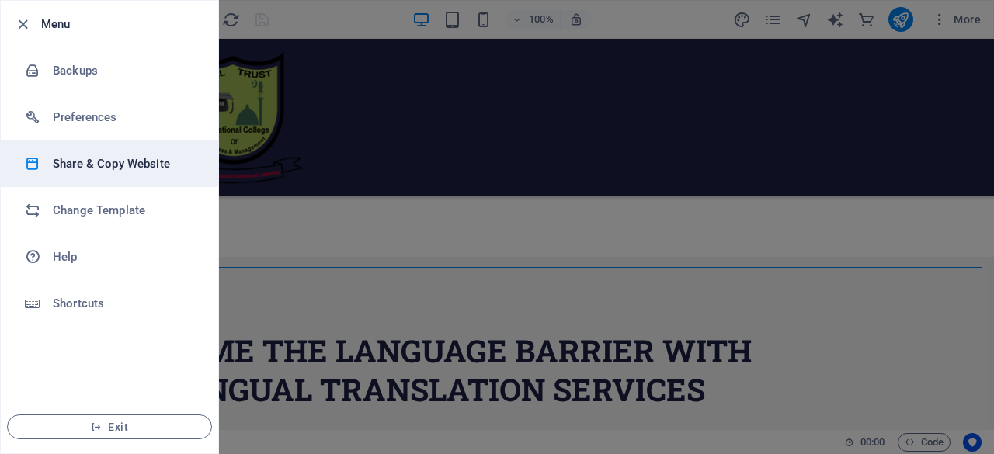
click at [93, 169] on h6 "Share & Copy Website" at bounding box center [125, 164] width 144 height 19
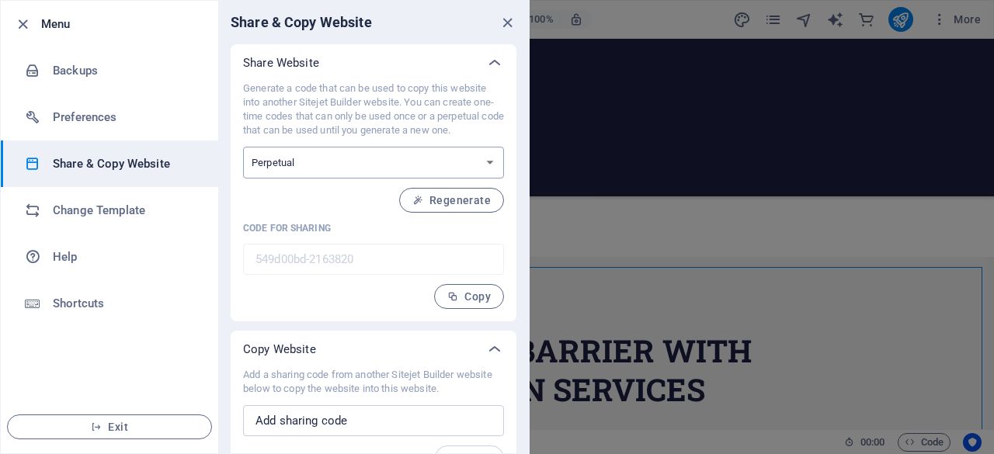
click at [498, 168] on select "One-time Perpetual" at bounding box center [373, 163] width 261 height 32
click at [243, 147] on select "One-time Perpetual" at bounding box center [373, 163] width 261 height 32
drag, startPoint x: 528, startPoint y: 336, endPoint x: 528, endPoint y: 414, distance: 77.6
click at [528, 414] on div "Share Website Generate a code that can be used to copy this website into anothe…" at bounding box center [373, 263] width 311 height 439
click at [493, 62] on icon at bounding box center [494, 63] width 19 height 19
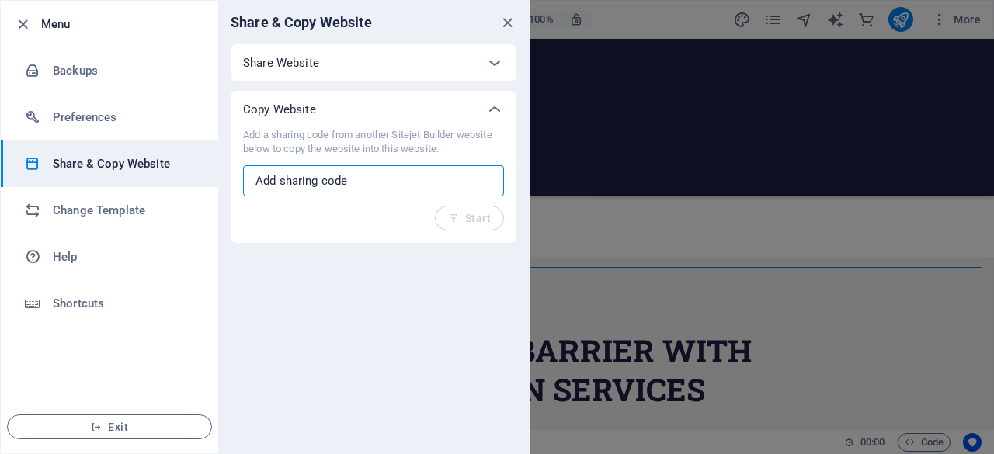
click at [424, 181] on input "text" at bounding box center [373, 180] width 261 height 31
click at [491, 71] on icon at bounding box center [494, 63] width 19 height 19
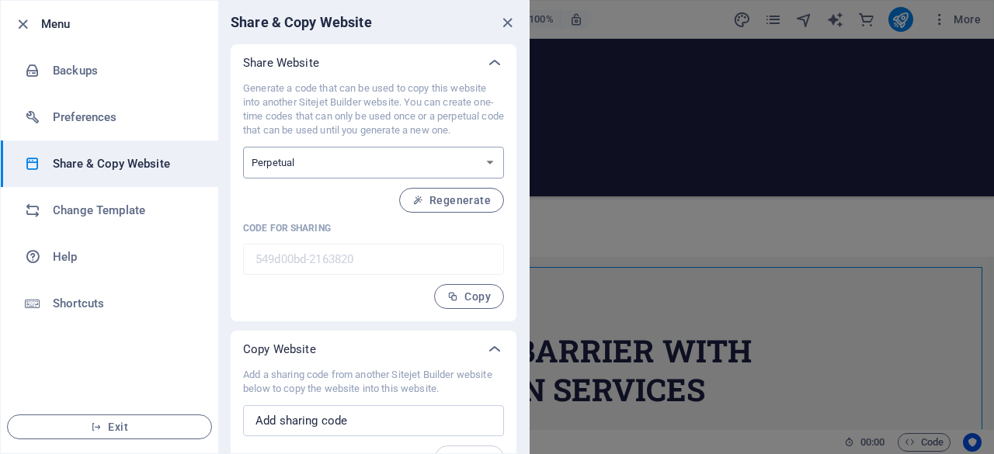
click at [495, 166] on select "One-time Perpetual" at bounding box center [373, 163] width 261 height 32
click at [460, 178] on div "Generate a code that can be used to copy this website into another Sitejet Buil…" at bounding box center [373, 195] width 261 height 227
click at [494, 163] on select "One-time Perpetual" at bounding box center [373, 163] width 261 height 32
select select "onetime"
click at [243, 147] on select "One-time Perpetual" at bounding box center [373, 163] width 261 height 32
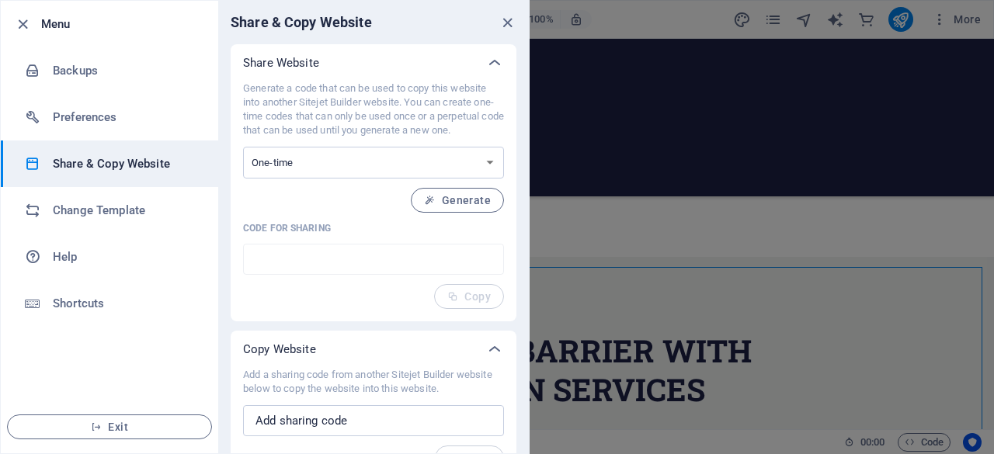
click at [487, 200] on span "Generate" at bounding box center [457, 200] width 67 height 12
type input "f15b4f6a-2163820"
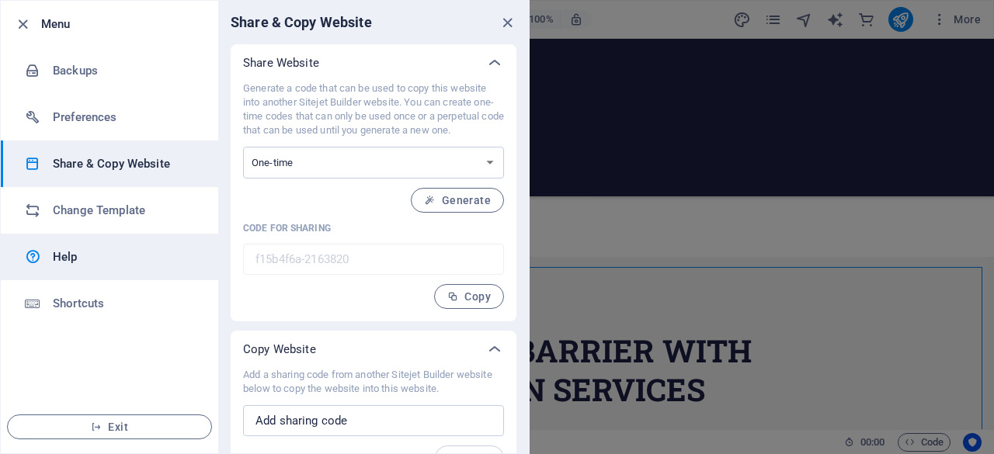
click at [66, 268] on link "Help" at bounding box center [109, 257] width 217 height 47
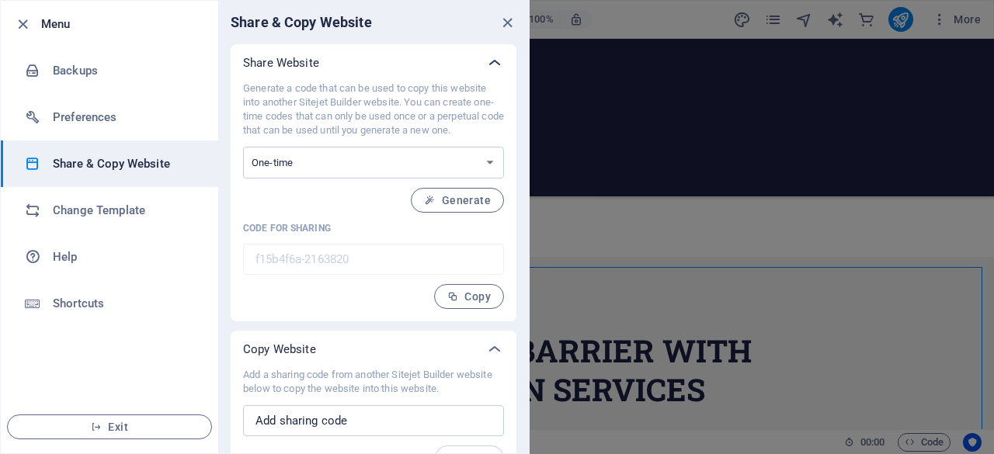
click at [498, 62] on icon at bounding box center [494, 63] width 19 height 19
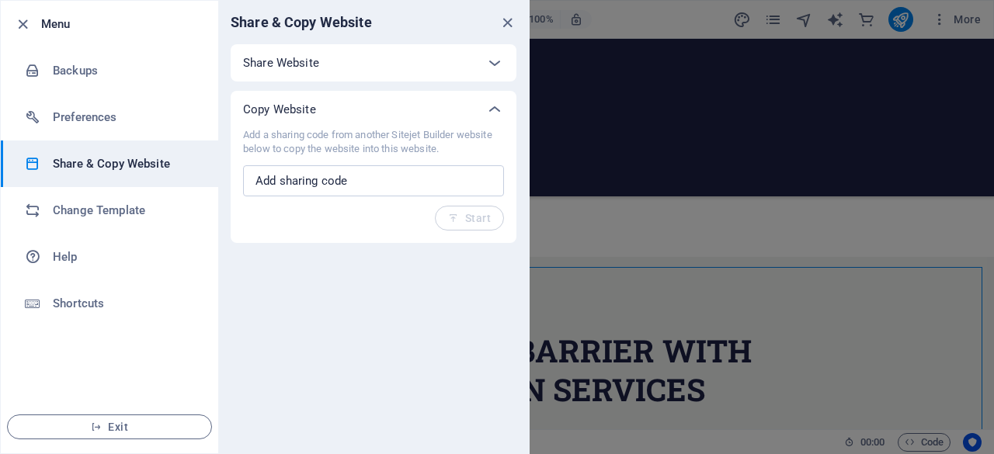
click at [506, 30] on icon "close" at bounding box center [507, 23] width 18 height 18
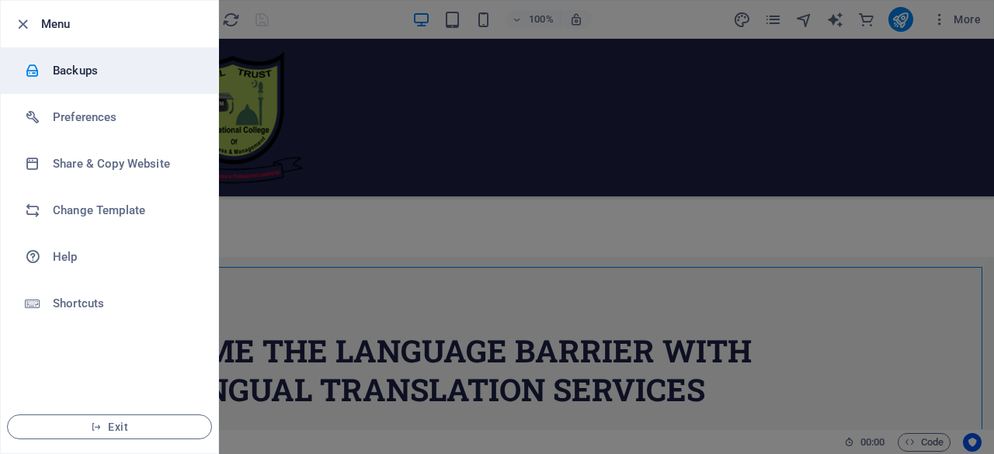
click at [79, 79] on h6 "Backups" at bounding box center [125, 70] width 144 height 19
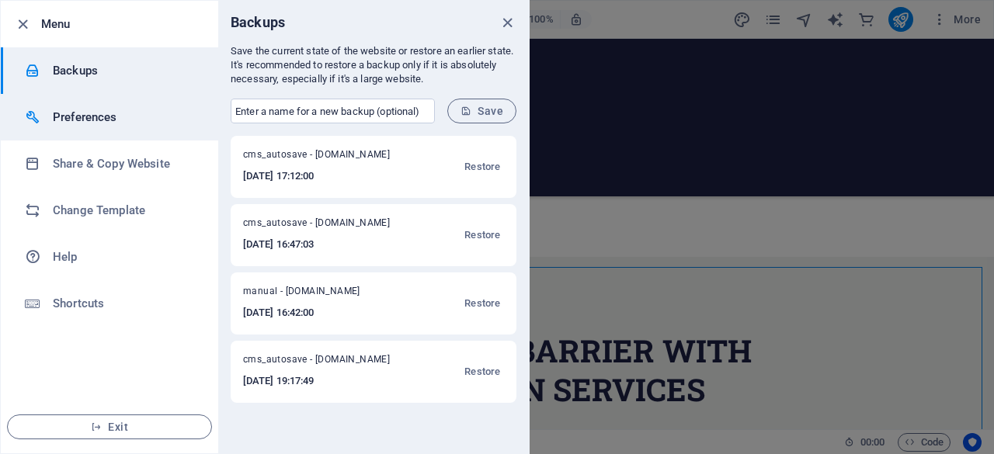
click at [98, 113] on h6 "Preferences" at bounding box center [125, 117] width 144 height 19
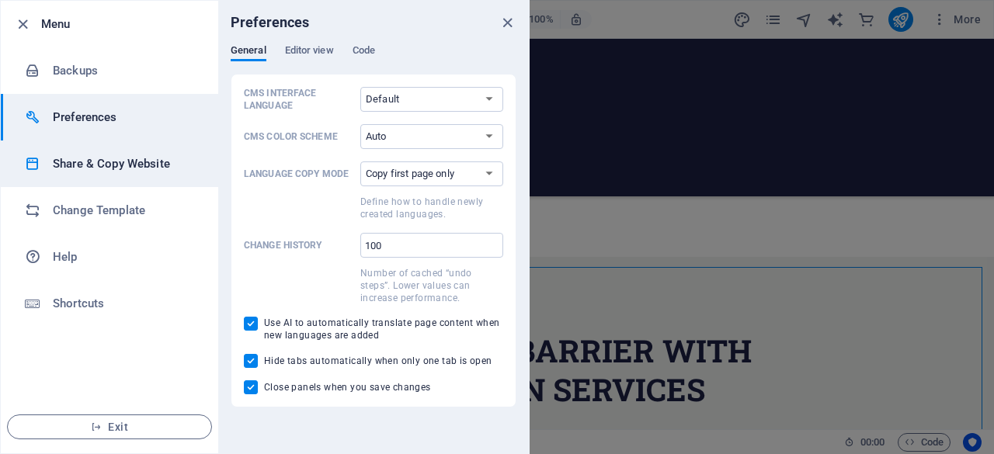
click at [118, 168] on h6 "Share & Copy Website" at bounding box center [125, 164] width 144 height 19
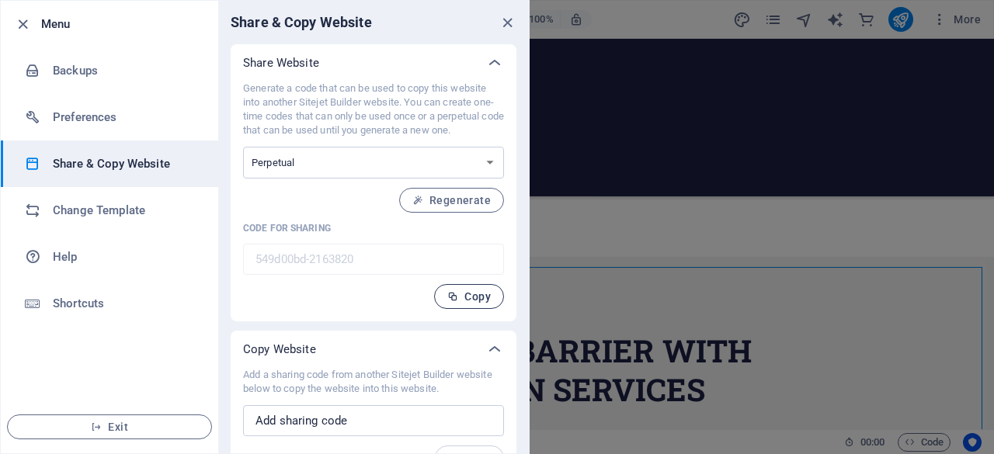
click at [484, 300] on span "Copy" at bounding box center [468, 296] width 43 height 12
click at [466, 200] on span "Regenerate" at bounding box center [451, 200] width 78 height 12
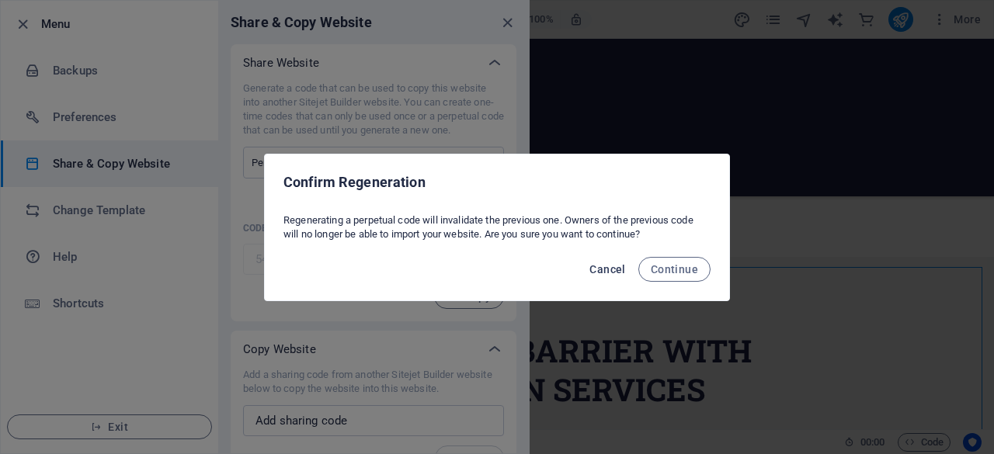
click at [599, 271] on span "Cancel" at bounding box center [607, 269] width 36 height 12
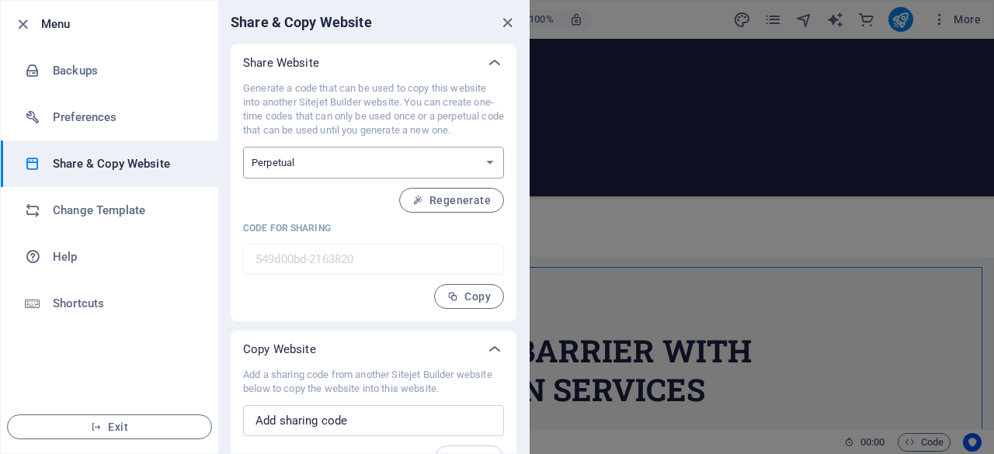
click at [492, 168] on select "One-time Perpetual" at bounding box center [373, 163] width 261 height 32
select select "onetime"
click at [243, 147] on select "One-time Perpetual" at bounding box center [373, 163] width 261 height 32
type input "f15b4f6a-2163820"
click at [466, 300] on span "Copy" at bounding box center [468, 296] width 43 height 12
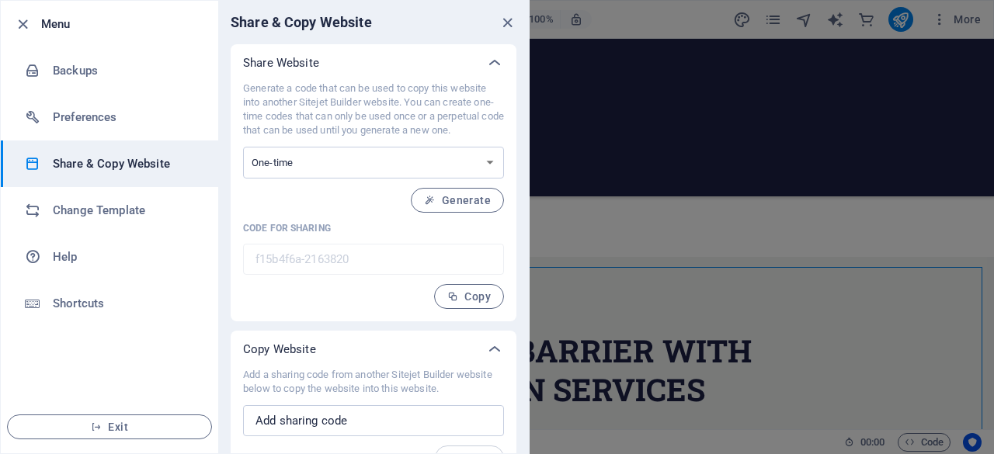
scroll to position [29, 0]
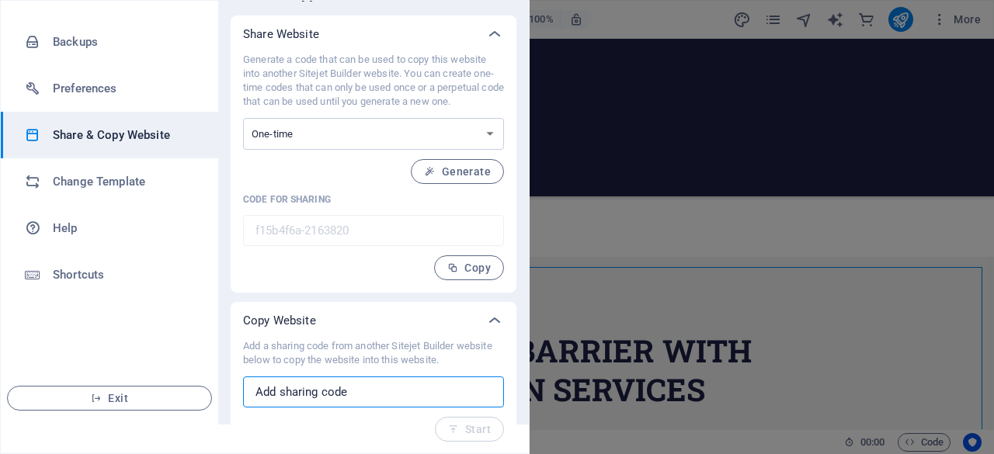
click at [461, 388] on input "text" at bounding box center [373, 392] width 261 height 31
paste input "f15b4f6a-2163820"
type input "f"
type input "wilsICBM2025"
click at [468, 429] on span "Start" at bounding box center [469, 429] width 43 height 12
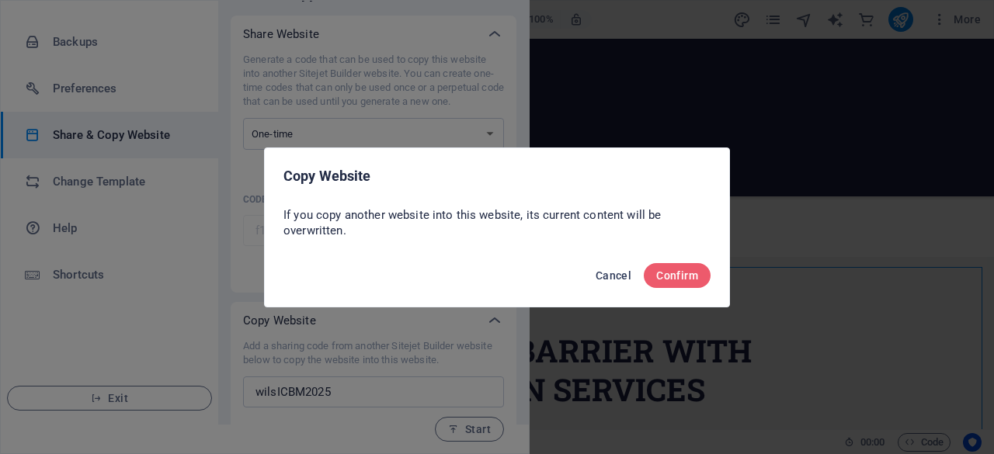
click at [622, 280] on button "Cancel" at bounding box center [613, 275] width 48 height 25
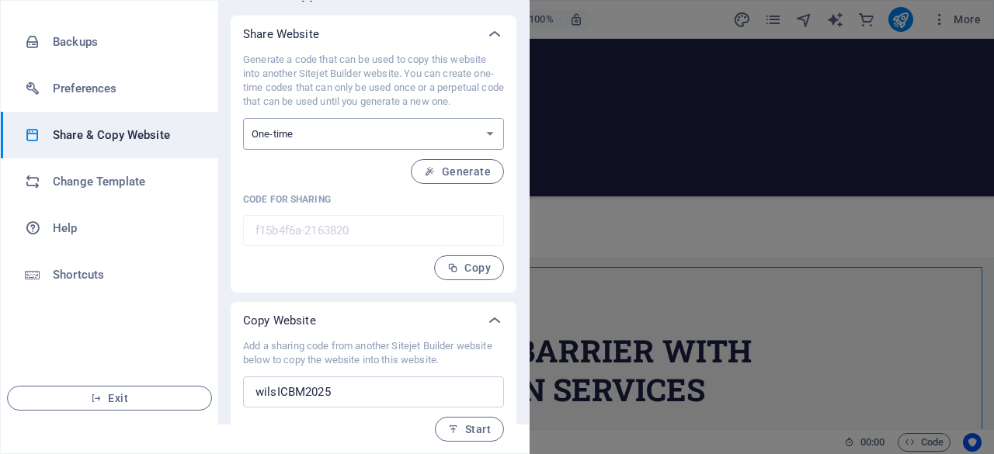
click at [488, 131] on select "One-time Perpetual" at bounding box center [373, 134] width 261 height 32
click at [500, 38] on icon at bounding box center [494, 34] width 19 height 19
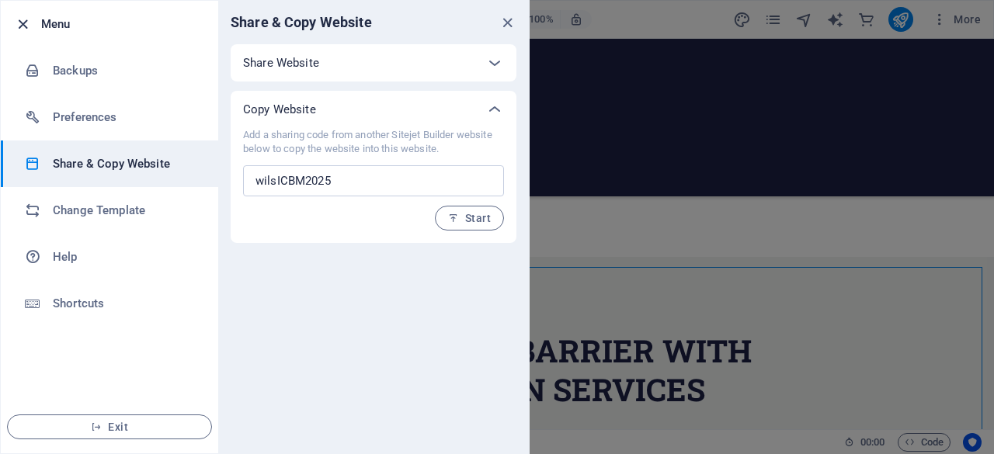
click at [17, 23] on icon "button" at bounding box center [23, 25] width 18 height 18
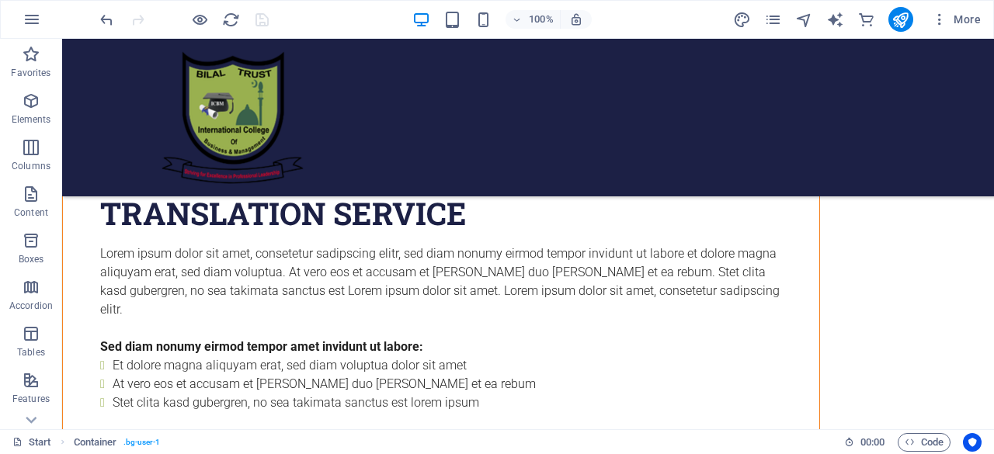
scroll to position [5862, 0]
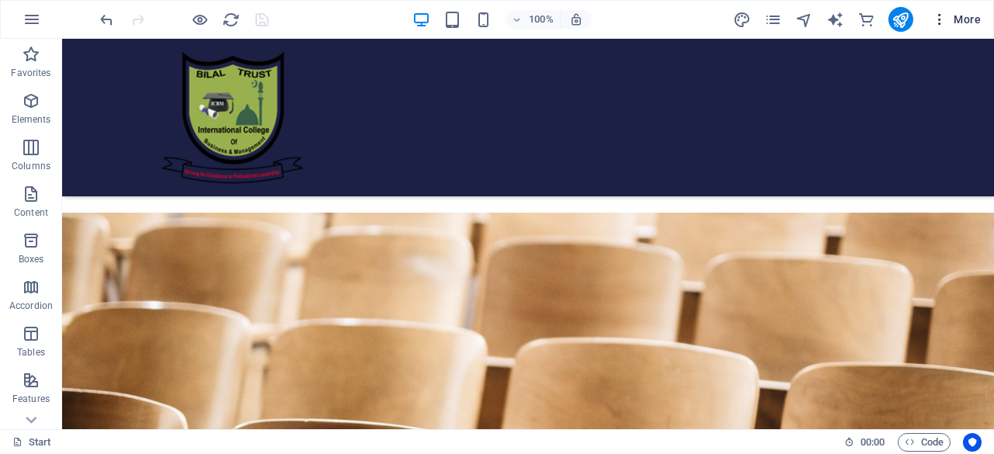
click at [967, 22] on span "More" at bounding box center [956, 20] width 49 height 16
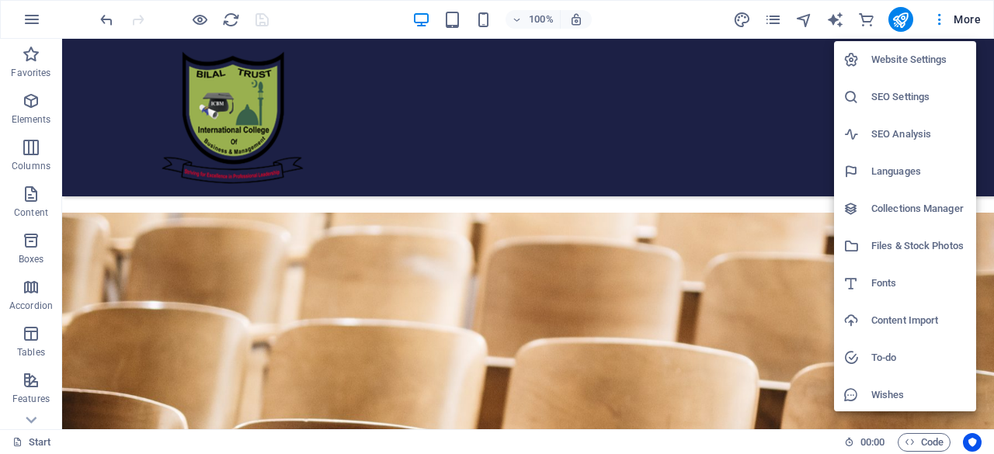
click at [917, 71] on li "Website Settings" at bounding box center [905, 59] width 142 height 37
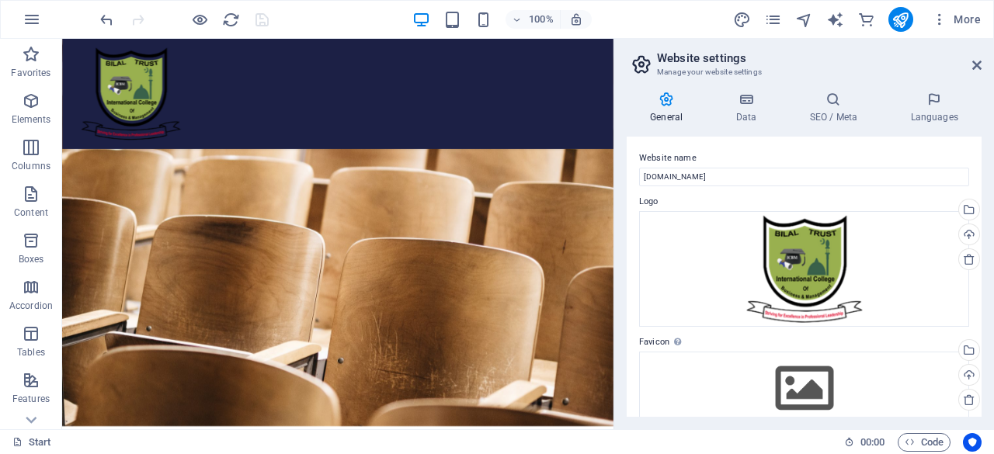
scroll to position [5714, 0]
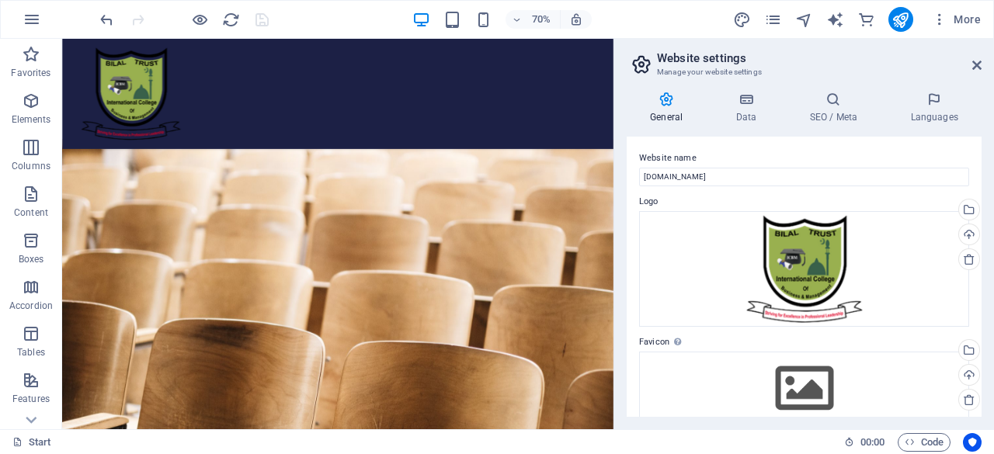
drag, startPoint x: 984, startPoint y: 258, endPoint x: 982, endPoint y: 292, distance: 34.2
click at [982, 292] on div "General Data SEO / Meta Languages Website name [DOMAIN_NAME] Logo Drag files he…" at bounding box center [804, 254] width 380 height 350
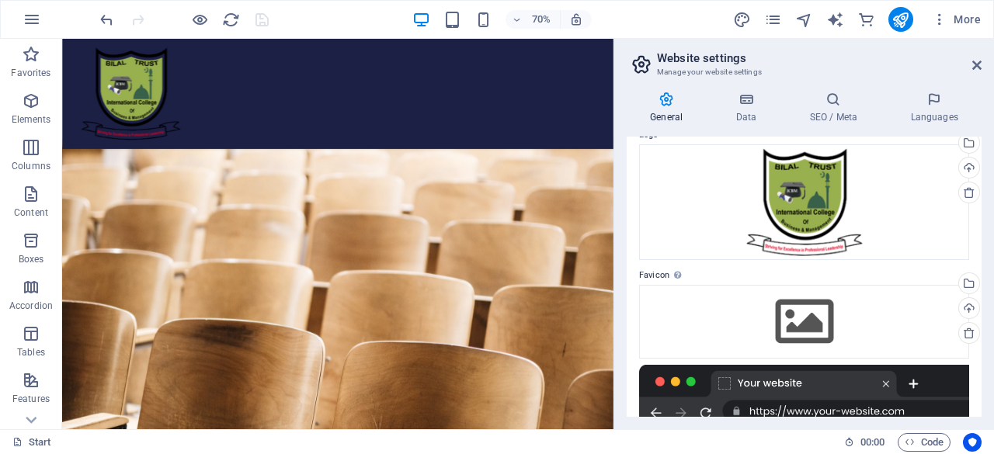
scroll to position [0, 0]
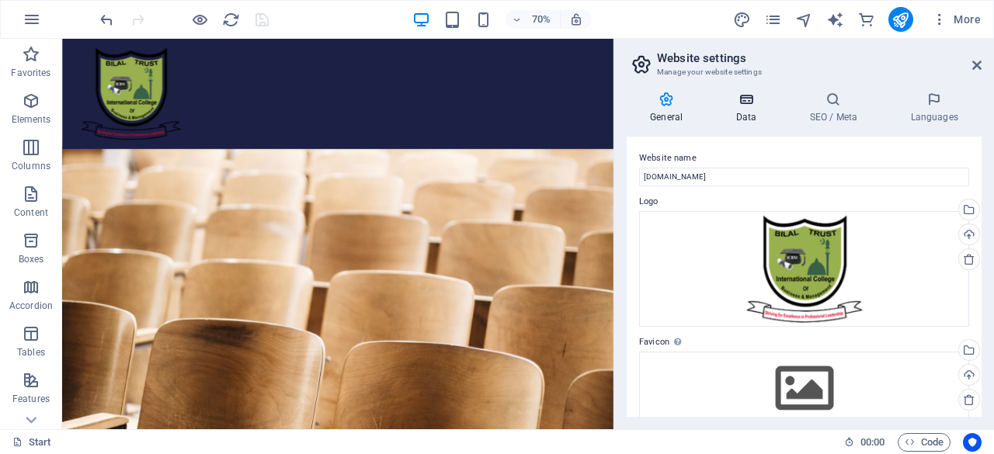
click at [747, 97] on icon at bounding box center [746, 100] width 68 height 16
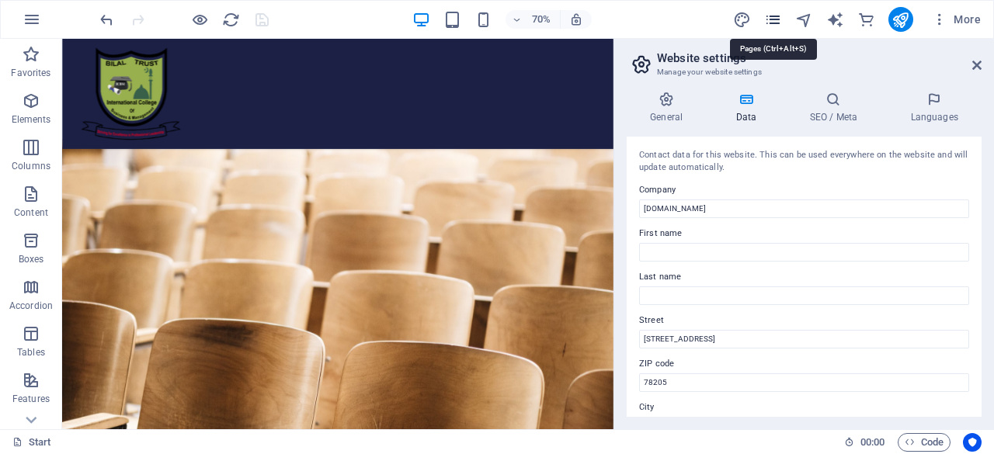
click at [780, 23] on icon "pages" at bounding box center [773, 20] width 18 height 18
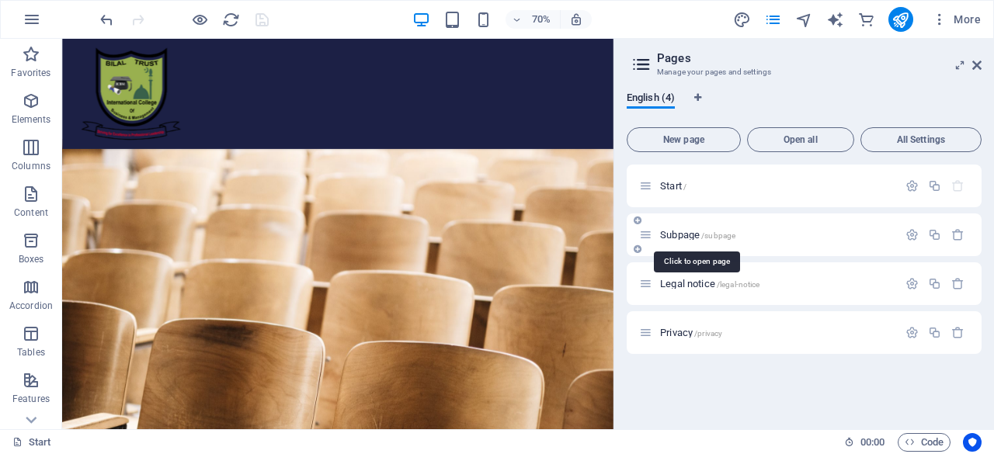
click at [680, 234] on span "Subpage /subpage" at bounding box center [697, 235] width 75 height 12
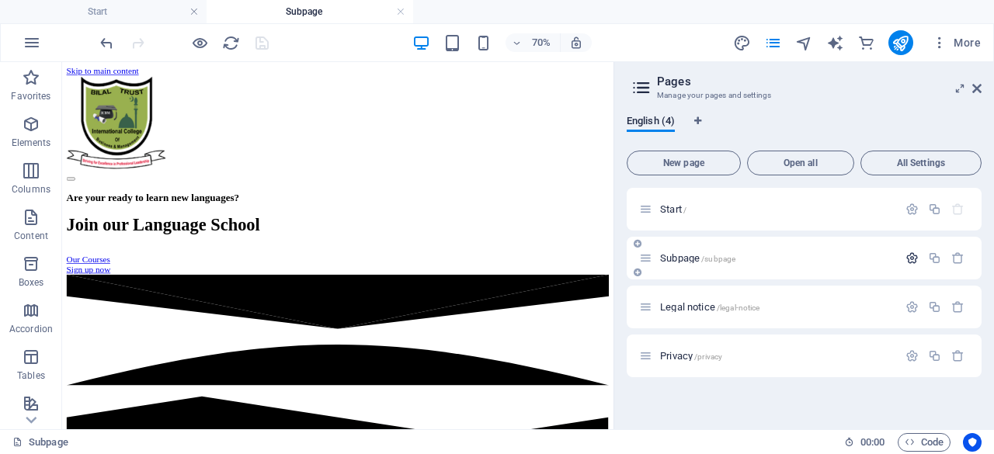
click at [915, 260] on icon "button" at bounding box center [911, 258] width 13 height 13
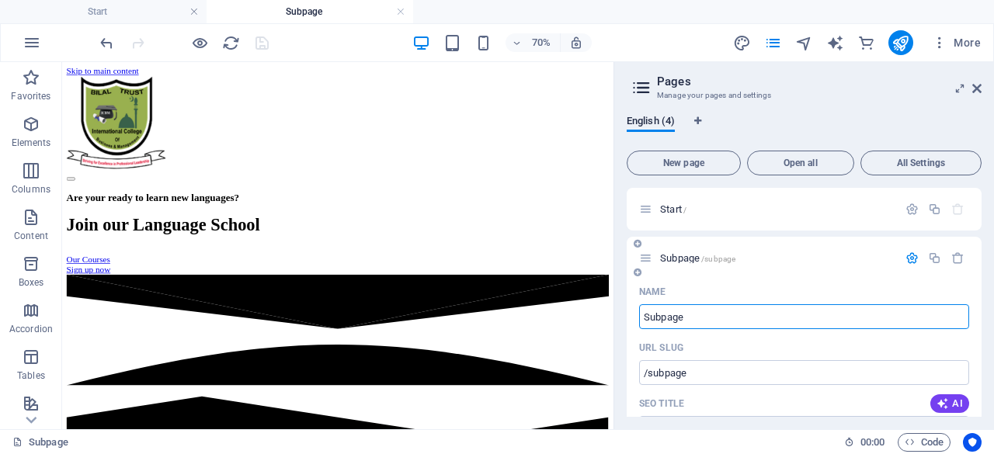
drag, startPoint x: 702, startPoint y: 318, endPoint x: 641, endPoint y: 318, distance: 60.6
click at [641, 318] on input "Subpage" at bounding box center [804, 316] width 330 height 25
type input "libar"
type input "/liba"
type input "liba"
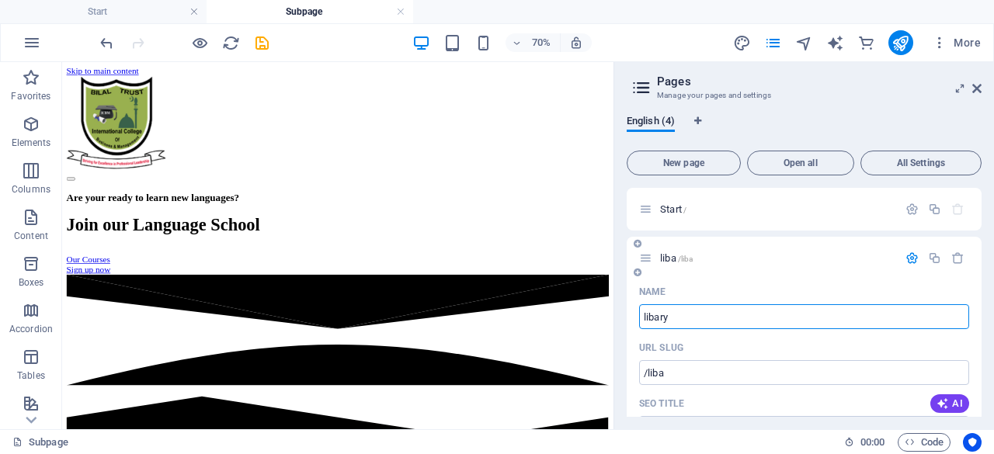
type input "libary"
type input "/libary"
type input "libary"
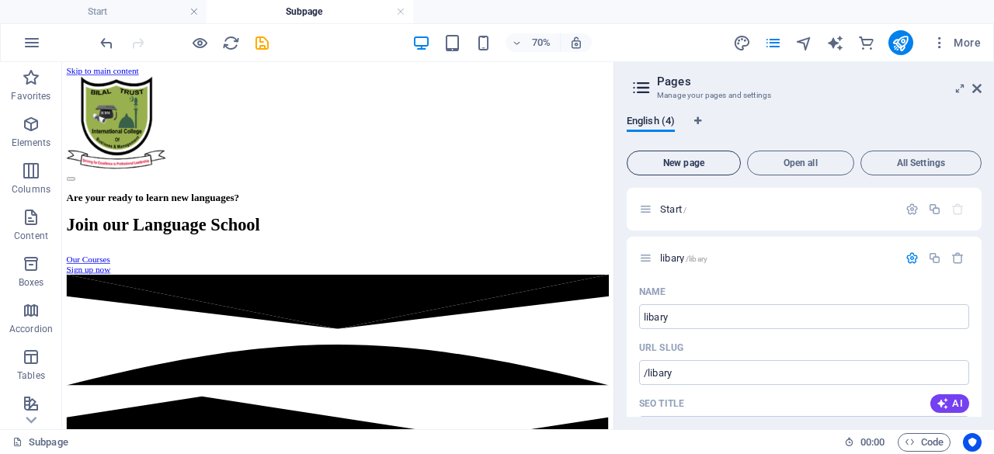
click at [696, 155] on button "New page" at bounding box center [684, 163] width 114 height 25
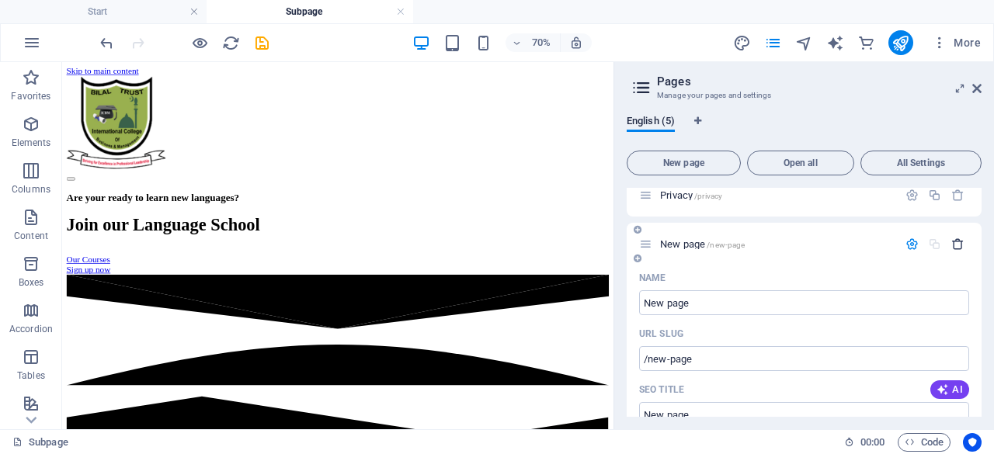
click at [957, 244] on icon "button" at bounding box center [957, 244] width 13 height 13
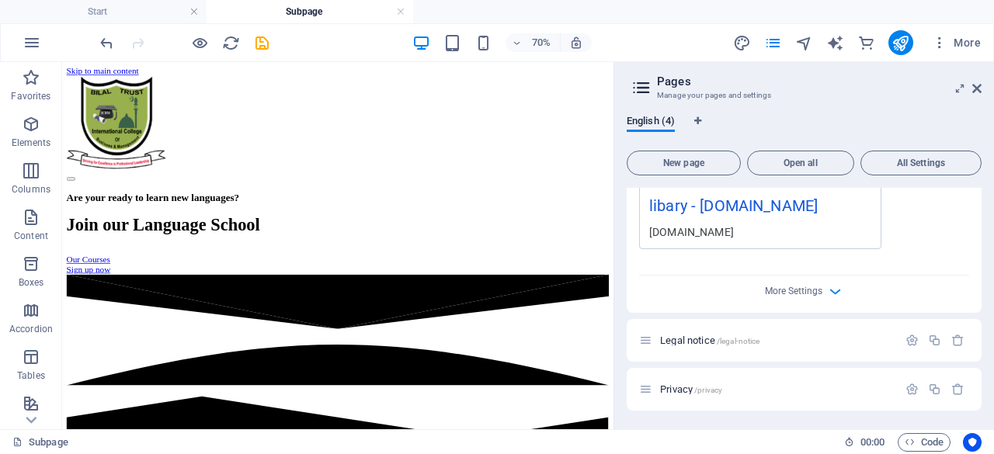
scroll to position [544, 0]
click at [262, 46] on icon "save" at bounding box center [262, 43] width 18 height 18
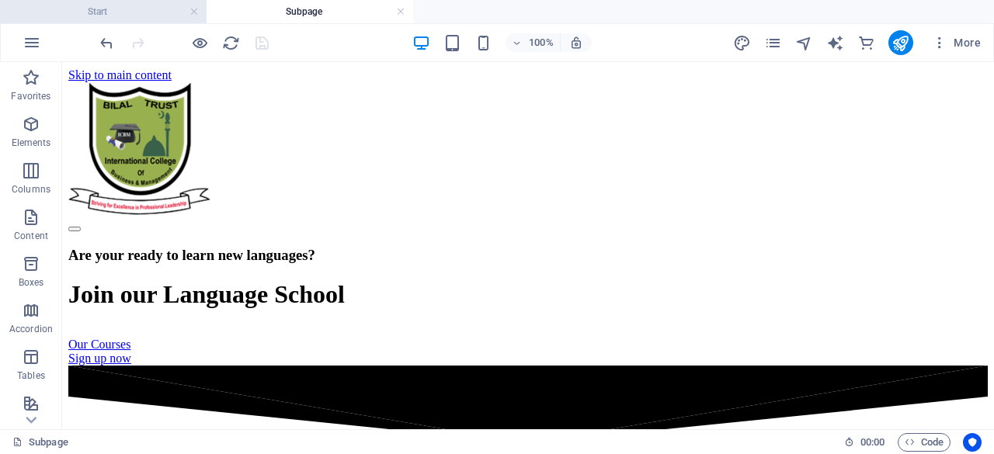
click at [130, 11] on h4 "Start" at bounding box center [103, 11] width 207 height 17
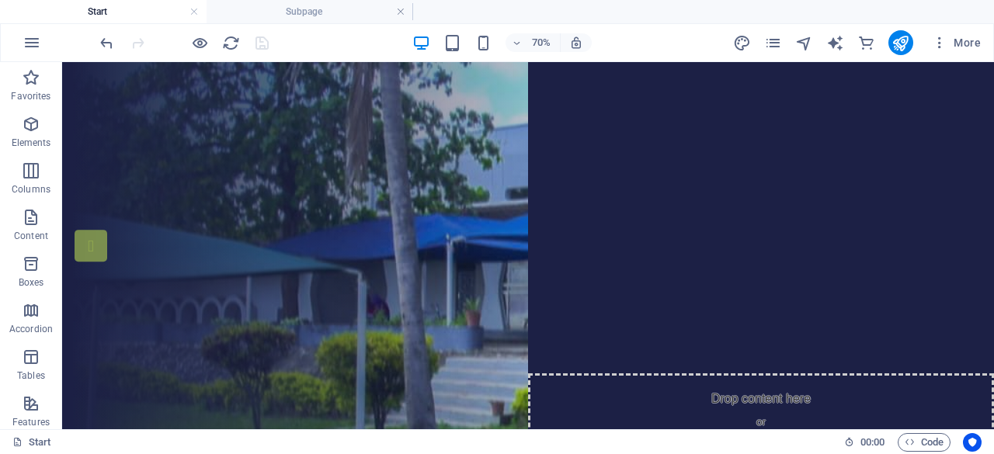
scroll to position [5714, 0]
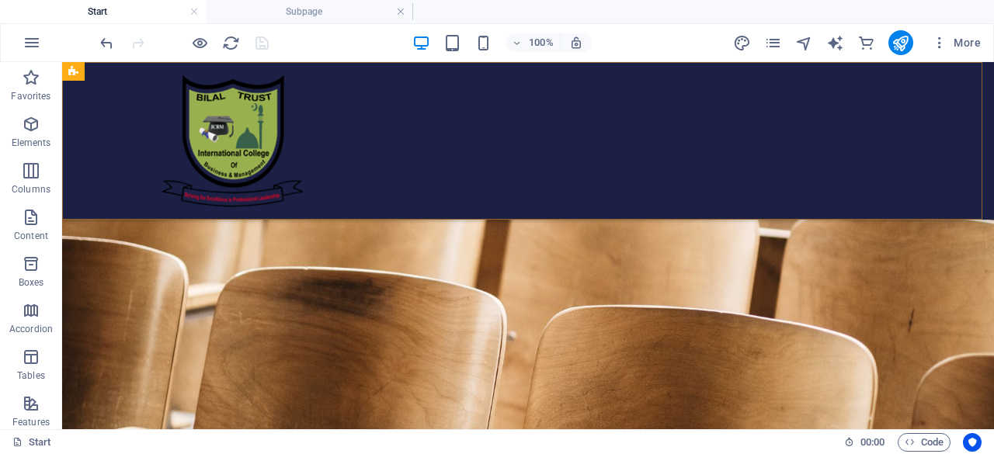
click at [627, 172] on div at bounding box center [528, 141] width 932 height 158
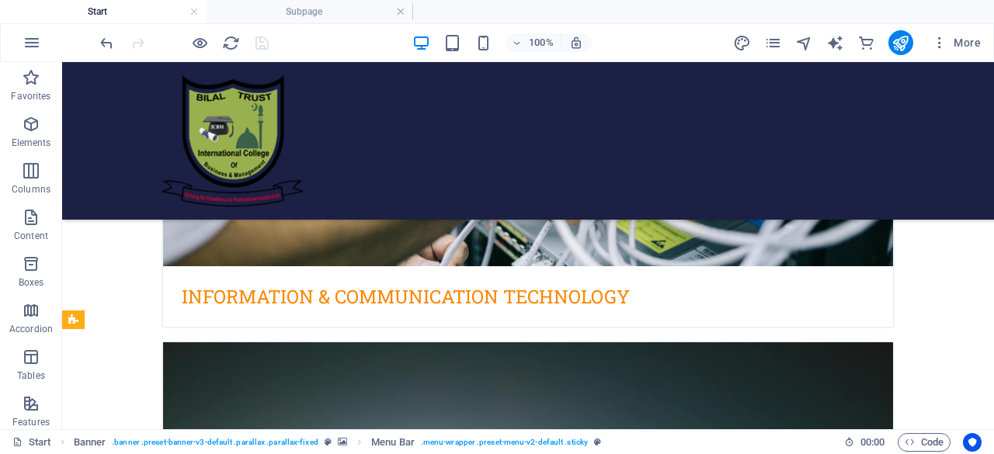
scroll to position [0, 0]
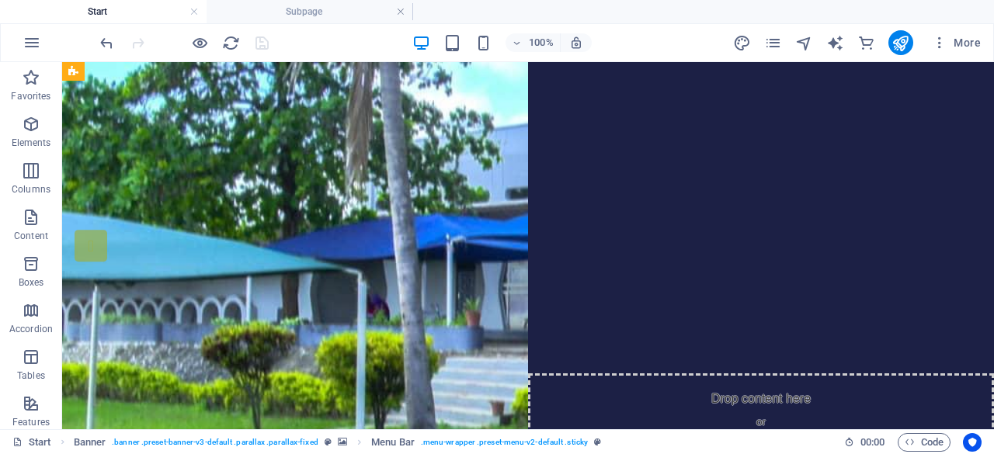
drag, startPoint x: 988, startPoint y: 397, endPoint x: 1055, endPoint y: 101, distance: 303.4
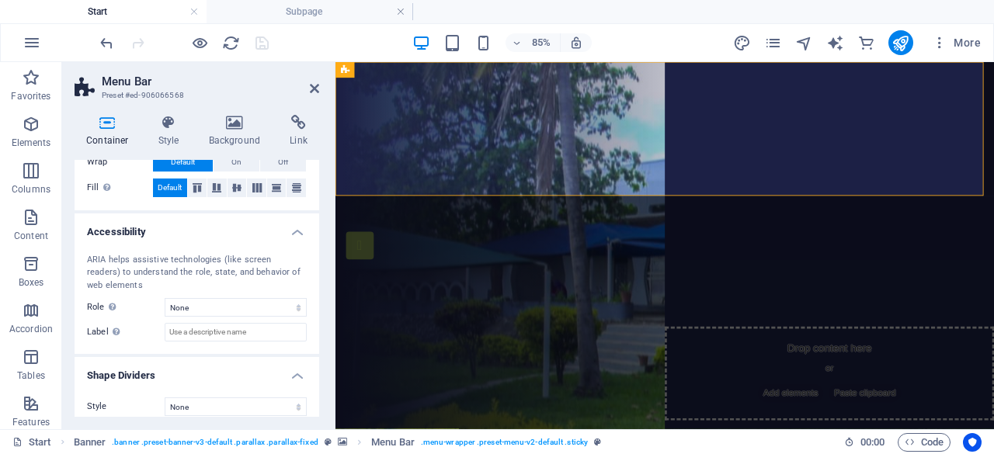
scroll to position [343, 0]
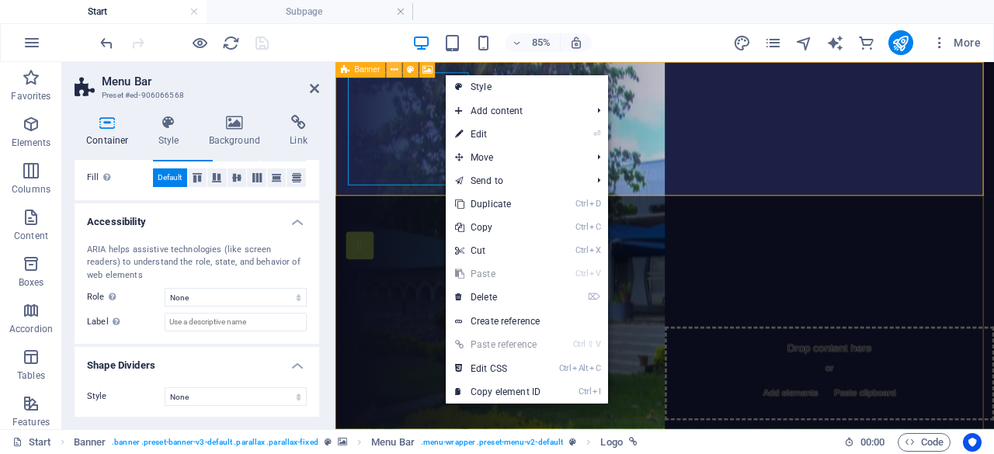
click at [393, 72] on icon at bounding box center [394, 70] width 7 height 14
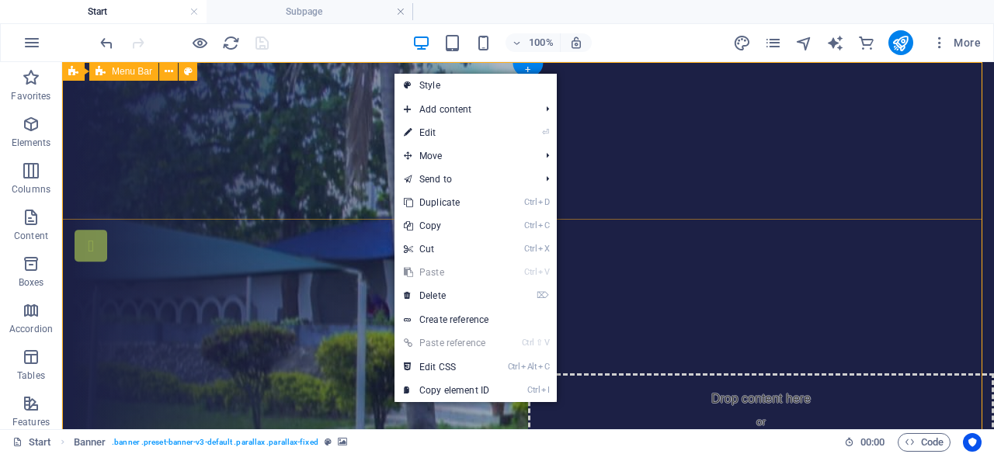
click at [668, 210] on div at bounding box center [528, 141] width 932 height 158
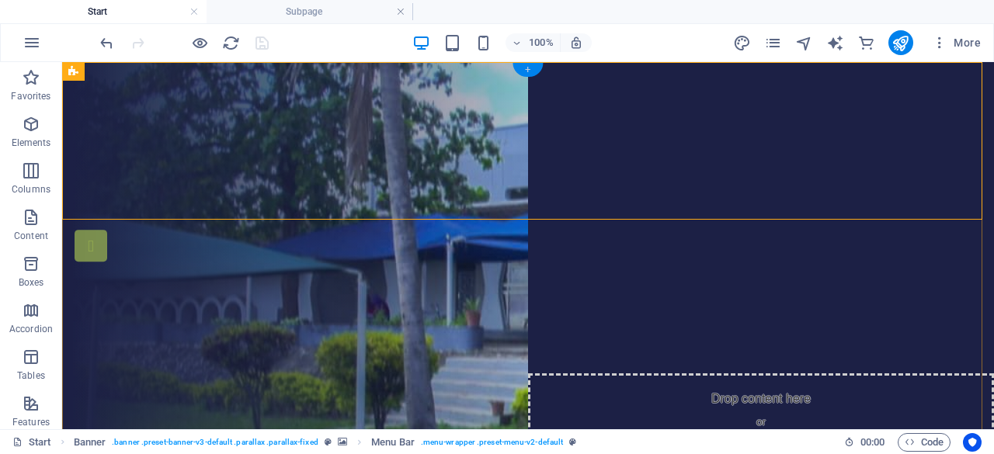
click at [526, 71] on div "+" at bounding box center [527, 70] width 30 height 14
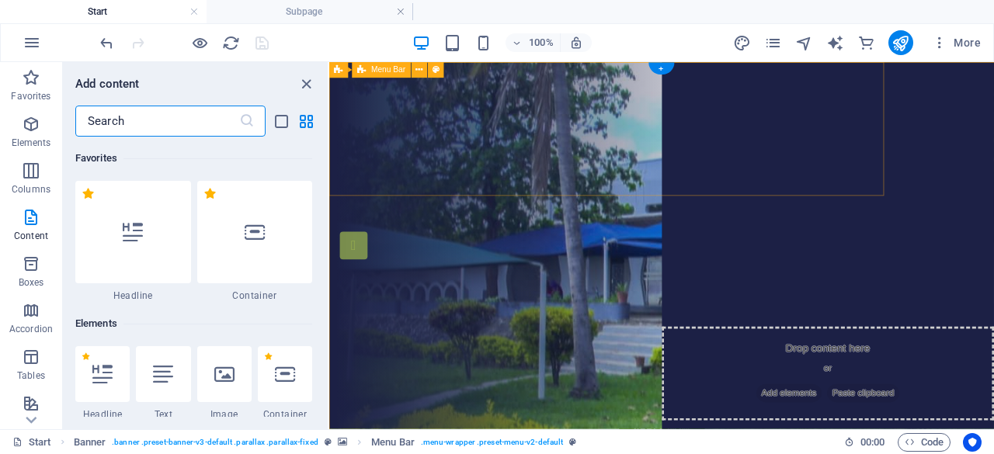
click at [561, 70] on div at bounding box center [720, 141] width 782 height 158
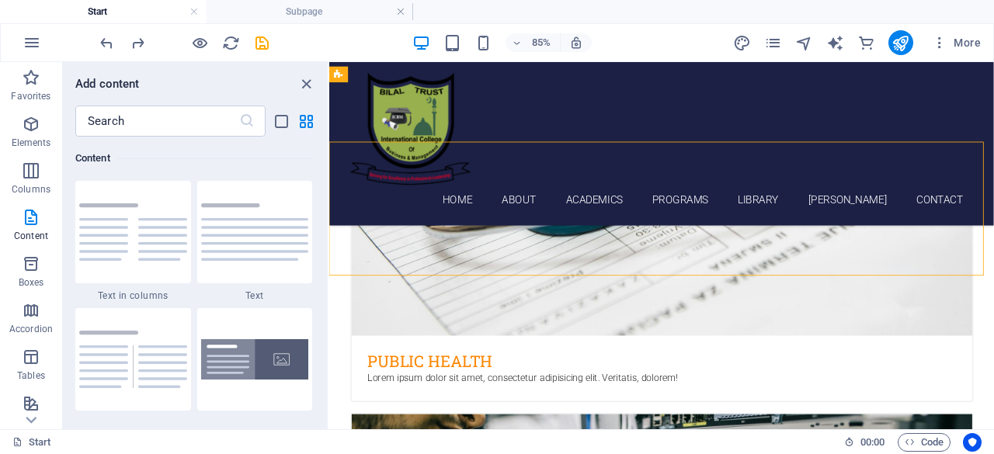
scroll to position [924, 0]
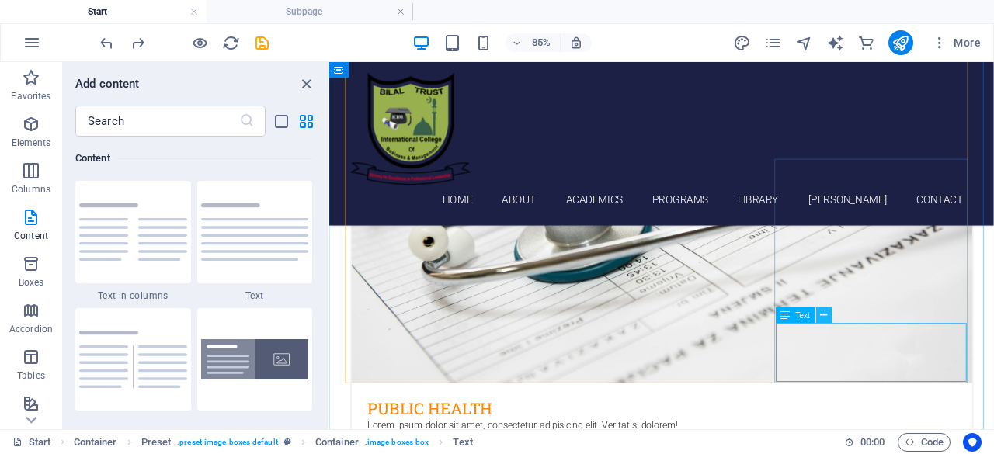
click at [826, 318] on icon at bounding box center [824, 315] width 7 height 14
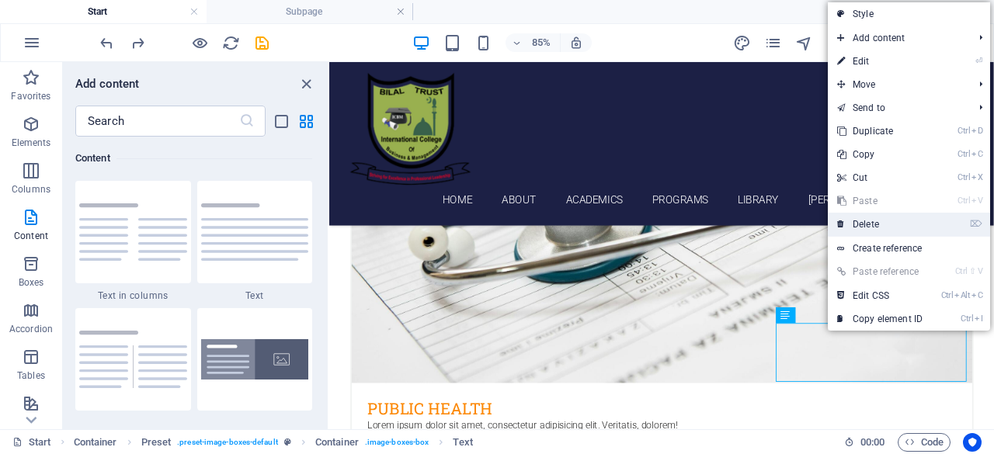
click at [865, 219] on link "⌦ Delete" at bounding box center [880, 224] width 104 height 23
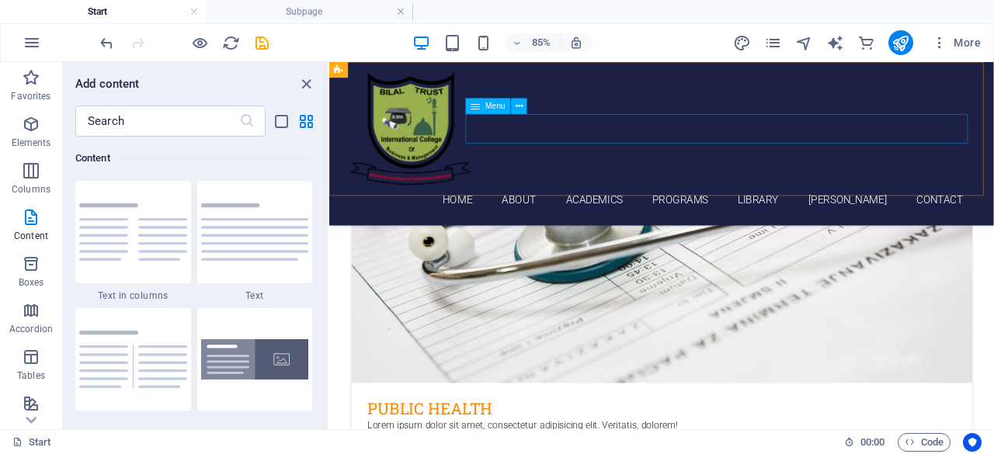
click at [891, 207] on nav "Home About Academics Programs Library [PERSON_NAME] Contact" at bounding box center [720, 224] width 733 height 35
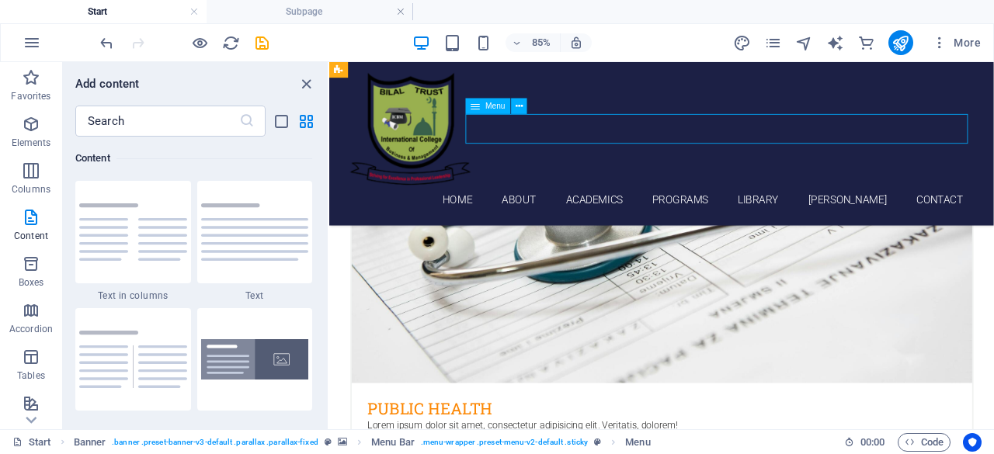
click at [891, 207] on nav "Home About Academics Programs Library [PERSON_NAME] Contact" at bounding box center [720, 224] width 733 height 35
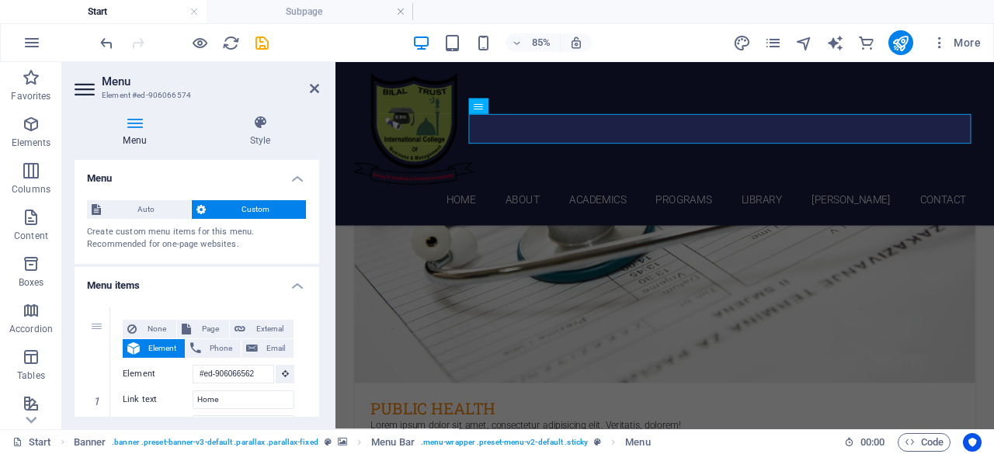
drag, startPoint x: 315, startPoint y: 191, endPoint x: 321, endPoint y: 260, distance: 69.4
click at [321, 260] on div "Menu Style Menu Auto Custom Create custom menu items for this menu. Recommended…" at bounding box center [196, 265] width 269 height 327
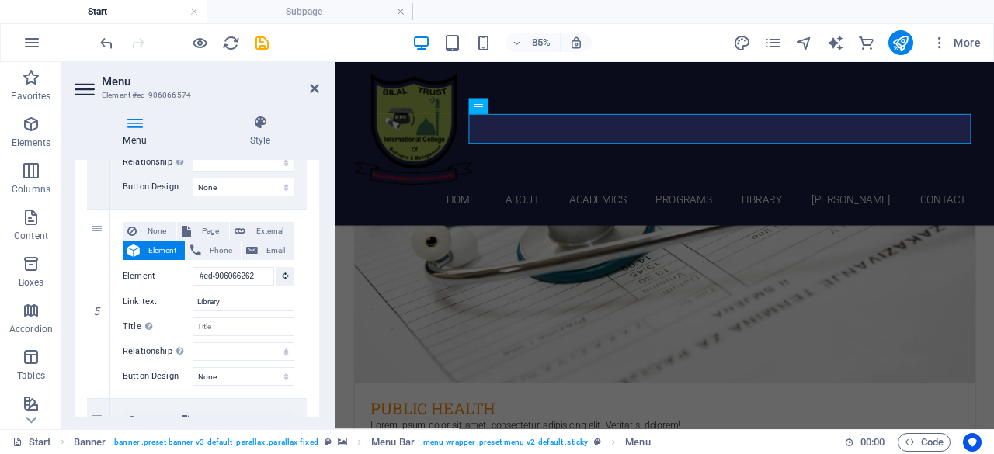
scroll to position [834, 0]
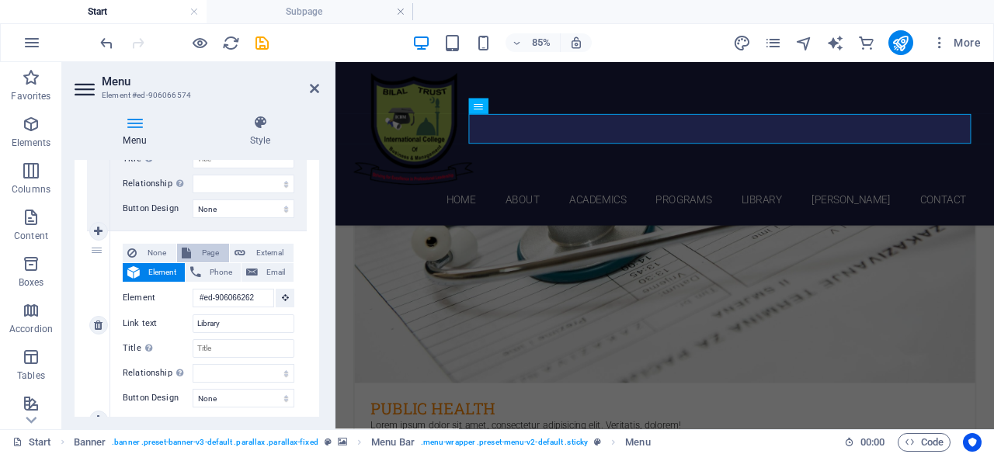
click at [216, 254] on span "Page" at bounding box center [210, 253] width 29 height 19
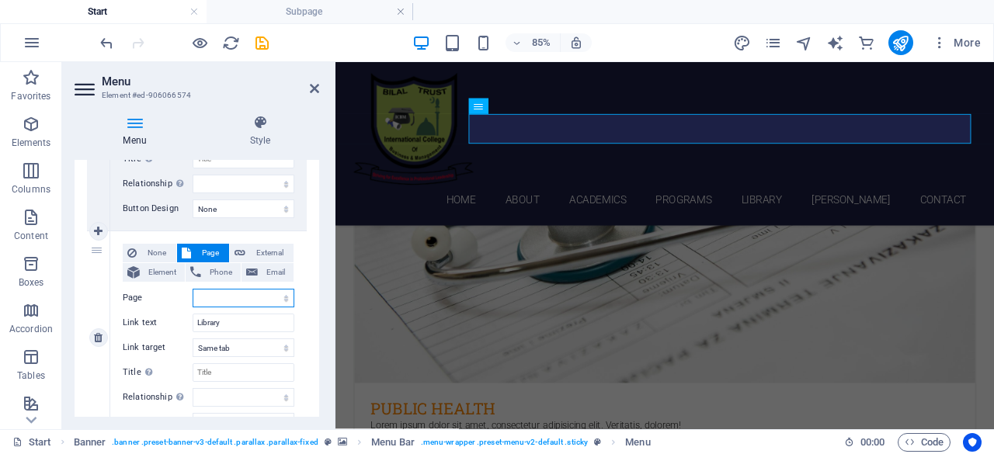
select select
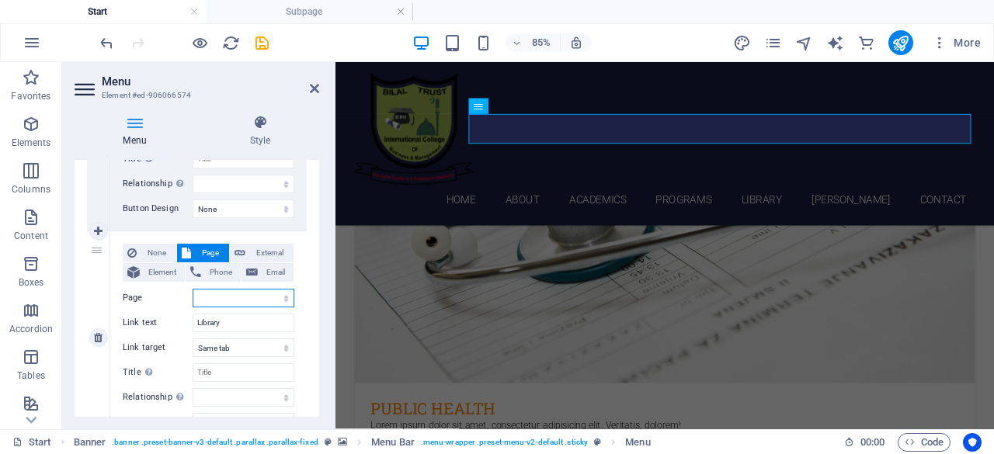
select select
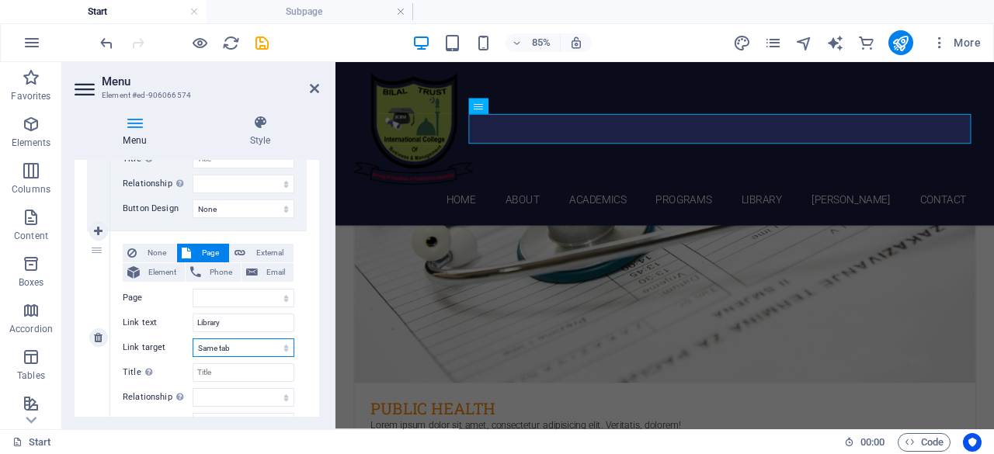
click at [281, 349] on select "New tab Same tab Overlay" at bounding box center [244, 348] width 102 height 19
select select "blank"
click at [193, 339] on select "New tab Same tab Overlay" at bounding box center [244, 348] width 102 height 19
select select
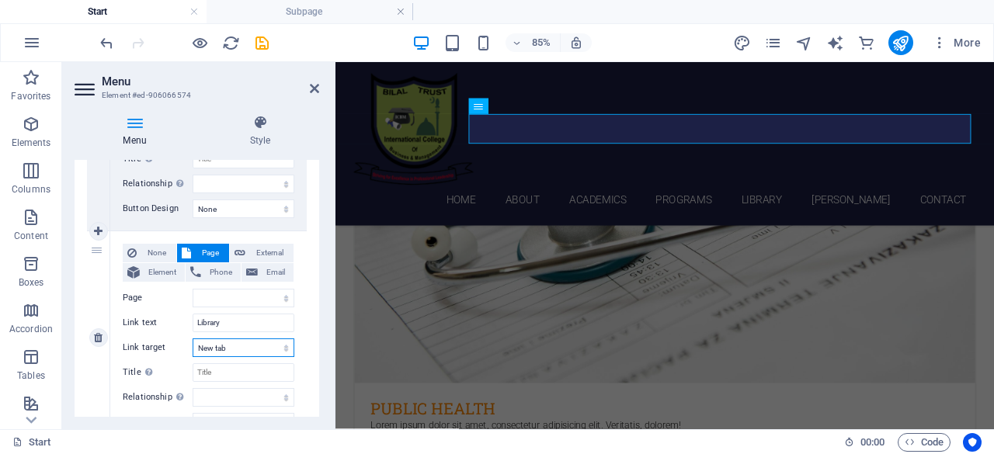
select select
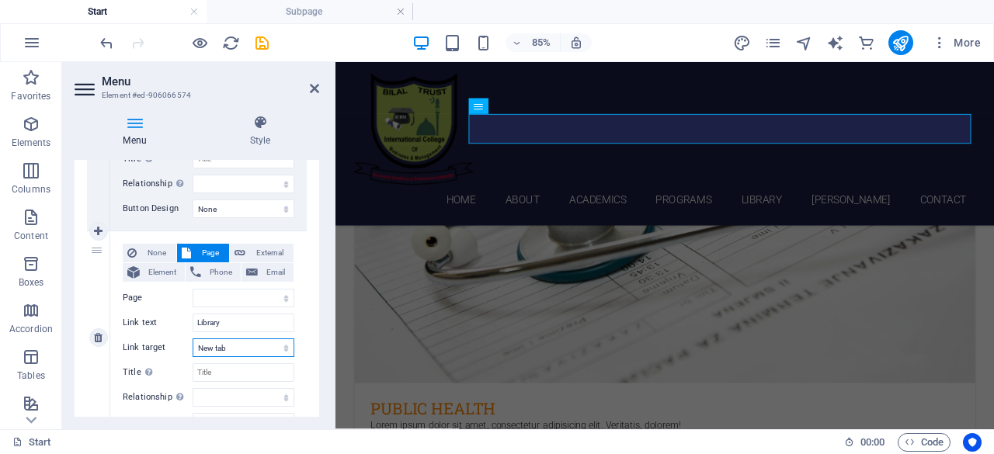
select select
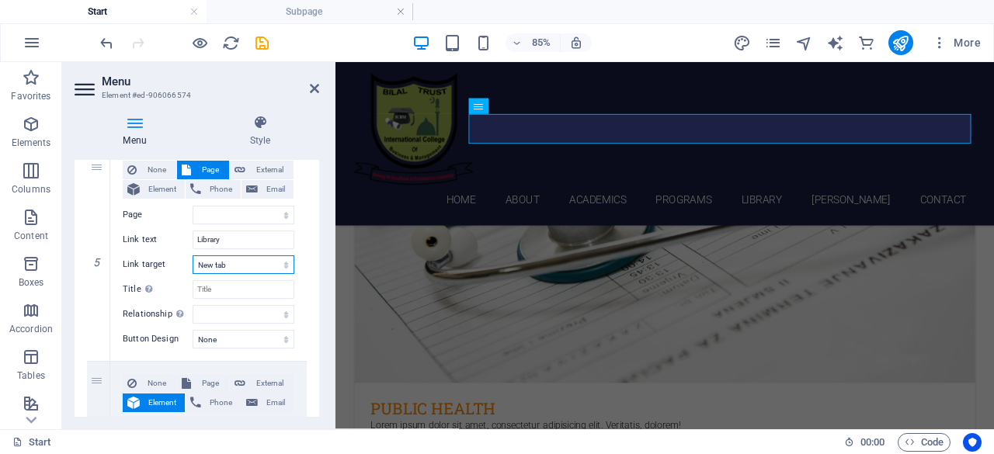
scroll to position [926, 0]
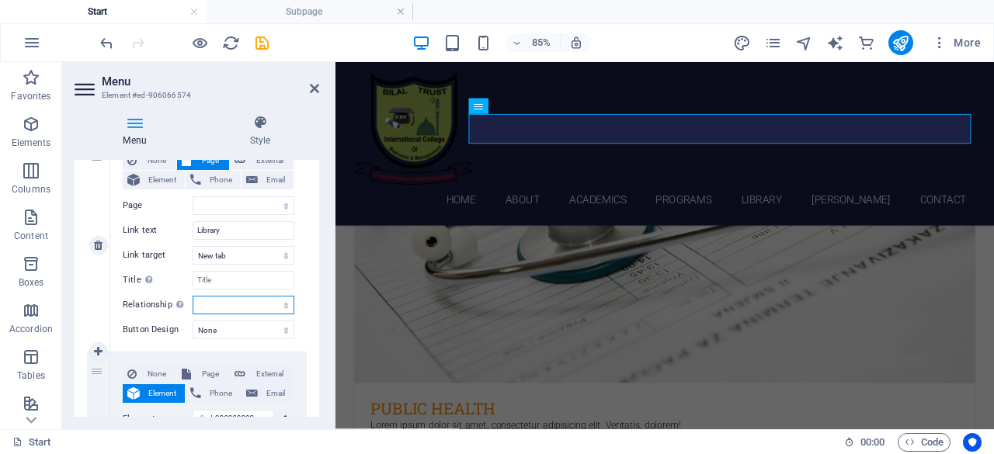
click at [284, 306] on select "alternate author bookmark external help license next nofollow noreferrer noopen…" at bounding box center [244, 305] width 102 height 19
click at [283, 305] on select "alternate author bookmark external help license next nofollow noreferrer noopen…" at bounding box center [244, 305] width 102 height 19
click at [283, 331] on select "None Default Primary Secondary" at bounding box center [244, 330] width 102 height 19
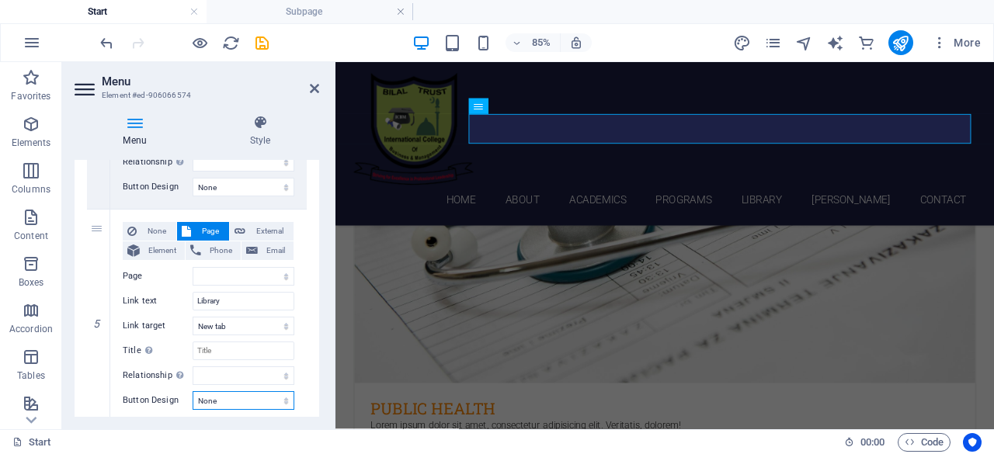
scroll to position [853, 0]
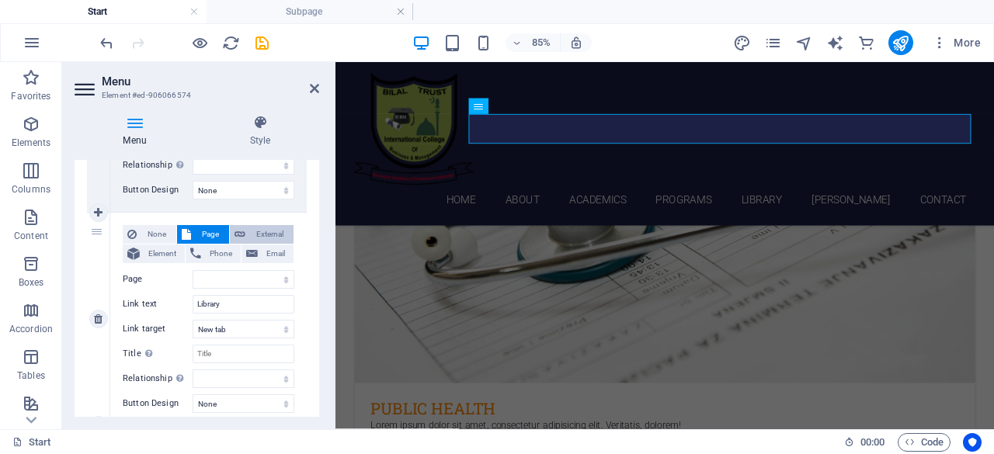
click at [255, 240] on span "External" at bounding box center [269, 234] width 39 height 19
select select
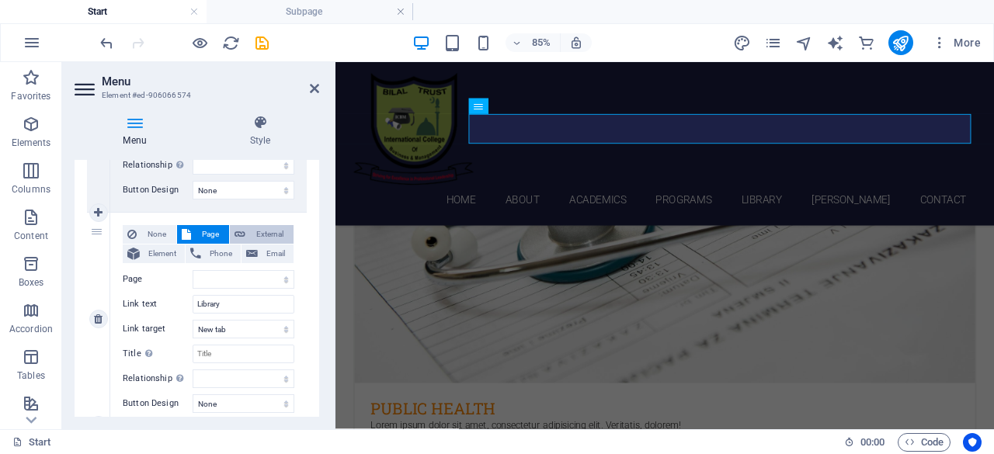
select select
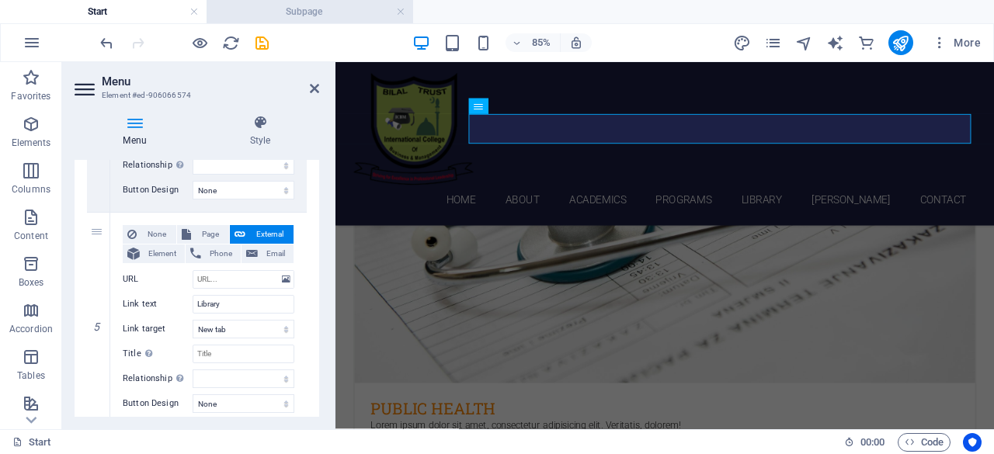
click at [275, 19] on h4 "Subpage" at bounding box center [310, 11] width 207 height 17
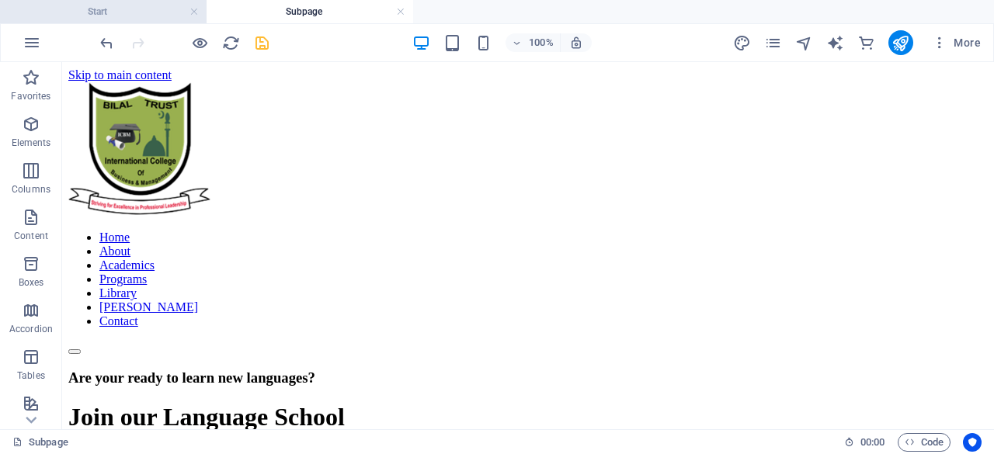
click at [141, 19] on h4 "Start" at bounding box center [103, 11] width 207 height 17
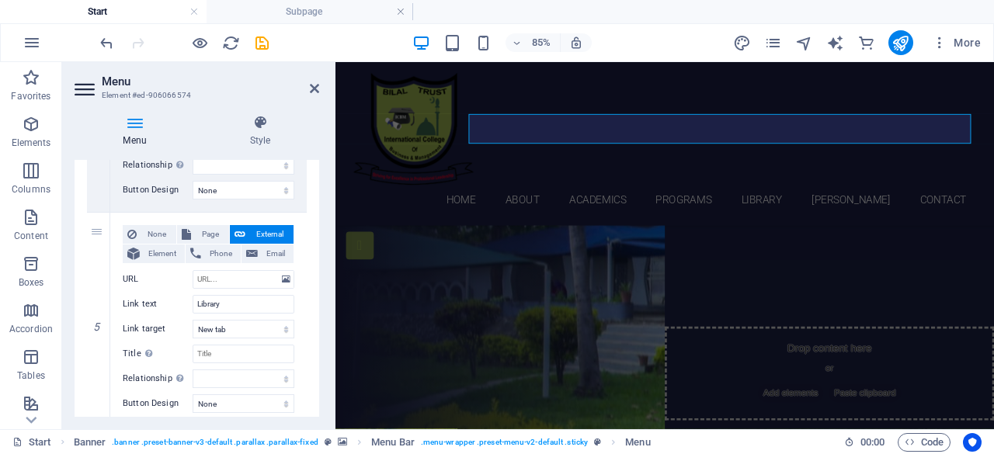
scroll to position [924, 0]
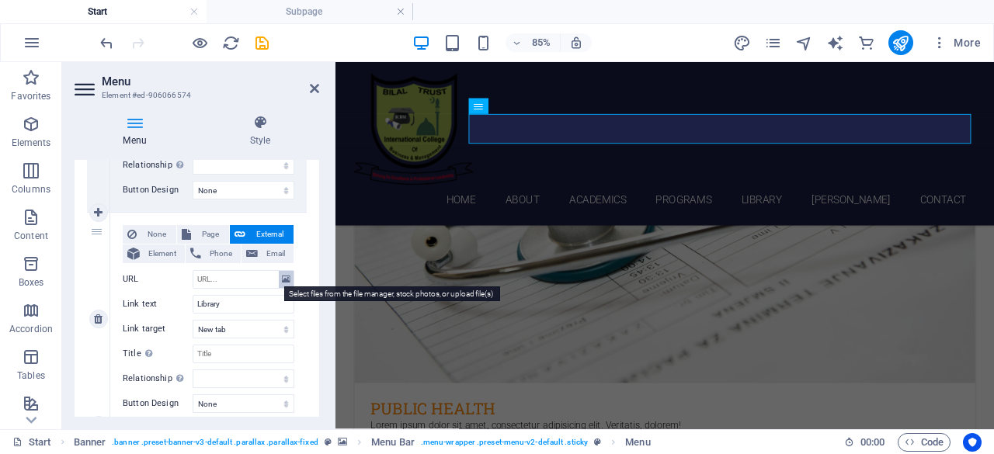
click at [287, 281] on icon at bounding box center [286, 279] width 9 height 17
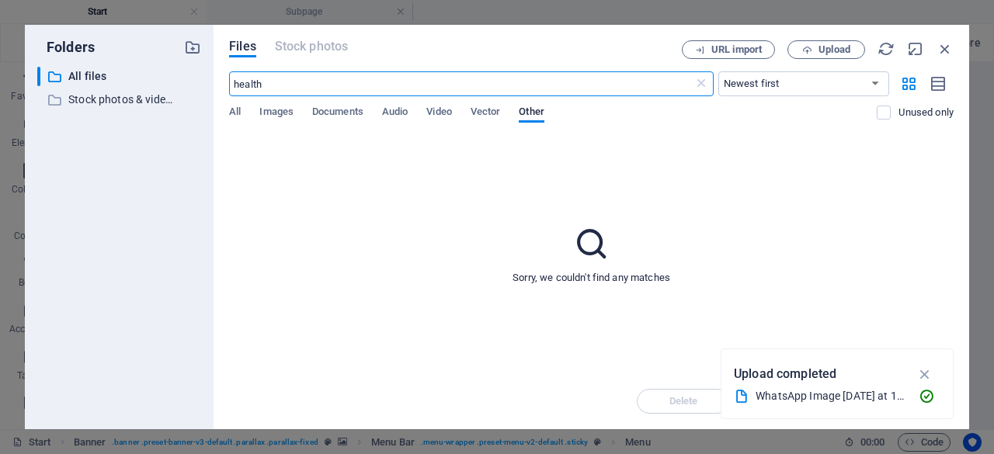
scroll to position [1435, 0]
click at [950, 49] on icon "button" at bounding box center [944, 48] width 17 height 17
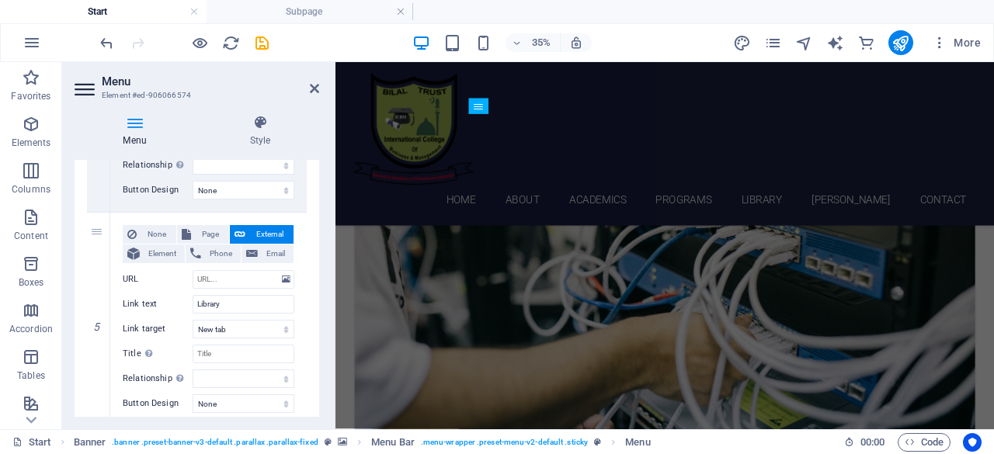
scroll to position [924, 0]
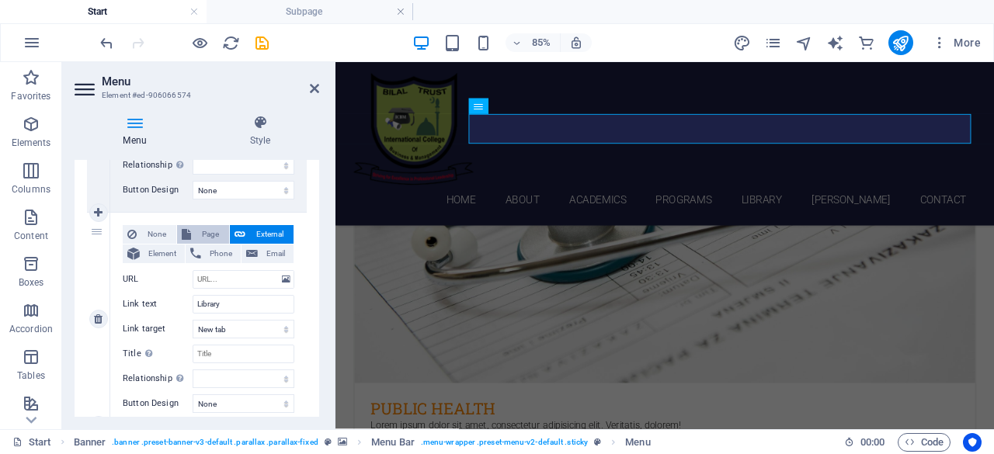
click at [211, 234] on span "Page" at bounding box center [210, 234] width 29 height 19
select select
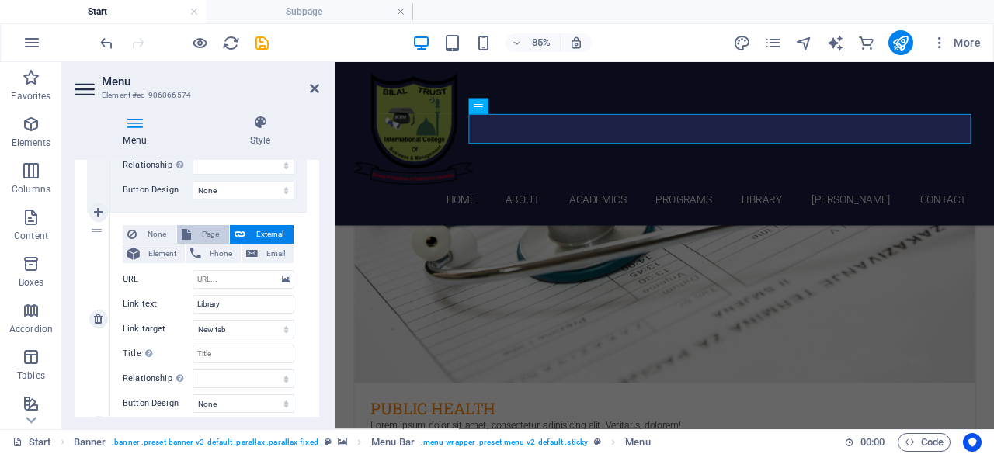
select select
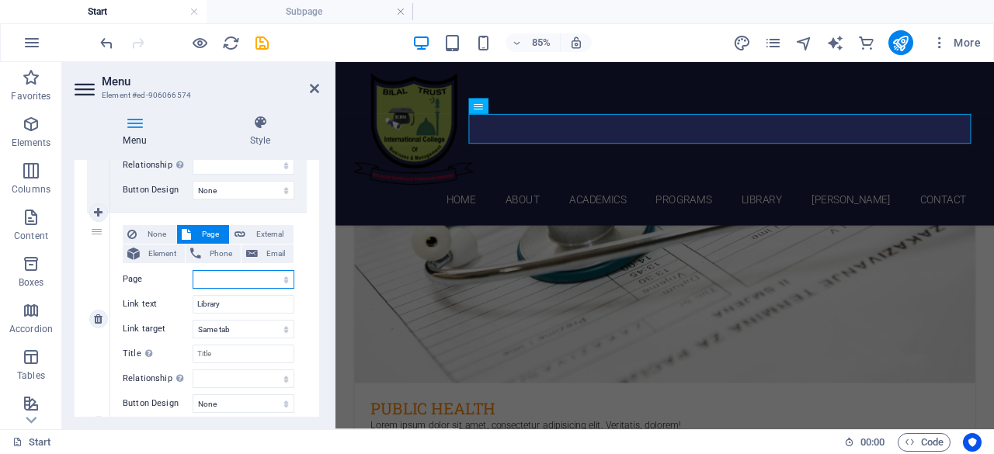
click at [287, 280] on select "Start libary Legal notice Privacy" at bounding box center [244, 279] width 102 height 19
select select "1"
click at [193, 270] on select "Start libary Legal notice Privacy" at bounding box center [244, 279] width 102 height 19
select select
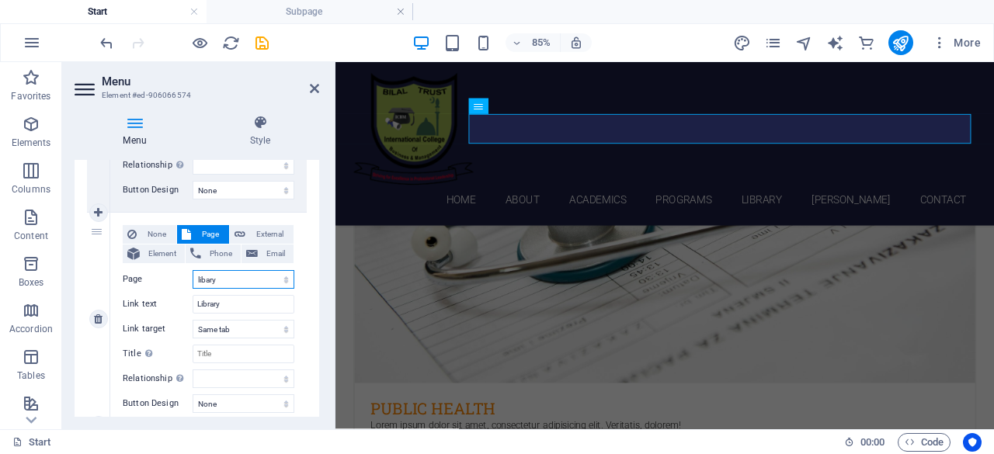
select select
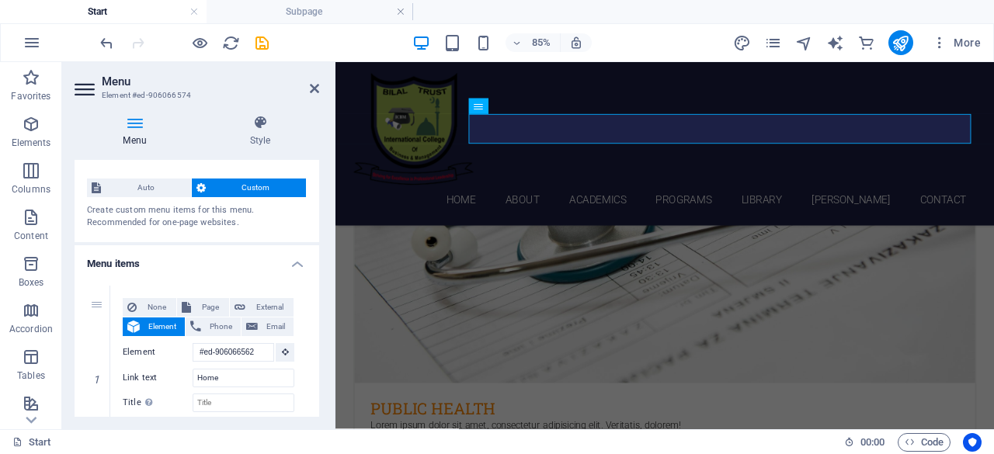
scroll to position [0, 0]
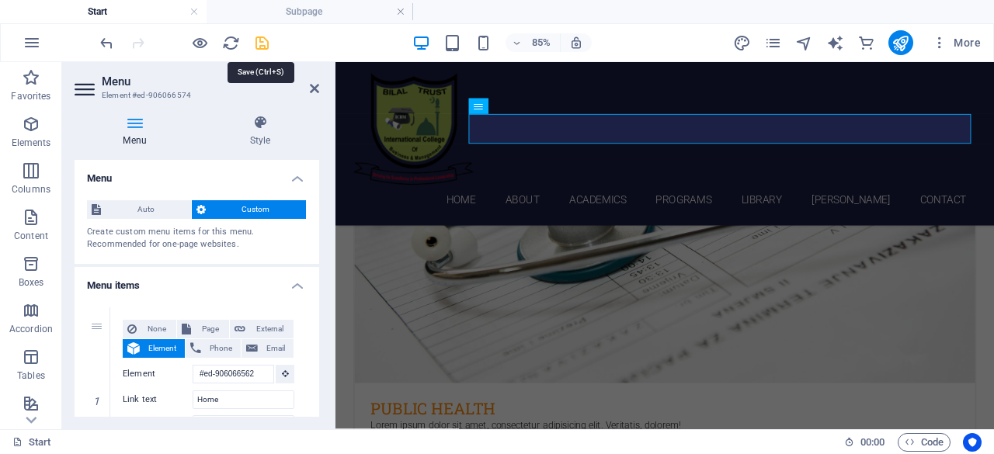
click at [260, 43] on icon "save" at bounding box center [262, 43] width 18 height 18
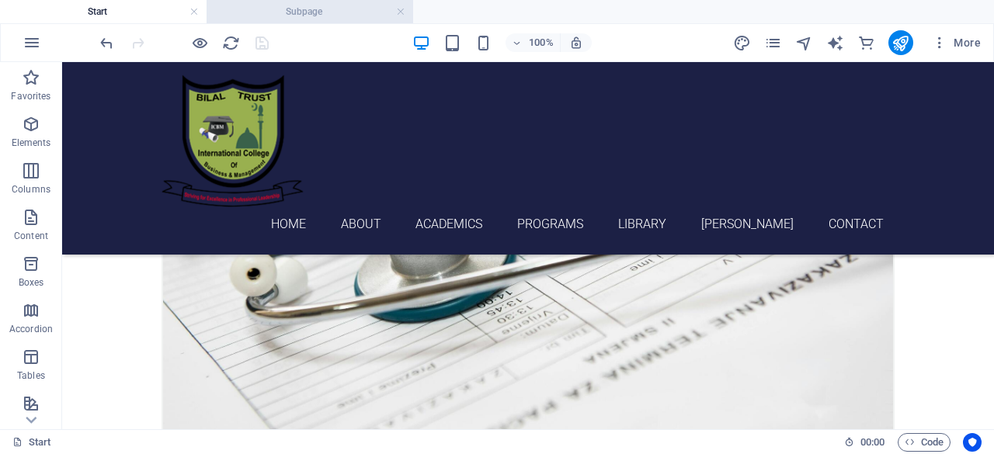
click at [303, 9] on h4 "Subpage" at bounding box center [310, 11] width 207 height 17
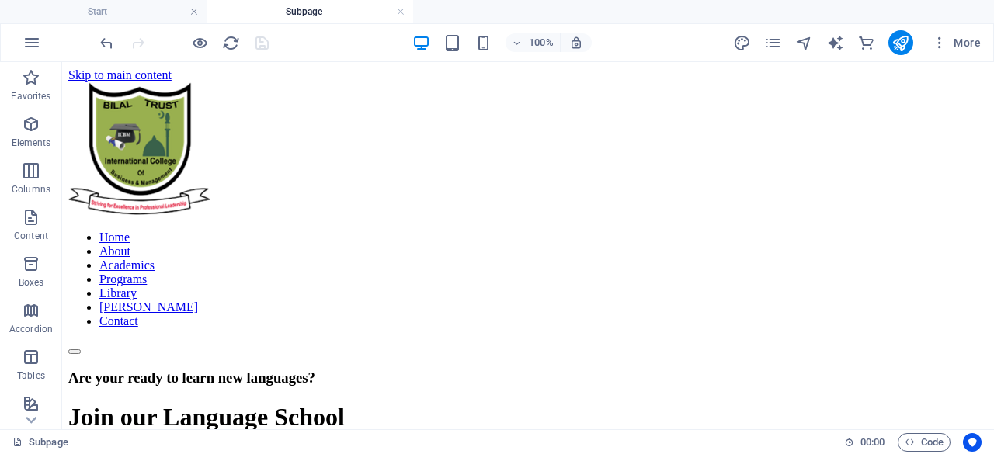
click at [323, 15] on h4 "Subpage" at bounding box center [310, 11] width 207 height 17
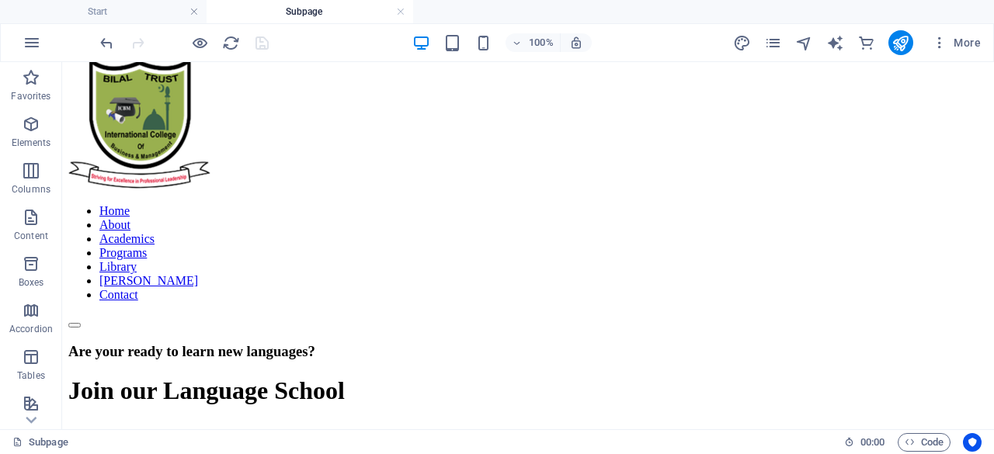
scroll to position [23, 0]
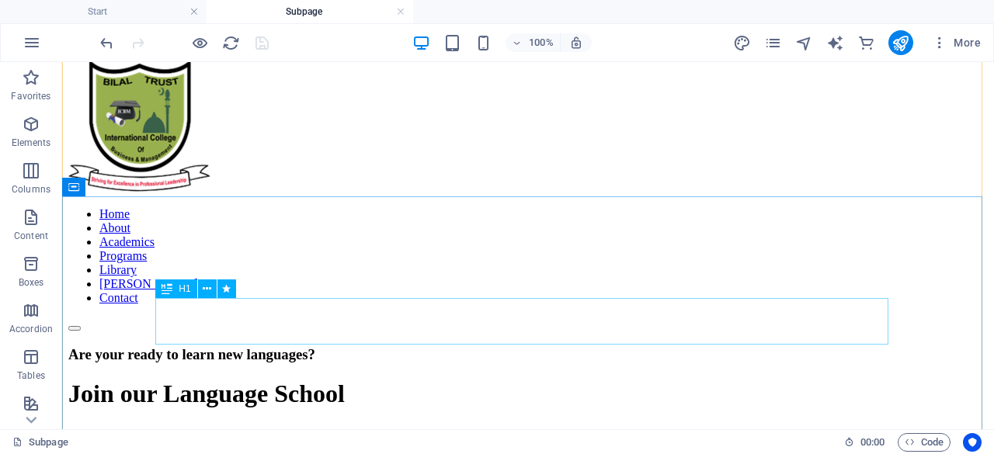
click at [884, 380] on div "Join our Language School" at bounding box center [527, 394] width 919 height 29
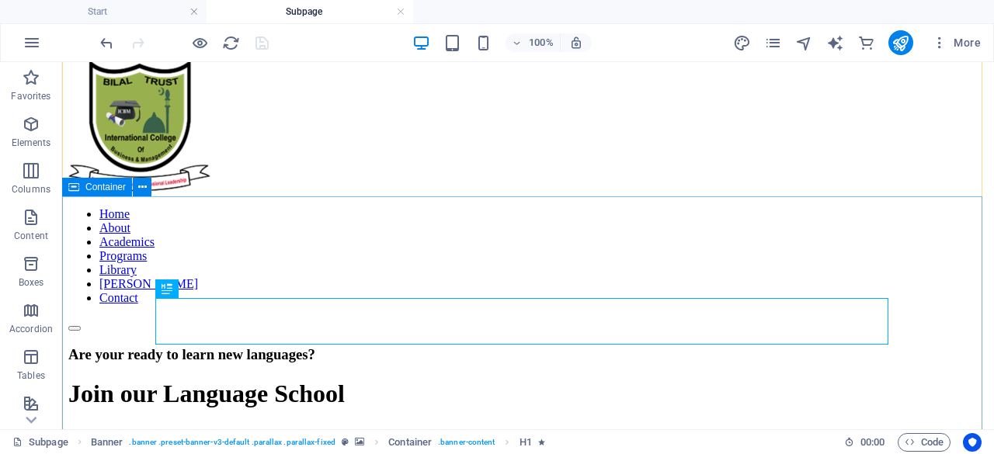
click at [964, 332] on div "Are your ready to learn new languages? Join our Language School Our Courses Sig…" at bounding box center [527, 399] width 919 height 134
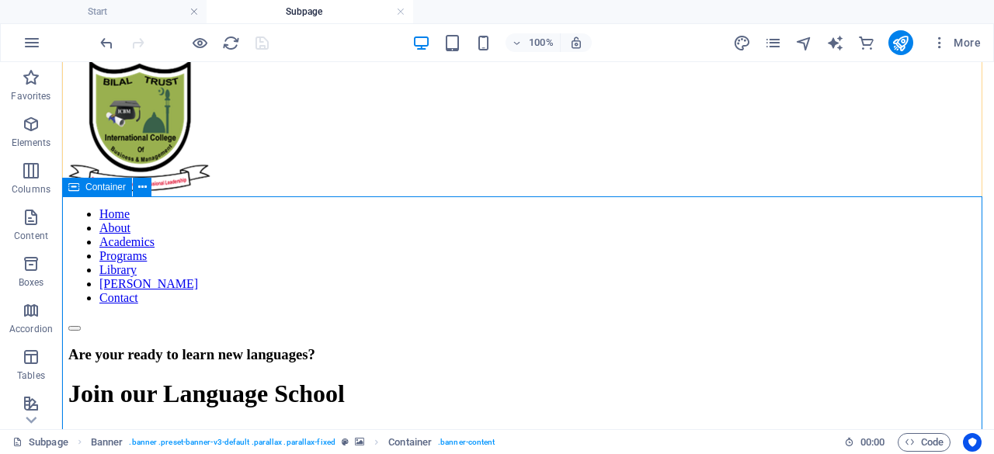
click at [155, 332] on div "Are your ready to learn new languages? Join our Language School Our Courses Sig…" at bounding box center [527, 399] width 919 height 134
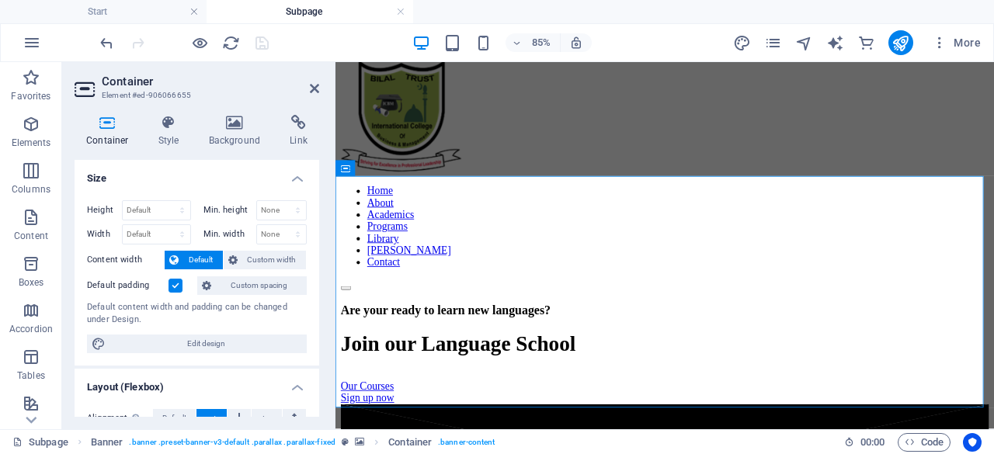
click at [239, 152] on div "Container Style Background Link Size Height Default px rem % vh vw Min. height …" at bounding box center [197, 266] width 245 height 302
click at [235, 136] on h4 "Background" at bounding box center [238, 131] width 82 height 33
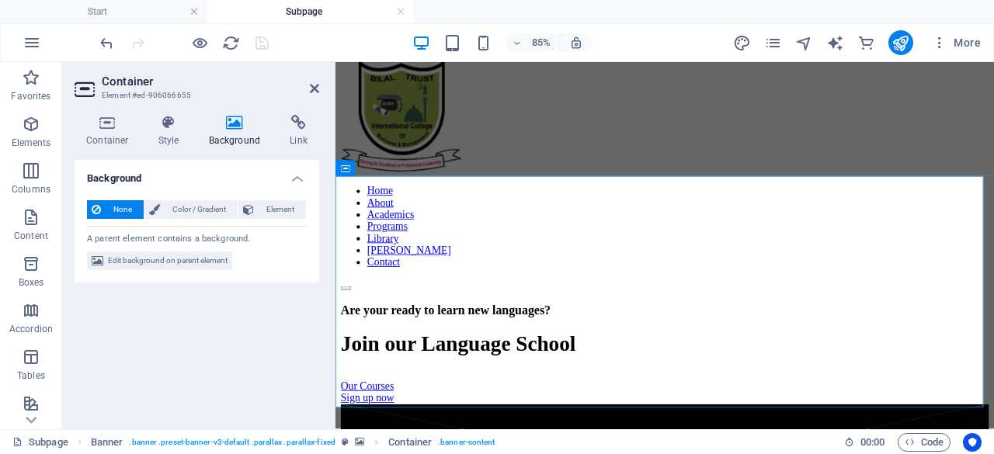
click at [234, 127] on icon at bounding box center [234, 123] width 75 height 16
click at [172, 130] on h4 "Style" at bounding box center [172, 131] width 50 height 33
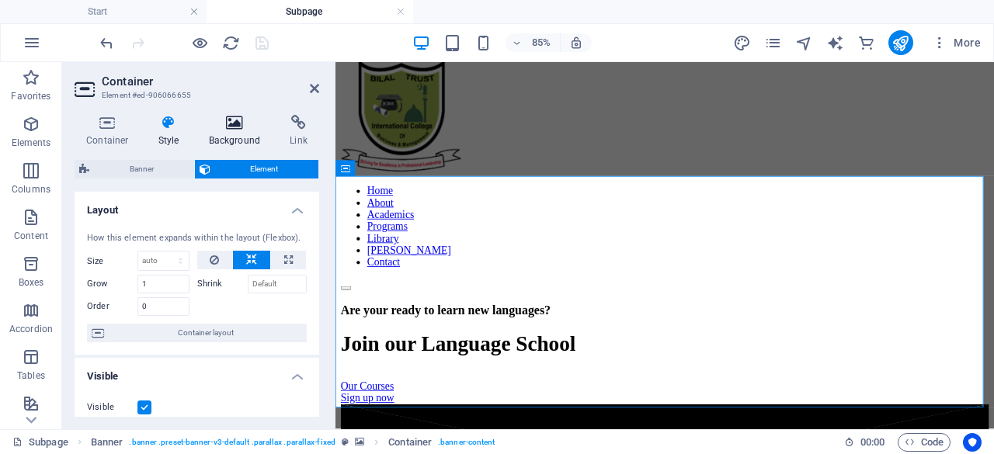
click at [234, 134] on h4 "Background" at bounding box center [238, 131] width 82 height 33
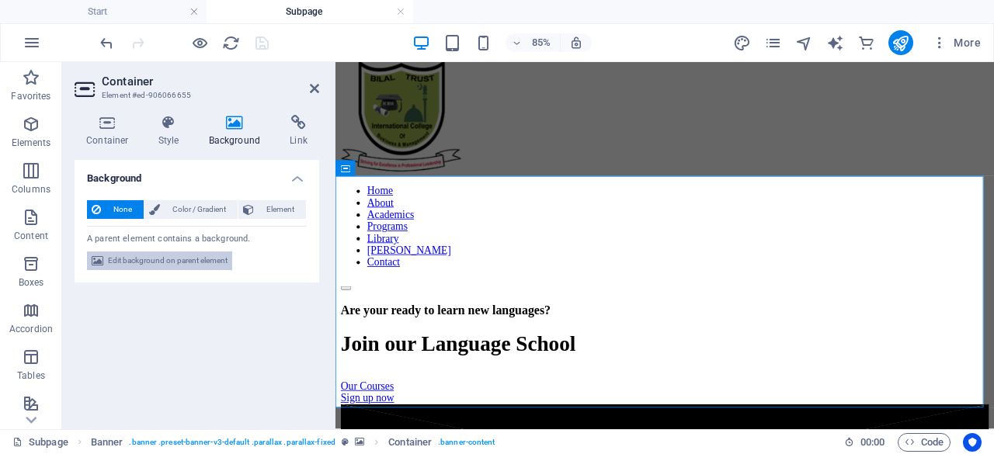
click at [189, 260] on span "Edit background on parent element" at bounding box center [168, 261] width 120 height 19
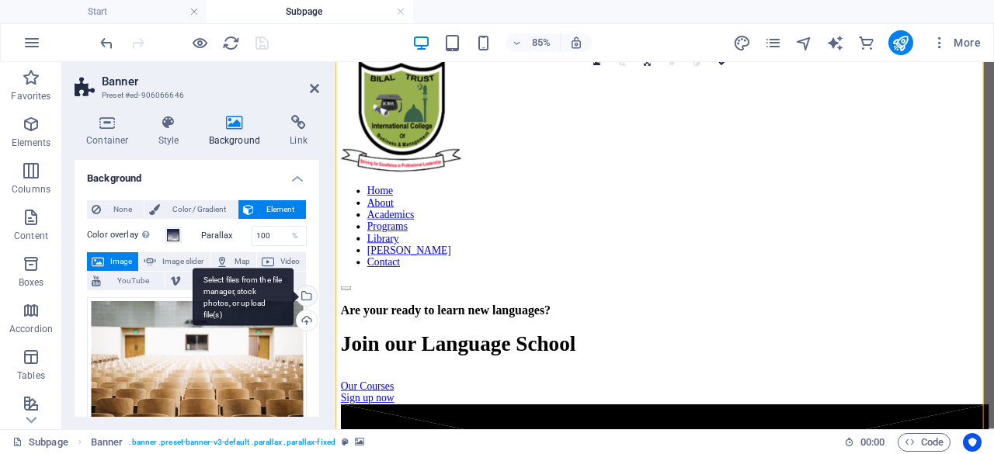
click at [306, 295] on div "Select files from the file manager, stock photos, or upload file(s)" at bounding box center [304, 297] width 23 height 23
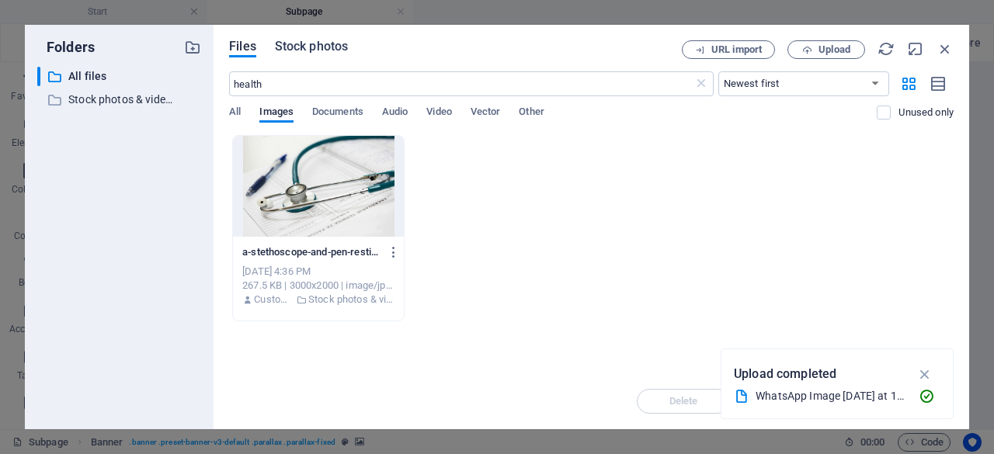
click at [306, 46] on span "Stock photos" at bounding box center [311, 46] width 73 height 19
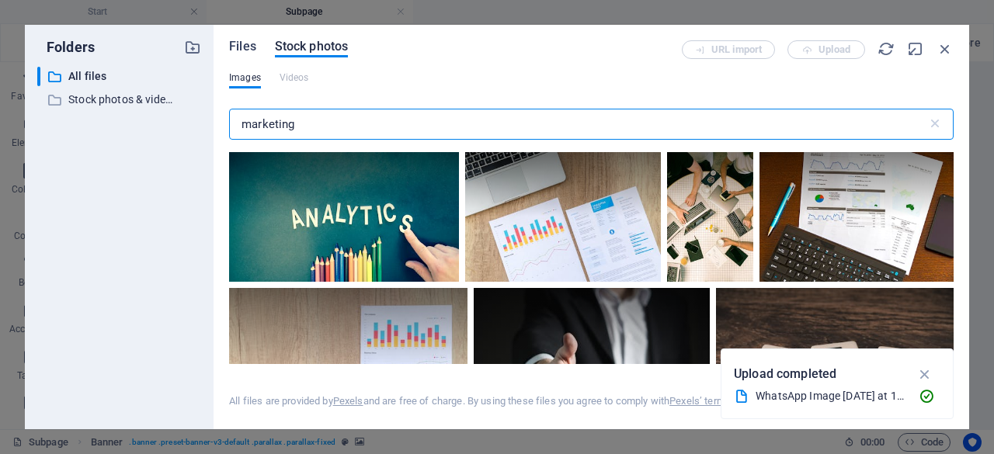
click at [238, 41] on span "Files" at bounding box center [242, 46] width 27 height 19
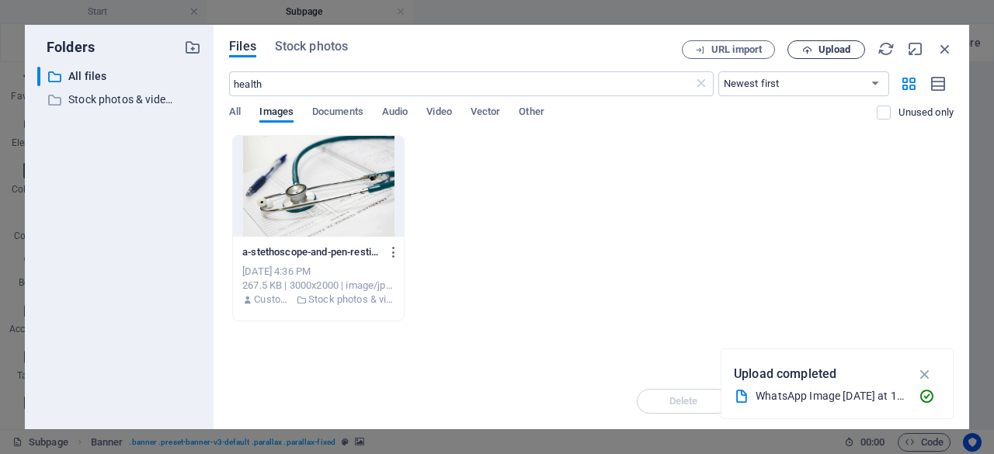
click at [825, 56] on button "Upload" at bounding box center [826, 49] width 78 height 19
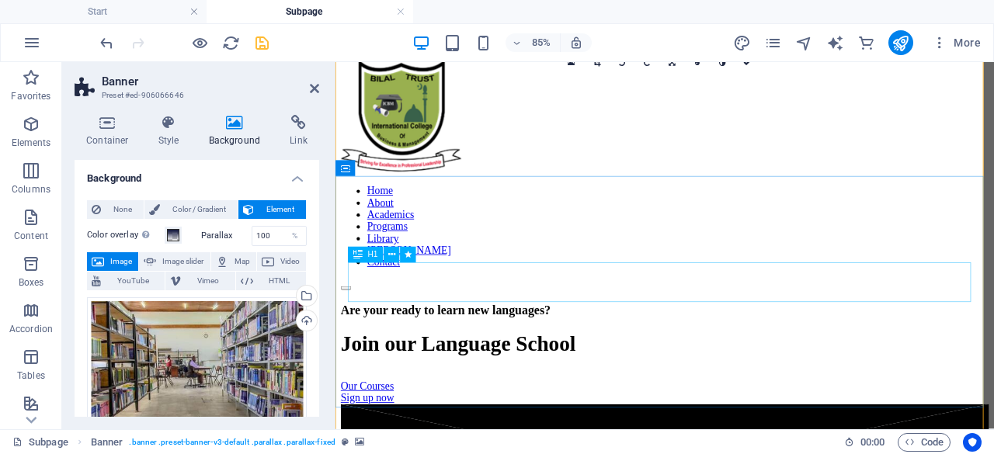
click at [757, 380] on div "Join our Language School" at bounding box center [723, 394] width 762 height 29
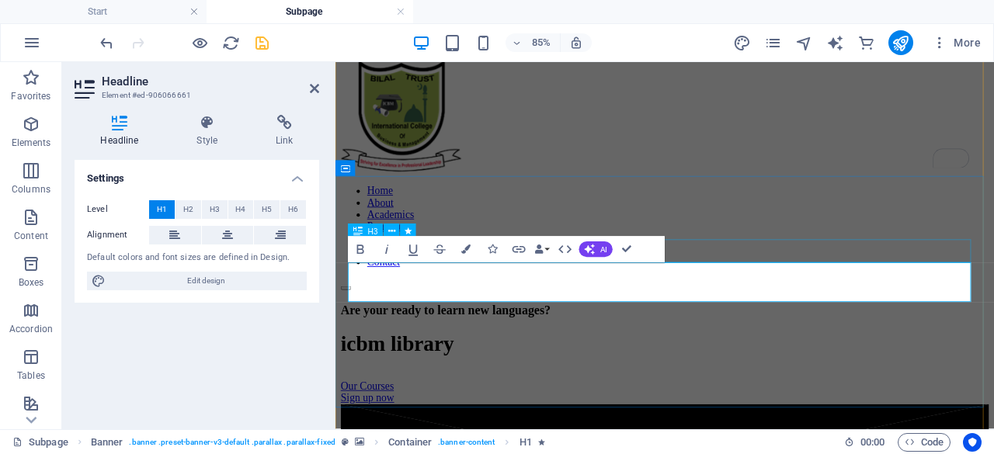
click at [884, 346] on div "Are your ready to learn new languages?" at bounding box center [723, 354] width 762 height 17
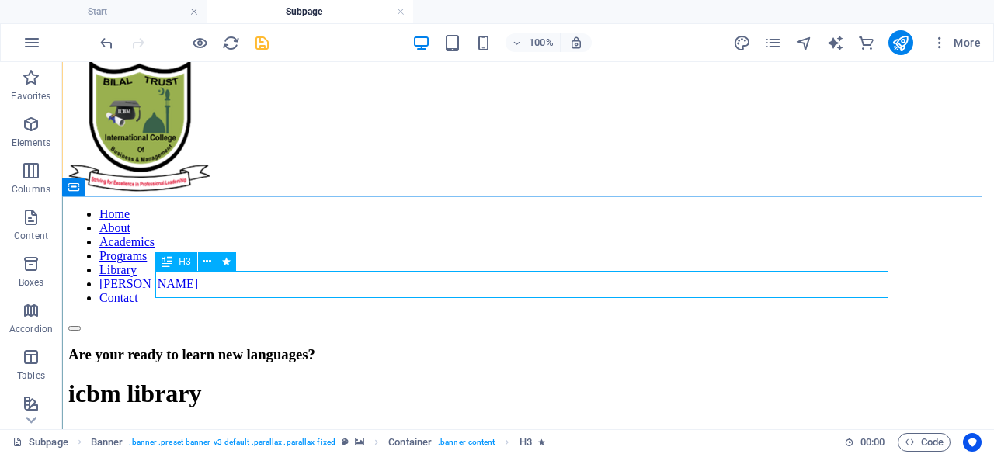
click at [696, 346] on div "Are your ready to learn new languages?" at bounding box center [527, 354] width 919 height 17
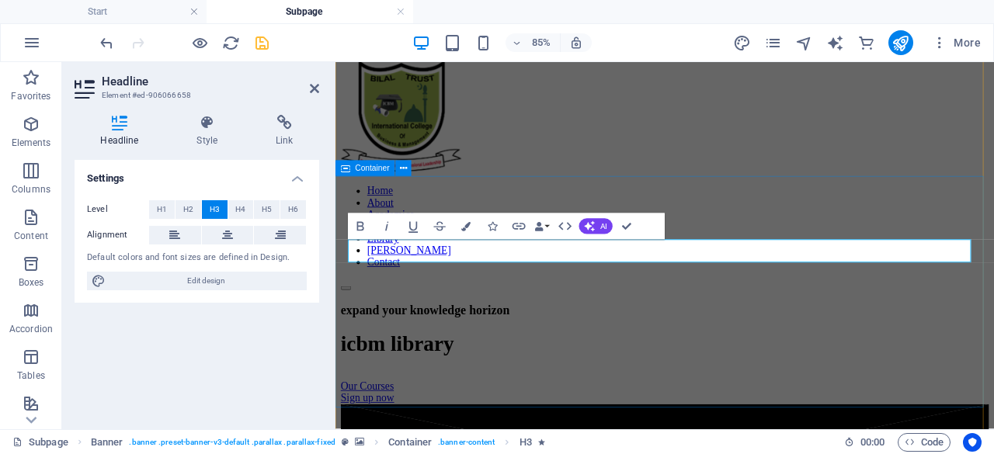
click at [907, 411] on div "expand your knowledge horizon icbm library Our Courses Sign up now" at bounding box center [723, 399] width 762 height 134
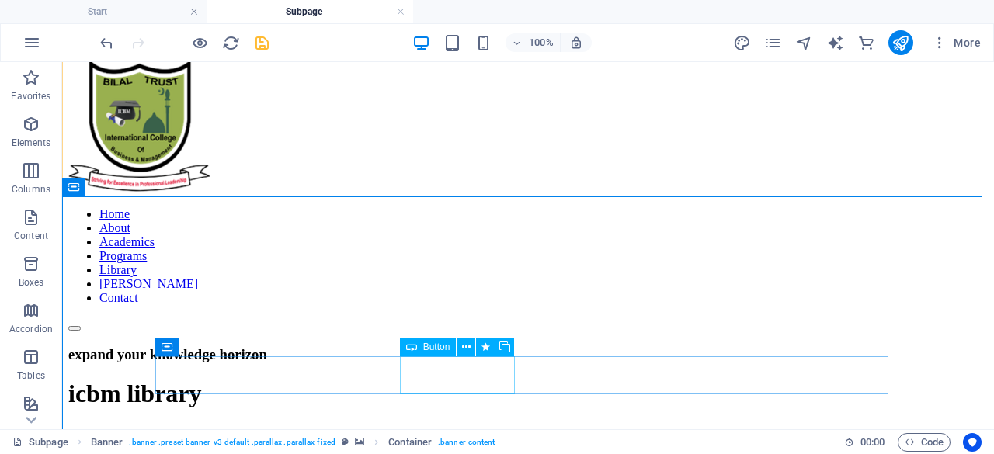
click at [464, 437] on div "Our Courses" at bounding box center [527, 444] width 919 height 14
click at [465, 349] on icon at bounding box center [466, 347] width 9 height 16
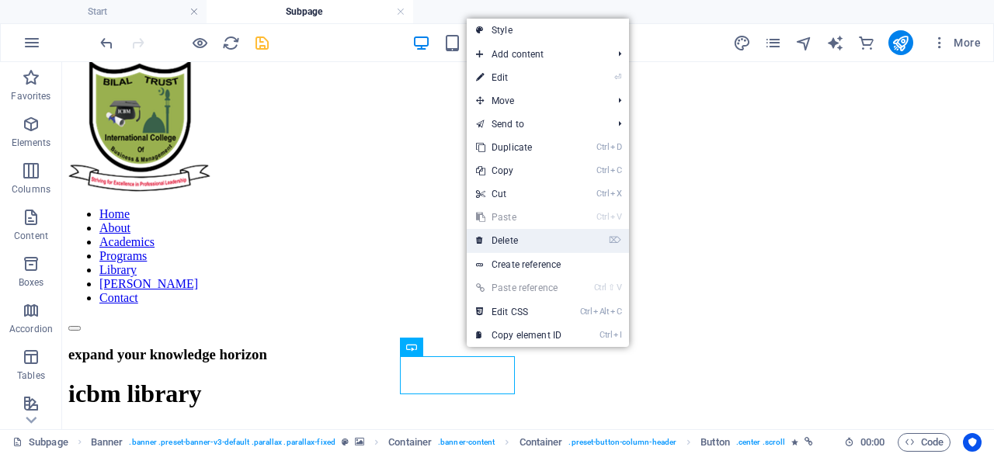
click at [512, 244] on link "⌦ Delete" at bounding box center [519, 240] width 104 height 23
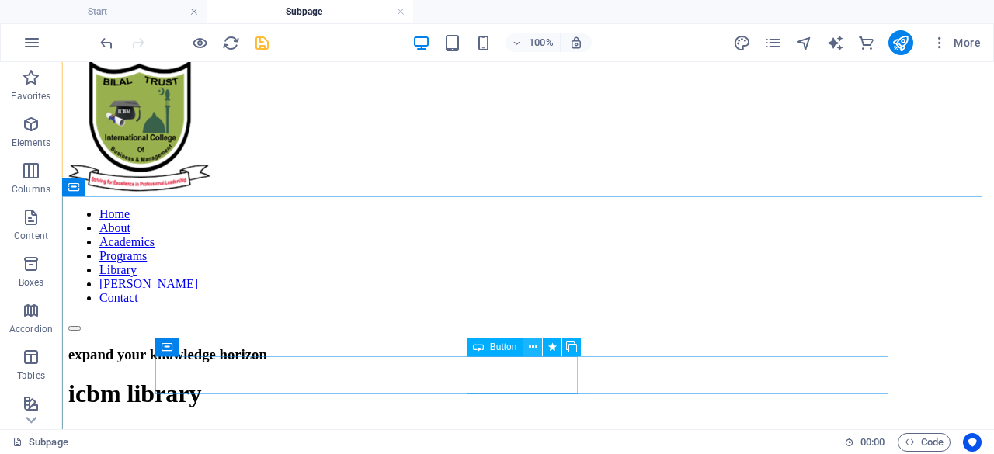
click at [533, 345] on icon at bounding box center [533, 347] width 9 height 16
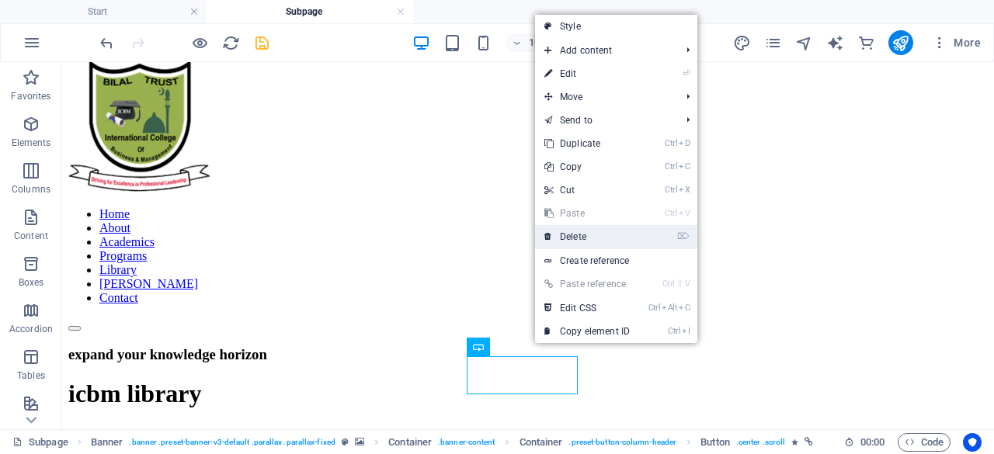
click at [572, 243] on link "⌦ Delete" at bounding box center [587, 236] width 104 height 23
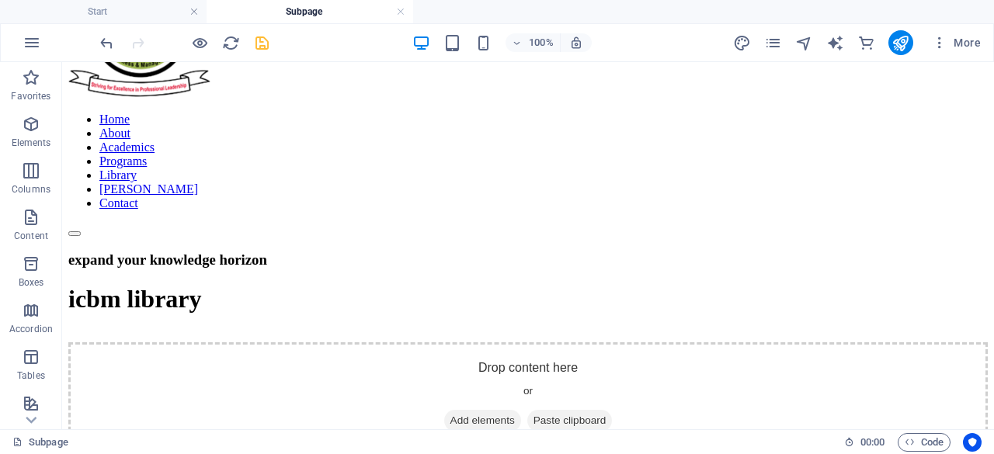
scroll to position [0, 0]
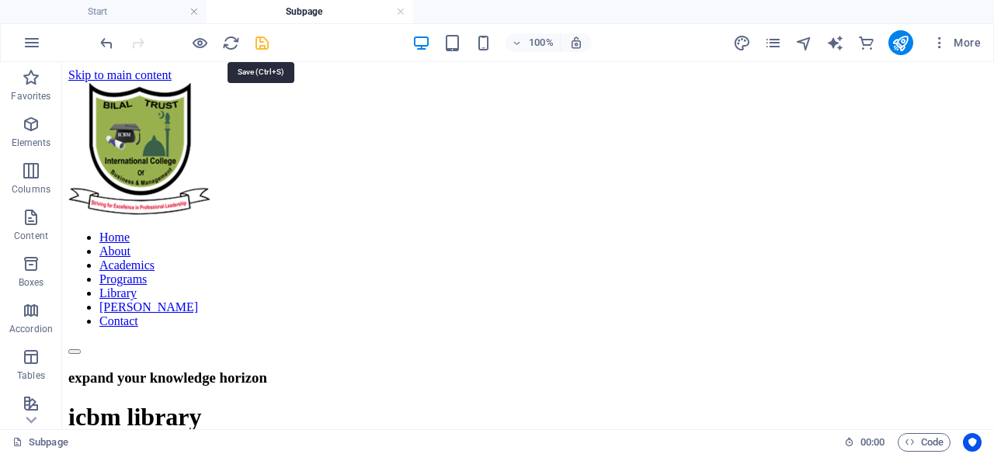
click at [261, 43] on icon "save" at bounding box center [262, 43] width 18 height 18
click at [30, 47] on icon "button" at bounding box center [32, 42] width 19 height 19
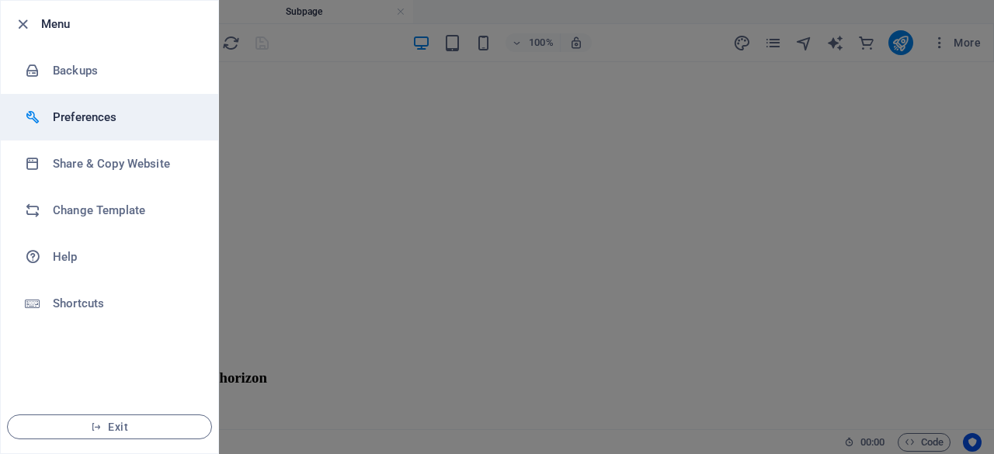
click at [74, 130] on li "Preferences" at bounding box center [109, 117] width 217 height 47
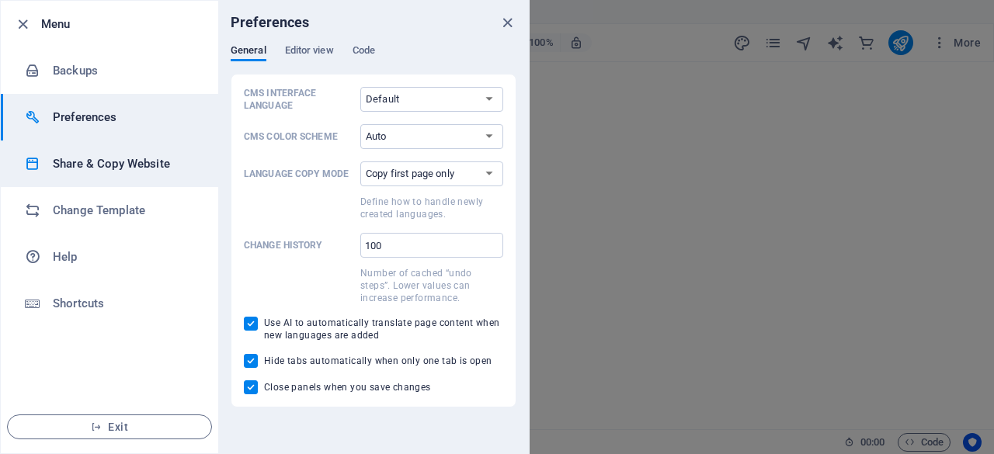
click at [56, 168] on h6 "Share & Copy Website" at bounding box center [125, 164] width 144 height 19
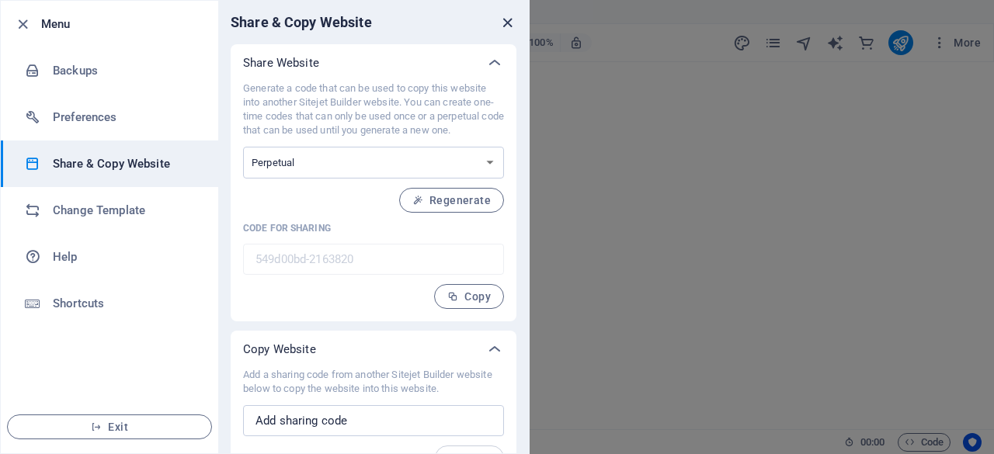
click at [503, 23] on icon "close" at bounding box center [507, 23] width 18 height 18
